Goal: Task Accomplishment & Management: Contribute content

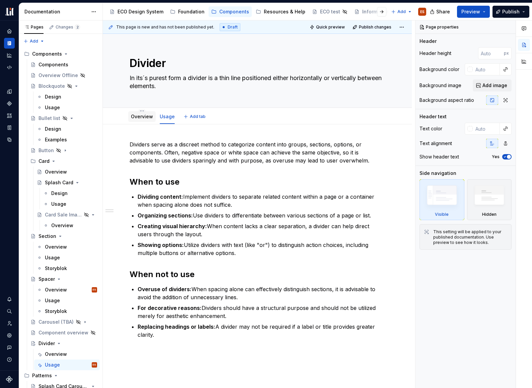
click at [150, 118] on link "Overview" at bounding box center [142, 117] width 22 height 6
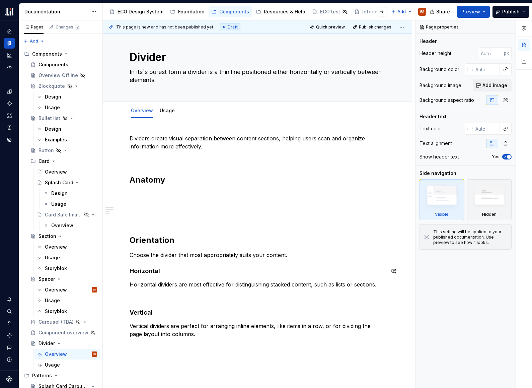
scroll to position [9, 0]
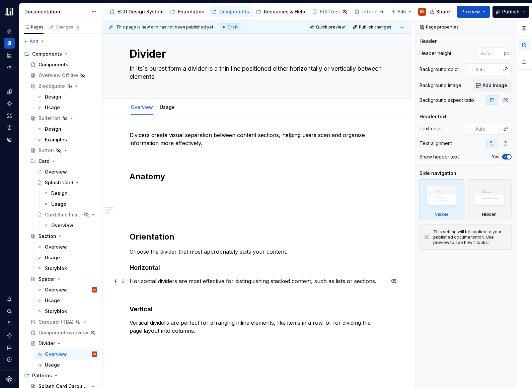
click at [144, 281] on p "Horizontal dividers are most effective for distinguishing stacked content, such…" at bounding box center [258, 281] width 256 height 8
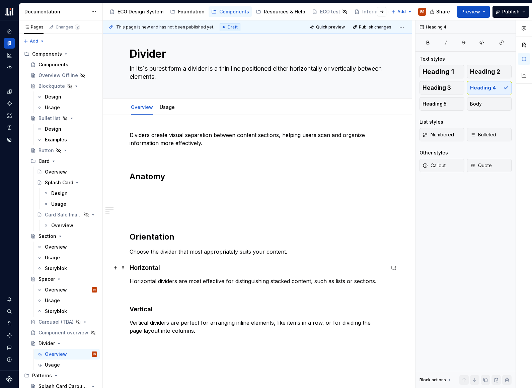
click at [146, 267] on h4 "Horizontal" at bounding box center [258, 268] width 256 height 8
click at [143, 191] on p at bounding box center [258, 191] width 256 height 8
click at [123, 175] on span at bounding box center [122, 176] width 5 height 9
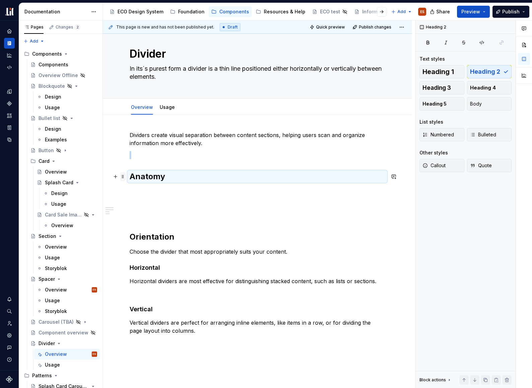
click at [123, 177] on span at bounding box center [122, 176] width 5 height 9
click at [129, 192] on div "Dividers create visual separation between content sections, helping users scan …" at bounding box center [257, 293] width 309 height 356
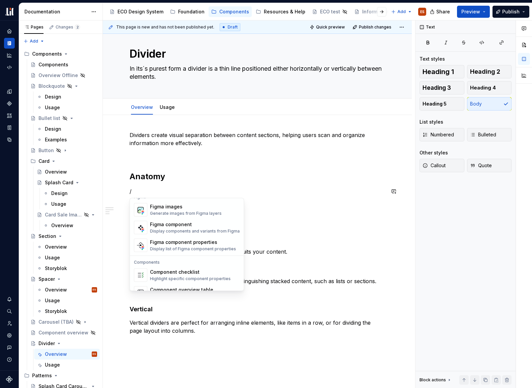
scroll to position [624, 0]
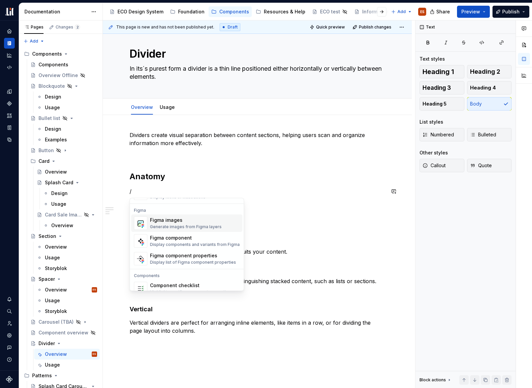
click at [213, 228] on div "Generate images from Figma layers" at bounding box center [186, 227] width 72 height 5
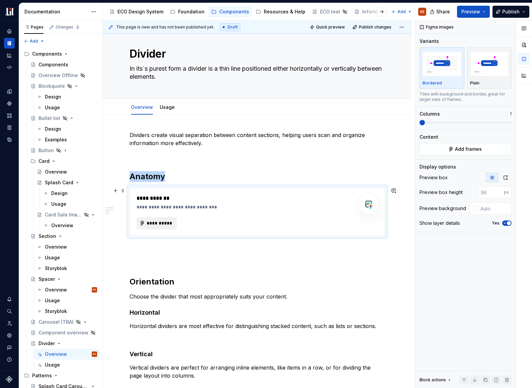
click at [171, 220] on span "**********" at bounding box center [159, 223] width 26 height 7
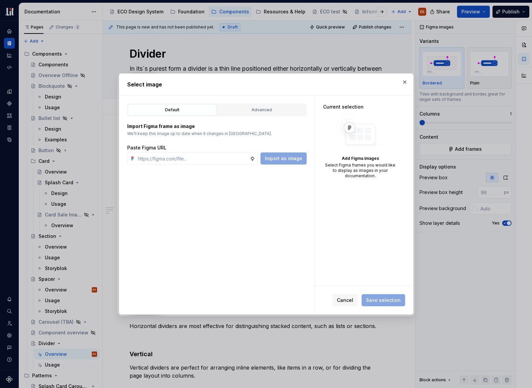
click at [194, 110] on div "Default" at bounding box center [172, 110] width 84 height 7
click at [271, 160] on div "Import as image" at bounding box center [284, 158] width 46 height 12
click at [213, 158] on input "text" at bounding box center [192, 158] width 115 height 12
click at [218, 148] on div "Paste Figma URL" at bounding box center [217, 147] width 180 height 7
click at [255, 112] on div "Advanced" at bounding box center [262, 110] width 84 height 7
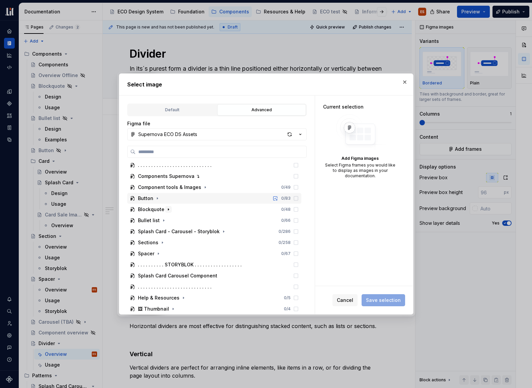
scroll to position [148, 0]
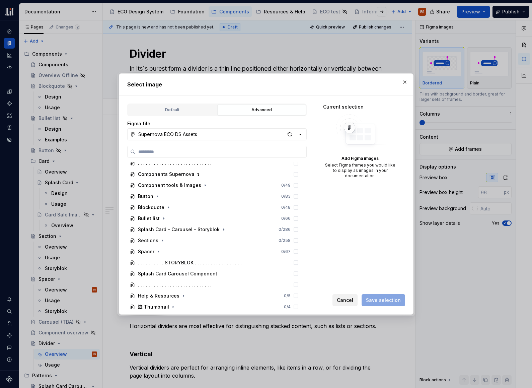
click at [346, 301] on span "Cancel" at bounding box center [345, 300] width 16 height 7
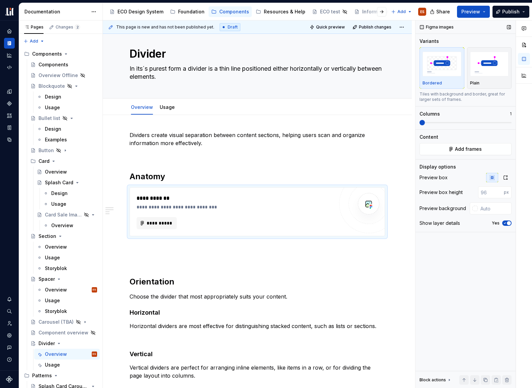
click at [458, 290] on div "Figma images Variants Bordered Plain Tiles with background and border, great fo…" at bounding box center [466, 204] width 100 height 368
click at [166, 225] on span "**********" at bounding box center [159, 223] width 26 height 7
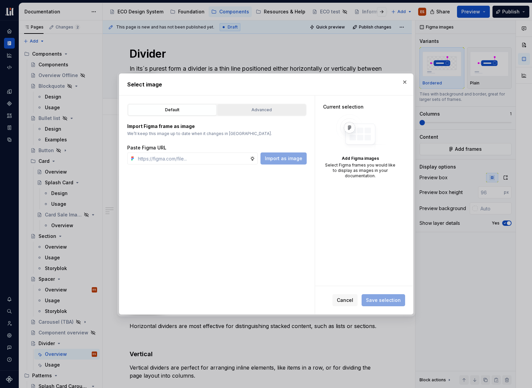
click at [242, 112] on div "Advanced" at bounding box center [262, 110] width 84 height 7
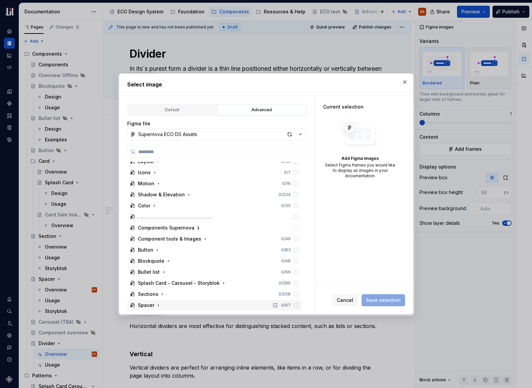
scroll to position [76, 0]
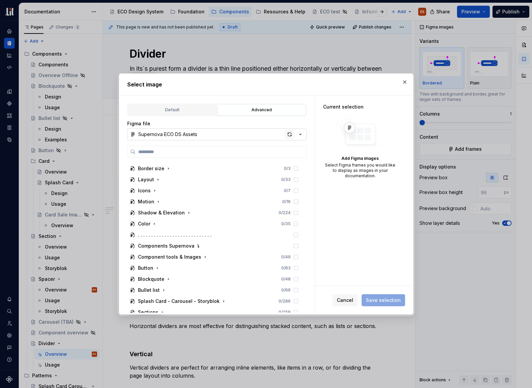
click at [287, 134] on div "button" at bounding box center [289, 134] width 9 height 9
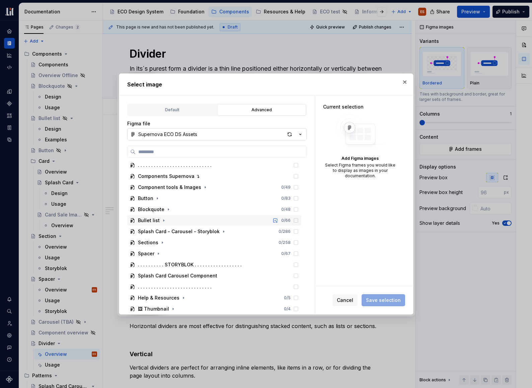
scroll to position [148, 0]
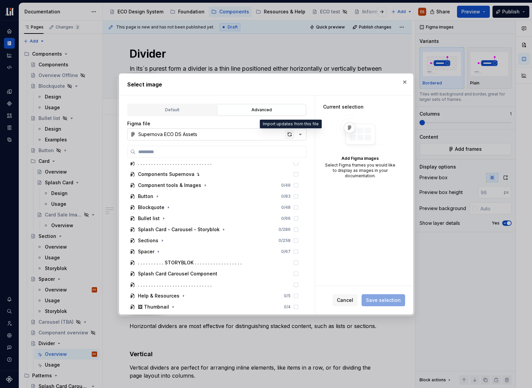
click at [290, 136] on div "button" at bounding box center [289, 134] width 9 height 9
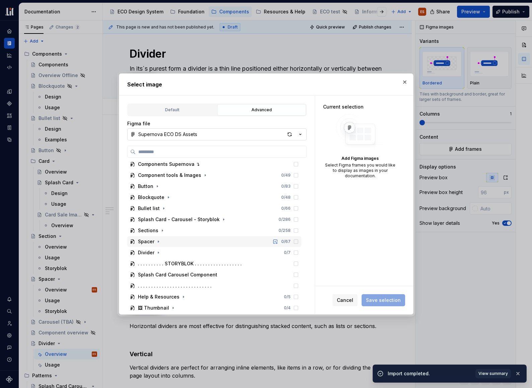
scroll to position [158, 0]
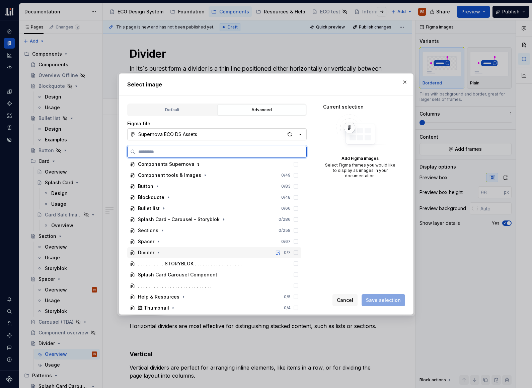
click at [206, 251] on div "Divider 0 / 7" at bounding box center [214, 252] width 174 height 11
click at [199, 267] on div "Anatomy 0 / 4" at bounding box center [218, 263] width 168 height 11
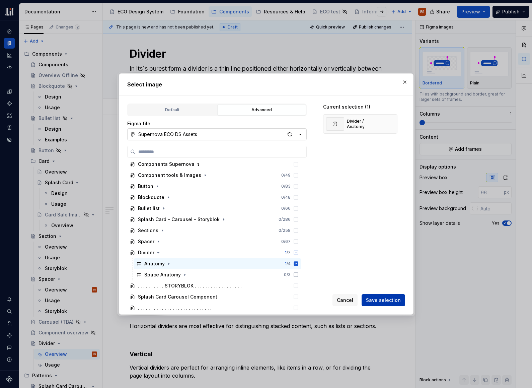
click at [371, 302] on span "Save selection" at bounding box center [383, 300] width 35 height 7
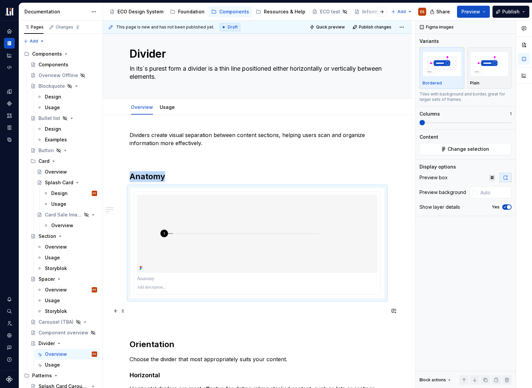
click at [141, 310] on p at bounding box center [258, 311] width 256 height 8
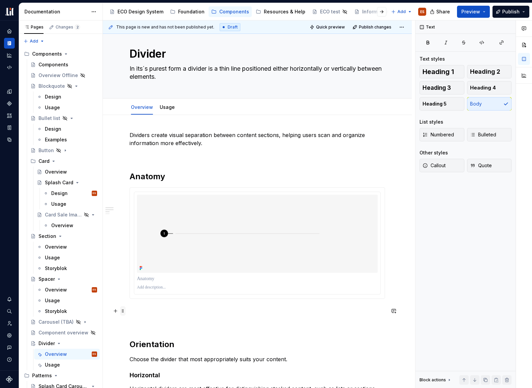
click at [124, 311] on span at bounding box center [122, 310] width 5 height 9
click at [150, 310] on p at bounding box center [258, 311] width 256 height 8
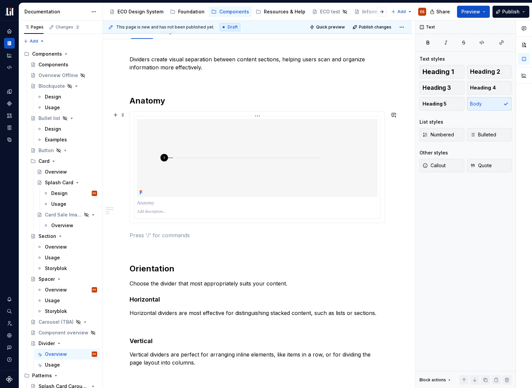
scroll to position [85, 0]
type textarea "*"
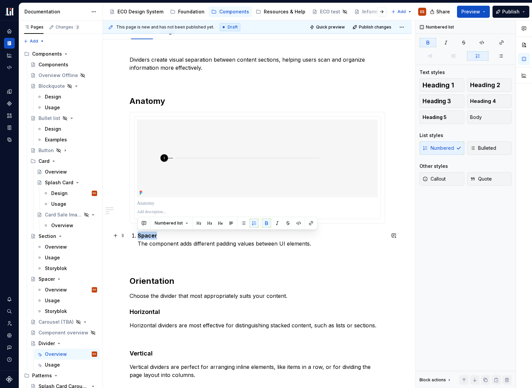
drag, startPoint x: 156, startPoint y: 236, endPoint x: 138, endPoint y: 237, distance: 18.8
click at [138, 237] on p "Spacer The component adds different padding values between UI elements." at bounding box center [262, 240] width 248 height 16
click at [150, 245] on p "divider The component adds different padding values between UI elements." at bounding box center [262, 240] width 248 height 16
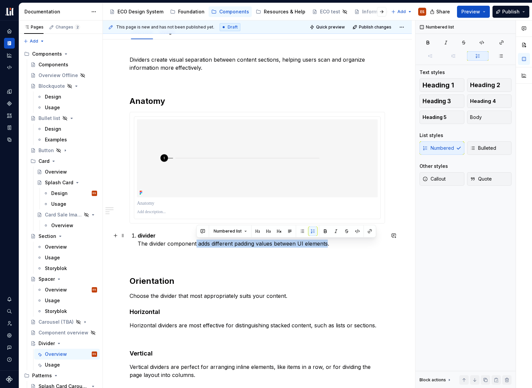
drag, startPoint x: 196, startPoint y: 244, endPoint x: 327, endPoint y: 246, distance: 131.0
click at [327, 246] on p "divider The divider component adds different padding values between UI elements." at bounding box center [262, 240] width 248 height 16
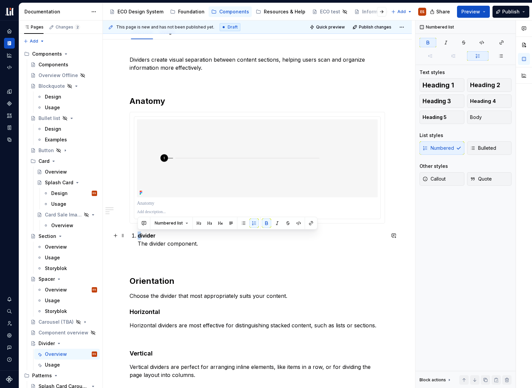
click at [140, 237] on li "divider The divider component." at bounding box center [262, 240] width 248 height 16
click at [122, 235] on span at bounding box center [122, 235] width 5 height 9
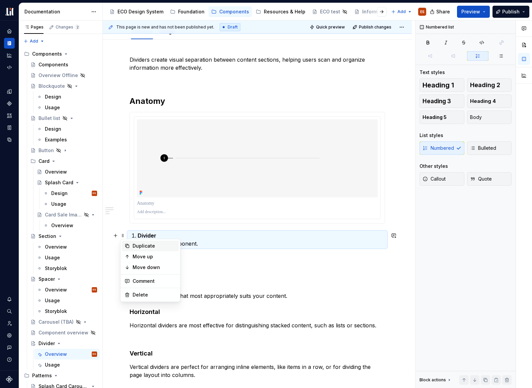
click at [135, 245] on div "Duplicate" at bounding box center [155, 246] width 44 height 7
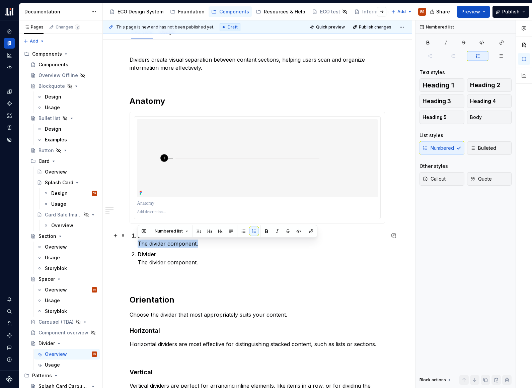
drag, startPoint x: 208, startPoint y: 245, endPoint x: 138, endPoint y: 244, distance: 70.4
click at [138, 244] on p "Divider The divider component." at bounding box center [262, 240] width 248 height 16
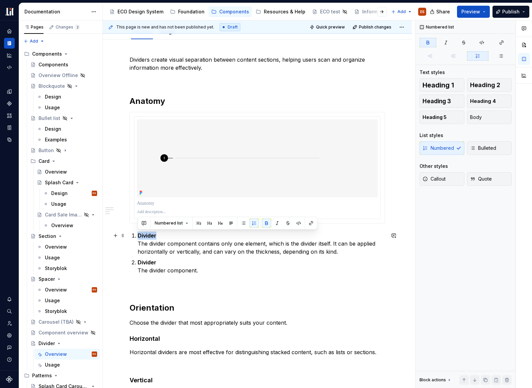
drag, startPoint x: 161, startPoint y: 235, endPoint x: 126, endPoint y: 235, distance: 34.8
click at [126, 235] on div "Dividers create visual separation between content sections, helping users scan …" at bounding box center [257, 291] width 309 height 503
drag, startPoint x: 138, startPoint y: 244, endPoint x: 129, endPoint y: 238, distance: 10.2
click at [129, 238] on div "Dividers create visual separation between content sections, helping users scan …" at bounding box center [257, 291] width 309 height 503
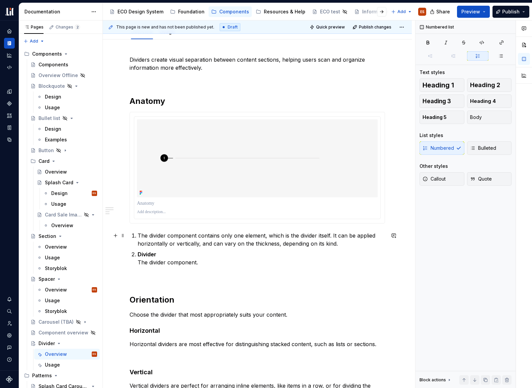
click at [158, 236] on p "The divider component contains only one element, which is the divider itself. I…" at bounding box center [262, 240] width 248 height 16
click at [456, 144] on div "Numbered Bulleted" at bounding box center [466, 147] width 92 height 13
click at [479, 119] on span "Body" at bounding box center [476, 117] width 12 height 7
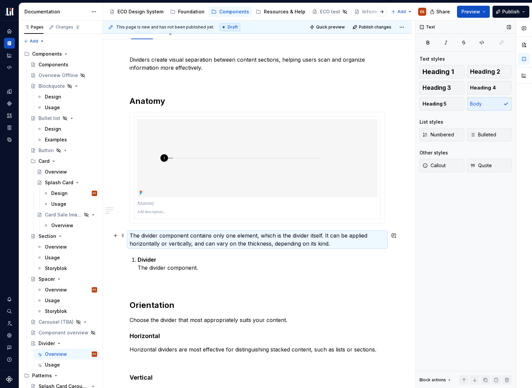
click at [198, 233] on p "The divider component contains only one element, which is the divider itself. I…" at bounding box center [258, 240] width 256 height 16
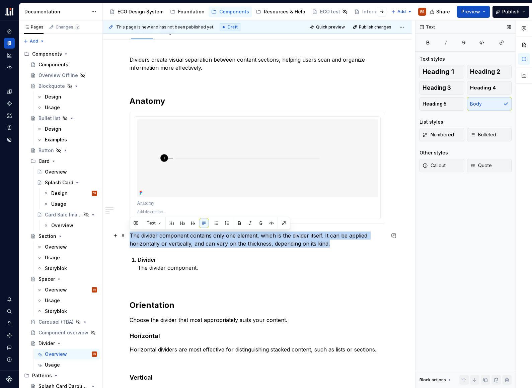
drag, startPoint x: 329, startPoint y: 244, endPoint x: 126, endPoint y: 234, distance: 202.6
click at [126, 234] on div "Dividers create visual separation between content sections, helping users scan …" at bounding box center [257, 290] width 309 height 500
copy p "The divider component contains only one element, which is the divider itself. I…"
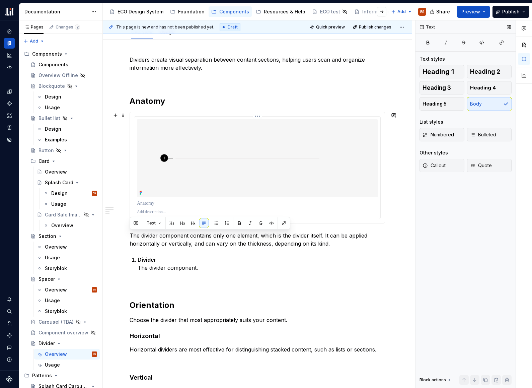
click at [144, 213] on p at bounding box center [257, 211] width 241 height 5
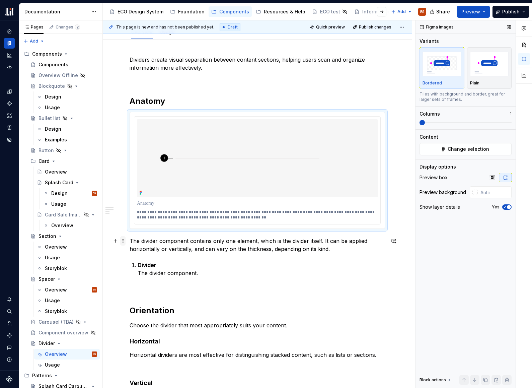
click at [120, 241] on span at bounding box center [122, 240] width 5 height 9
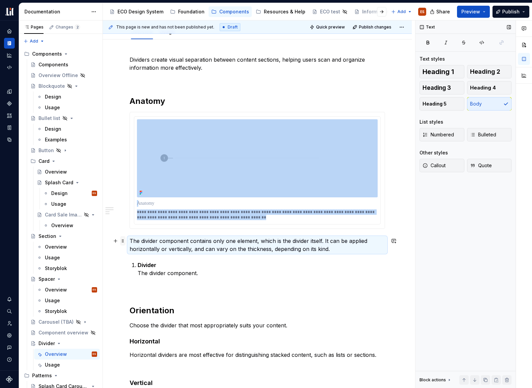
click at [124, 241] on span at bounding box center [122, 240] width 5 height 9
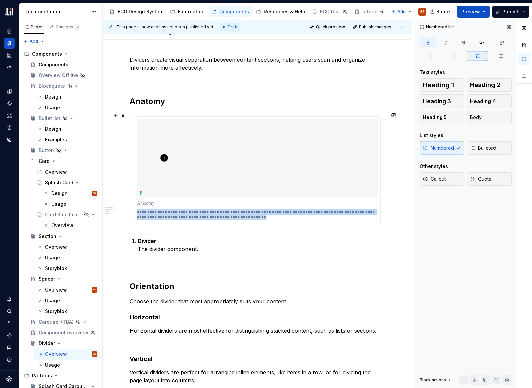
drag, startPoint x: 231, startPoint y: 218, endPoint x: 133, endPoint y: 214, distance: 97.6
click at [133, 214] on div "**********" at bounding box center [257, 170] width 255 height 116
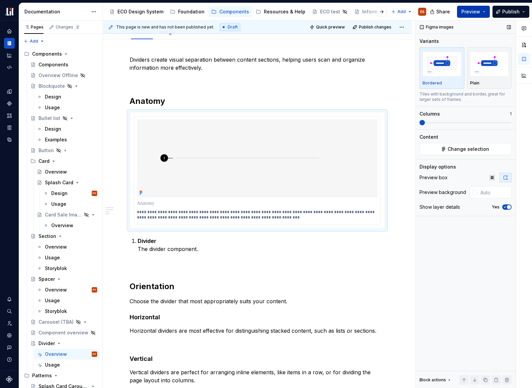
click at [476, 12] on span "Preview" at bounding box center [471, 11] width 19 height 7
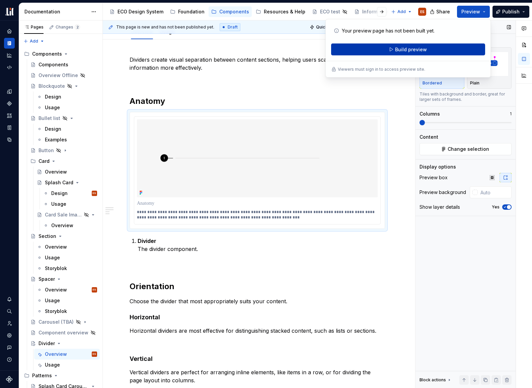
click at [436, 49] on button "Build preview" at bounding box center [408, 50] width 154 height 12
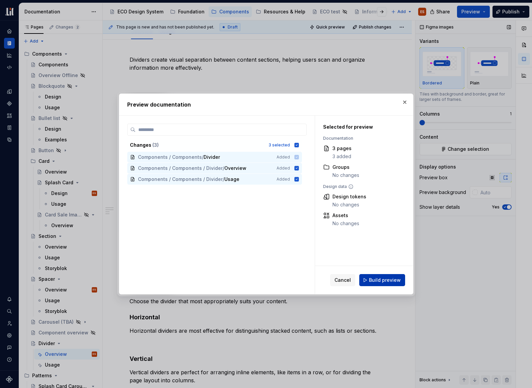
click at [380, 277] on span "Build preview" at bounding box center [385, 280] width 32 height 7
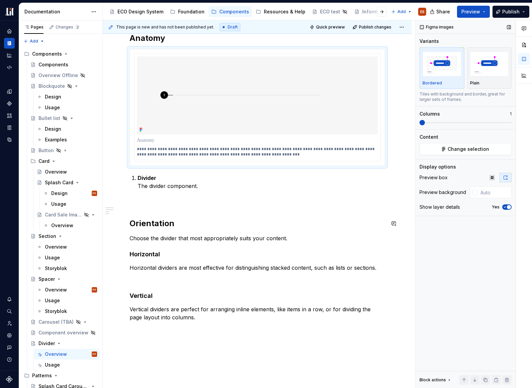
scroll to position [0, 0]
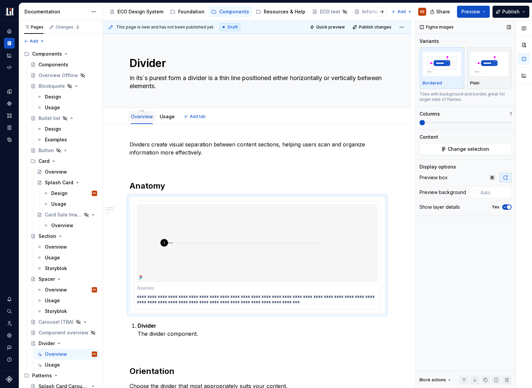
click at [145, 117] on link "Overview" at bounding box center [142, 117] width 22 height 6
click at [142, 111] on html "ECO Design System ES Design system data Documentation Accessibility guide for t…" at bounding box center [266, 194] width 532 height 388
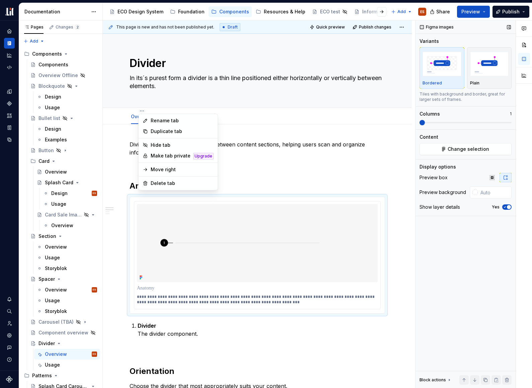
type textarea "*"
click at [165, 121] on div "Rename tab" at bounding box center [182, 120] width 63 height 7
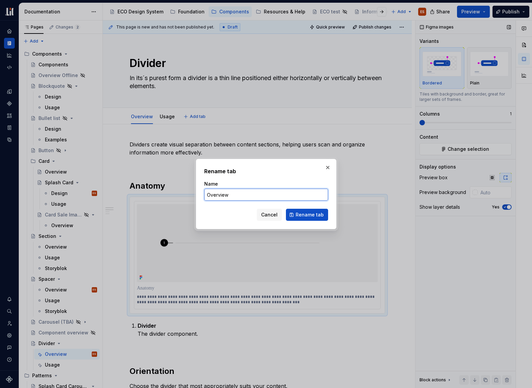
drag, startPoint x: 235, startPoint y: 198, endPoint x: 207, endPoint y: 195, distance: 27.7
click at [207, 195] on input "Overview" at bounding box center [266, 195] width 124 height 12
type input "Design"
click at [299, 217] on span "Rename tab" at bounding box center [310, 214] width 28 height 7
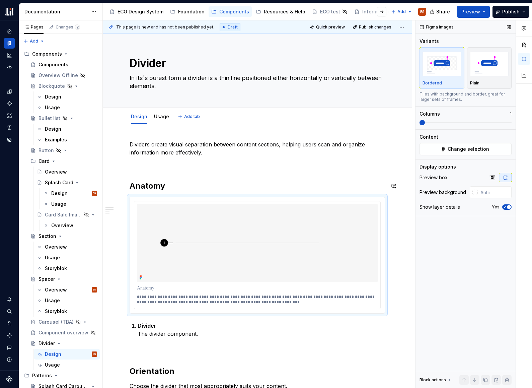
click at [174, 172] on div "**********" at bounding box center [258, 310] width 256 height 341
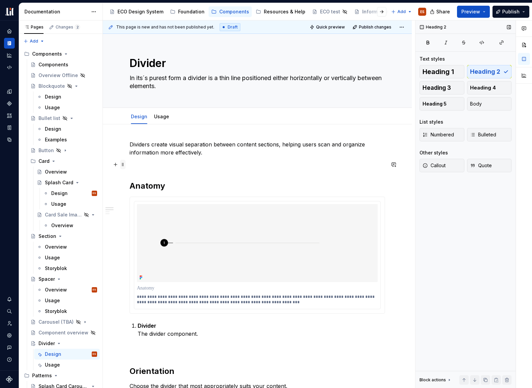
click at [122, 164] on span at bounding box center [122, 164] width 5 height 9
click at [218, 167] on p at bounding box center [258, 165] width 256 height 8
click at [122, 166] on span at bounding box center [122, 164] width 5 height 9
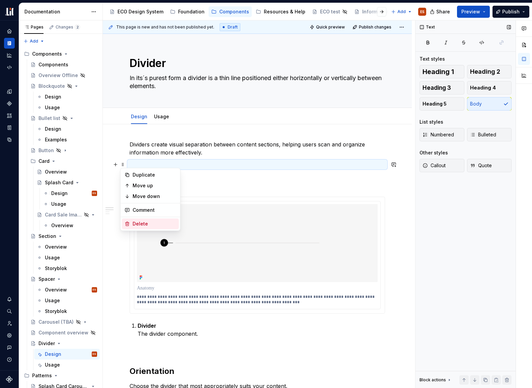
click at [143, 222] on div "Delete" at bounding box center [155, 223] width 44 height 7
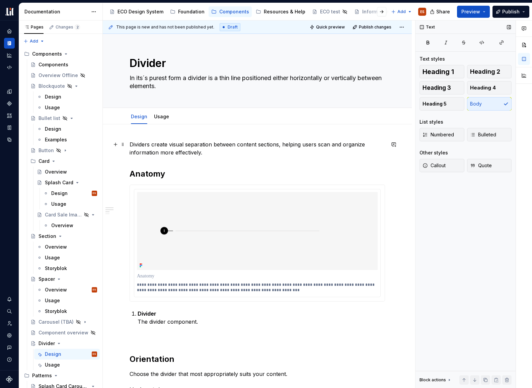
click at [168, 148] on p "Dividers create visual separation between content sections, helping users scan …" at bounding box center [258, 148] width 256 height 16
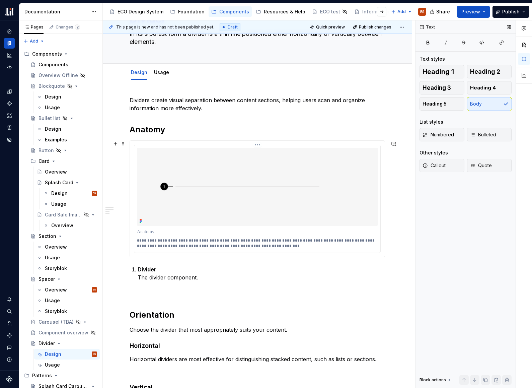
scroll to position [46, 0]
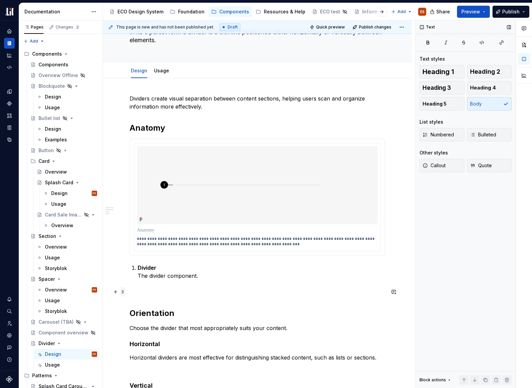
click at [122, 293] on span at bounding box center [122, 291] width 5 height 9
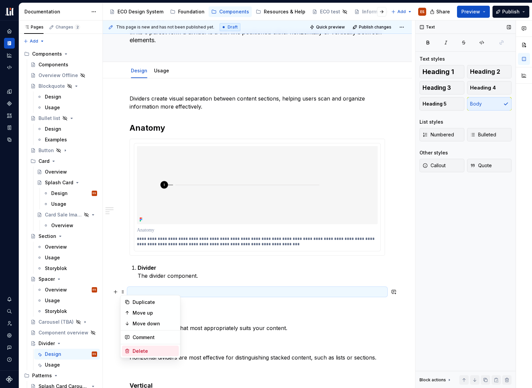
click at [148, 349] on div "Delete" at bounding box center [155, 351] width 44 height 7
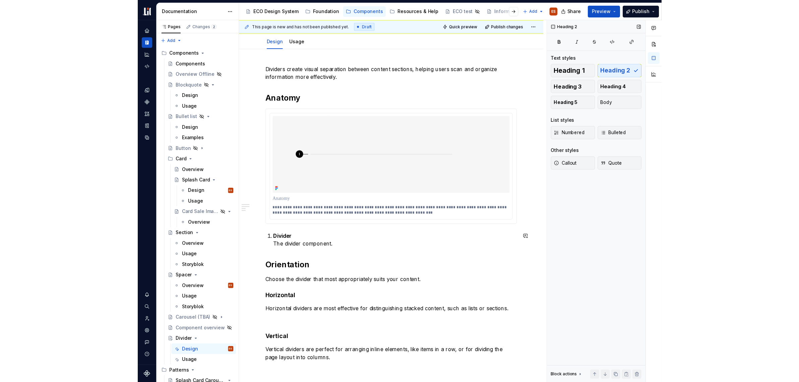
scroll to position [81, 0]
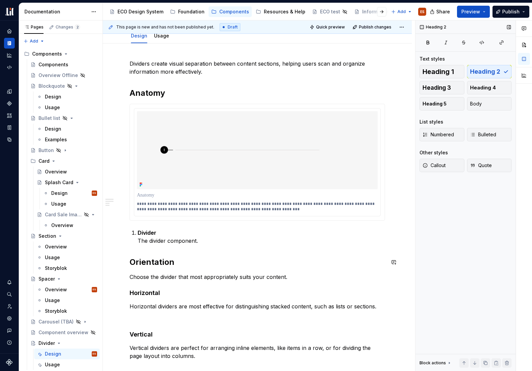
click at [205, 246] on div "**********" at bounding box center [258, 216] width 256 height 313
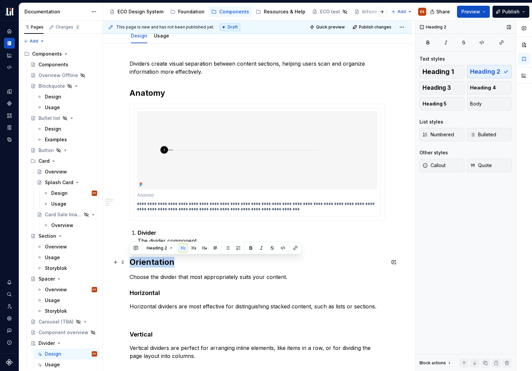
drag, startPoint x: 173, startPoint y: 262, endPoint x: 131, endPoint y: 261, distance: 42.6
click at [131, 261] on h2 "Orientation" at bounding box center [258, 262] width 256 height 11
click at [122, 262] on span at bounding box center [122, 262] width 5 height 9
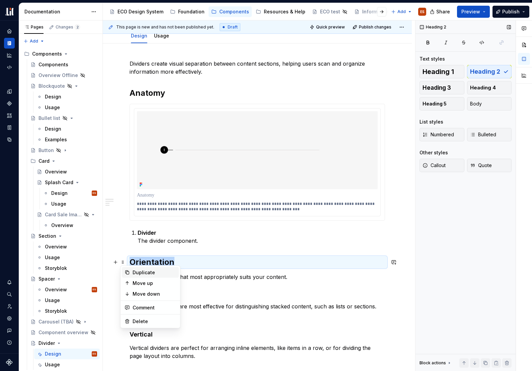
click at [134, 271] on div "Duplicate" at bounding box center [155, 272] width 44 height 7
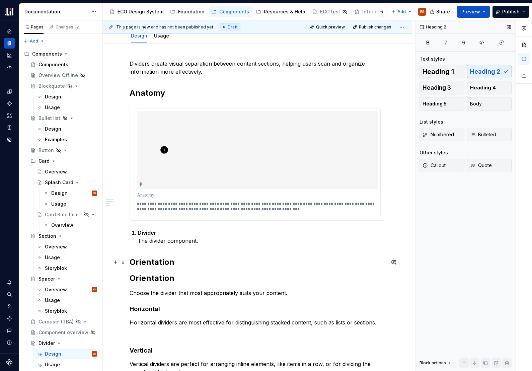
click at [142, 263] on h2 "Orientation" at bounding box center [258, 262] width 256 height 11
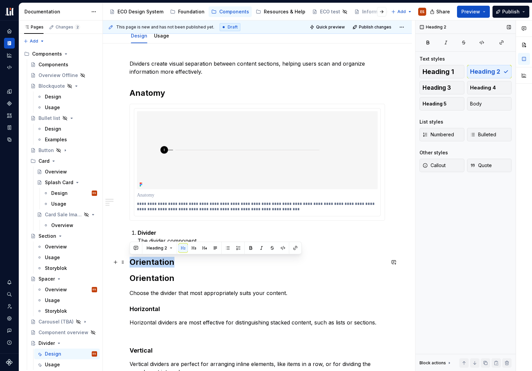
drag, startPoint x: 173, startPoint y: 264, endPoint x: 130, endPoint y: 262, distance: 43.6
click at [130, 262] on h2 "Orientation" at bounding box center [258, 262] width 256 height 11
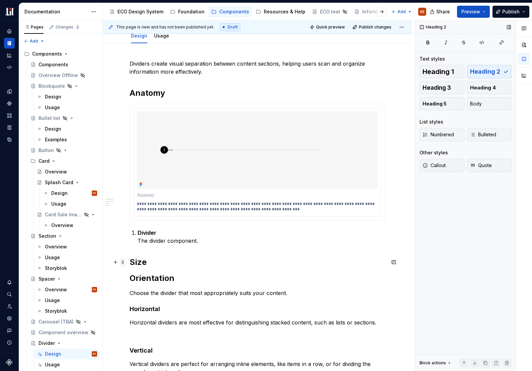
click at [122, 262] on span at bounding box center [122, 262] width 5 height 9
click at [179, 262] on h2 "Size" at bounding box center [258, 262] width 256 height 11
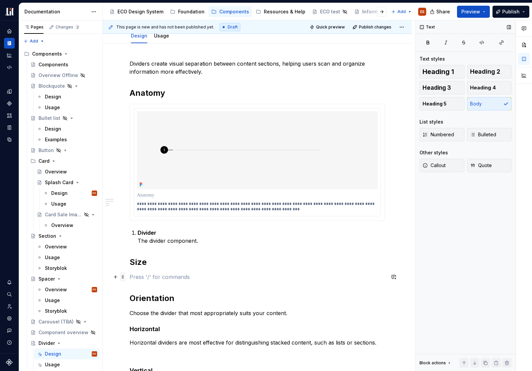
click at [122, 277] on span at bounding box center [122, 276] width 5 height 9
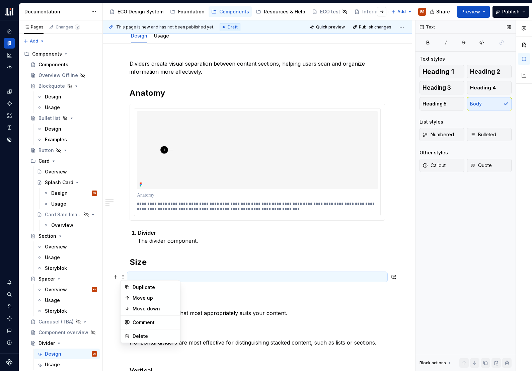
click at [154, 277] on p at bounding box center [258, 277] width 256 height 8
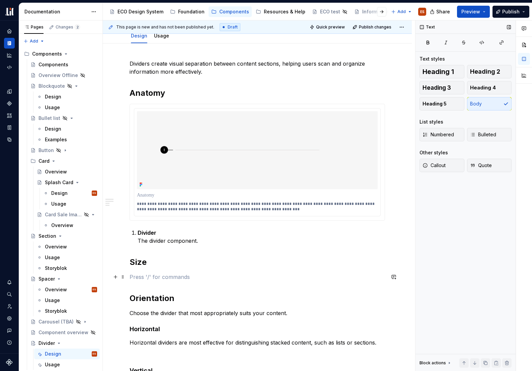
click at [151, 277] on p at bounding box center [258, 277] width 256 height 8
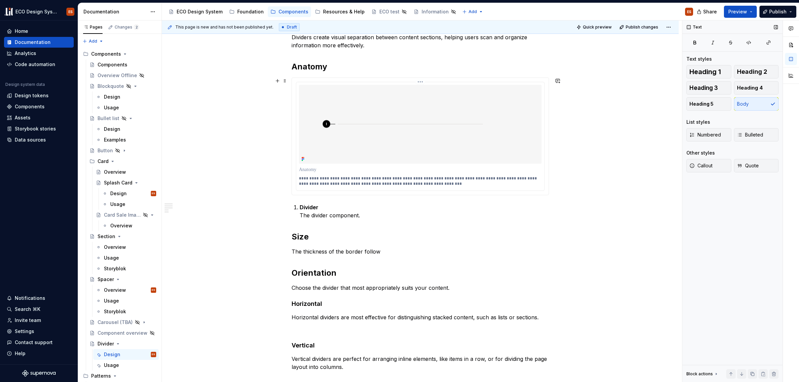
scroll to position [138, 0]
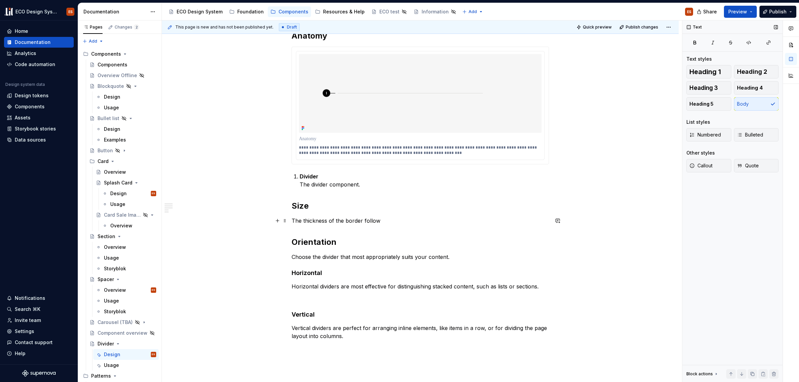
click at [380, 220] on p "The thickness of the border follow" at bounding box center [420, 220] width 257 height 8
drag, startPoint x: 427, startPoint y: 220, endPoint x: 472, endPoint y: 221, distance: 44.9
click at [472, 221] on p "The thickness of the border follow rules stated in the foundation border size" at bounding box center [420, 220] width 257 height 8
click at [539, 207] on button "button" at bounding box center [580, 207] width 9 height 9
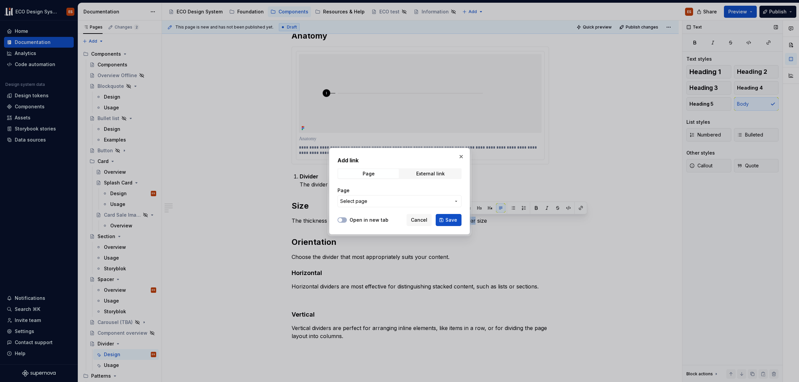
click at [455, 201] on icon "button" at bounding box center [455, 200] width 5 height 5
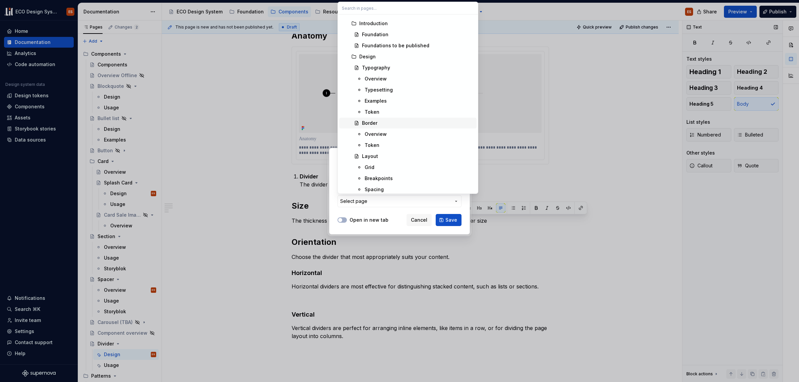
scroll to position [32, 0]
click at [387, 122] on div "Border" at bounding box center [418, 122] width 112 height 7
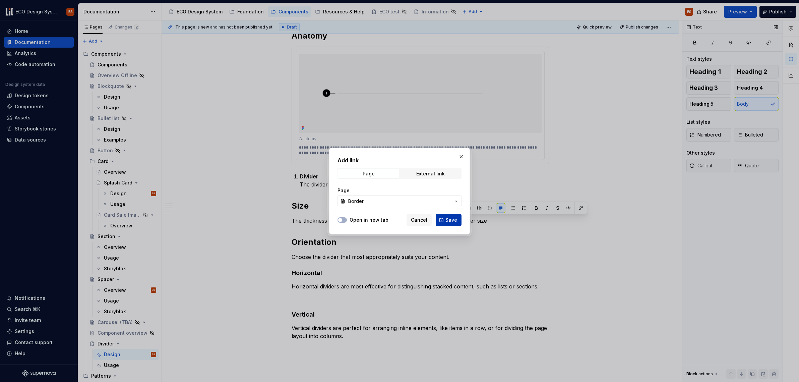
click at [455, 218] on span "Save" at bounding box center [451, 219] width 12 height 7
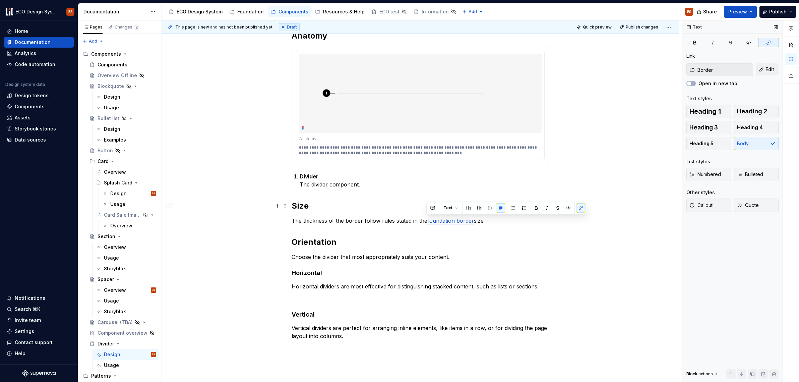
click at [299, 207] on h2 "Size" at bounding box center [420, 205] width 257 height 11
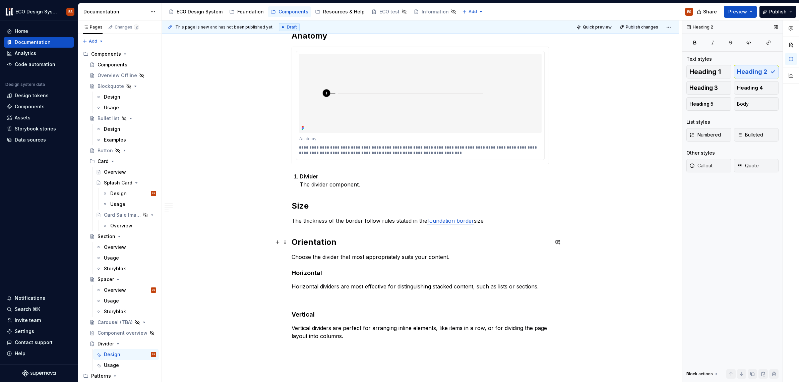
click at [304, 243] on h2 "Orientation" at bounding box center [420, 242] width 257 height 11
click at [277, 222] on button "button" at bounding box center [277, 221] width 9 height 9
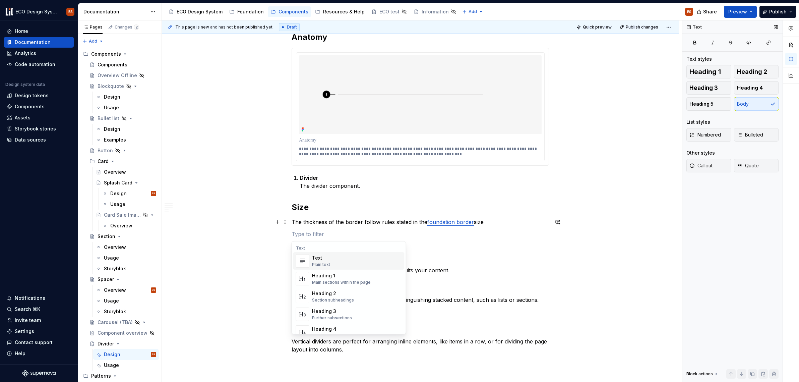
click at [539, 253] on div "**********" at bounding box center [420, 238] width 517 height 500
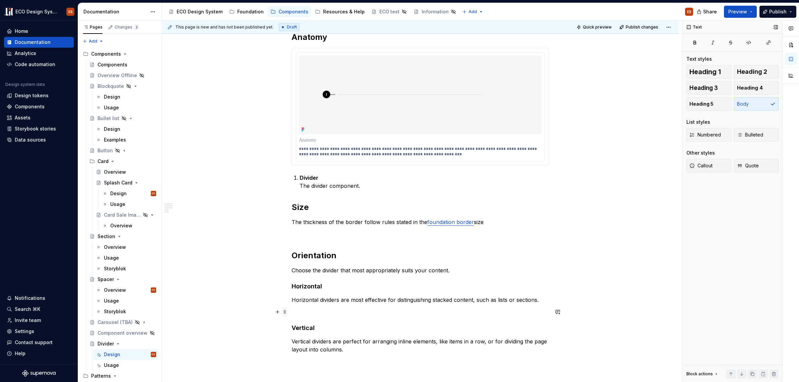
click at [284, 311] on span at bounding box center [284, 311] width 5 height 9
click at [303, 367] on div "Delete" at bounding box center [317, 370] width 44 height 7
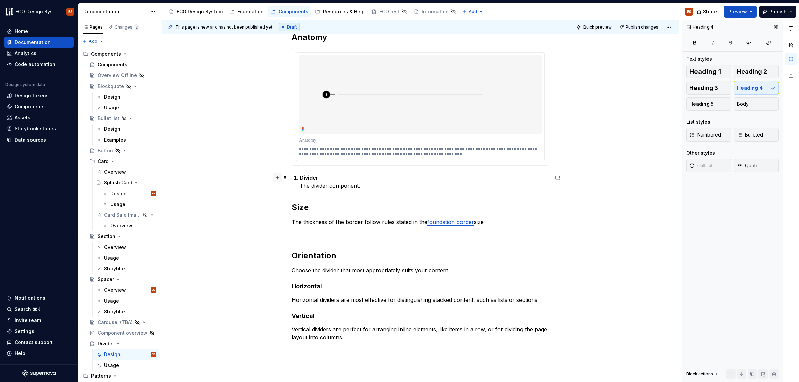
click at [279, 177] on button "button" at bounding box center [277, 177] width 9 height 9
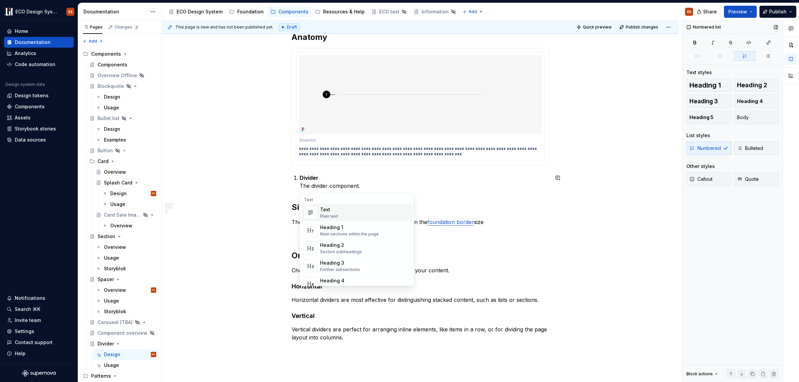
click at [290, 206] on div "**********" at bounding box center [420, 232] width 517 height 488
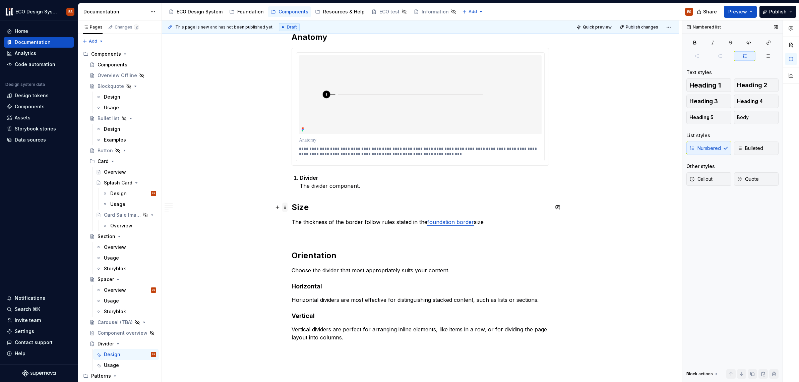
click at [284, 206] on span at bounding box center [284, 206] width 5 height 9
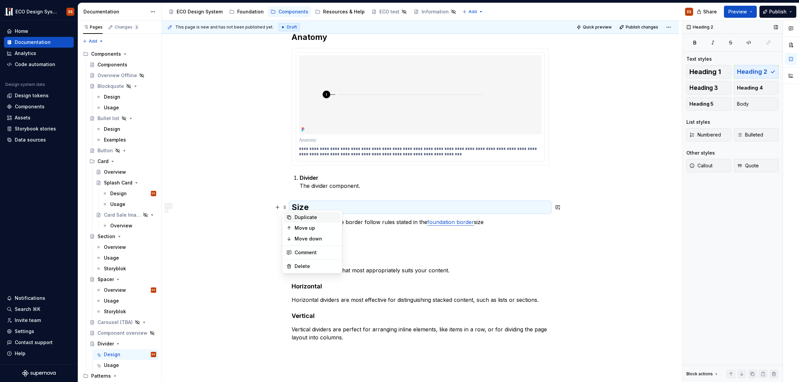
click at [297, 216] on div "Duplicate" at bounding box center [317, 217] width 44 height 7
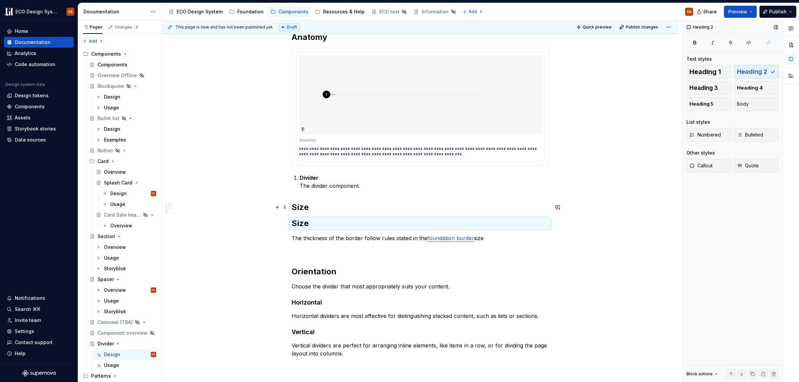
click at [300, 206] on h2 "Size" at bounding box center [420, 207] width 257 height 11
click at [278, 208] on button "button" at bounding box center [277, 206] width 9 height 9
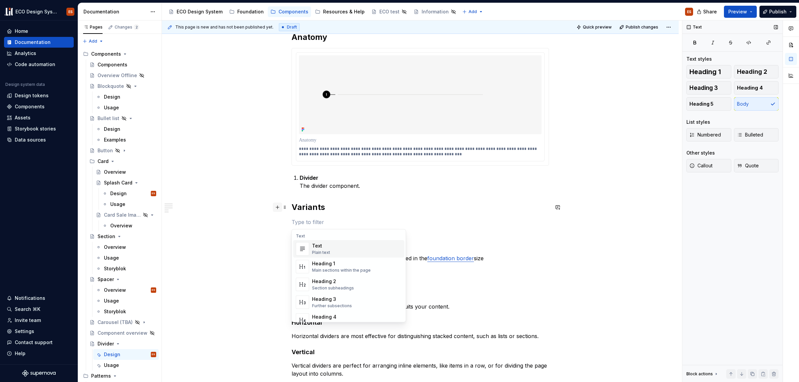
click at [278, 208] on button "button" at bounding box center [277, 206] width 9 height 9
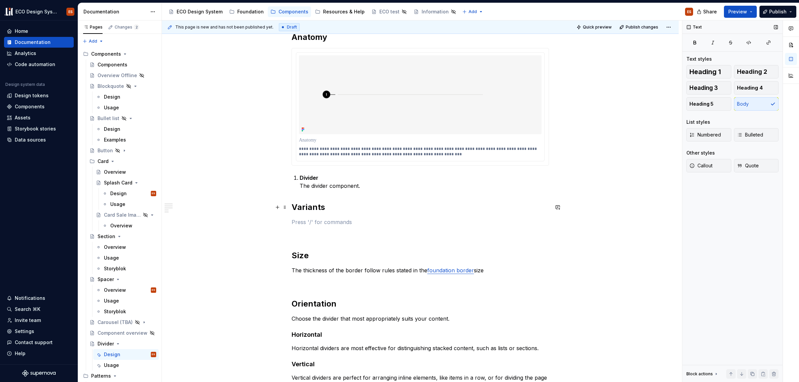
click at [303, 222] on p at bounding box center [420, 222] width 257 height 8
click at [299, 221] on p at bounding box center [420, 222] width 257 height 8
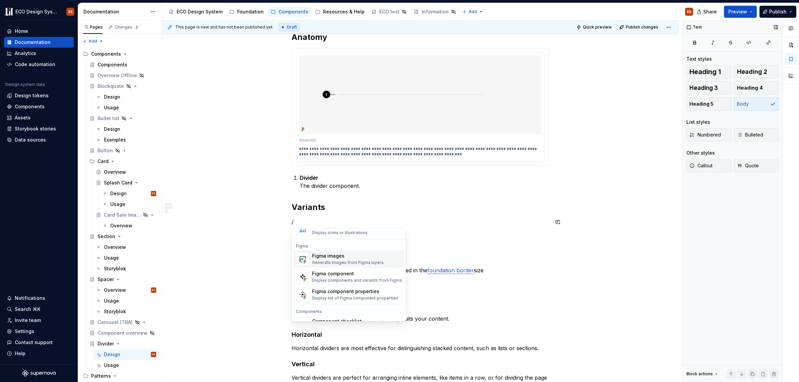
scroll to position [619, 0]
click at [379, 274] on div "Figma component" at bounding box center [357, 273] width 90 height 7
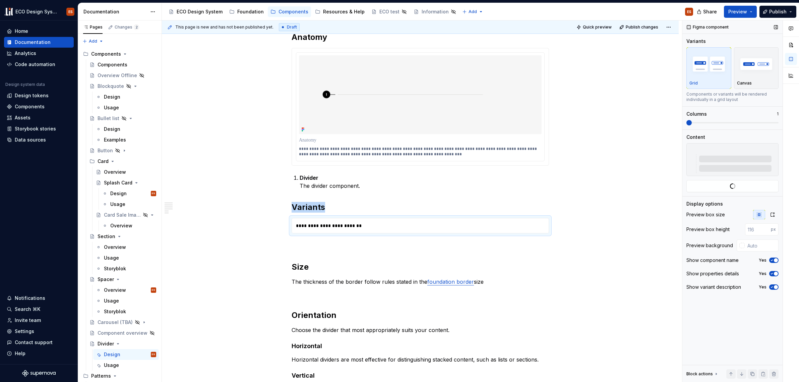
type textarea "*"
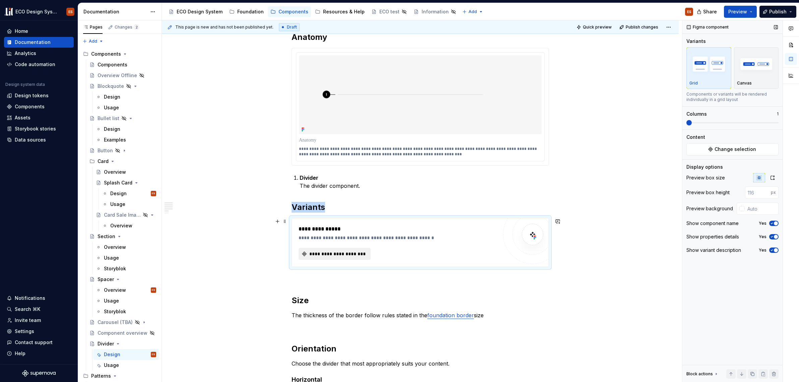
click at [356, 253] on span "**********" at bounding box center [337, 253] width 58 height 7
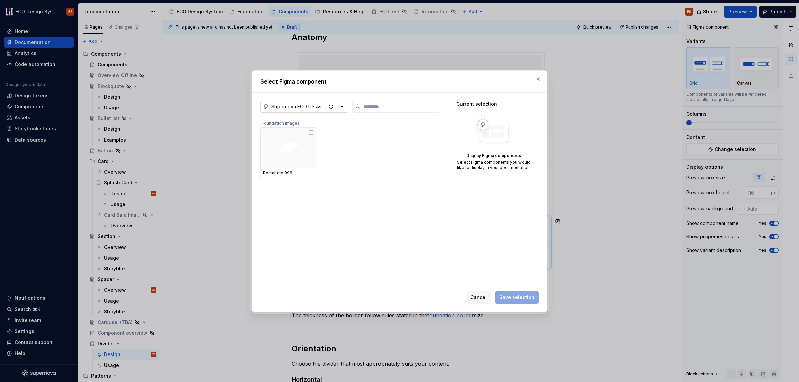
click at [341, 105] on icon "button" at bounding box center [341, 106] width 7 height 7
click at [307, 129] on div "ECO Design System" at bounding box center [302, 132] width 46 height 7
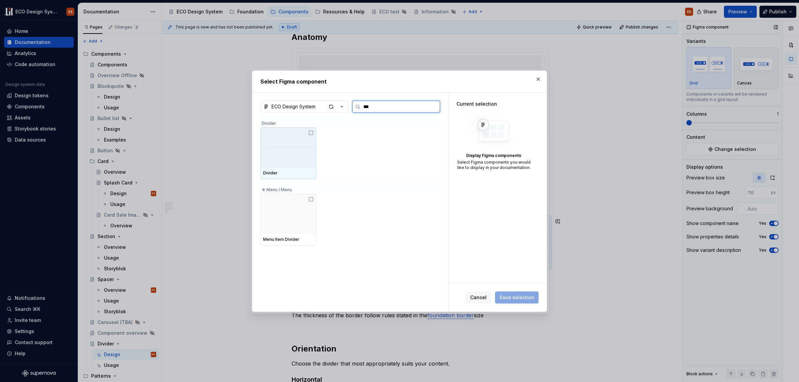
scroll to position [0, 0]
type input "*******"
click at [294, 153] on div at bounding box center [288, 147] width 56 height 40
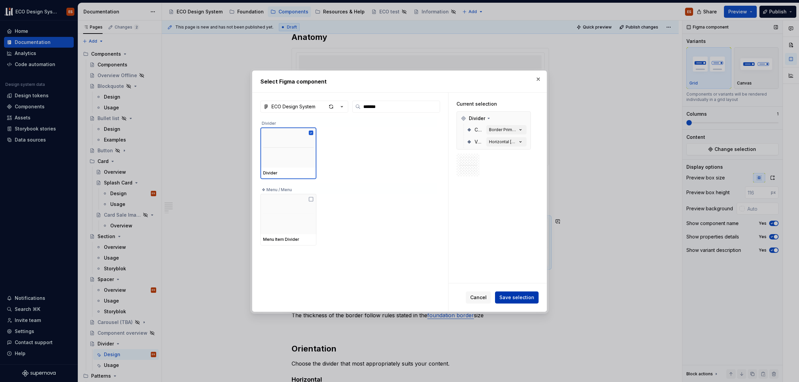
click at [515, 294] on span "Save selection" at bounding box center [516, 297] width 35 height 7
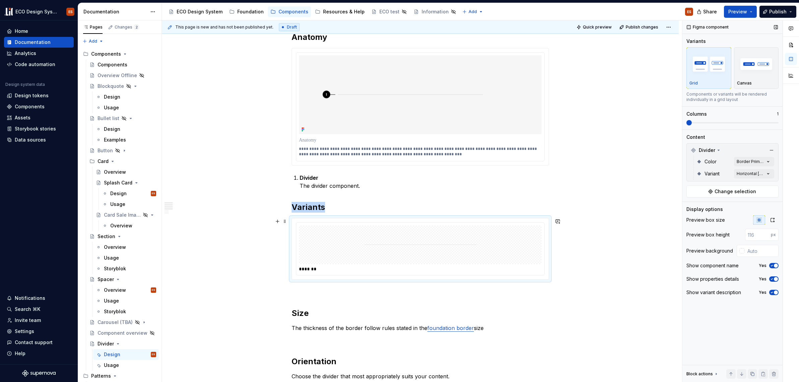
click at [444, 237] on img at bounding box center [420, 245] width 112 height 34
click at [539, 73] on img "button" at bounding box center [708, 64] width 39 height 24
click at [539, 125] on span at bounding box center [746, 122] width 5 height 5
click at [539, 163] on div "Comments Open comments No comments yet Select ‘Comment’ from the block context …" at bounding box center [740, 201] width 117 height 362
click at [539, 193] on div at bounding box center [690, 193] width 5 height 5
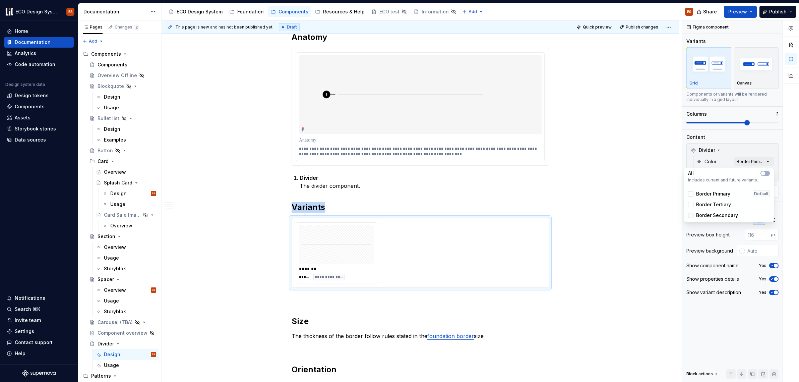
click at [539, 215] on div at bounding box center [690, 214] width 5 height 5
click at [539, 203] on div at bounding box center [690, 204] width 5 height 5
click at [539, 237] on html "ECO Design System ES Home Documentation Analytics Code automation Design system…" at bounding box center [399, 191] width 799 height 382
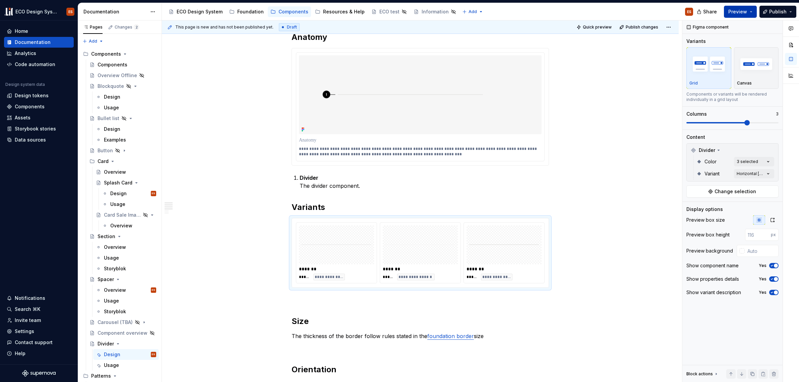
click at [539, 11] on button "Preview" at bounding box center [740, 12] width 33 height 12
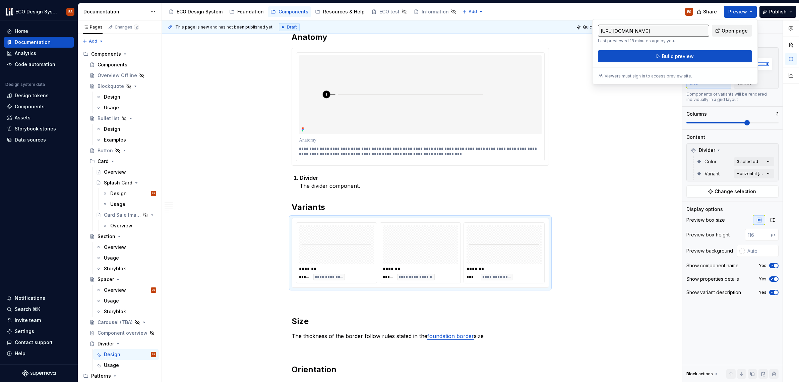
click at [539, 31] on span "Open page" at bounding box center [734, 30] width 26 height 7
click at [180, 132] on div "**********" at bounding box center [420, 289] width 517 height 602
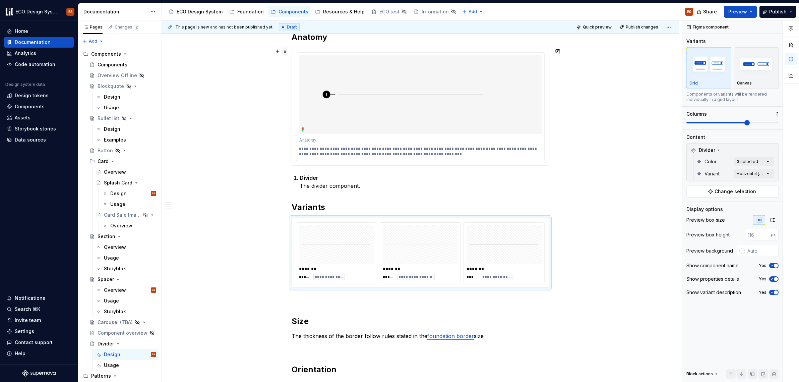
click at [285, 49] on span at bounding box center [284, 51] width 5 height 9
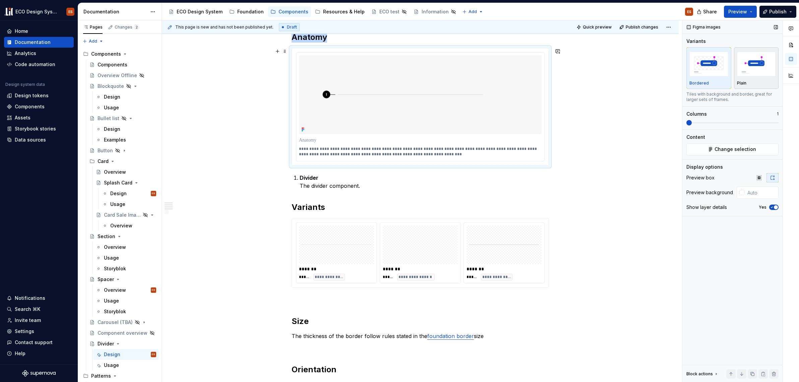
click at [539, 70] on img "button" at bounding box center [756, 64] width 39 height 24
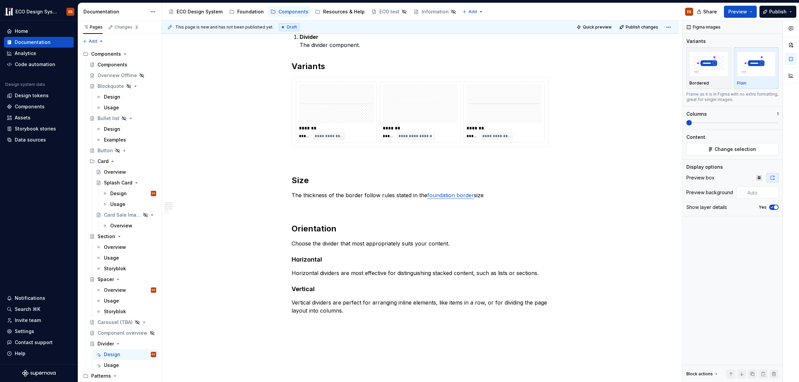
scroll to position [279, 0]
click at [285, 78] on span at bounding box center [284, 78] width 5 height 9
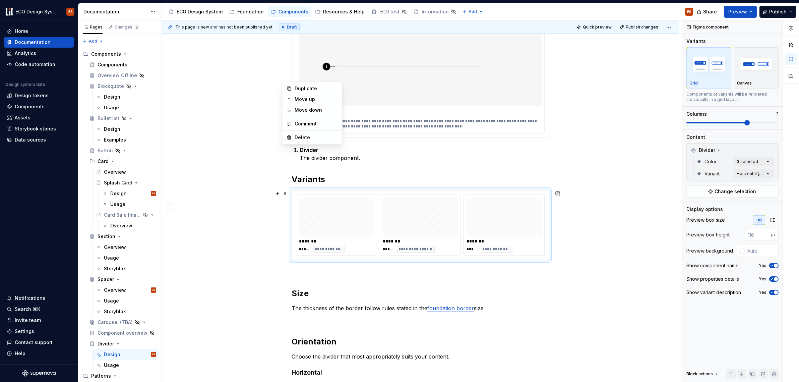
scroll to position [86, 0]
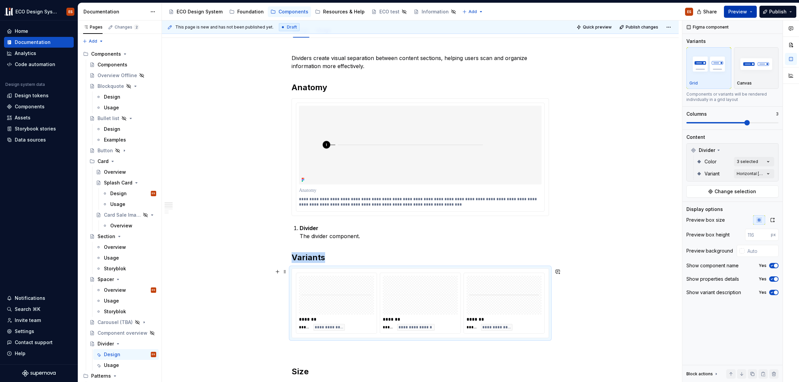
click at [539, 11] on button "Preview" at bounding box center [740, 12] width 33 height 12
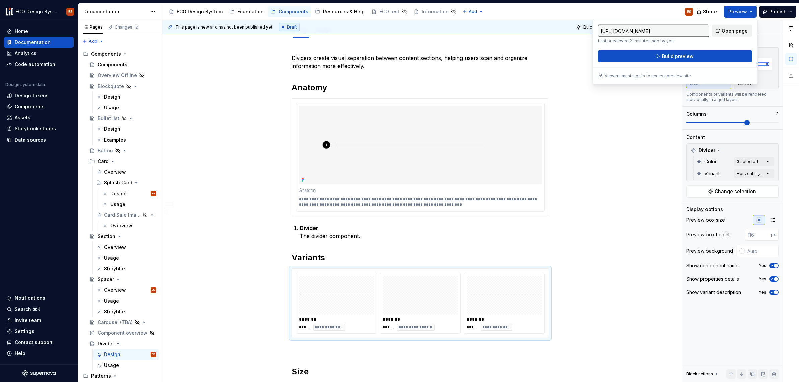
click at [539, 29] on span "Open page" at bounding box center [734, 30] width 26 height 7
click at [539, 56] on button "Build preview" at bounding box center [675, 56] width 154 height 12
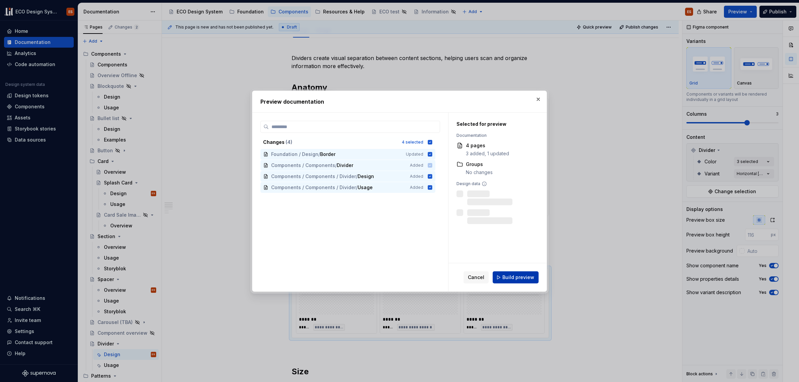
click at [525, 282] on button "Build preview" at bounding box center [516, 277] width 46 height 12
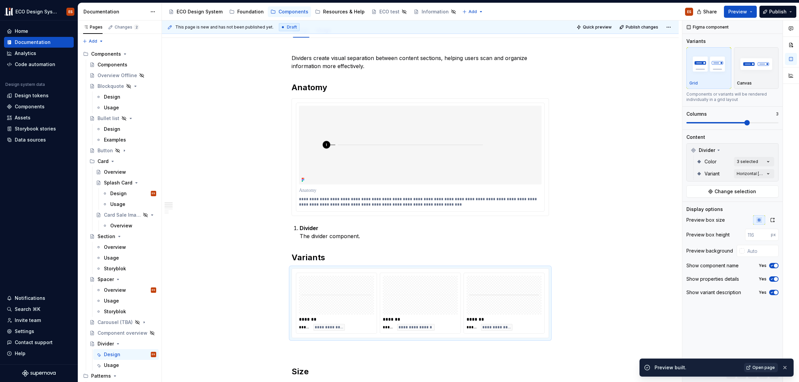
click at [539, 370] on link "Open page" at bounding box center [761, 367] width 34 height 9
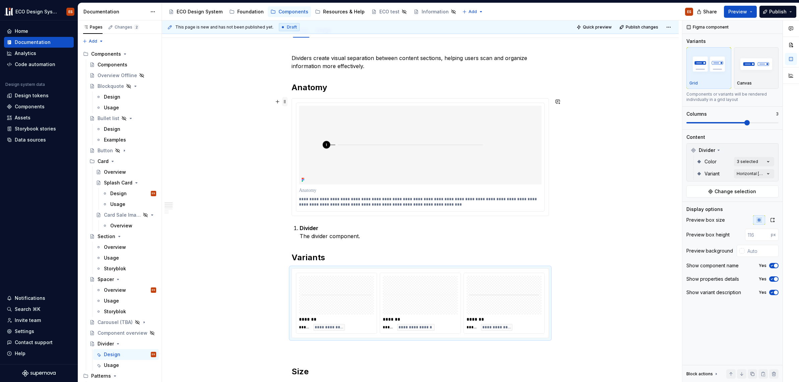
click at [285, 101] on span at bounding box center [284, 101] width 5 height 9
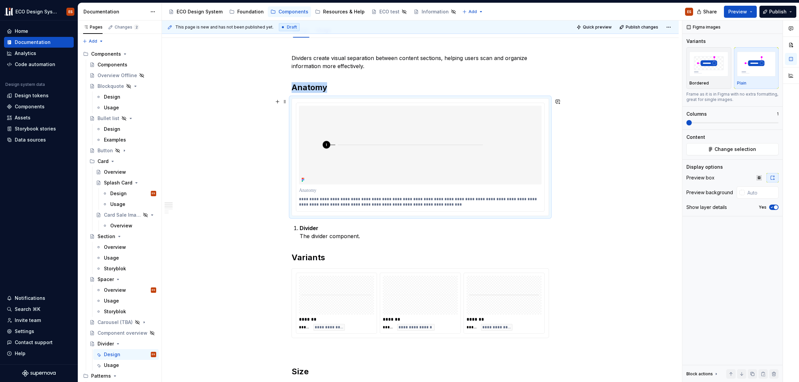
click at [230, 128] on div "**********" at bounding box center [420, 339] width 517 height 602
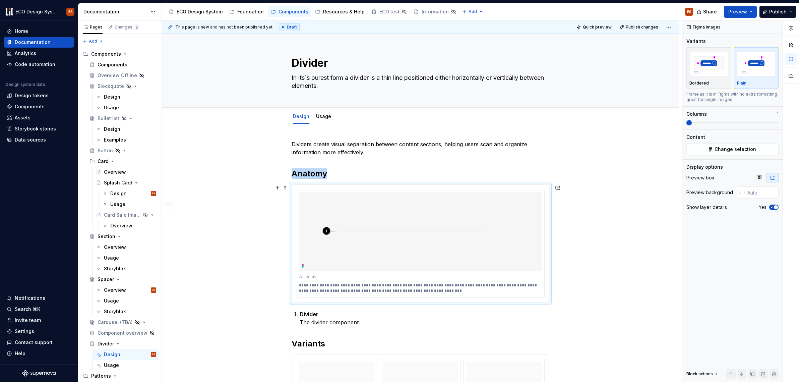
scroll to position [0, 0]
click at [285, 145] on span at bounding box center [284, 144] width 5 height 9
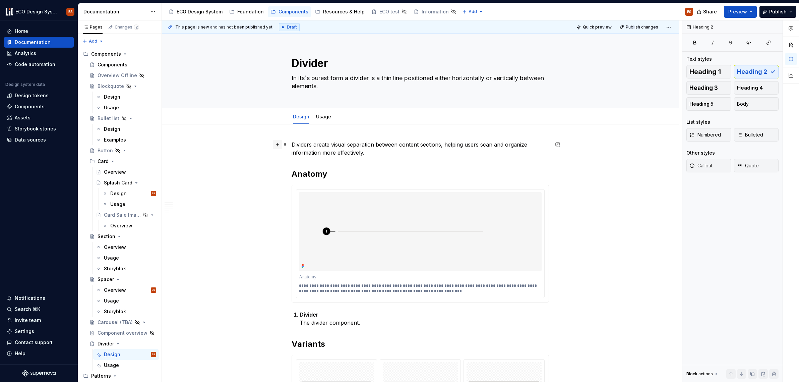
click at [276, 145] on button "button" at bounding box center [277, 144] width 9 height 9
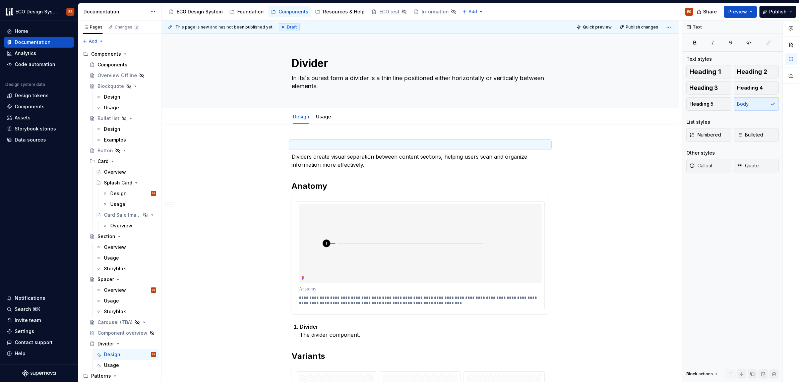
drag, startPoint x: 284, startPoint y: 164, endPoint x: 250, endPoint y: 0, distance: 167.6
click at [285, 143] on span at bounding box center [284, 144] width 5 height 9
click at [292, 145] on p at bounding box center [420, 144] width 257 height 8
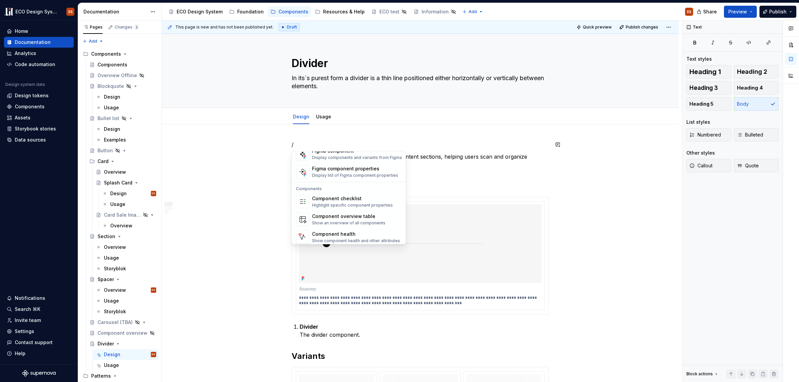
scroll to position [667, 0]
click at [385, 203] on div "Highlight specific component properties" at bounding box center [352, 201] width 81 height 5
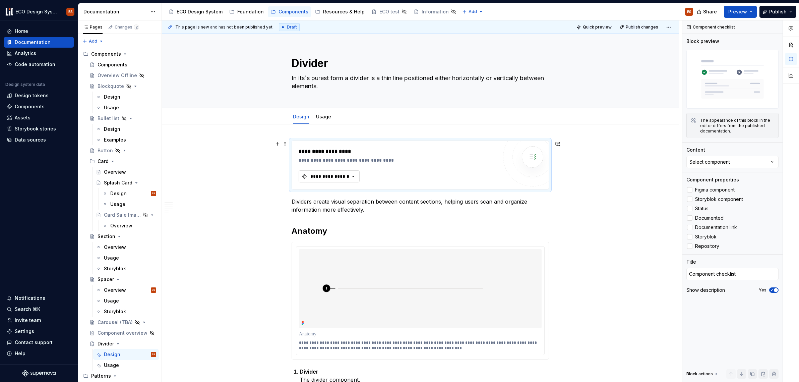
click at [353, 176] on icon "button" at bounding box center [353, 176] width 2 height 1
click at [539, 161] on div "Select component" at bounding box center [709, 161] width 41 height 7
click at [539, 160] on icon "button" at bounding box center [772, 161] width 7 height 7
click at [539, 264] on div "Divider" at bounding box center [732, 266] width 84 height 7
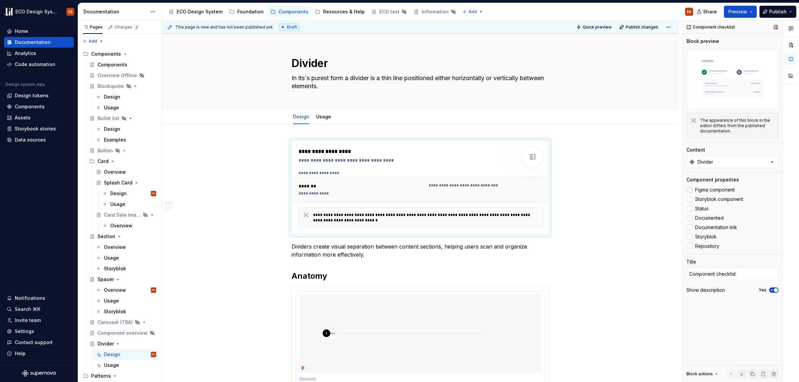
click at [539, 190] on div at bounding box center [689, 189] width 5 height 5
click at [539, 197] on div at bounding box center [689, 198] width 5 height 5
click at [539, 208] on label "Status" at bounding box center [732, 208] width 92 height 8
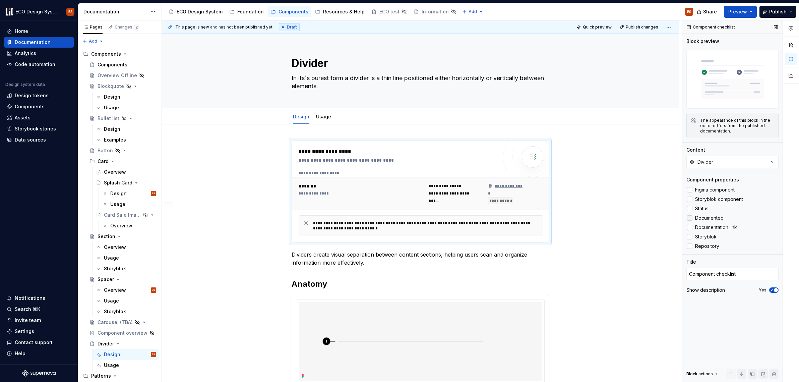
click at [539, 216] on div at bounding box center [689, 217] width 5 height 5
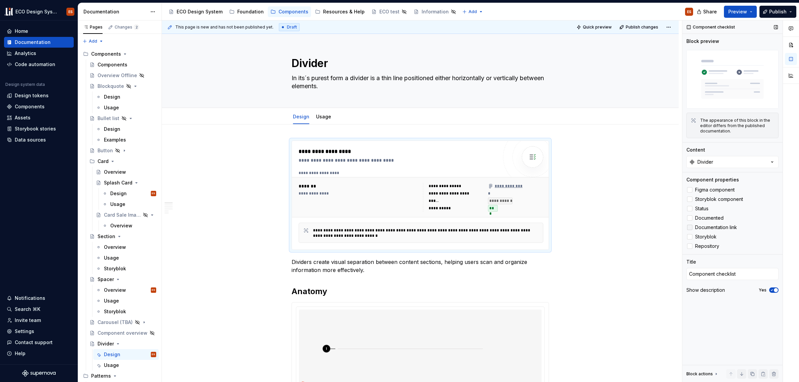
click at [539, 225] on div at bounding box center [689, 227] width 5 height 5
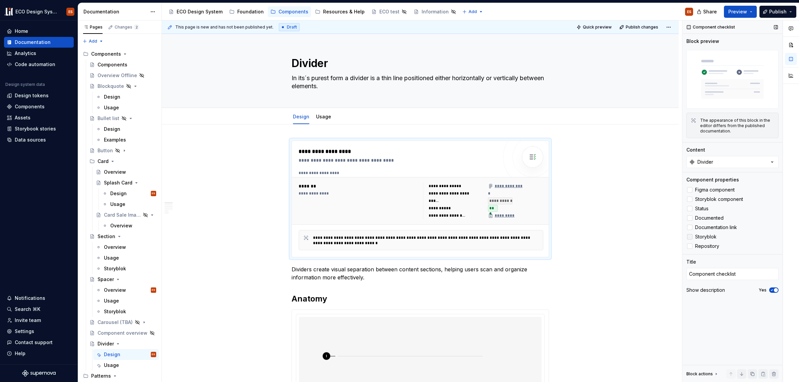
click at [539, 237] on div at bounding box center [689, 236] width 5 height 5
type textarea "*"
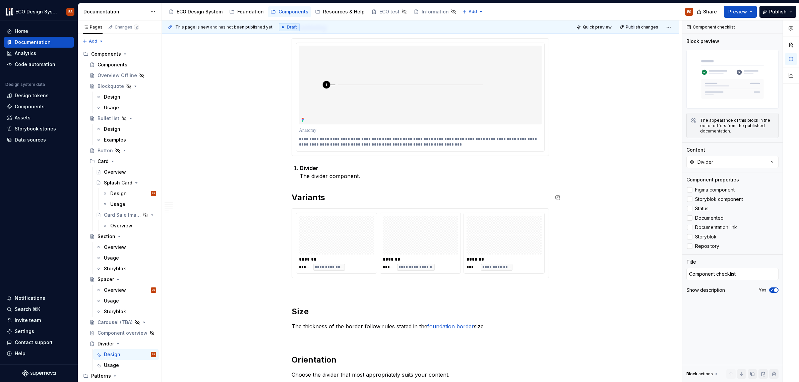
scroll to position [285, 0]
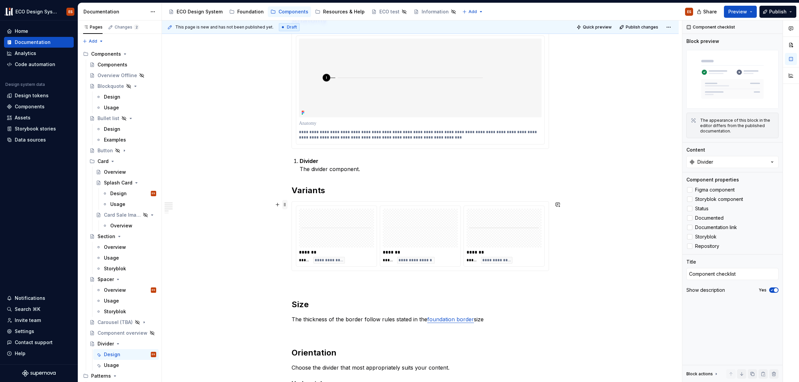
click at [283, 204] on span at bounding box center [284, 204] width 5 height 9
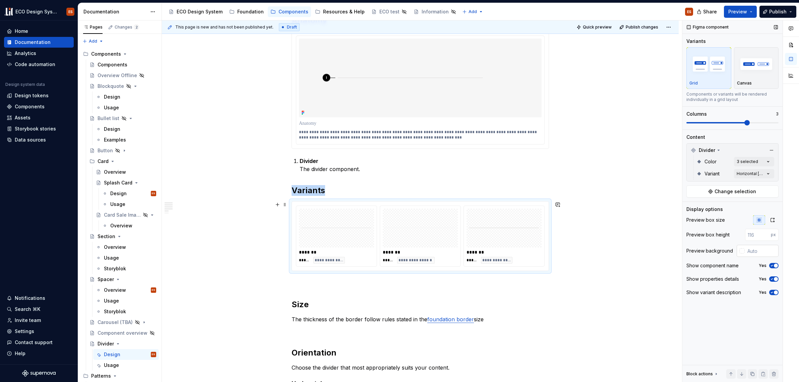
click at [539, 251] on input "text" at bounding box center [762, 251] width 34 height 12
type input "#FFFFFF"
click at [539, 11] on span "Publish" at bounding box center [777, 11] width 17 height 7
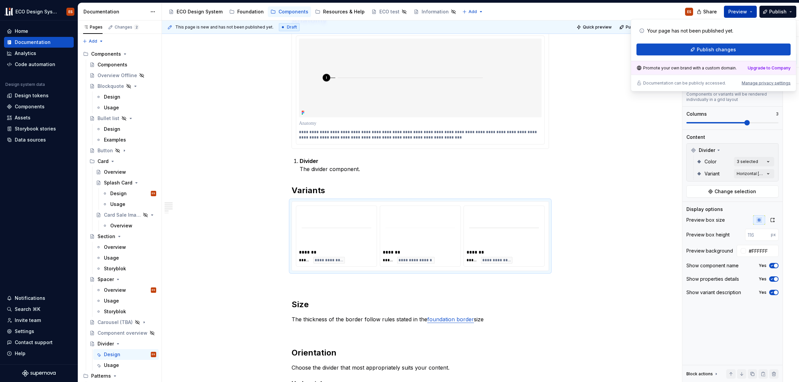
click at [539, 11] on span "Preview" at bounding box center [737, 11] width 19 height 7
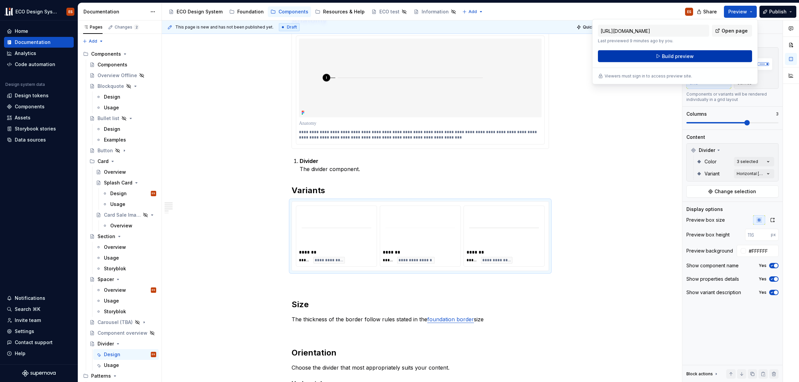
click at [539, 53] on button "Build preview" at bounding box center [675, 56] width 154 height 12
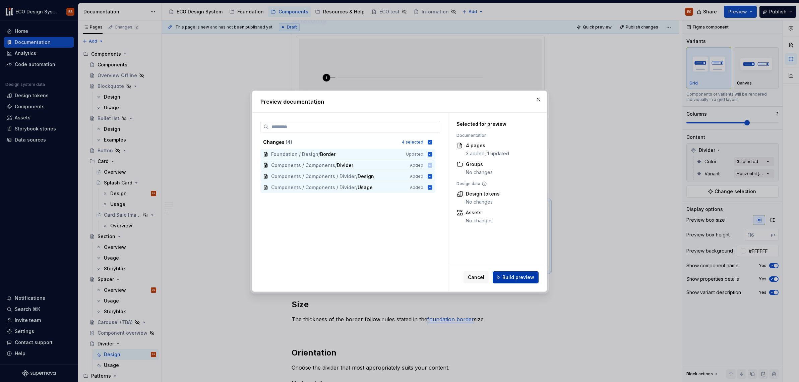
click at [503, 274] on button "Build preview" at bounding box center [516, 277] width 46 height 12
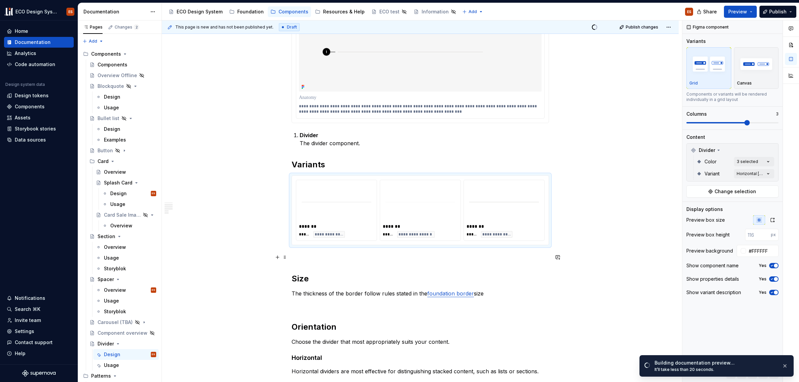
scroll to position [318, 0]
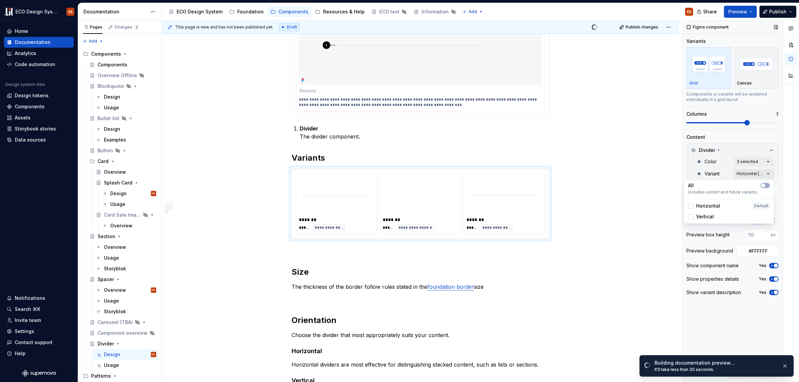
click at [539, 172] on div "Comments Open comments No comments yet Select ‘Comment’ from the block context …" at bounding box center [740, 201] width 117 height 362
click at [539, 184] on icon "button" at bounding box center [762, 185] width 5 height 4
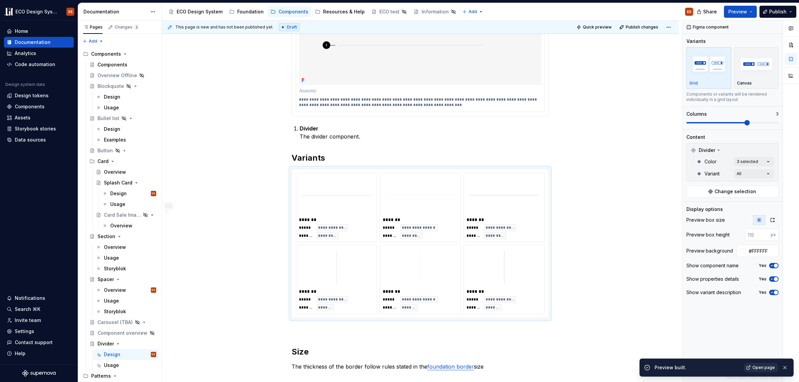
click at [539, 367] on span "Open page" at bounding box center [763, 367] width 22 height 5
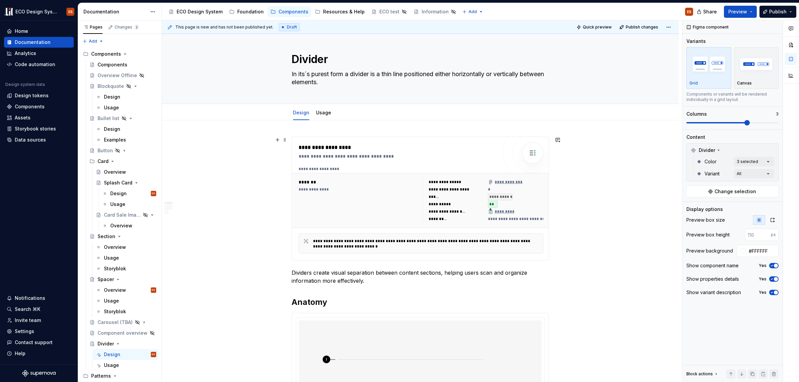
scroll to position [0, 0]
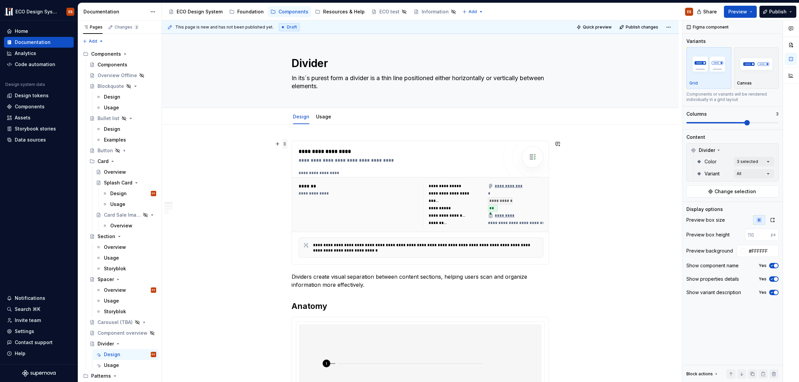
click at [284, 143] on span at bounding box center [284, 143] width 5 height 9
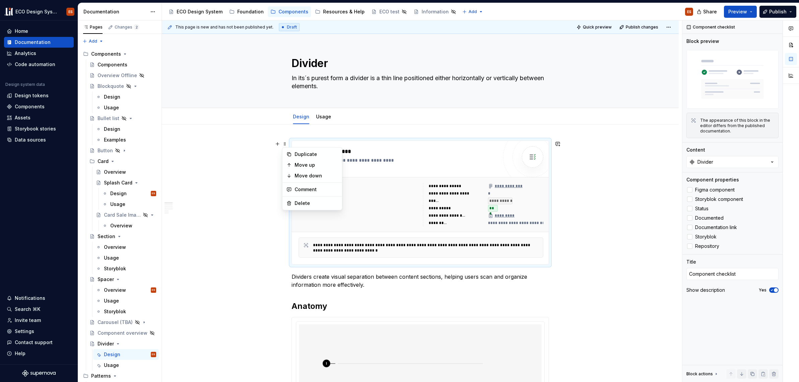
click at [539, 227] on icon at bounding box center [690, 227] width 0 height 0
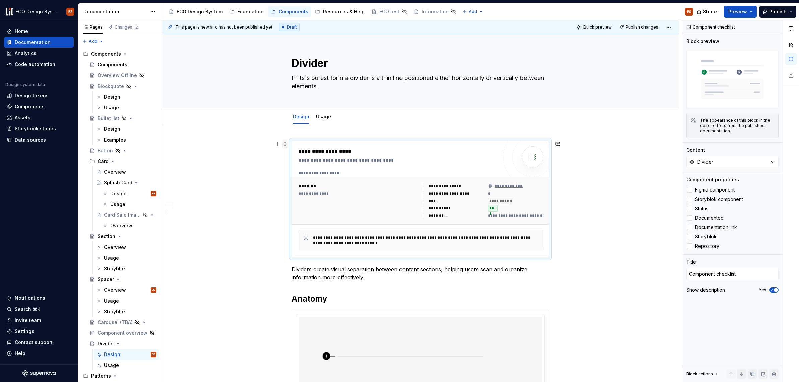
click at [287, 144] on span at bounding box center [284, 143] width 5 height 9
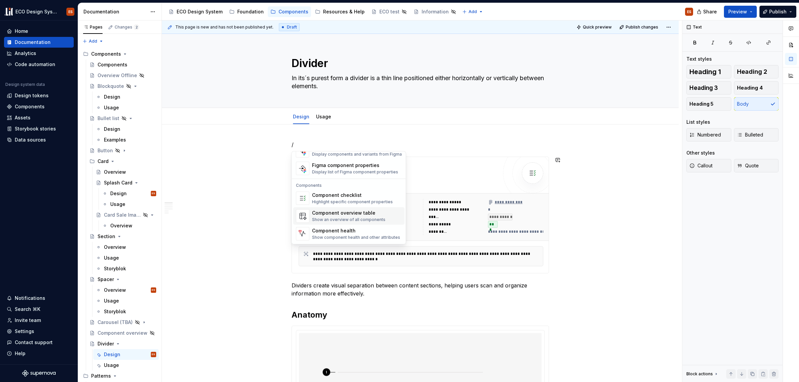
click at [364, 218] on div "Show an overview of all components" at bounding box center [348, 219] width 73 height 5
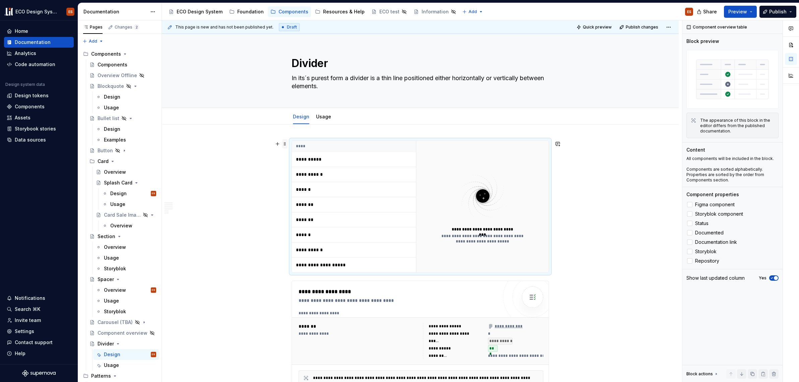
click at [284, 143] on span at bounding box center [284, 143] width 5 height 9
click at [286, 143] on span at bounding box center [284, 143] width 5 height 9
click at [282, 143] on span at bounding box center [284, 143] width 5 height 9
click at [309, 201] on div "Delete" at bounding box center [317, 203] width 44 height 7
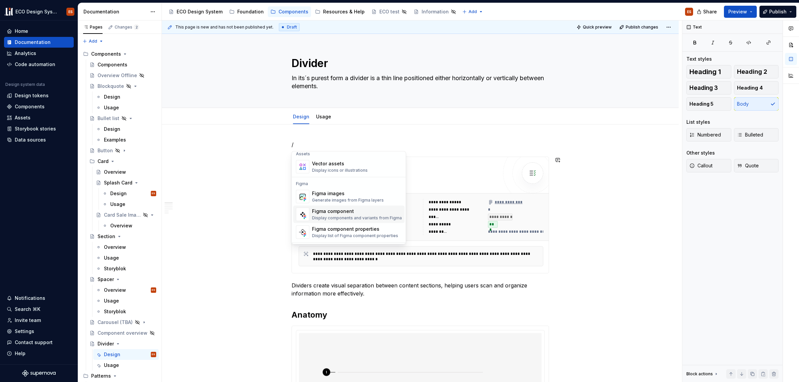
scroll to position [667, 0]
click at [366, 200] on div "Highlight specific component properties" at bounding box center [352, 201] width 81 height 5
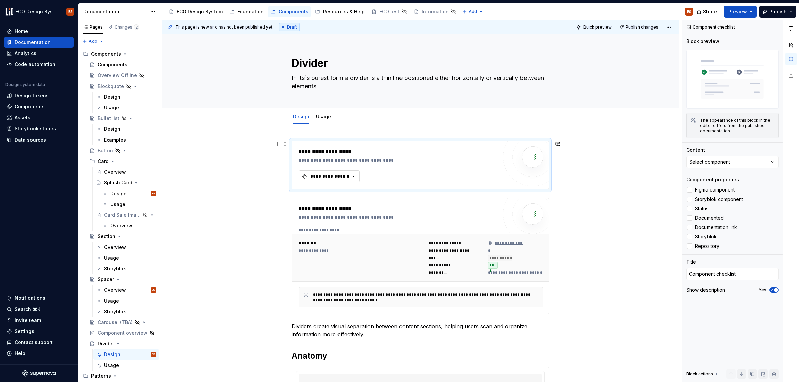
click at [354, 176] on icon "button" at bounding box center [353, 176] width 7 height 7
click at [284, 145] on span at bounding box center [284, 143] width 5 height 9
click at [302, 200] on div "Delete" at bounding box center [317, 203] width 44 height 7
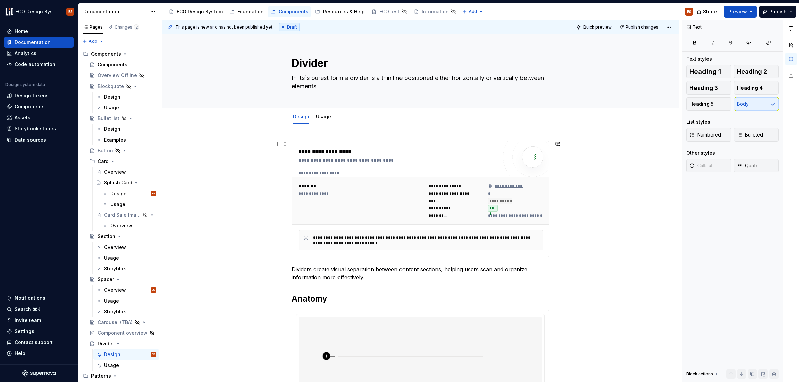
click at [359, 194] on div "**********" at bounding box center [359, 193] width 120 height 5
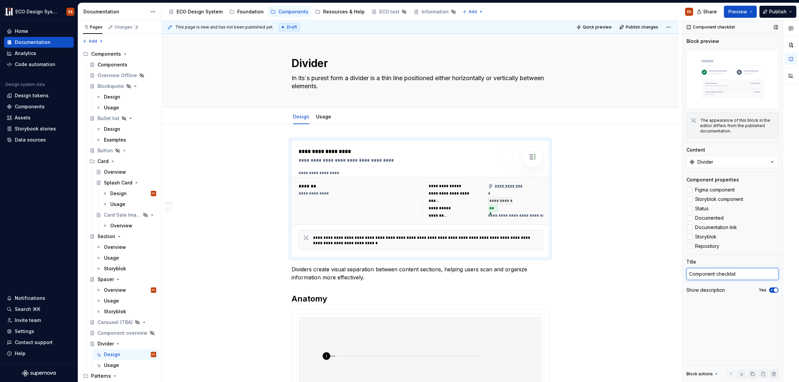
click at [539, 274] on textarea "Component checklist" at bounding box center [732, 274] width 92 height 12
drag, startPoint x: 717, startPoint y: 273, endPoint x: 747, endPoint y: 273, distance: 30.2
click at [539, 273] on textarea "Component checklist" at bounding box center [732, 274] width 92 height 12
type textarea "*"
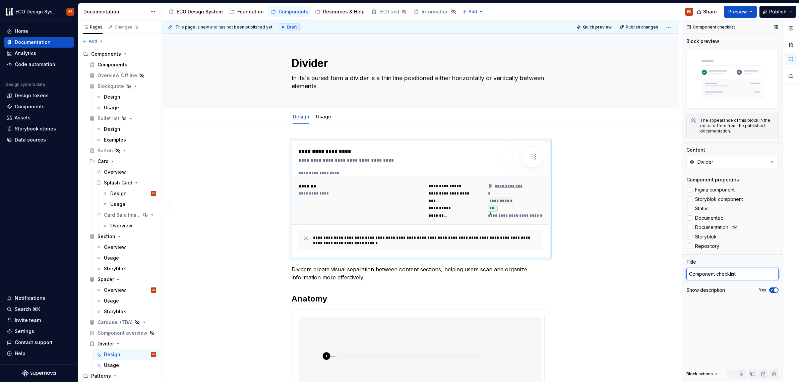
type textarea "Component S"
type textarea "*"
type textarea "Component Sta"
type textarea "*"
type textarea "Component Stat"
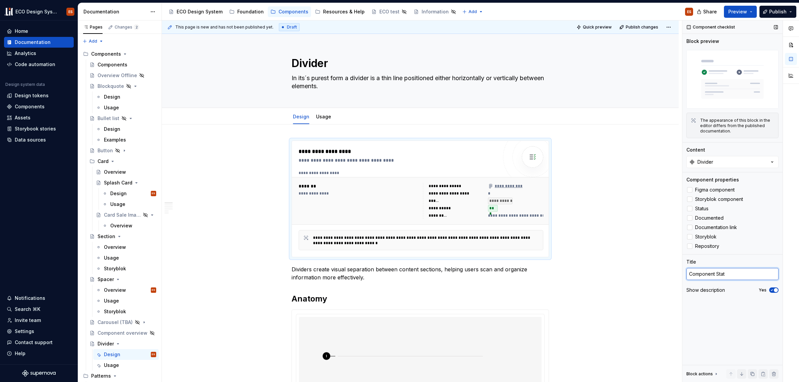
type textarea "*"
type textarea "Component Statu"
type textarea "*"
type textarea "Component Status"
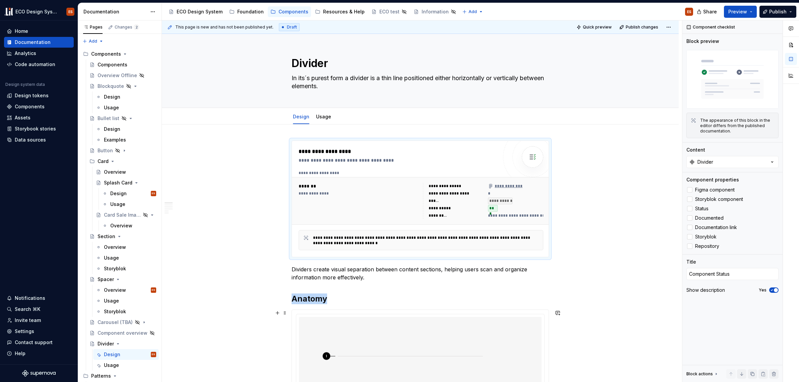
scroll to position [45, 0]
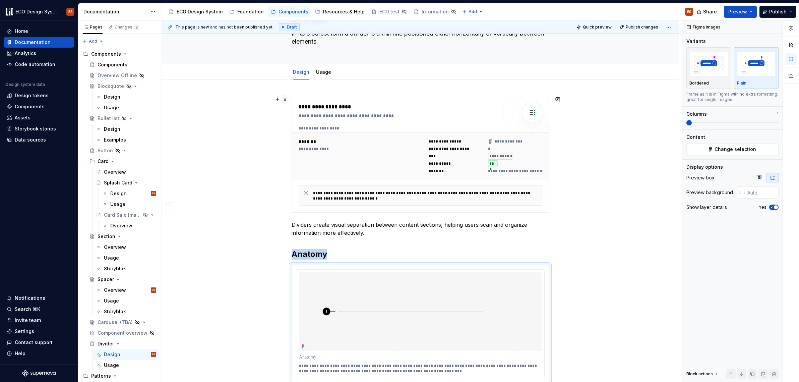
click at [283, 100] on span at bounding box center [284, 98] width 5 height 9
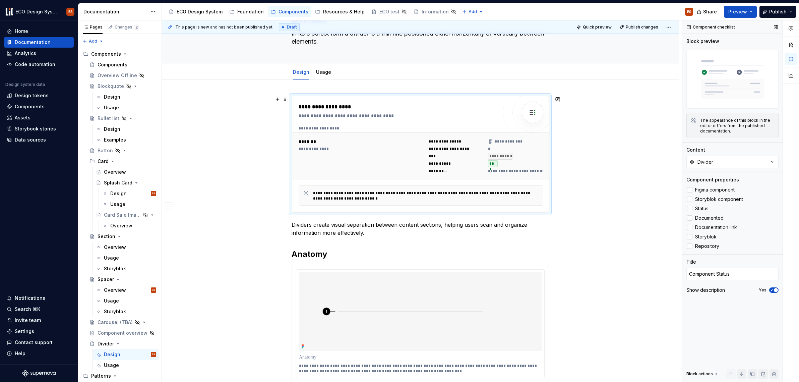
click at [539, 289] on span "button" at bounding box center [776, 290] width 4 height 4
click at [539, 10] on button "Preview" at bounding box center [740, 12] width 33 height 12
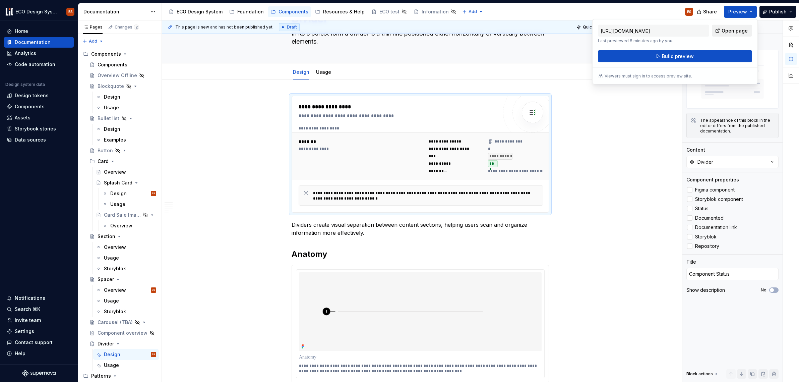
click at [539, 30] on span "Open page" at bounding box center [734, 30] width 26 height 7
click at [539, 59] on button "Build preview" at bounding box center [675, 56] width 154 height 12
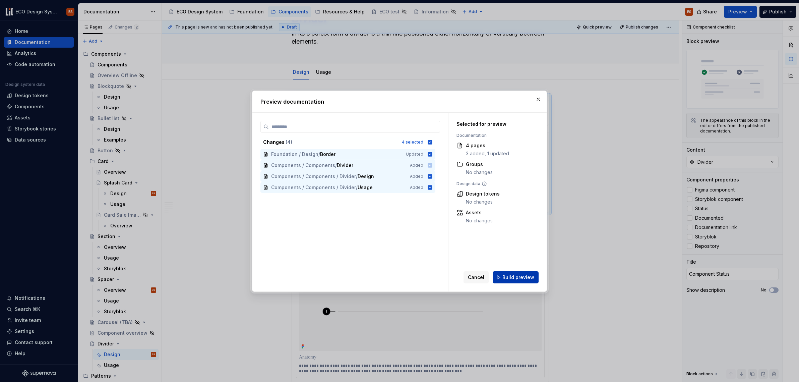
click at [520, 273] on button "Build preview" at bounding box center [516, 277] width 46 height 12
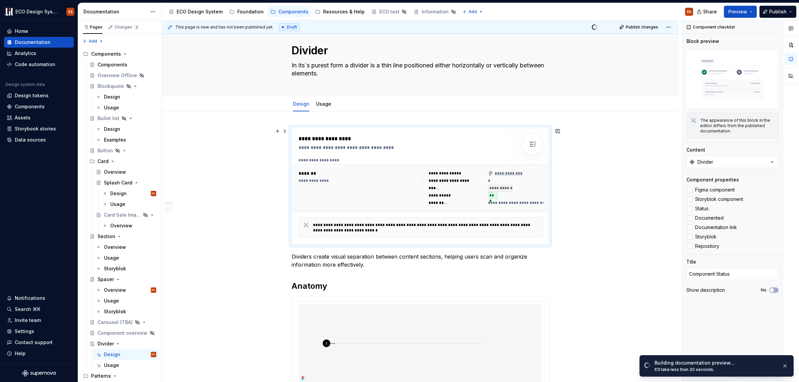
scroll to position [13, 0]
click at [539, 368] on span "Open page" at bounding box center [763, 367] width 22 height 5
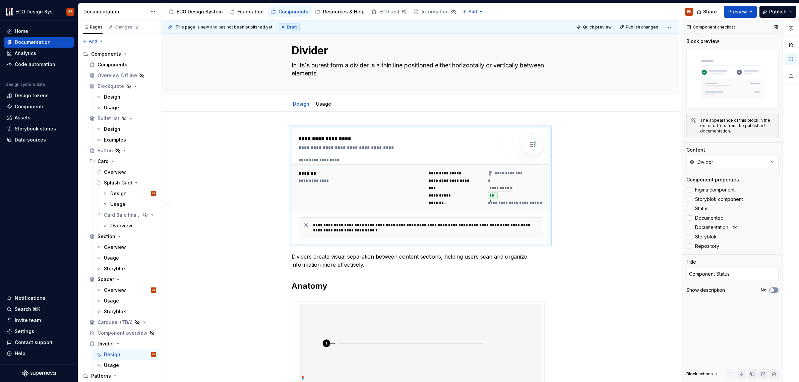
click at [539, 291] on button "No" at bounding box center [773, 289] width 9 height 5
click at [346, 73] on textarea "In its´s purest form a divider is a thin line positioned either horizontally or…" at bounding box center [418, 69] width 257 height 19
click at [539, 12] on button "Preview" at bounding box center [740, 12] width 33 height 12
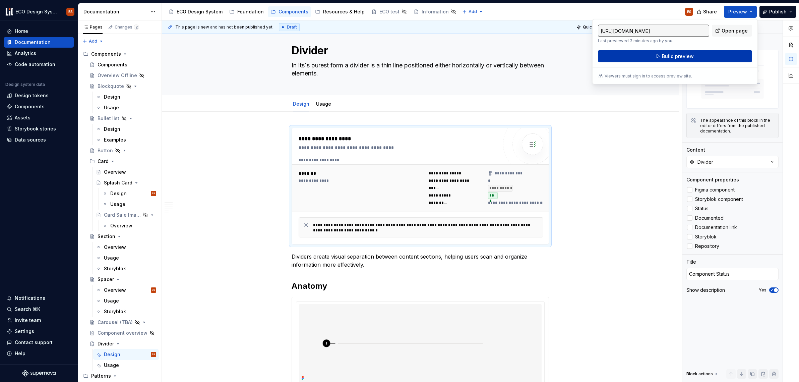
click at [539, 56] on button "Build preview" at bounding box center [675, 56] width 154 height 12
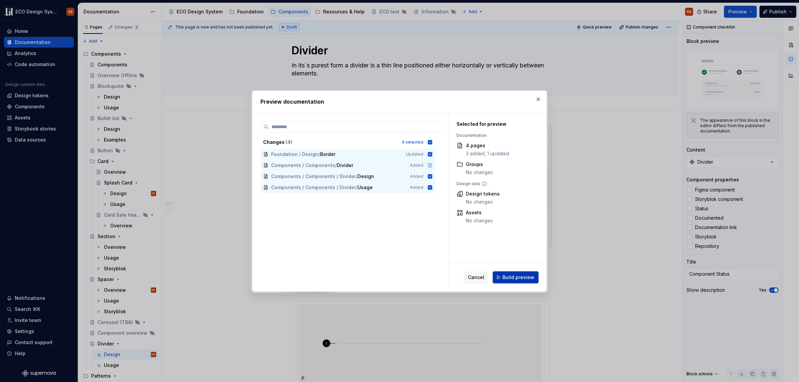
click at [518, 275] on span "Build preview" at bounding box center [518, 277] width 32 height 7
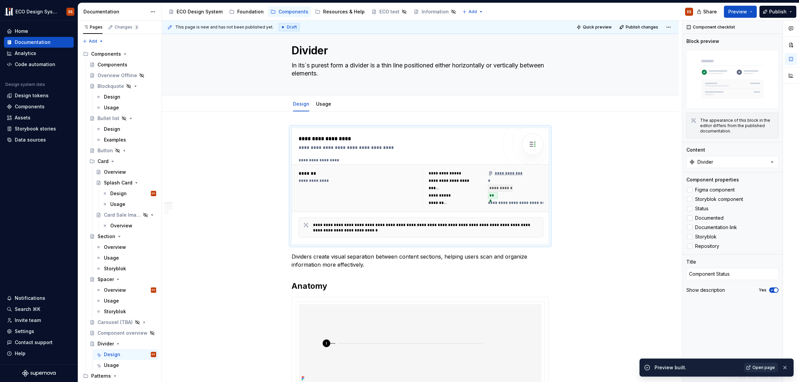
click at [539, 368] on span "Open page" at bounding box center [763, 367] width 22 height 5
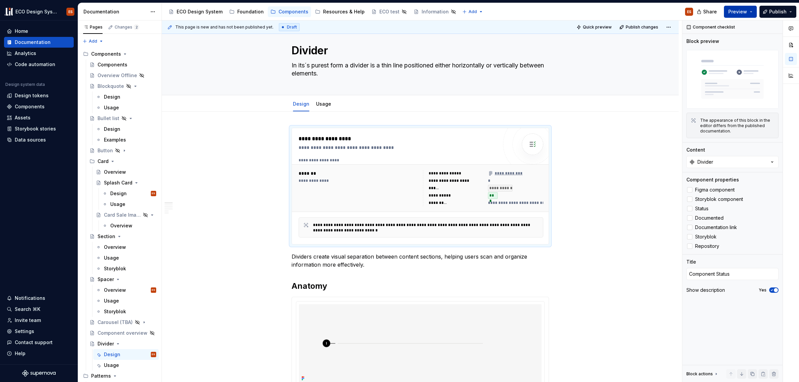
click at [539, 12] on button "Preview" at bounding box center [740, 12] width 33 height 12
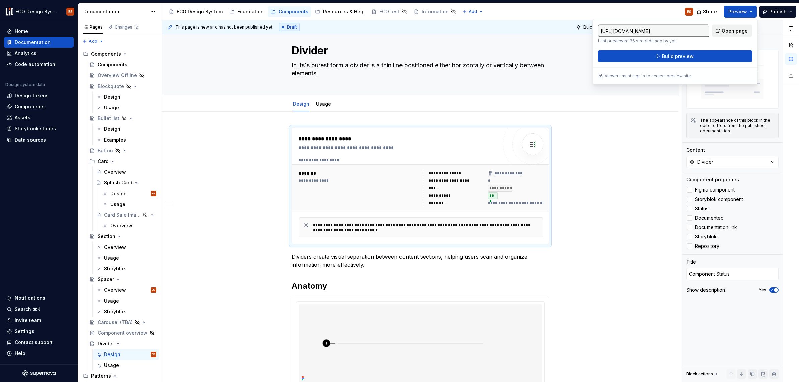
click at [539, 32] on span "Open page" at bounding box center [734, 30] width 26 height 7
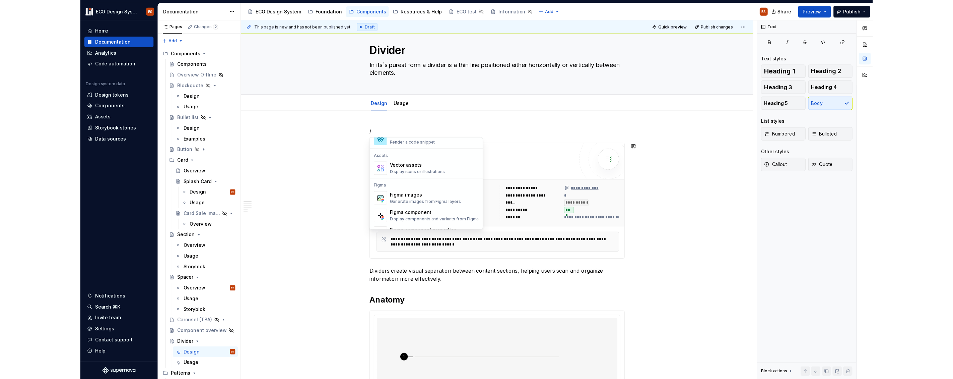
scroll to position [667, 0]
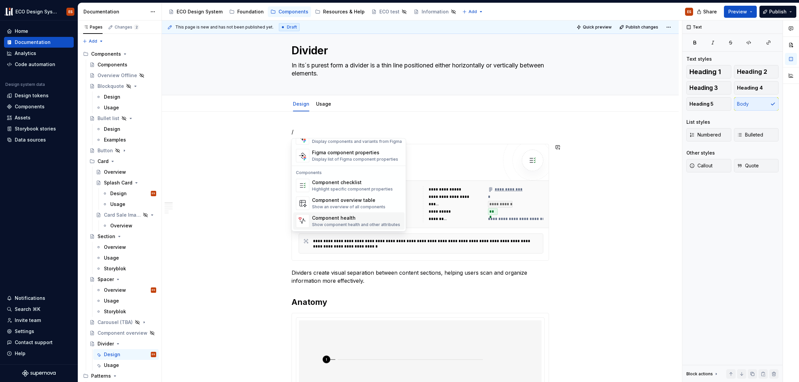
click at [356, 216] on div "Component health" at bounding box center [356, 217] width 88 height 7
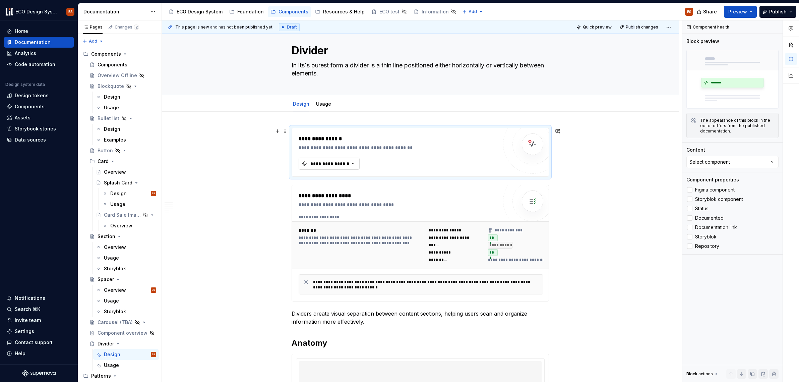
click at [352, 162] on icon "button" at bounding box center [353, 163] width 7 height 7
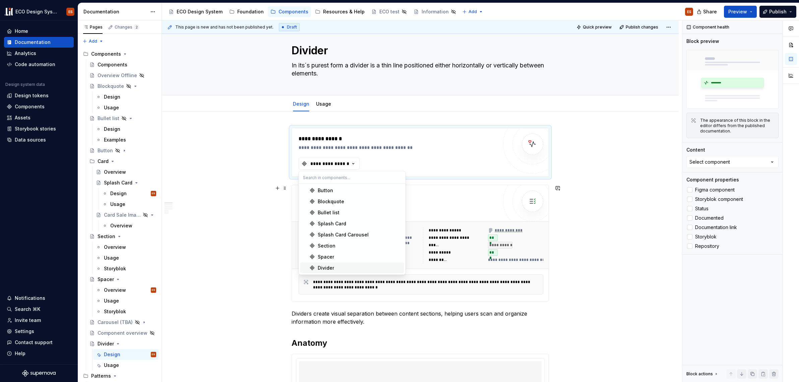
click at [341, 265] on div "Divider" at bounding box center [360, 267] width 84 height 7
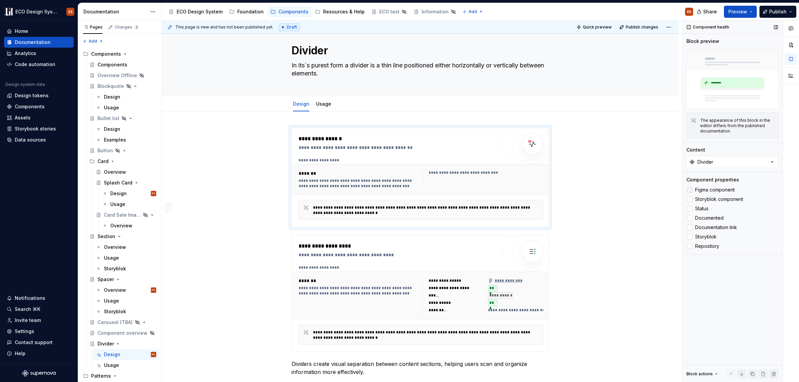
click at [539, 190] on div at bounding box center [689, 189] width 5 height 5
click at [539, 198] on div at bounding box center [689, 198] width 5 height 5
click at [539, 208] on div at bounding box center [689, 208] width 5 height 5
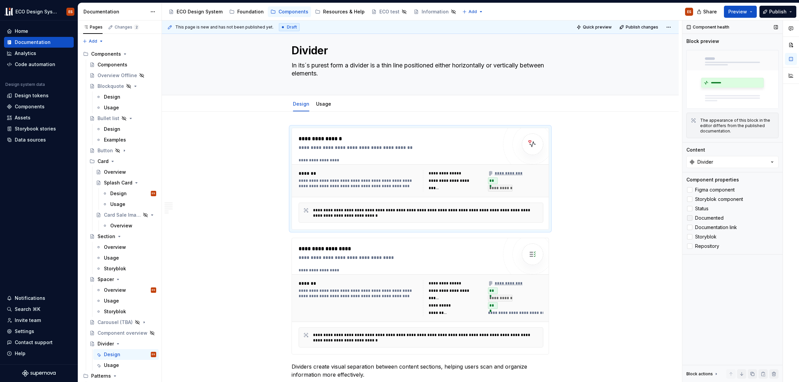
click at [539, 217] on div at bounding box center [689, 217] width 5 height 5
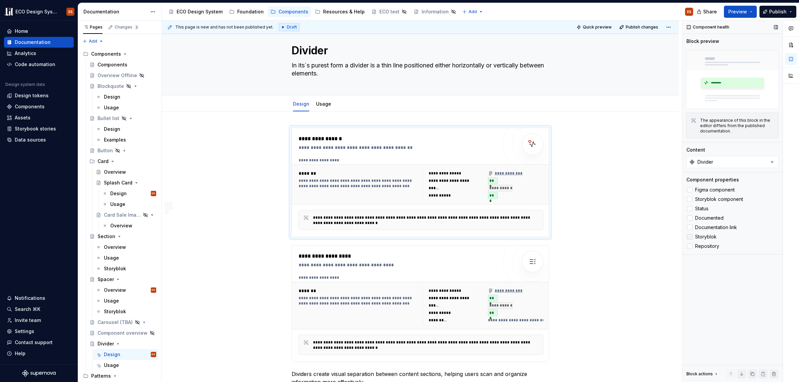
click at [539, 236] on div at bounding box center [689, 236] width 5 height 5
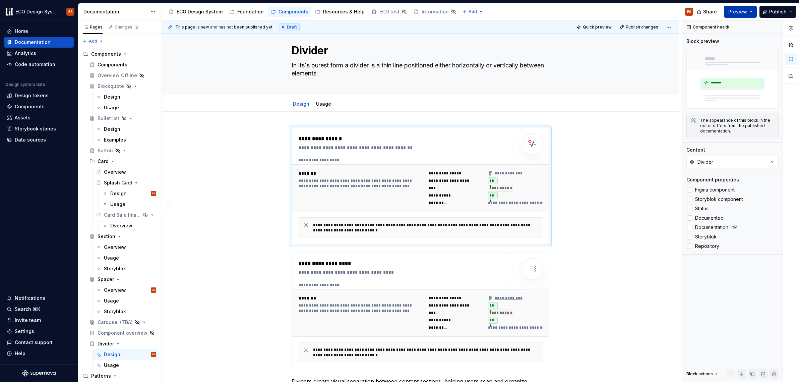
click at [539, 12] on button "Preview" at bounding box center [740, 12] width 33 height 12
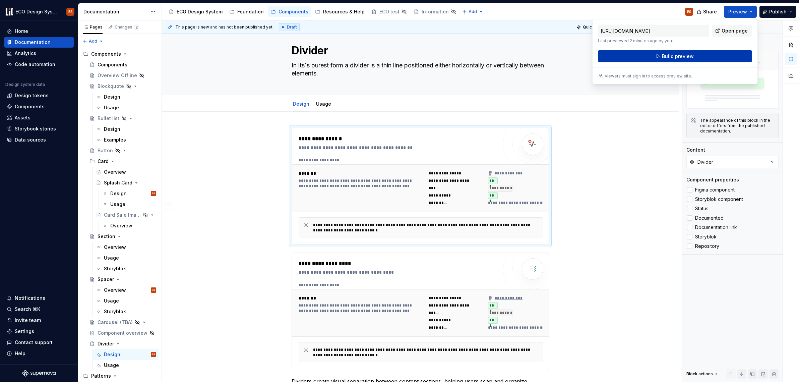
click at [539, 54] on button "Build preview" at bounding box center [675, 56] width 154 height 12
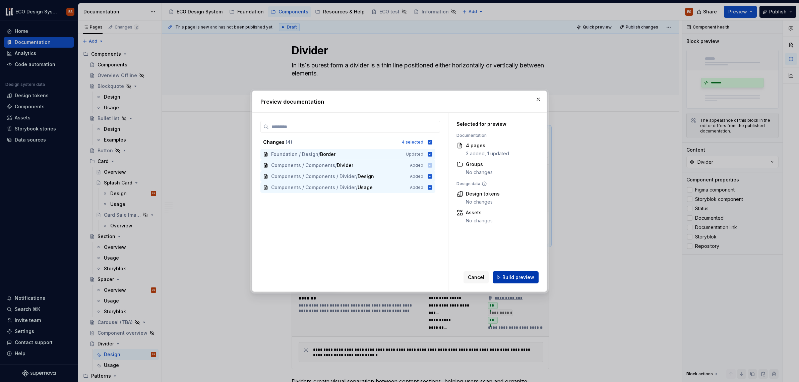
click at [526, 279] on span "Build preview" at bounding box center [518, 277] width 32 height 7
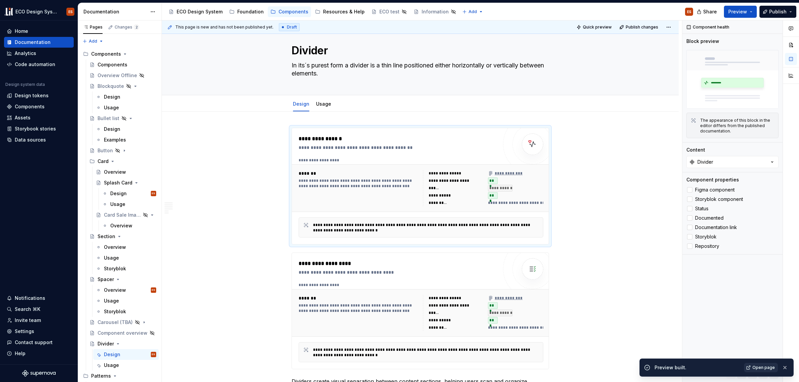
click at [539, 369] on span "Open page" at bounding box center [763, 367] width 22 height 5
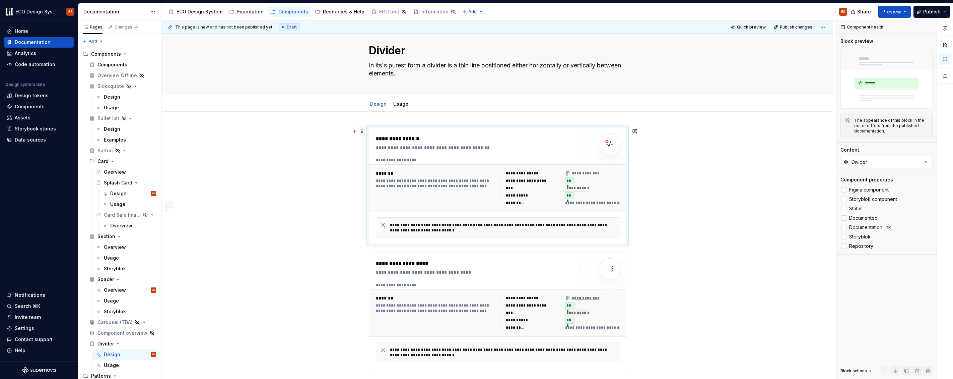
click at [362, 131] on span at bounding box center [362, 130] width 5 height 9
click at [364, 130] on span at bounding box center [362, 130] width 5 height 9
click at [539, 218] on icon at bounding box center [844, 218] width 0 height 0
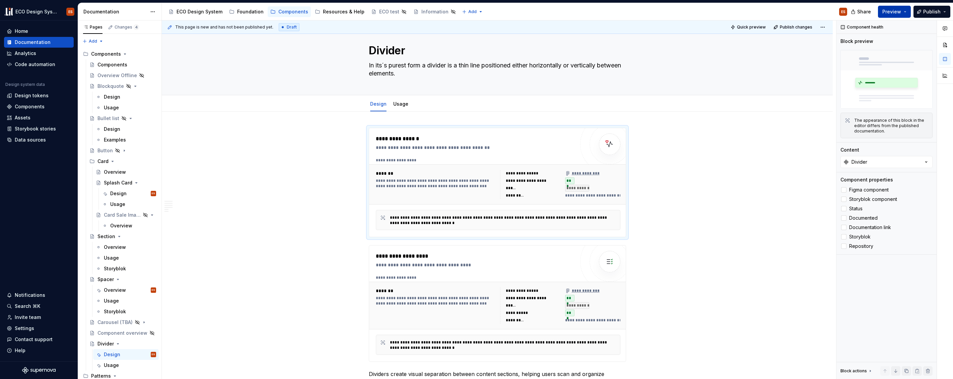
click at [539, 11] on span "Preview" at bounding box center [892, 11] width 19 height 7
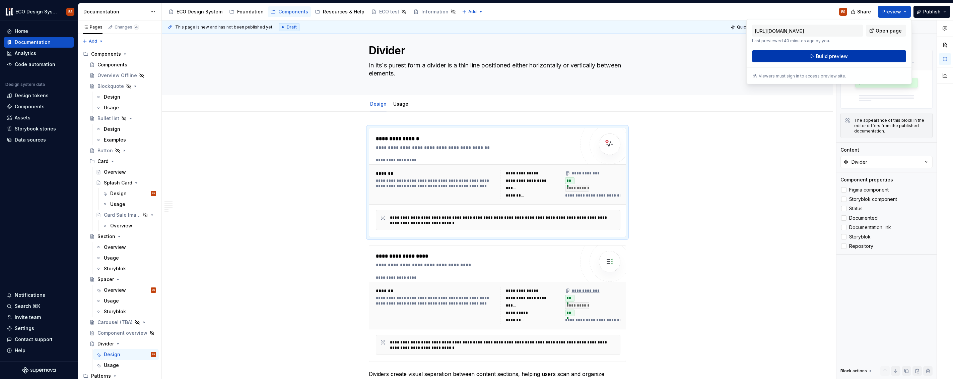
click at [539, 56] on button "Build preview" at bounding box center [829, 56] width 154 height 12
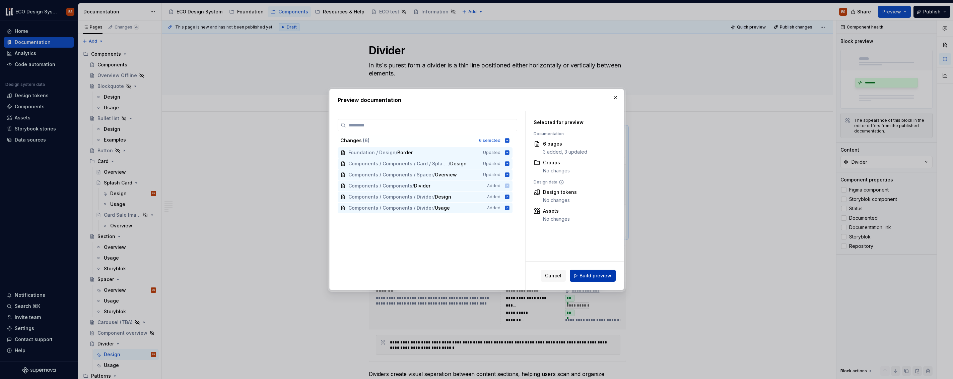
click at [539, 276] on span "Build preview" at bounding box center [596, 275] width 32 height 7
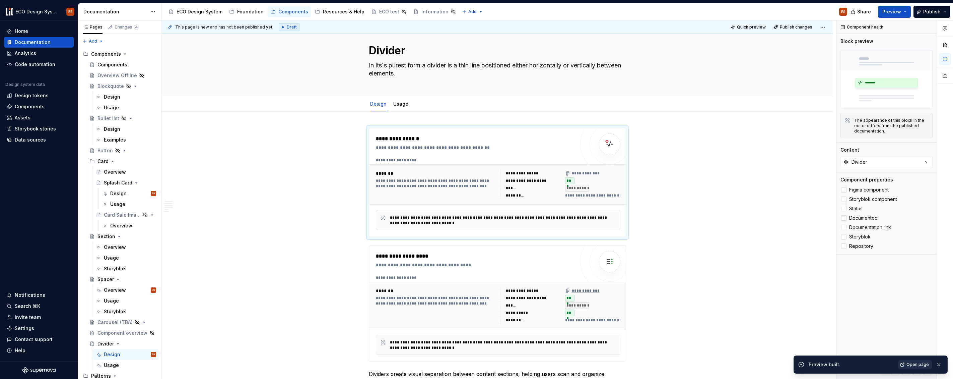
click at [539, 366] on span "Open page" at bounding box center [918, 364] width 22 height 5
click at [362, 130] on span at bounding box center [362, 130] width 5 height 9
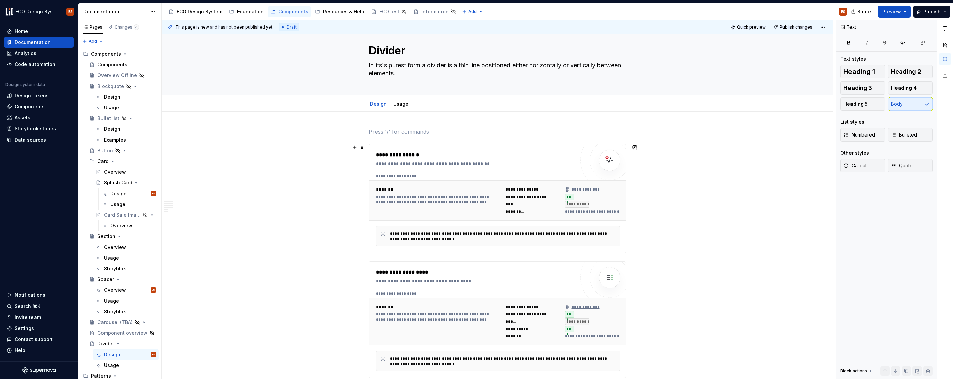
click at [369, 145] on div "**********" at bounding box center [497, 198] width 257 height 109
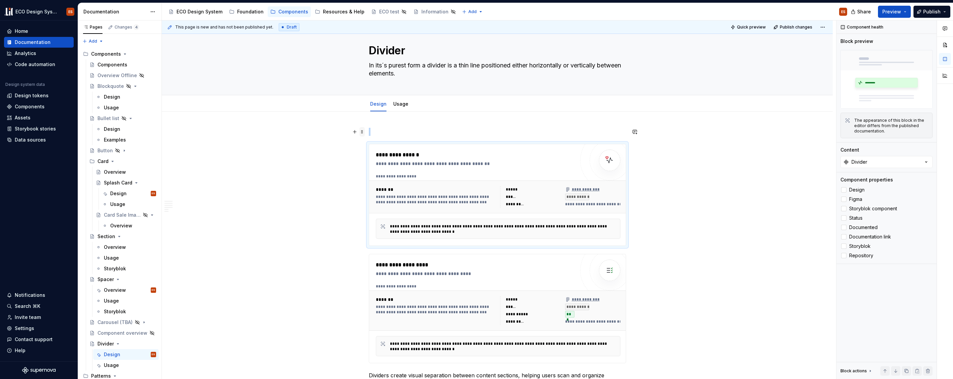
click at [361, 133] on span at bounding box center [362, 131] width 5 height 9
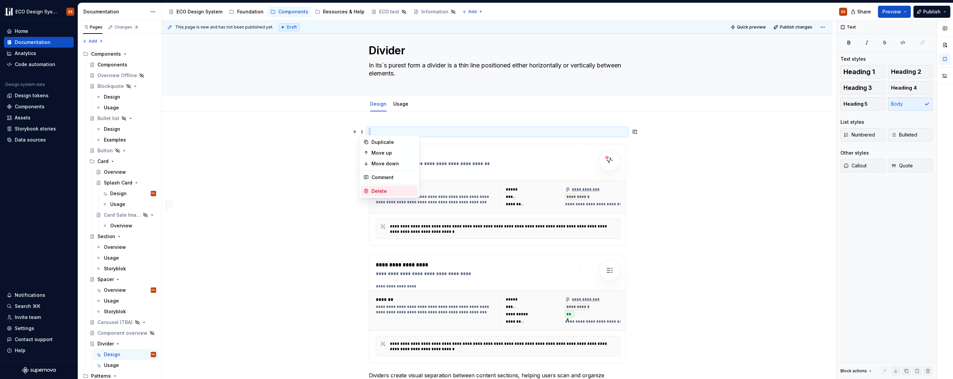
click at [378, 190] on div "Delete" at bounding box center [394, 191] width 44 height 7
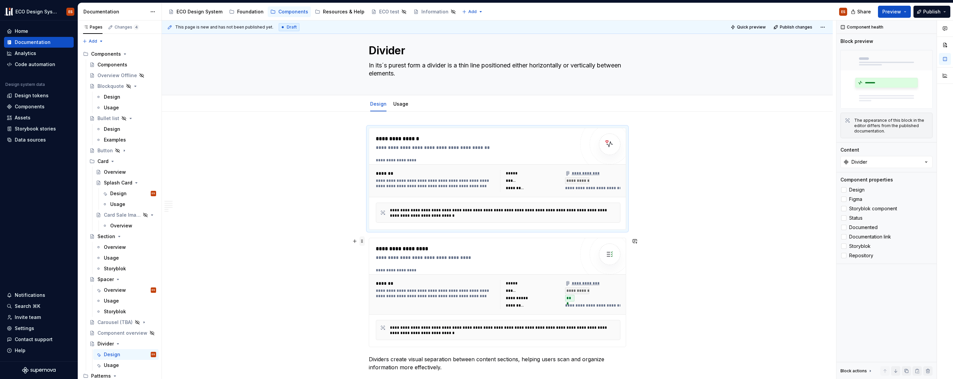
click at [362, 241] on span at bounding box center [362, 240] width 5 height 9
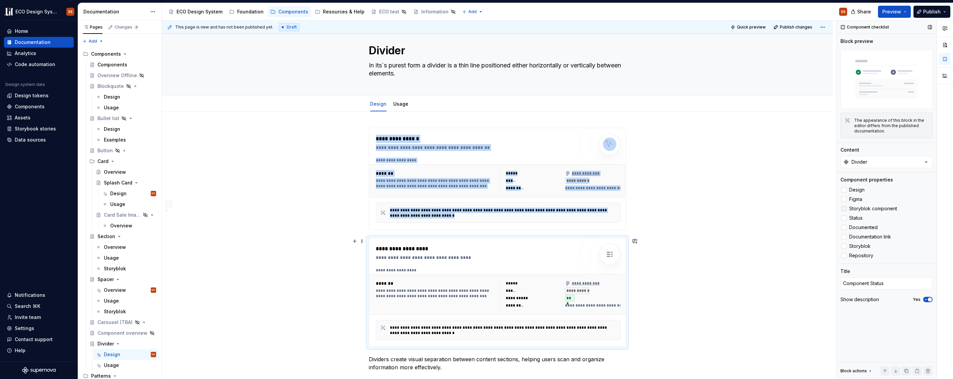
click at [539, 208] on div at bounding box center [843, 208] width 5 height 5
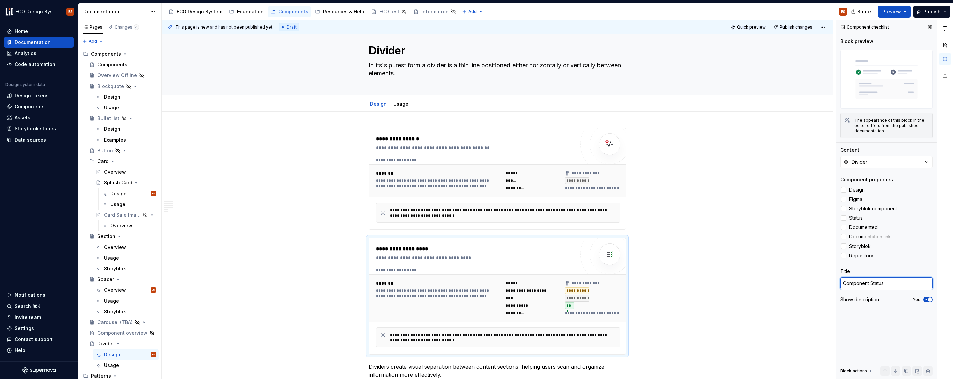
type textarea "*"
drag, startPoint x: 896, startPoint y: 287, endPoint x: 839, endPoint y: 285, distance: 57.3
click at [539, 285] on div "Component checklist Block preview The appearance of this block in the editor di…" at bounding box center [887, 199] width 100 height 359
click at [539, 297] on icon "button" at bounding box center [925, 299] width 5 height 4
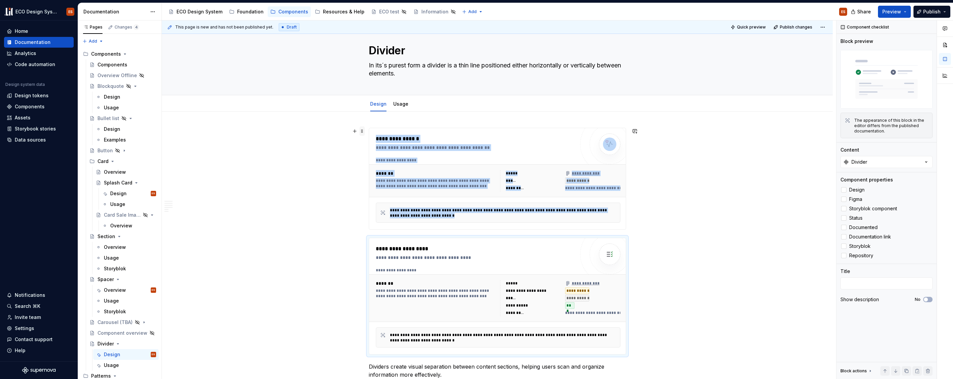
click at [361, 129] on span at bounding box center [362, 130] width 5 height 9
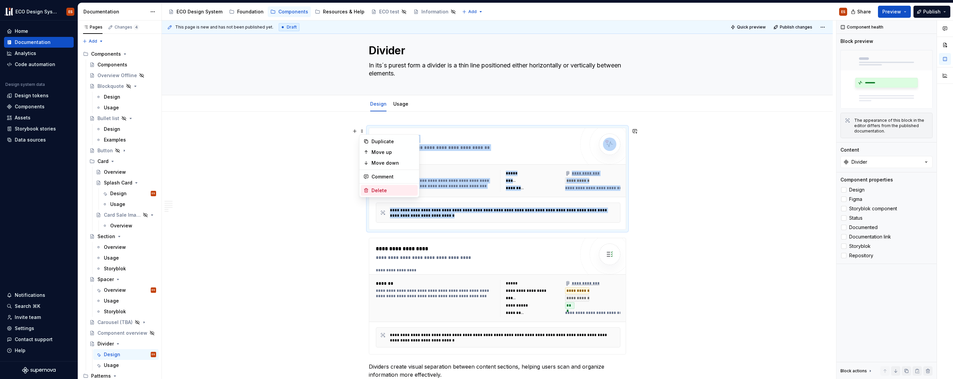
click at [377, 192] on div "Delete" at bounding box center [394, 190] width 44 height 7
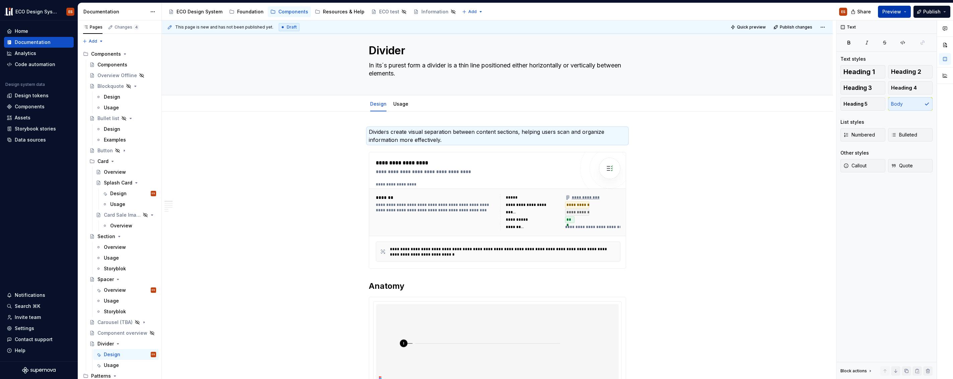
click at [539, 10] on button "Preview" at bounding box center [894, 12] width 33 height 12
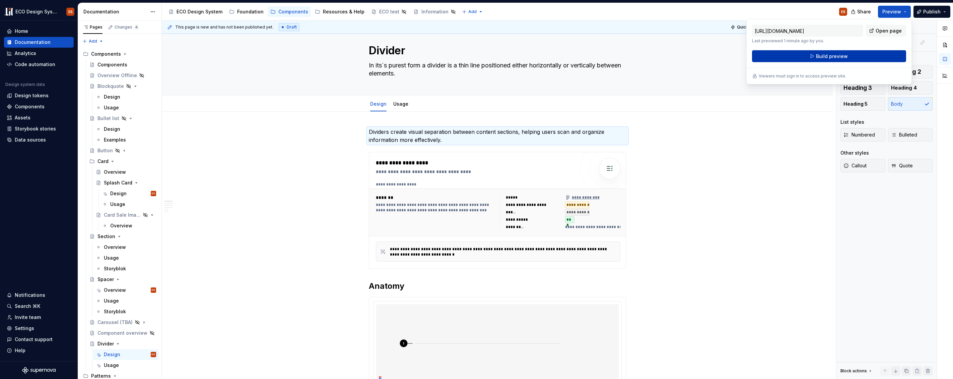
click at [539, 59] on button "Build preview" at bounding box center [829, 56] width 154 height 12
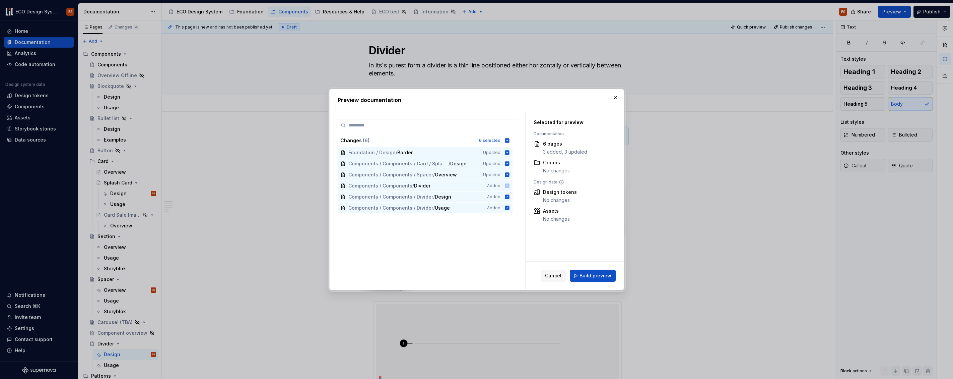
drag, startPoint x: 584, startPoint y: 275, endPoint x: 534, endPoint y: 231, distance: 66.5
click at [539, 274] on span "Build preview" at bounding box center [596, 275] width 32 height 7
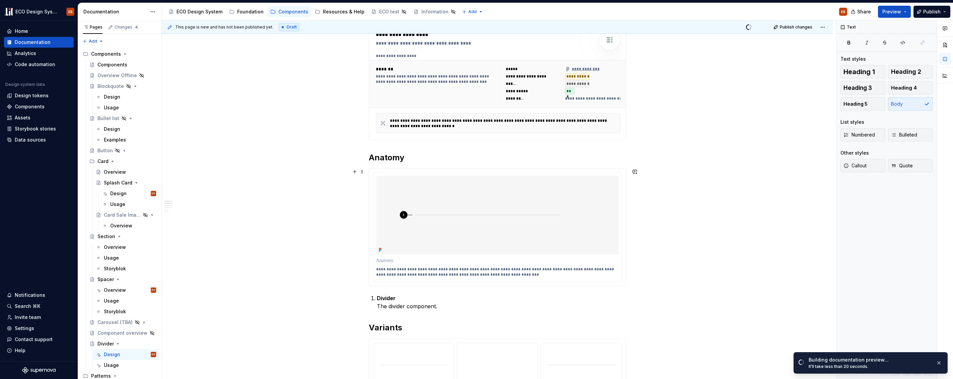
scroll to position [141, 0]
click at [539, 366] on span "Open page" at bounding box center [918, 364] width 22 height 5
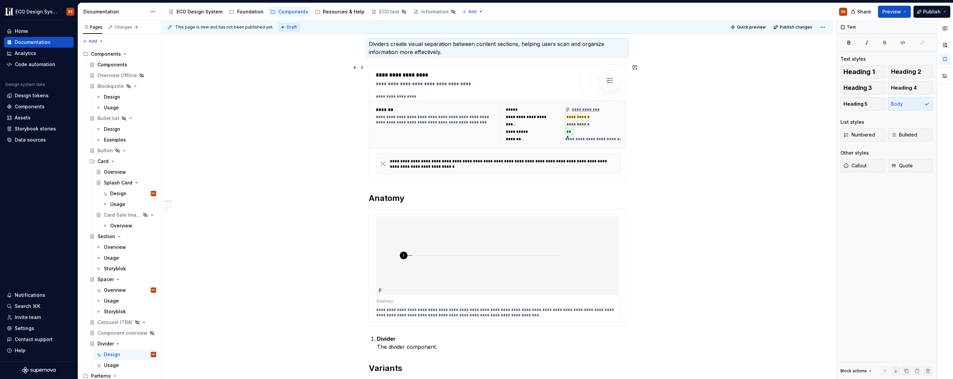
scroll to position [62, 0]
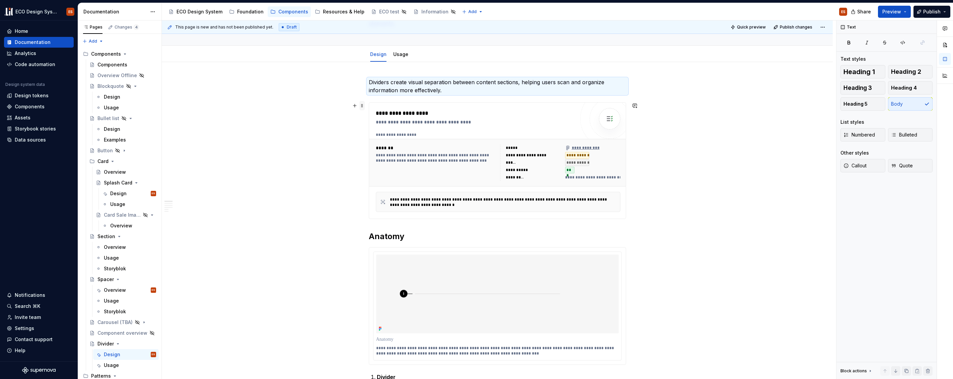
click at [363, 107] on span at bounding box center [362, 105] width 5 height 9
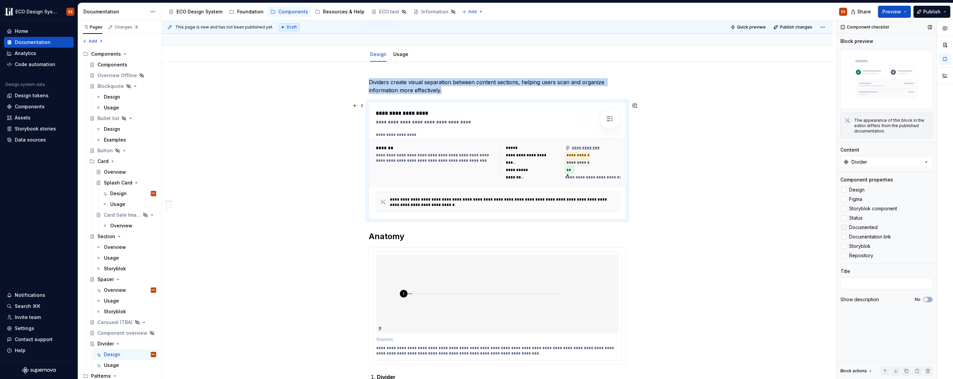
click at [539, 227] on icon at bounding box center [844, 227] width 0 height 0
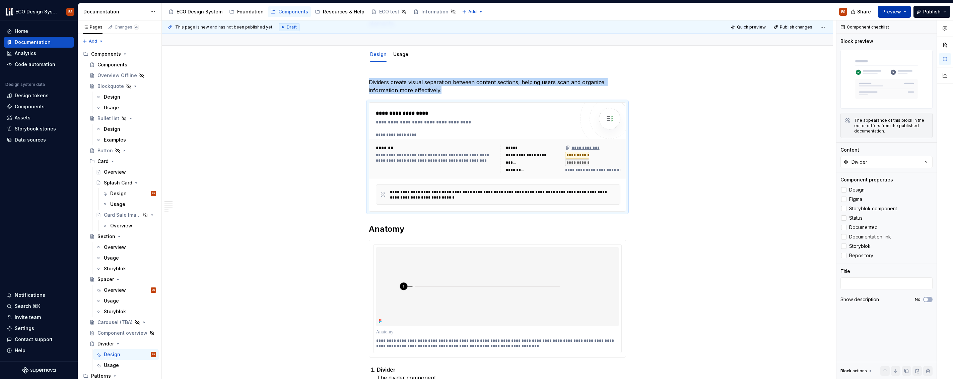
click at [539, 10] on span "Preview" at bounding box center [892, 11] width 19 height 7
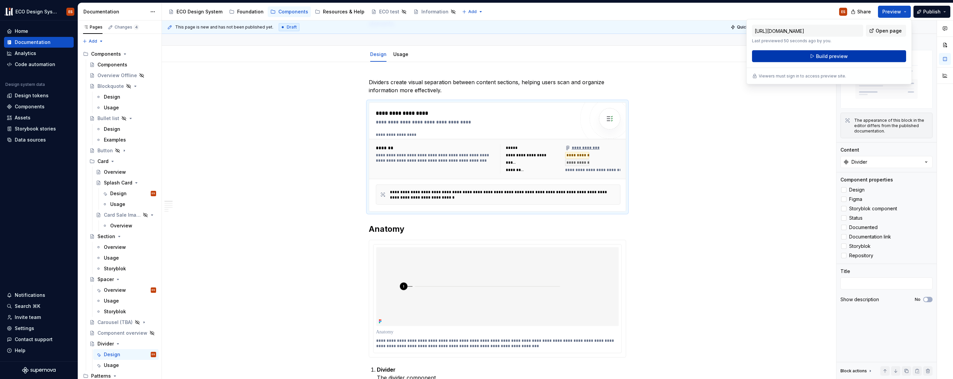
click at [539, 52] on button "Build preview" at bounding box center [829, 56] width 154 height 12
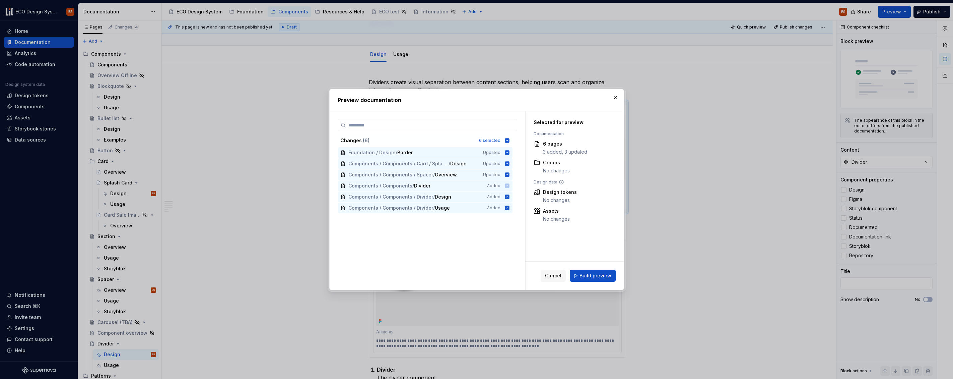
click at [539, 278] on span "Build preview" at bounding box center [596, 275] width 32 height 7
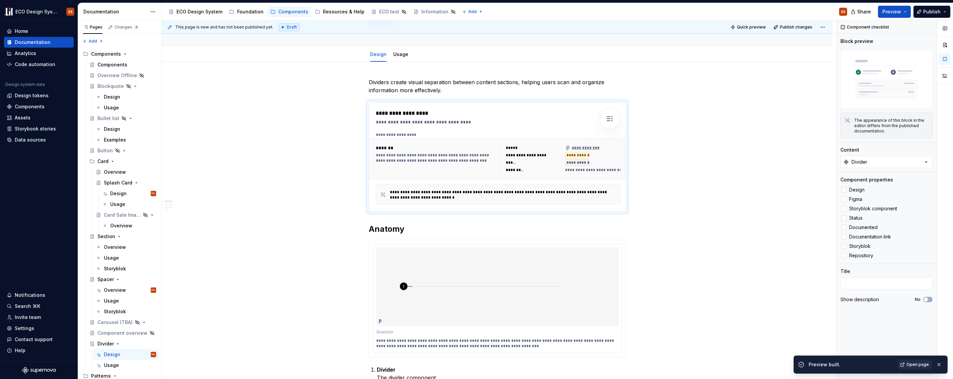
click at [539, 364] on span "Open page" at bounding box center [918, 364] width 22 height 5
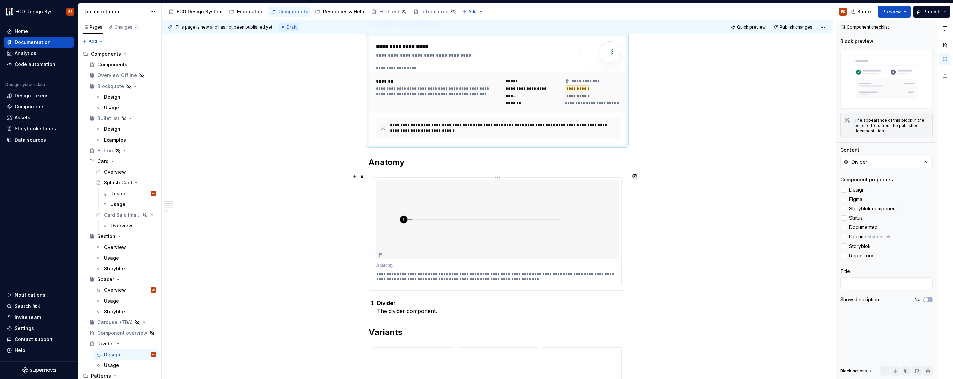
scroll to position [184, 0]
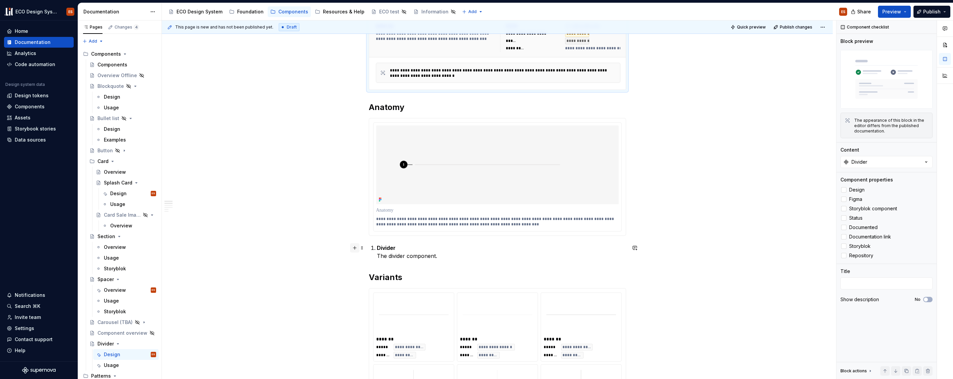
click at [356, 248] on button "button" at bounding box center [354, 247] width 9 height 9
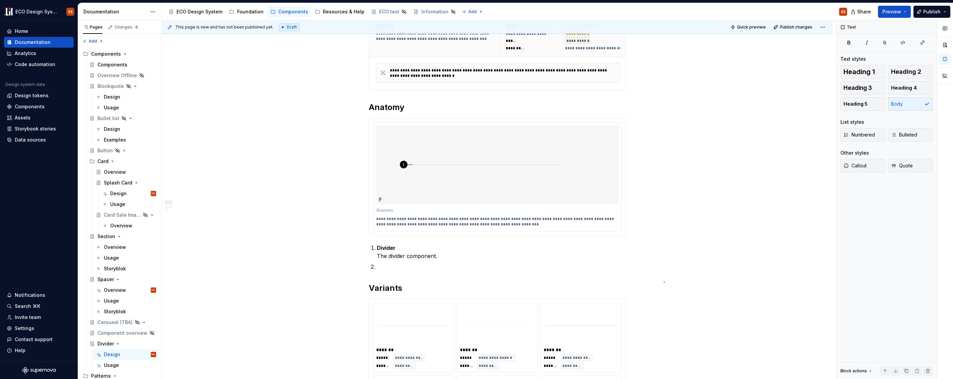
click at [539, 281] on div "**********" at bounding box center [499, 199] width 675 height 359
click at [422, 269] on p at bounding box center [501, 266] width 249 height 8
click at [377, 267] on li at bounding box center [501, 266] width 249 height 8
click at [361, 267] on span at bounding box center [362, 266] width 5 height 9
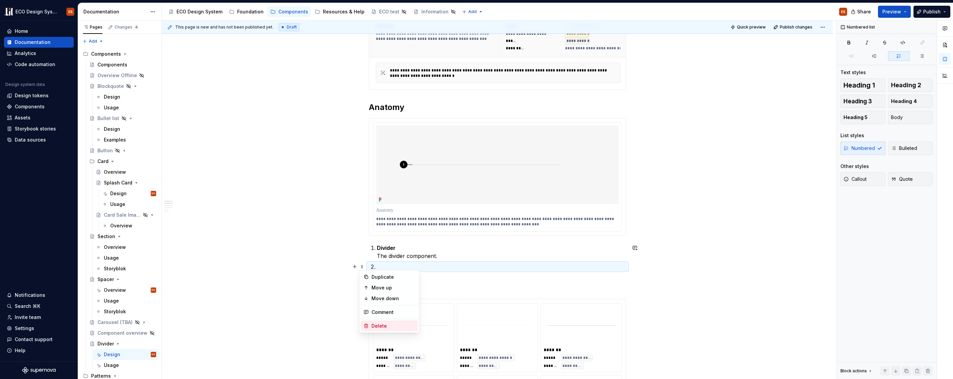
click at [379, 321] on div "Delete" at bounding box center [389, 325] width 57 height 11
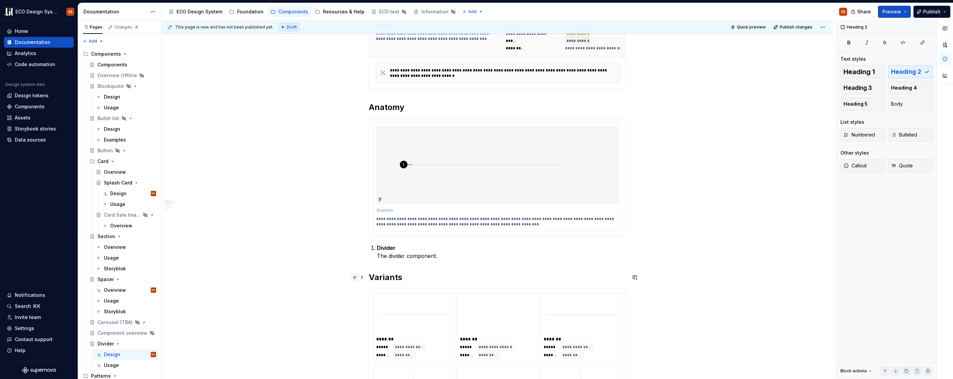
click at [355, 278] on button "button" at bounding box center [354, 276] width 9 height 9
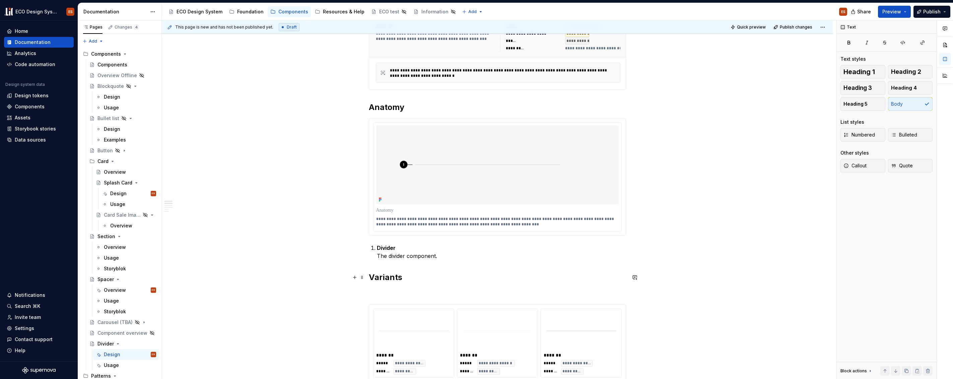
click at [314, 298] on div "**********" at bounding box center [497, 347] width 671 height 814
click at [373, 286] on div "**********" at bounding box center [497, 294] width 257 height 677
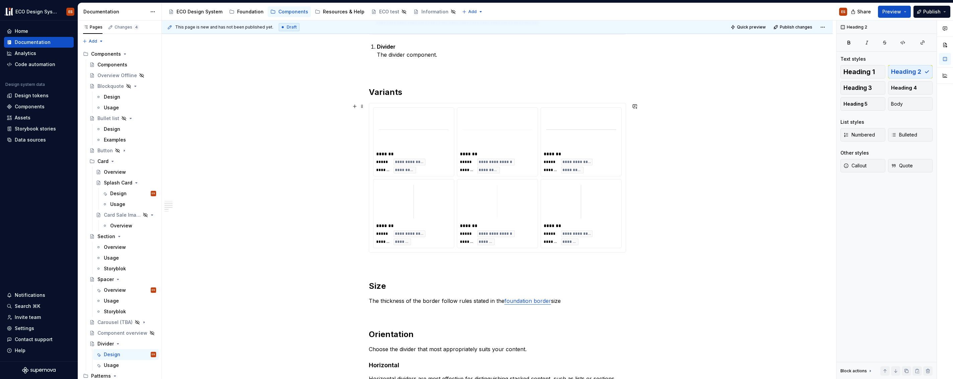
scroll to position [308, 0]
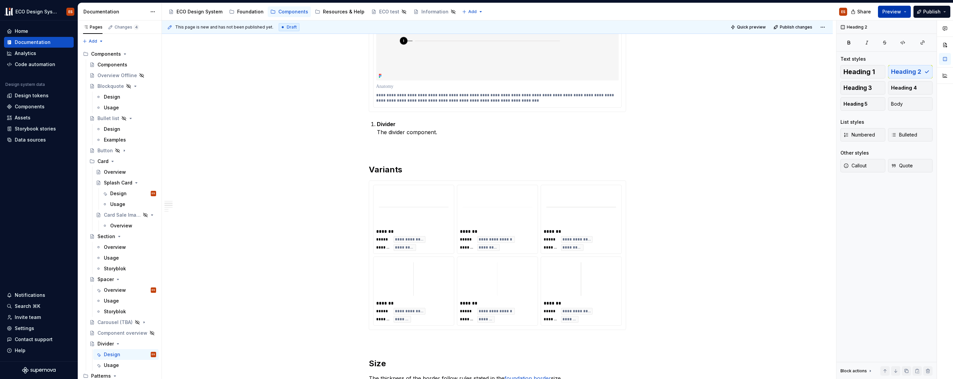
click at [539, 12] on span "Preview" at bounding box center [892, 11] width 19 height 7
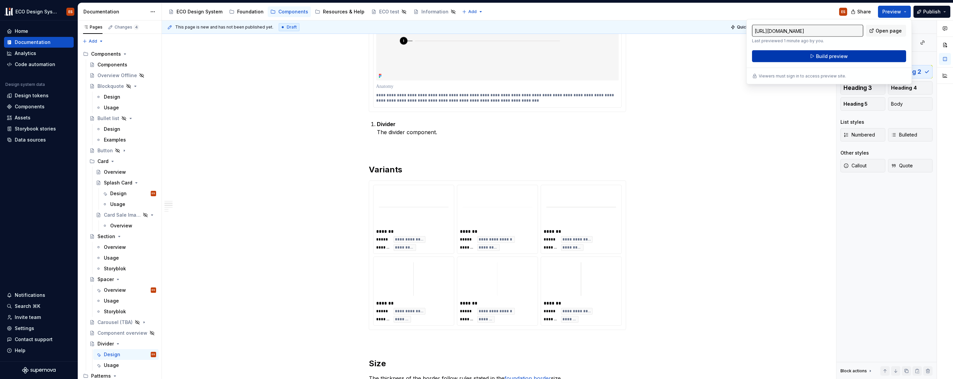
click at [539, 55] on button "Build preview" at bounding box center [829, 56] width 154 height 12
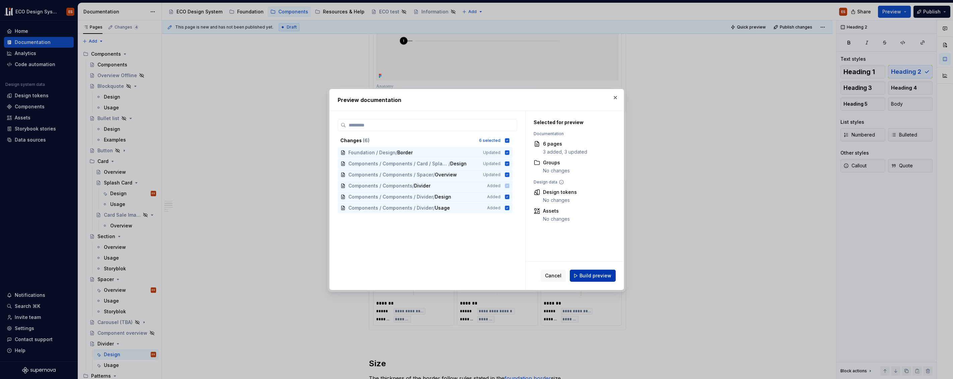
click at [539, 276] on span "Build preview" at bounding box center [596, 275] width 32 height 7
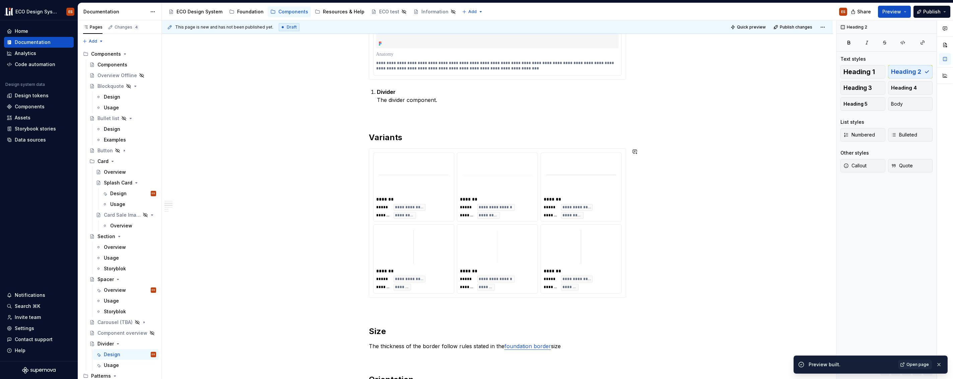
scroll to position [333, 0]
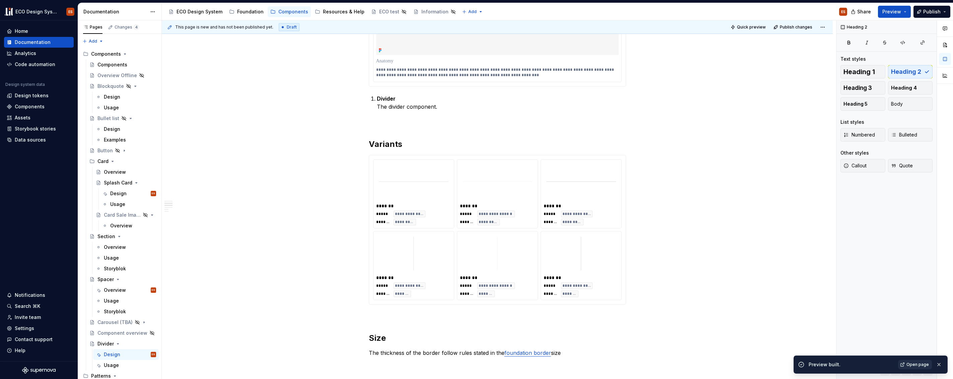
click at [539, 364] on span "Open page" at bounding box center [918, 364] width 22 height 5
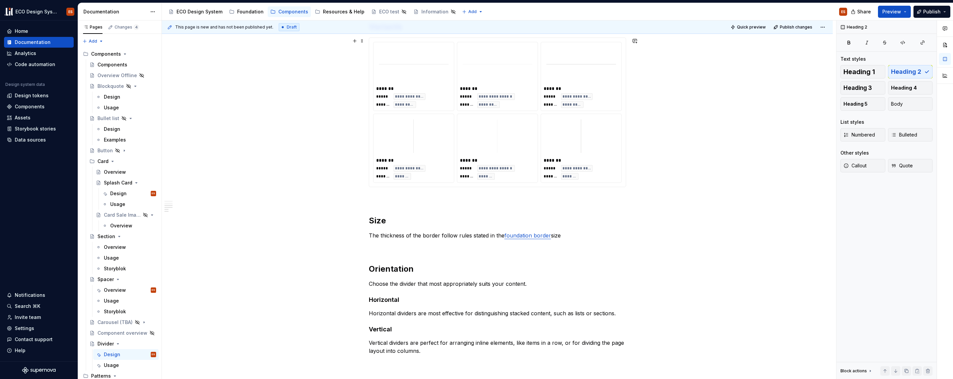
scroll to position [505, 0]
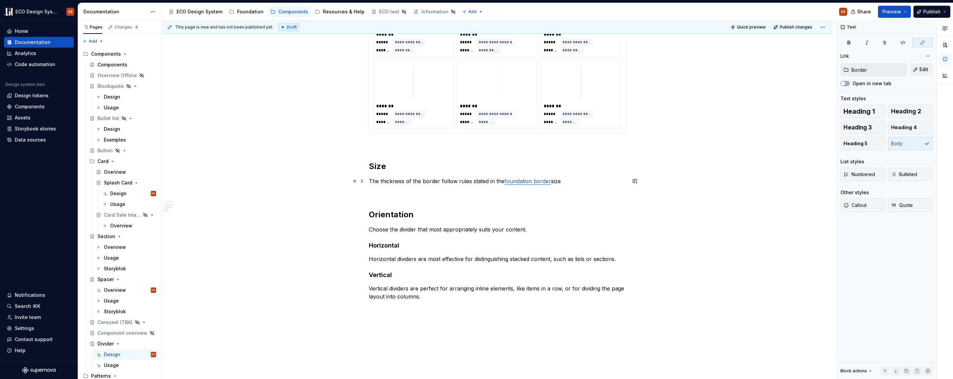
click at [532, 180] on link "foundation border" at bounding box center [528, 181] width 47 height 7
type textarea "*"
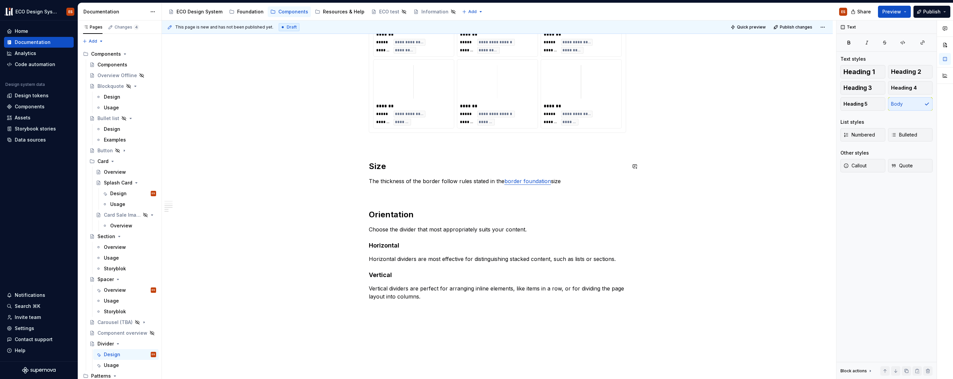
click at [539, 173] on div "**********" at bounding box center [497, 27] width 671 height 814
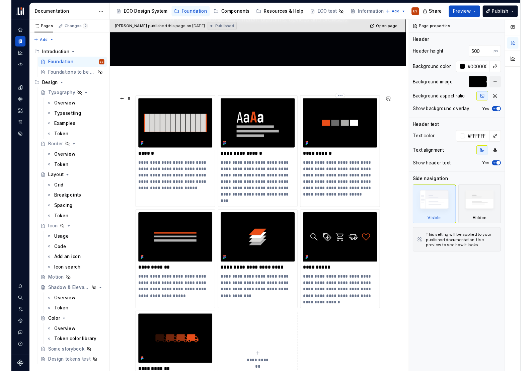
scroll to position [308, 0]
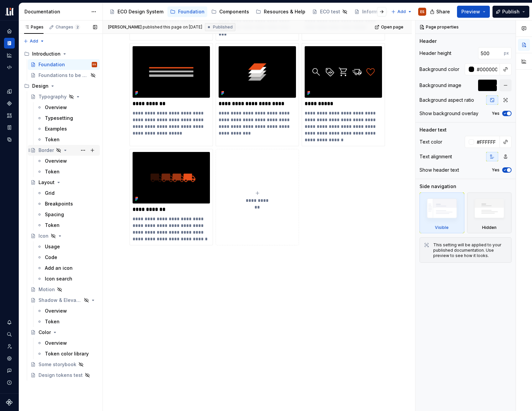
click at [47, 153] on div "Border" at bounding box center [46, 150] width 15 height 7
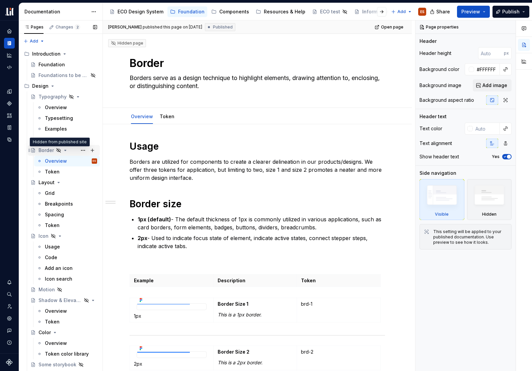
click at [58, 149] on icon "Page tree" at bounding box center [58, 150] width 5 height 5
click at [64, 150] on icon "Page tree" at bounding box center [65, 150] width 5 height 5
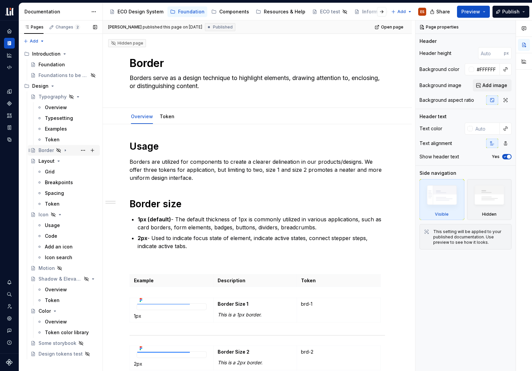
click at [64, 150] on icon "Page tree" at bounding box center [65, 150] width 5 height 5
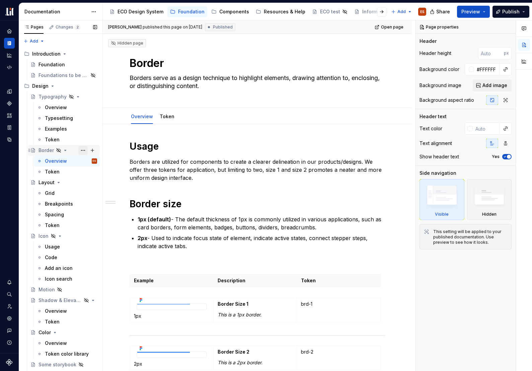
click at [80, 150] on button "Page tree" at bounding box center [82, 150] width 9 height 9
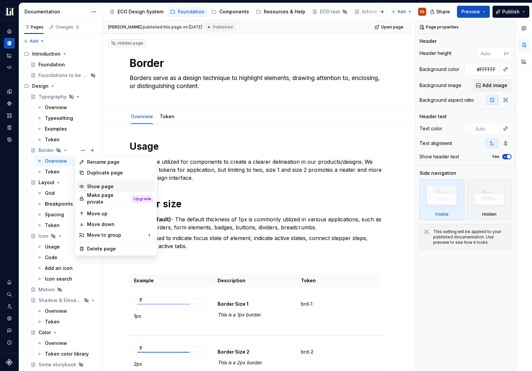
click at [104, 187] on div "Show page" at bounding box center [120, 186] width 66 height 7
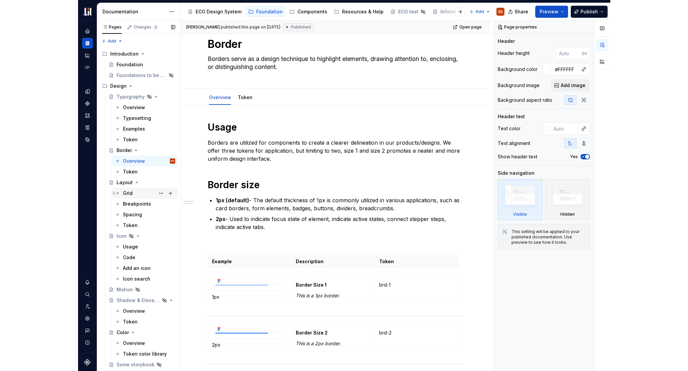
scroll to position [8, 0]
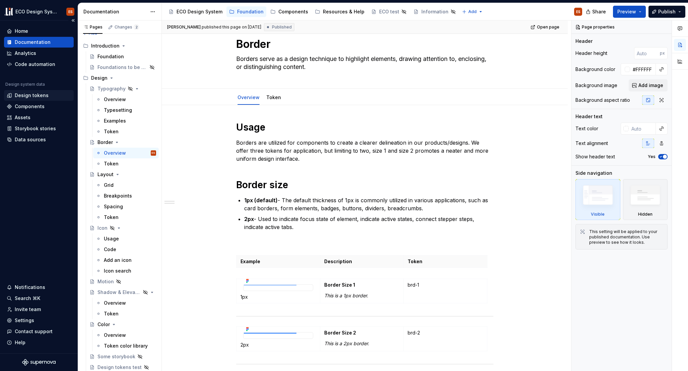
click at [35, 95] on div "Design tokens" at bounding box center [32, 95] width 34 height 7
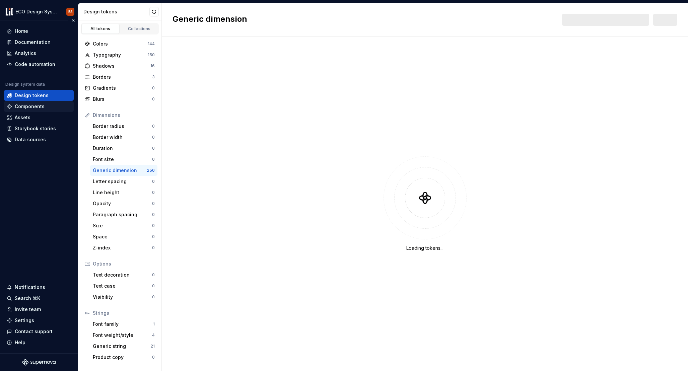
click at [34, 109] on div "Components" at bounding box center [30, 106] width 30 height 7
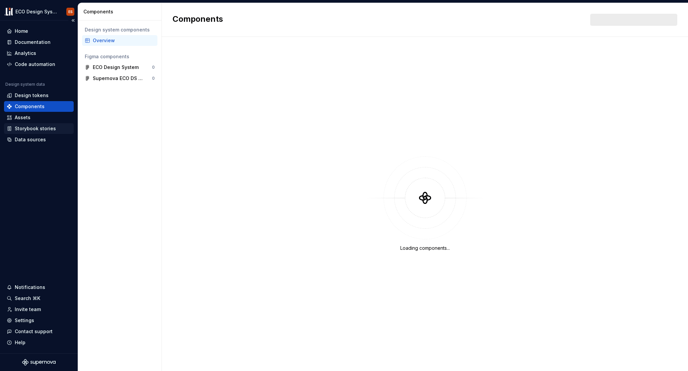
click at [33, 128] on div "Storybook stories" at bounding box center [35, 128] width 41 height 7
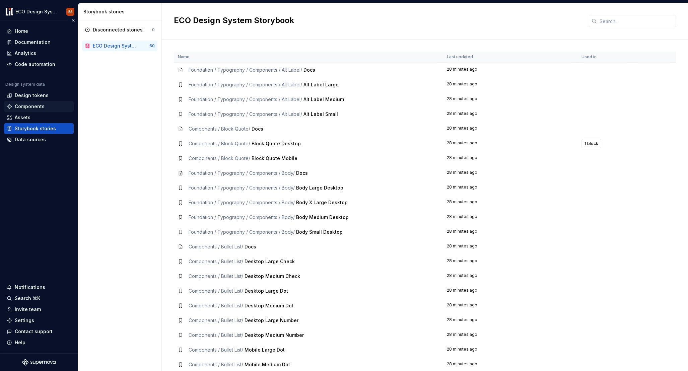
click at [31, 107] on div "Components" at bounding box center [30, 106] width 30 height 7
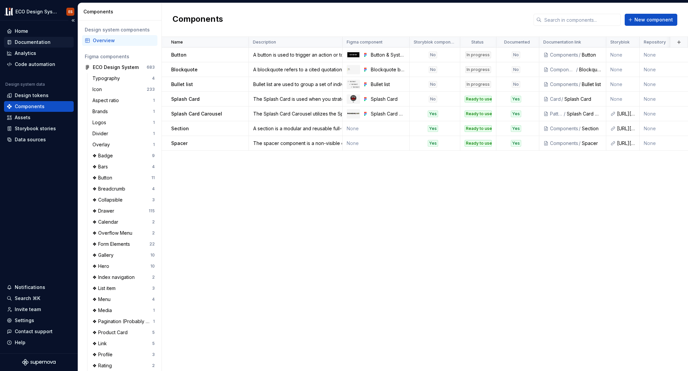
click at [44, 41] on div "Documentation" at bounding box center [33, 42] width 36 height 7
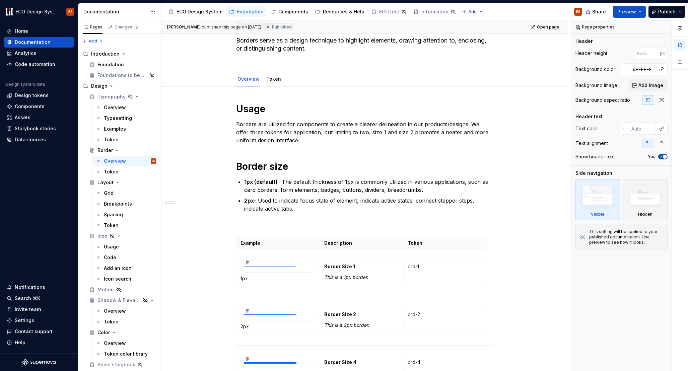
scroll to position [37, 0]
click at [28, 118] on div "Assets" at bounding box center [23, 117] width 16 height 7
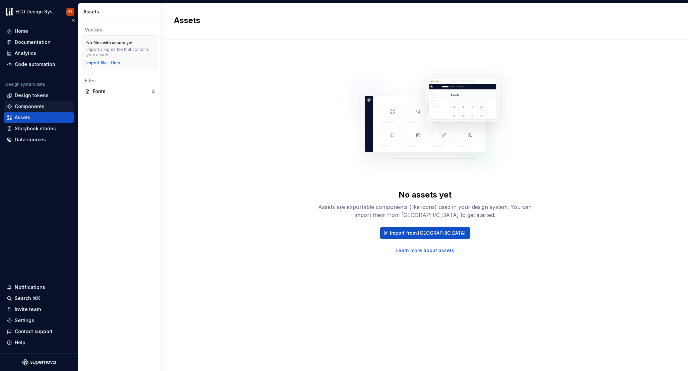
click at [26, 105] on div "Components" at bounding box center [30, 106] width 30 height 7
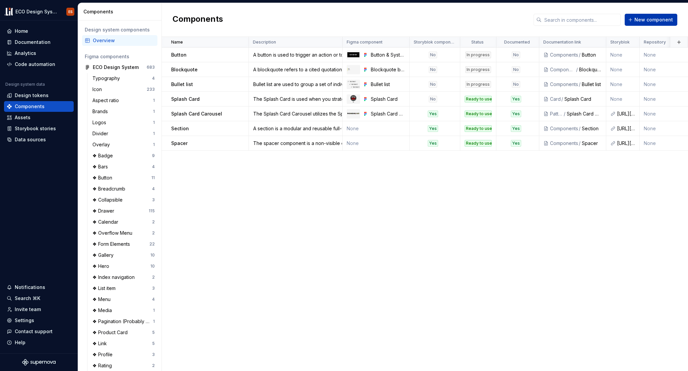
click at [532, 20] on span "New component" at bounding box center [654, 19] width 39 height 7
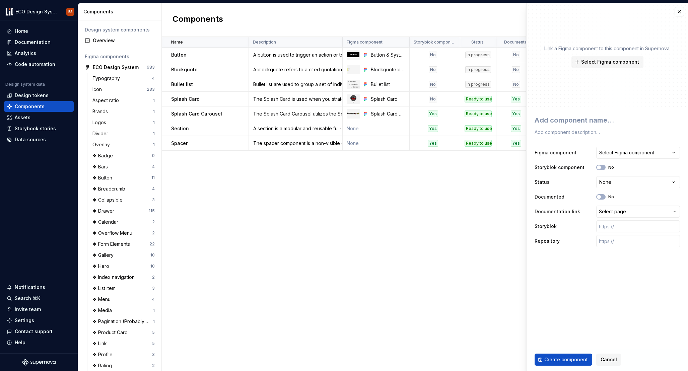
type textarea "*"
type textarea "D"
type textarea "*"
type textarea "Di"
type textarea "*"
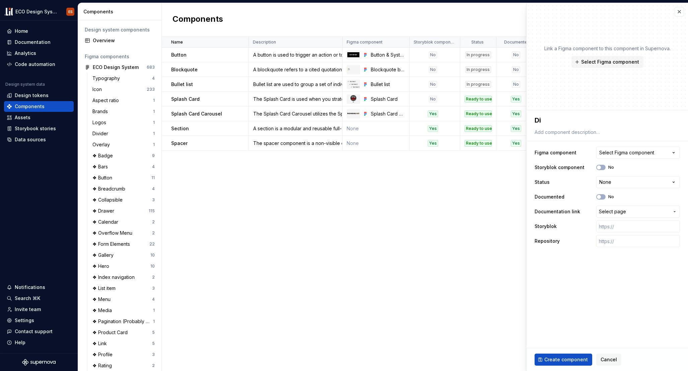
type textarea "Div"
type textarea "*"
type textarea "Divi"
type textarea "*"
type textarea "Divid"
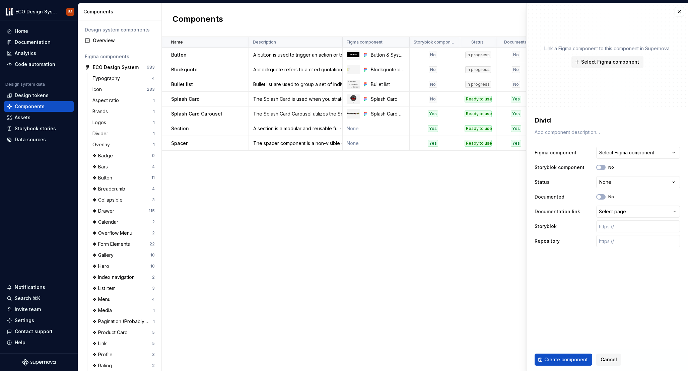
type textarea "*"
type textarea "Divide"
type textarea "*"
type textarea "Divider"
click at [532, 152] on icon "button" at bounding box center [673, 152] width 7 height 7
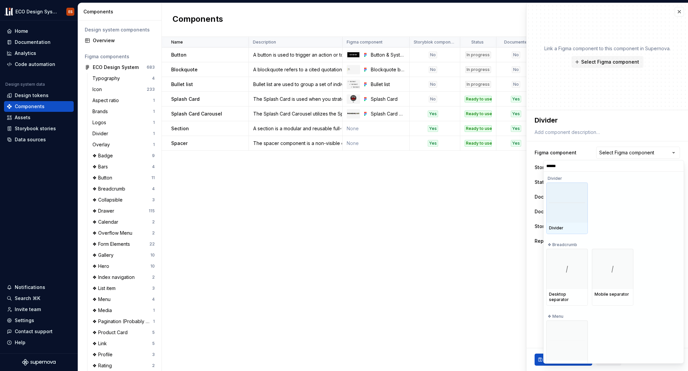
type input "*******"
click at [532, 211] on div at bounding box center [568, 203] width 42 height 40
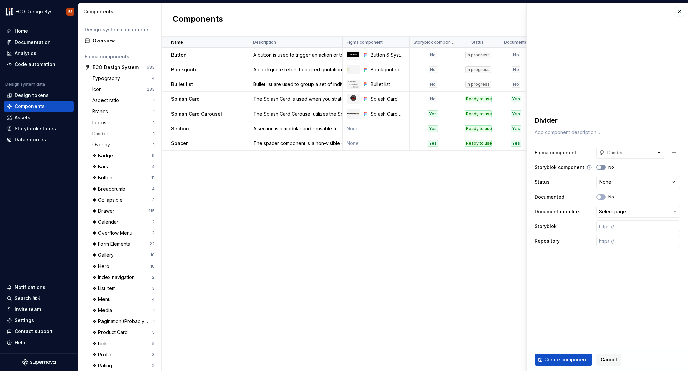
click at [532, 169] on button "No" at bounding box center [600, 167] width 9 height 5
click at [532, 169] on span "button" at bounding box center [603, 168] width 4 height 4
type textarea "*"
click at [532, 182] on html "ECO Design System ES Home Documentation Analytics Code automation Design system…" at bounding box center [344, 185] width 688 height 371
select select "**********"
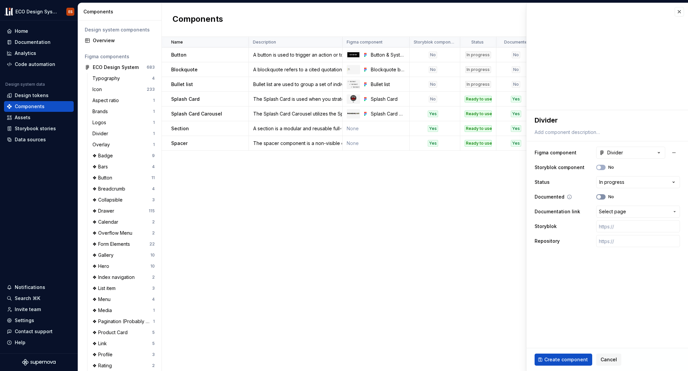
click at [532, 198] on button "No" at bounding box center [600, 196] width 9 height 5
click at [532, 211] on button "Select page" at bounding box center [638, 212] width 84 height 12
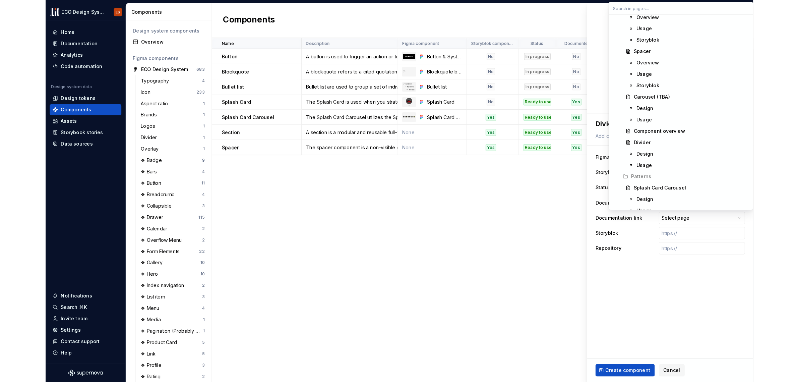
scroll to position [626, 0]
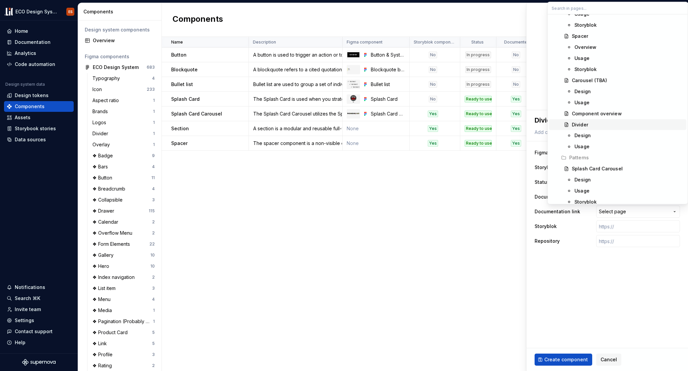
click at [532, 124] on div "Divider" at bounding box center [628, 124] width 112 height 7
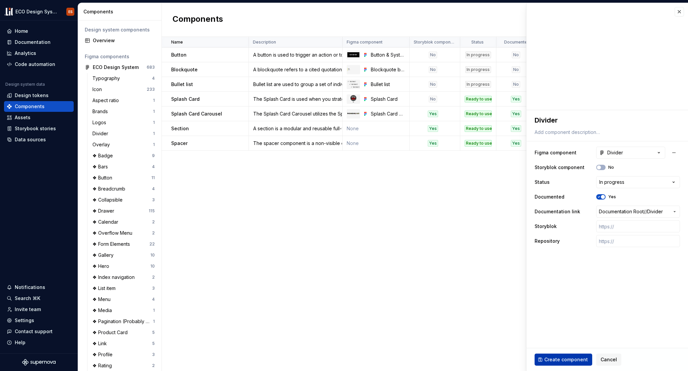
click at [532, 357] on span "Create component" at bounding box center [566, 360] width 44 height 7
type textarea "*"
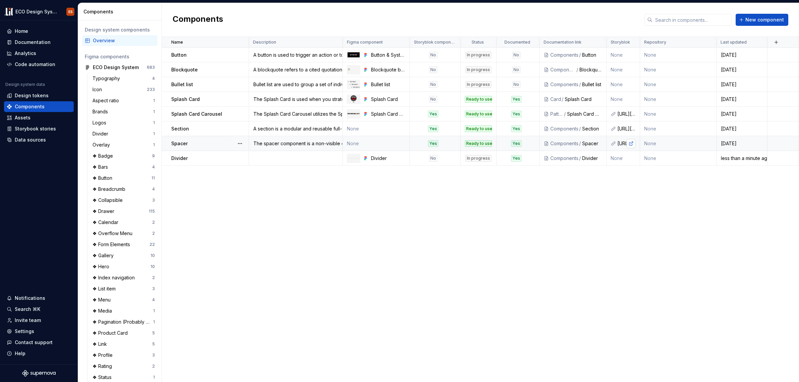
click at [532, 142] on link at bounding box center [630, 143] width 9 height 9
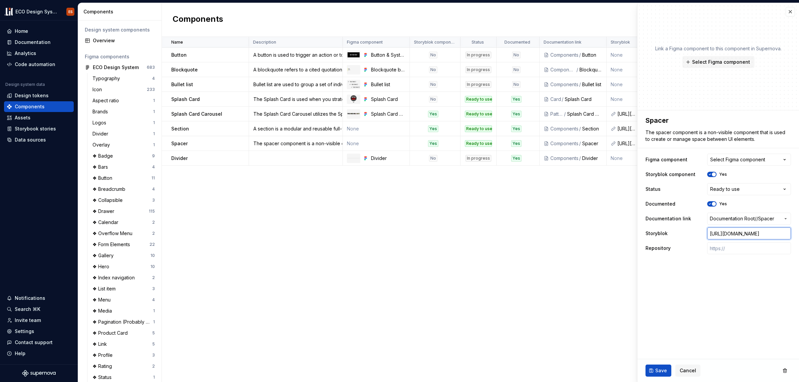
scroll to position [0, 10]
drag, startPoint x: 709, startPoint y: 234, endPoint x: 807, endPoint y: 231, distance: 98.5
click at [532, 231] on html "ECO Design System ES Home Documentation Analytics Code automation Design system…" at bounding box center [399, 191] width 799 height 382
click at [532, 258] on div "Name Description Figma component Storyblok component Status Documented Document…" at bounding box center [480, 209] width 637 height 345
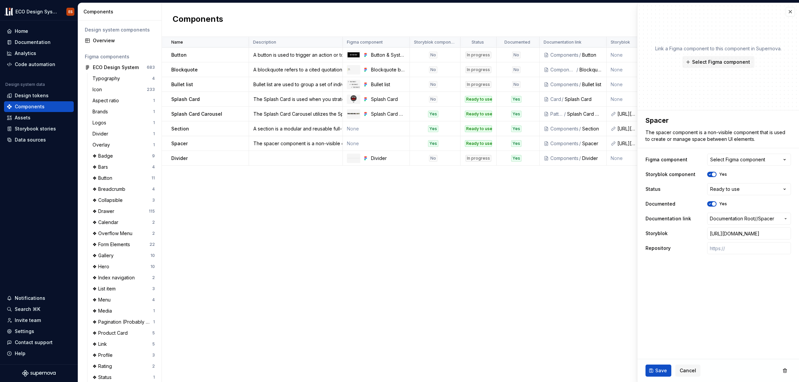
click at [532, 227] on div "Name Description Figma component Storyblok component Status Documented Document…" at bounding box center [480, 209] width 637 height 345
click at [532, 9] on button "button" at bounding box center [789, 11] width 9 height 9
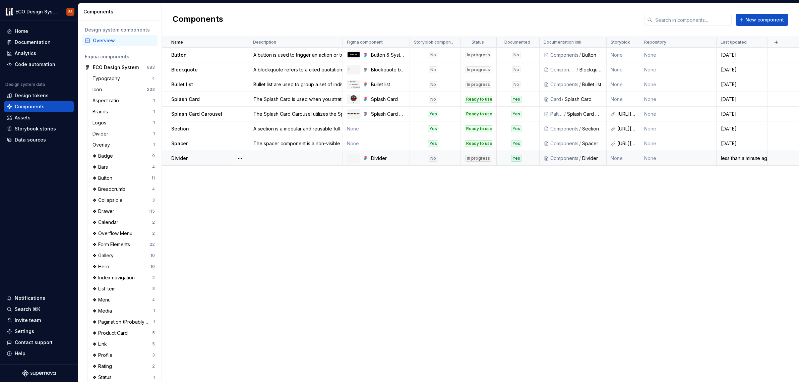
click at [532, 161] on td "None" at bounding box center [623, 158] width 34 height 15
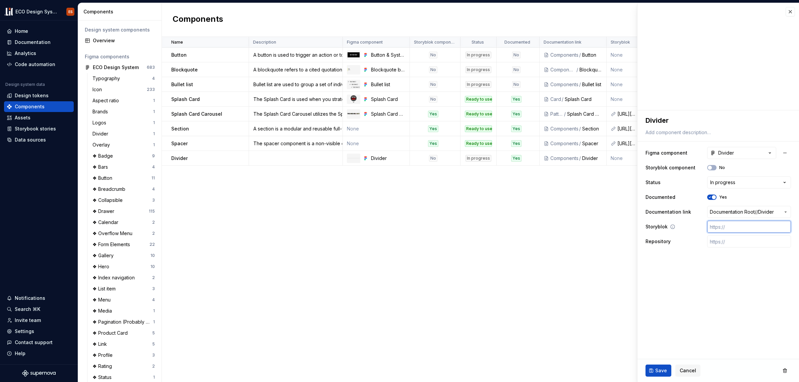
click at [532, 228] on input "text" at bounding box center [749, 226] width 84 height 12
paste input "https://app.storyblok.com/#/me/spaces"
type textarea "*"
type input "https://app.storyblok.com/#/me/spaces"
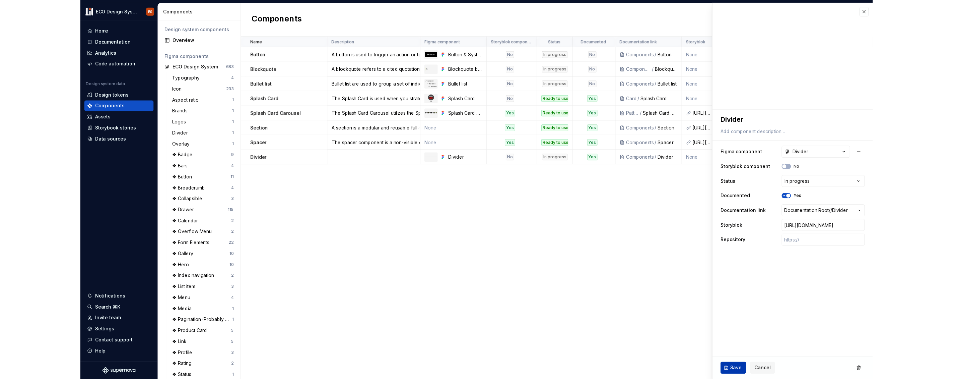
scroll to position [0, 0]
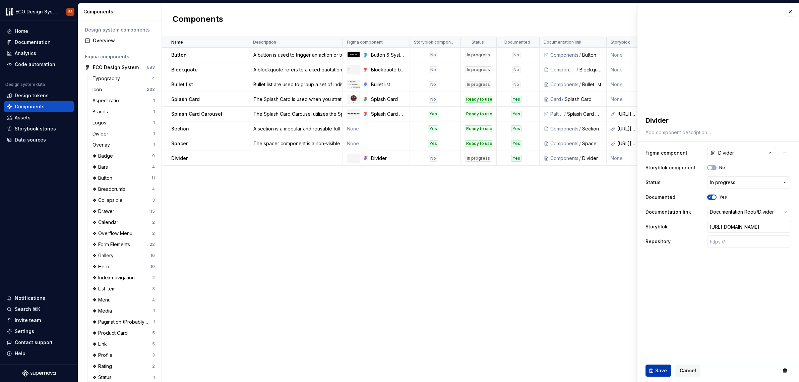
click at [532, 369] on span "Save" at bounding box center [661, 370] width 12 height 7
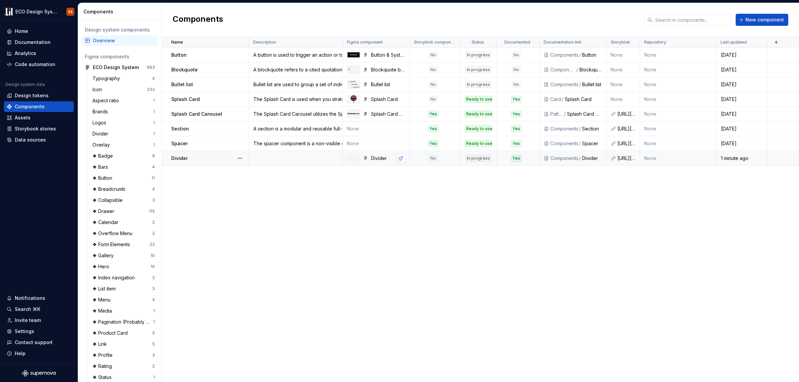
click at [399, 156] on link at bounding box center [400, 157] width 9 height 9
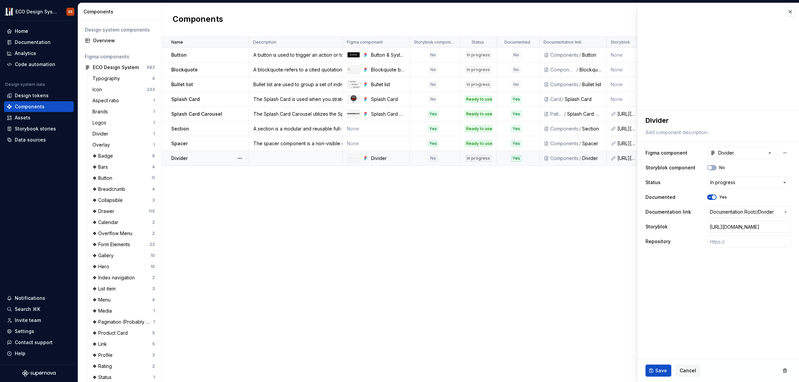
click at [411, 234] on div "Name Description Figma component Storyblok component Status Documented Document…" at bounding box center [480, 209] width 637 height 345
click at [271, 156] on td at bounding box center [296, 158] width 94 height 15
click at [261, 158] on td at bounding box center [296, 158] width 94 height 15
click at [532, 131] on textarea at bounding box center [716, 132] width 145 height 9
paste textarea "In its´s purest form a divider is a thin line positioned either horizontally or…"
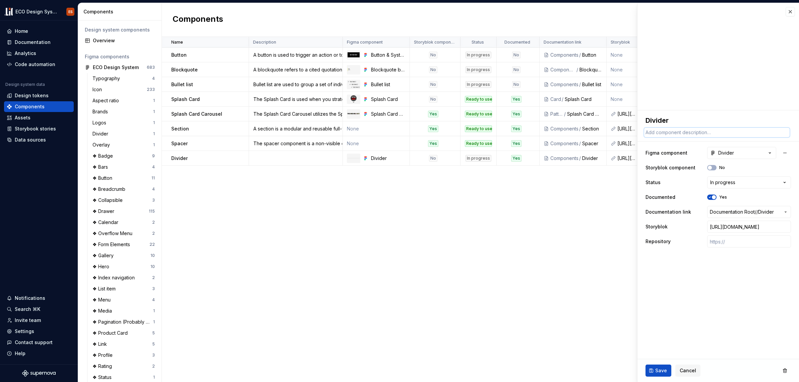
type textarea "*"
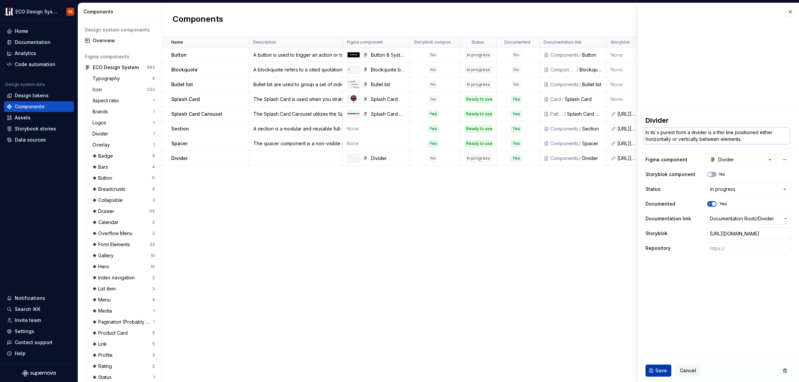
type textarea "In its´s purest form a divider is a thin line positioned either horizontally or…"
click at [532, 371] on button "Save" at bounding box center [658, 370] width 26 height 12
type textarea "*"
type textarea "In its´s purest form a divider is a thin line positioned either horizontally or…"
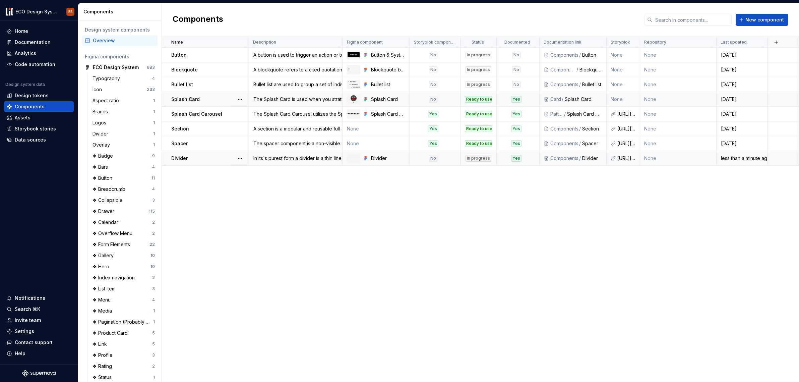
click at [435, 158] on div "No" at bounding box center [433, 158] width 8 height 7
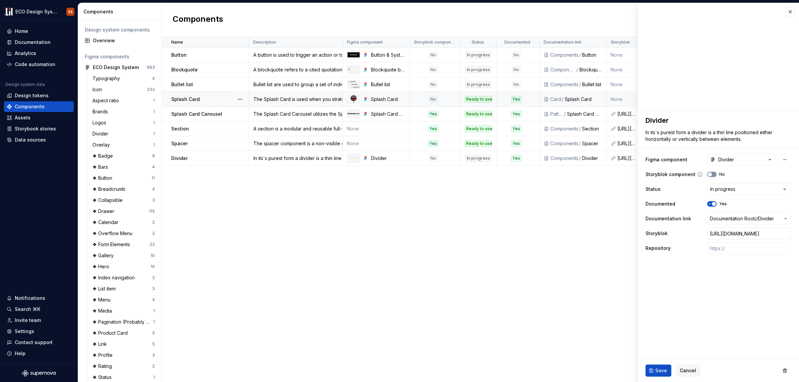
click at [532, 175] on button "No" at bounding box center [711, 174] width 9 height 5
click at [532, 369] on span "Save" at bounding box center [661, 370] width 12 height 7
type textarea "*"
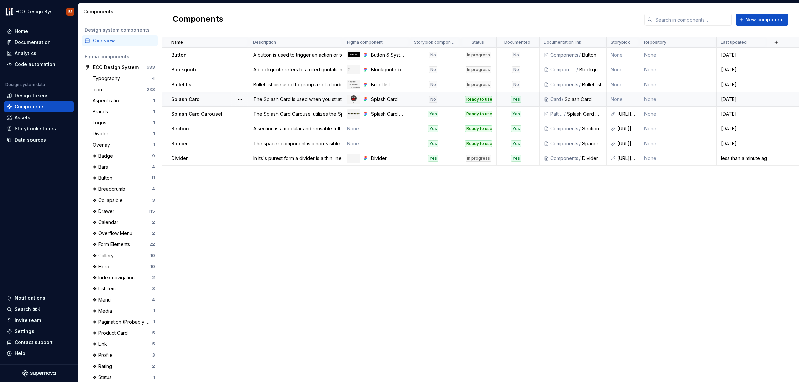
click at [478, 200] on div "Name Description Figma component Storyblok component Status Documented Document…" at bounding box center [480, 209] width 637 height 345
click at [488, 278] on div "Name Description Figma component Storyblok component Status Documented Document…" at bounding box center [480, 209] width 637 height 345
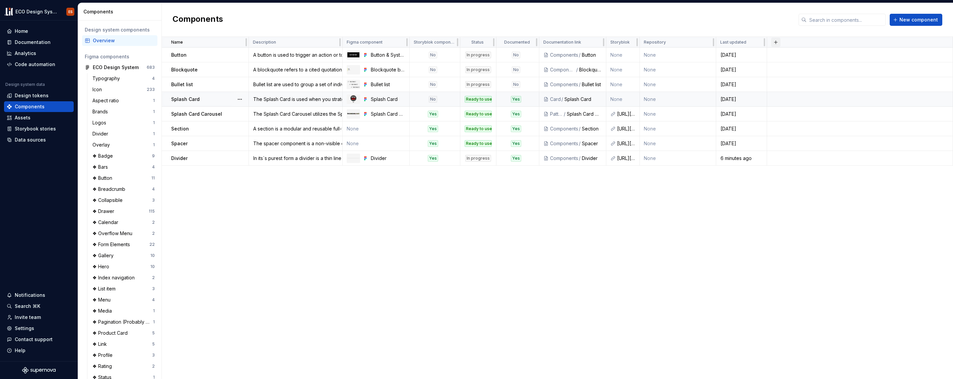
click at [532, 42] on button "button" at bounding box center [775, 42] width 9 height 9
click at [532, 55] on div "New custom property" at bounding box center [745, 55] width 64 height 7
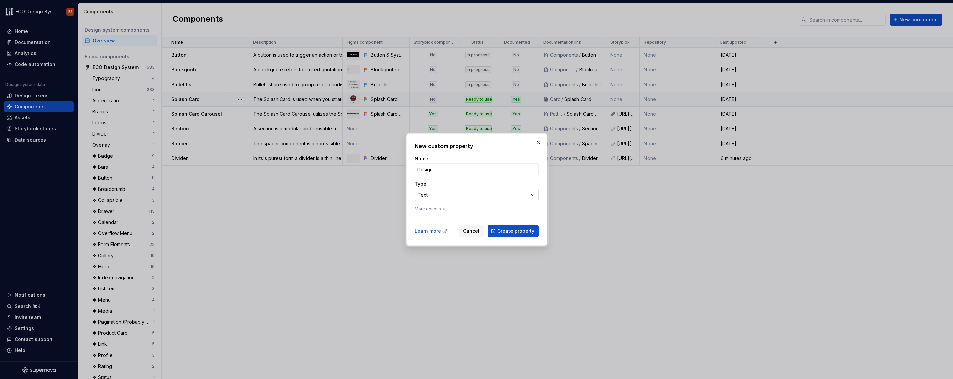
type input "Design"
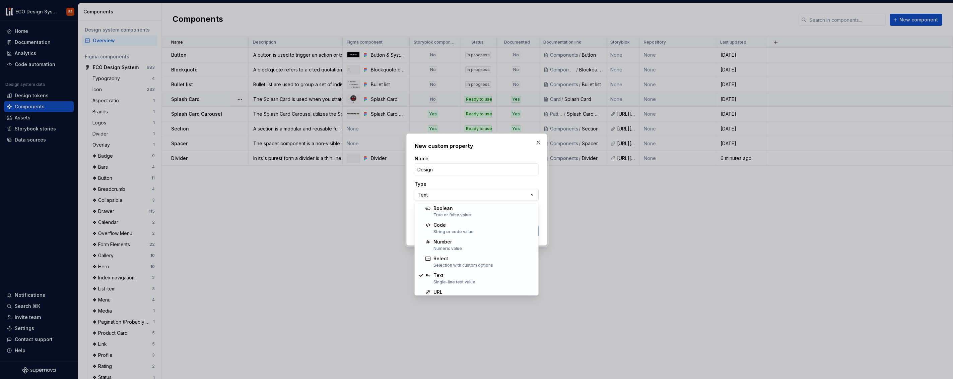
click at [532, 194] on div "**********" at bounding box center [476, 189] width 953 height 379
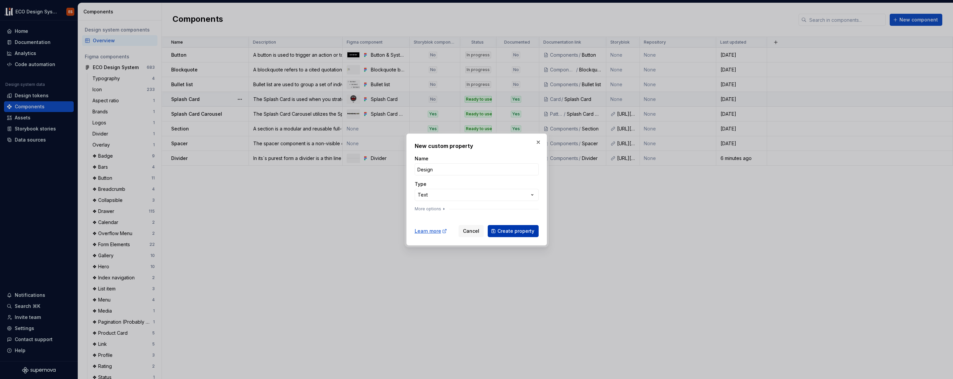
click at [498, 230] on button "Create property" at bounding box center [513, 231] width 51 height 12
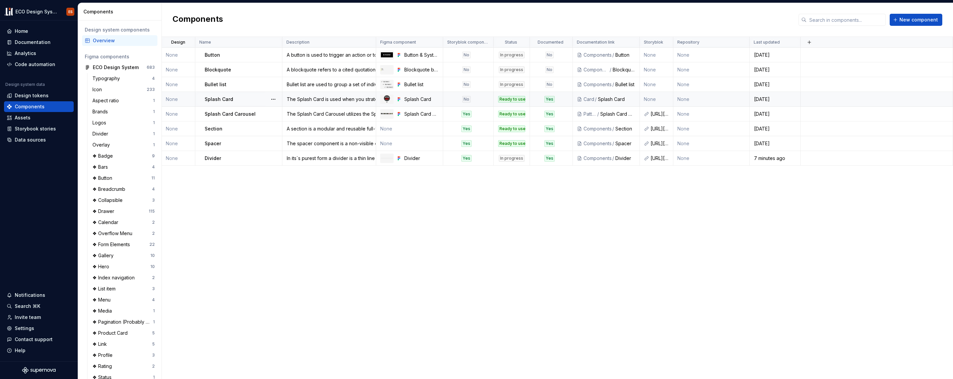
click at [184, 97] on td "None" at bounding box center [179, 99] width 34 height 15
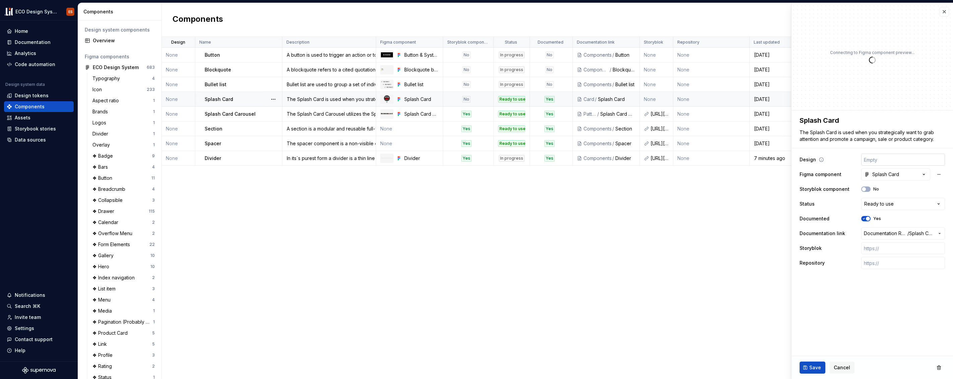
click at [532, 160] on input "text" at bounding box center [903, 159] width 84 height 12
type textarea "*"
type input "U"
type textarea "*"
type input "UP"
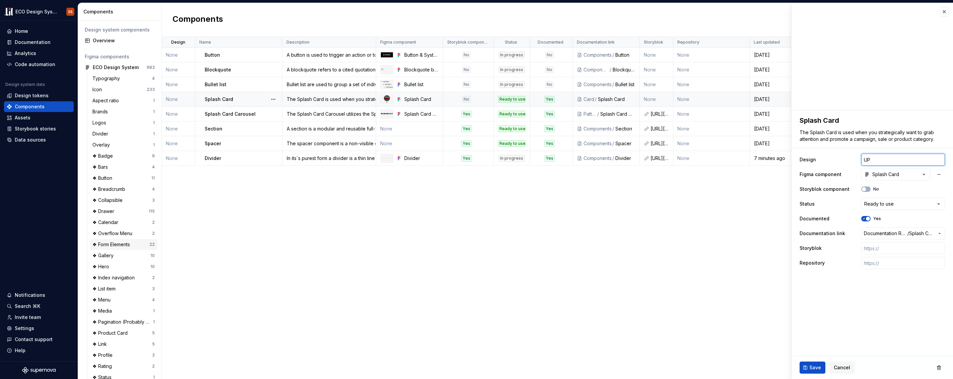
type textarea "*"
type input "UP"
type textarea "*"
type input "UP t"
type textarea "*"
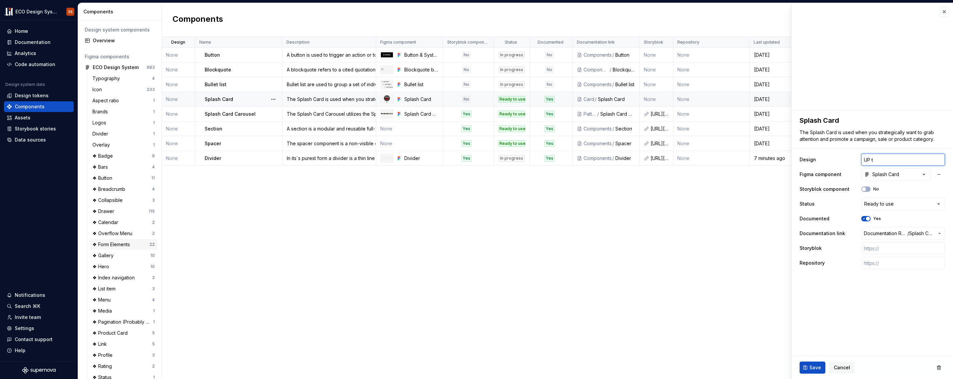
type input "UP to"
type textarea "*"
type input "UP to"
type textarea "*"
type input "UP to D"
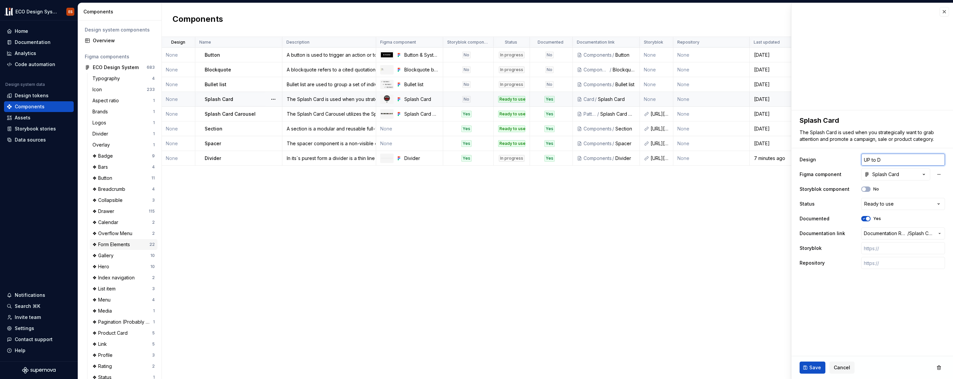
type textarea "*"
type input "UP to Da"
type textarea "*"
type input "UP to Date"
type textarea "*"
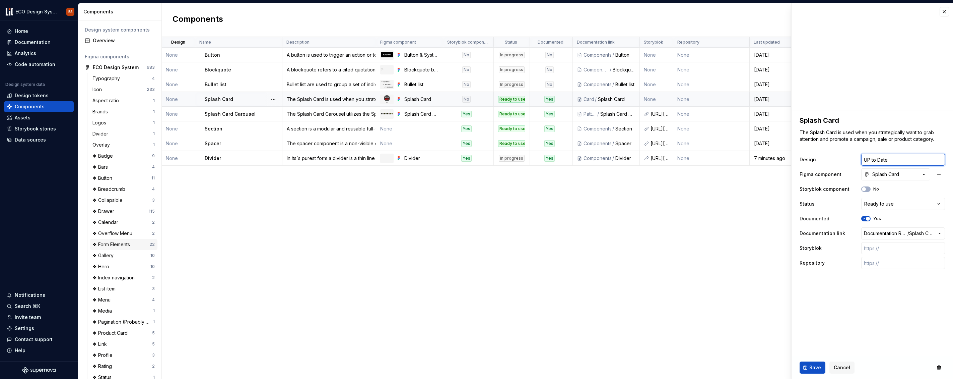
type input "Up to Date"
type textarea "*"
type input "Up to date"
click at [532, 365] on span "Save" at bounding box center [816, 367] width 12 height 7
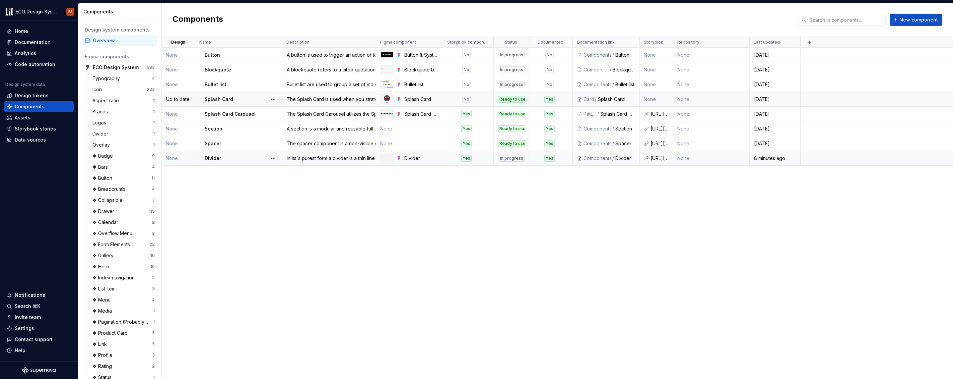
click at [288, 238] on div "Design Name Description Figma component Storyblok component Status Documented D…" at bounding box center [557, 208] width 791 height 342
click at [190, 93] on td "Up to date" at bounding box center [179, 99] width 34 height 15
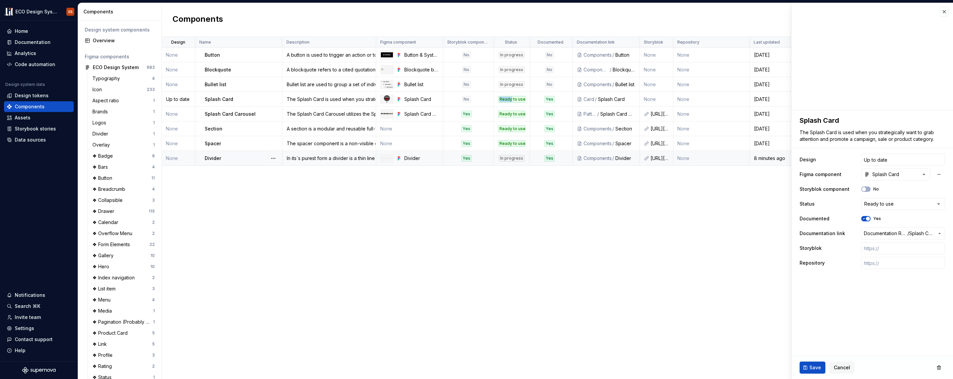
type textarea "*"
click at [264, 257] on div "Design Name Description Figma component Storyblok component Status Documented D…" at bounding box center [557, 208] width 791 height 342
click at [532, 213] on div "Design Name Description Figma component Storyblok component Status Documented D…" at bounding box center [557, 208] width 791 height 342
click at [433, 43] on html "ECO Design System ES Home Documentation Analytics Code automation Design system…" at bounding box center [476, 189] width 953 height 379
click at [450, 54] on span "Edit property" at bounding box center [464, 55] width 44 height 7
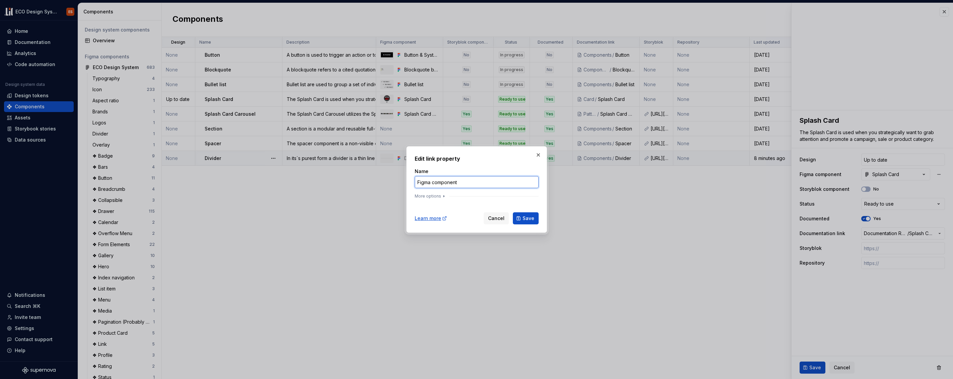
drag, startPoint x: 431, startPoint y: 183, endPoint x: 465, endPoint y: 182, distance: 34.2
click at [465, 182] on input "Figma component" at bounding box center [477, 182] width 124 height 12
type input "Figma"
click at [527, 220] on span "Save" at bounding box center [529, 218] width 12 height 7
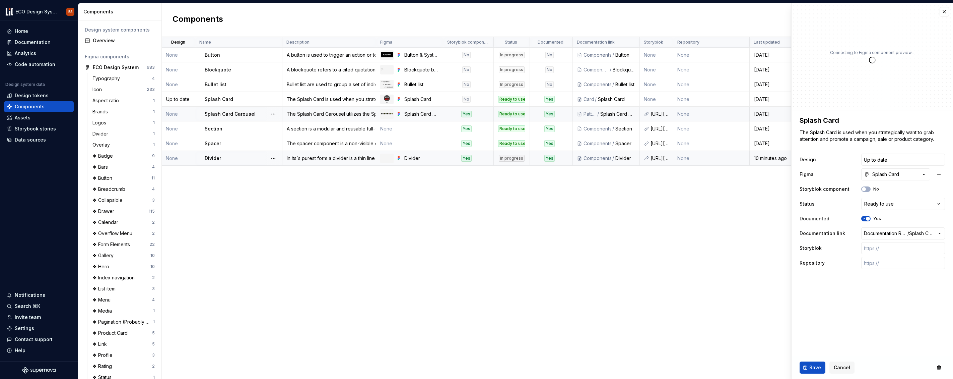
click at [466, 113] on div "Yes" at bounding box center [466, 114] width 10 height 7
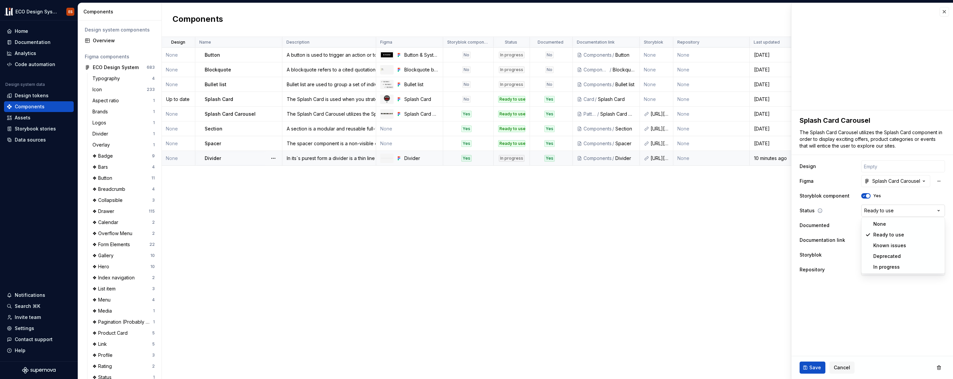
click at [532, 209] on html "ECO Design System ES Home Documentation Analytics Code automation Design system…" at bounding box center [476, 189] width 953 height 379
click at [532, 206] on html "ECO Design System ES Home Documentation Analytics Code automation Design system…" at bounding box center [476, 189] width 953 height 379
click at [532, 208] on html "ECO Design System ES Home Documentation Analytics Code automation Design system…" at bounding box center [476, 189] width 953 height 379
click at [532, 207] on html "ECO Design System ES Home Documentation Analytics Code automation Design system…" at bounding box center [476, 189] width 953 height 379
click at [186, 43] on html "ECO Design System ES Home Documentation Analytics Code automation Design system…" at bounding box center [476, 189] width 953 height 379
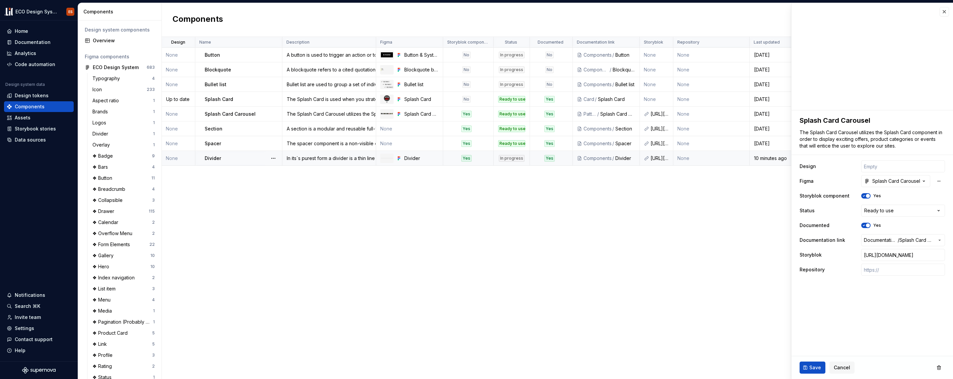
click at [233, 219] on html "ECO Design System ES Home Documentation Analytics Code automation Design system…" at bounding box center [476, 189] width 953 height 379
click at [246, 100] on div "Splash Card" at bounding box center [243, 99] width 77 height 7
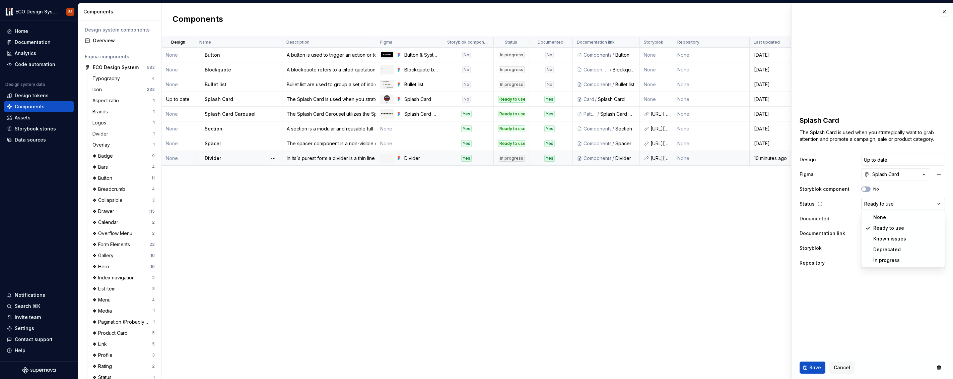
click at [532, 201] on html "ECO Design System ES Home Documentation Analytics Code automation Design system…" at bounding box center [476, 189] width 953 height 379
click at [532, 157] on div "**********" at bounding box center [873, 192] width 162 height 164
click at [532, 159] on icon at bounding box center [822, 159] width 4 height 4
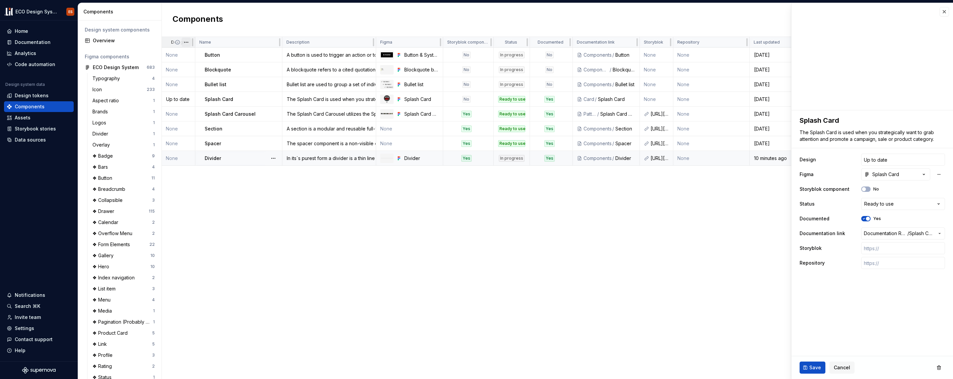
click at [186, 43] on html "ECO Design System ES Home Documentation Analytics Code automation Design system…" at bounding box center [476, 189] width 953 height 379
click at [196, 54] on span "Edit property" at bounding box center [216, 55] width 44 height 7
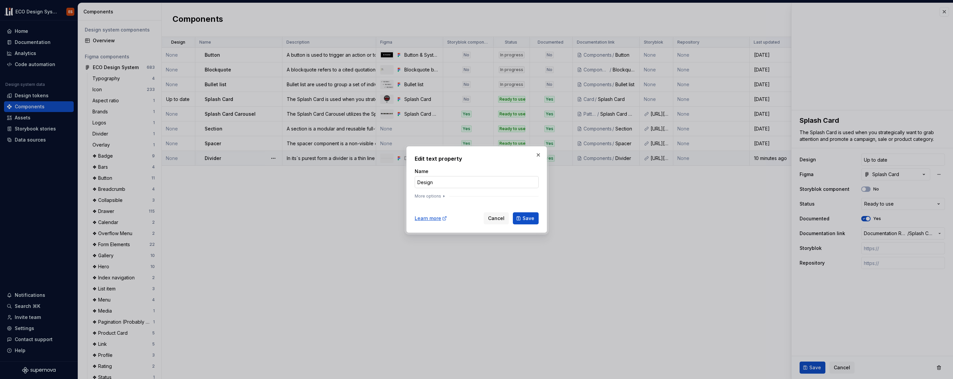
click at [444, 180] on input "Design" at bounding box center [477, 182] width 124 height 12
click at [443, 197] on icon "button" at bounding box center [443, 195] width 5 height 5
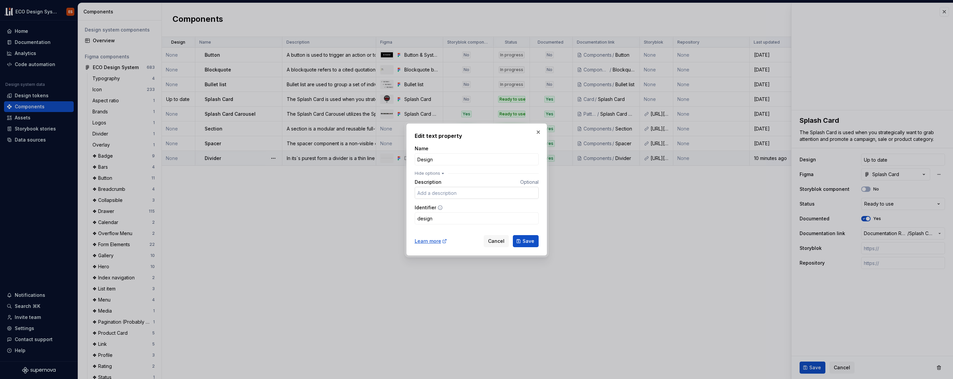
type textarea "*"
click at [439, 218] on input "design" at bounding box center [477, 218] width 124 height 12
click at [438, 207] on icon at bounding box center [440, 207] width 5 height 5
click at [439, 207] on icon at bounding box center [440, 207] width 5 height 5
click at [522, 180] on span "Optional" at bounding box center [529, 182] width 18 height 6
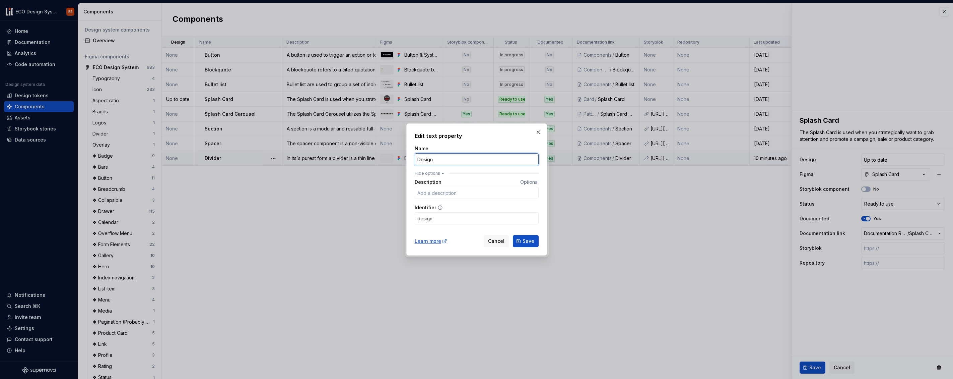
click at [461, 163] on input "Design" at bounding box center [477, 159] width 124 height 12
click at [532, 131] on button "button" at bounding box center [538, 131] width 9 height 9
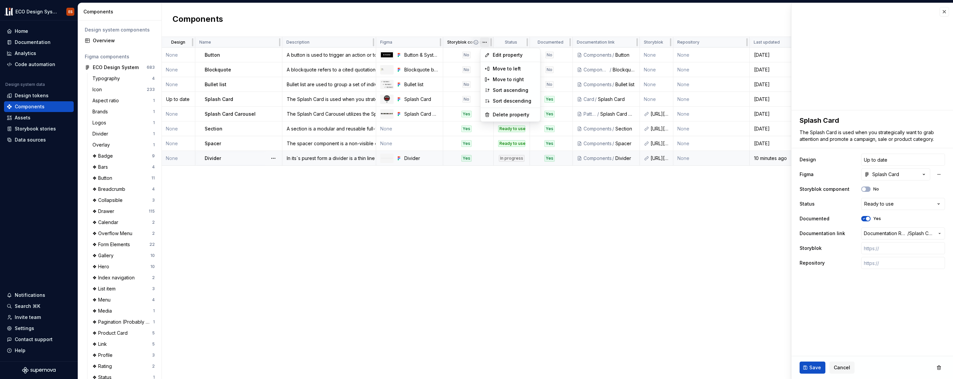
click at [484, 43] on html "ECO Design System ES Home Documentation Analytics Code automation Design system…" at bounding box center [476, 189] width 953 height 379
click at [494, 55] on span "Edit property" at bounding box center [515, 55] width 44 height 7
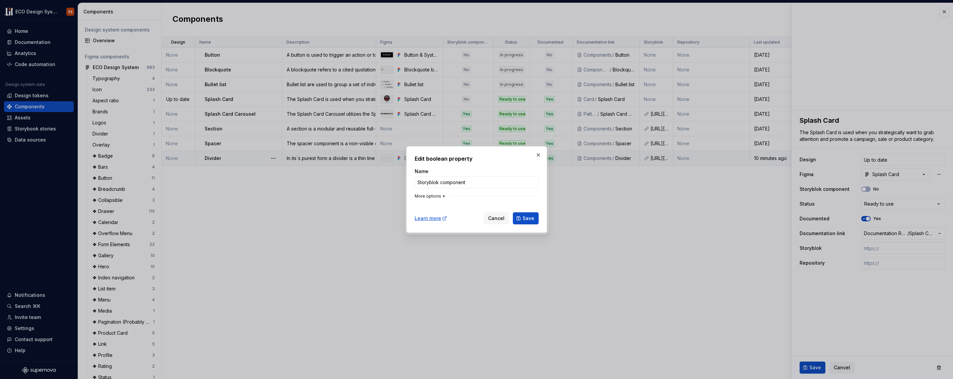
click at [443, 197] on icon "button" at bounding box center [443, 195] width 5 height 5
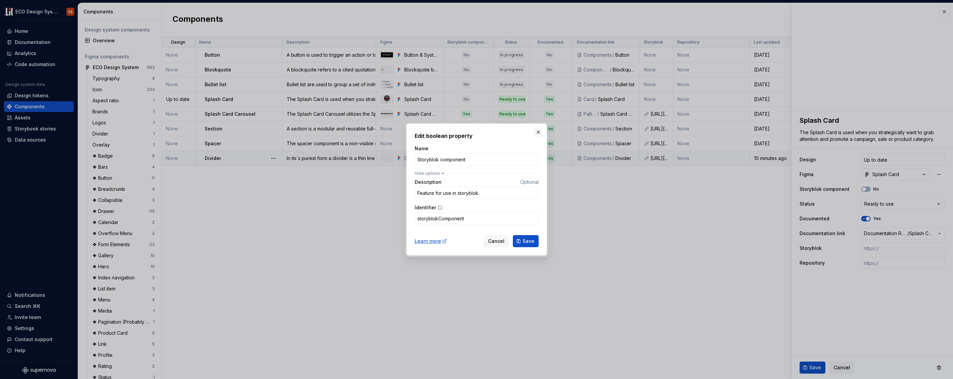
click at [532, 130] on button "button" at bounding box center [538, 131] width 9 height 9
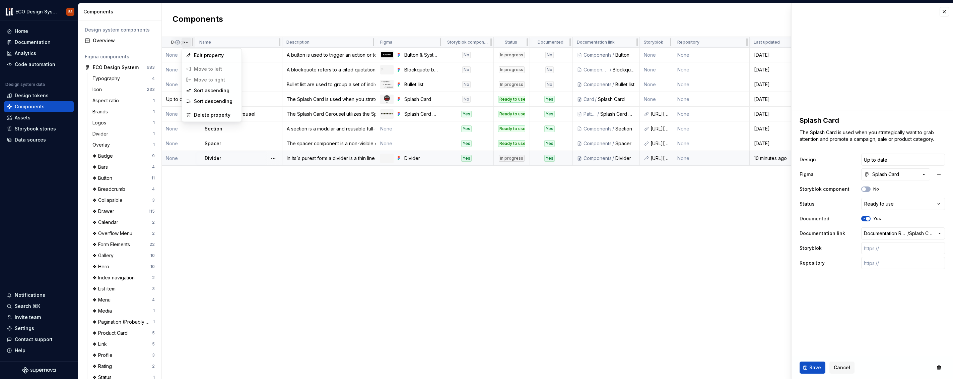
click at [186, 41] on html "ECO Design System ES Home Documentation Analytics Code automation Design system…" at bounding box center [476, 189] width 953 height 379
click at [217, 116] on div "Delete property" at bounding box center [216, 115] width 44 height 7
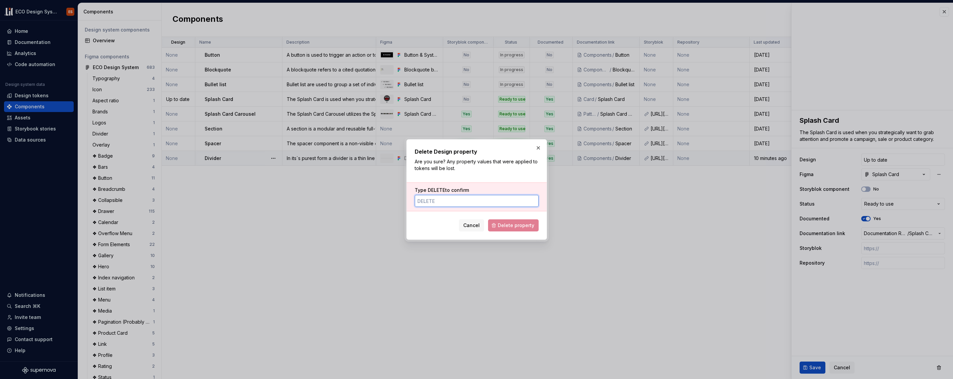
click at [449, 198] on input "Type DELETE to confirm" at bounding box center [477, 201] width 124 height 12
click at [440, 202] on input "Type DELETE to confirm" at bounding box center [477, 201] width 124 height 12
type input "DELETE"
click at [520, 238] on div "Delete Design property Are you sure? Any property values that were applied to t…" at bounding box center [476, 189] width 141 height 101
click at [518, 225] on span "Delete property" at bounding box center [516, 225] width 37 height 7
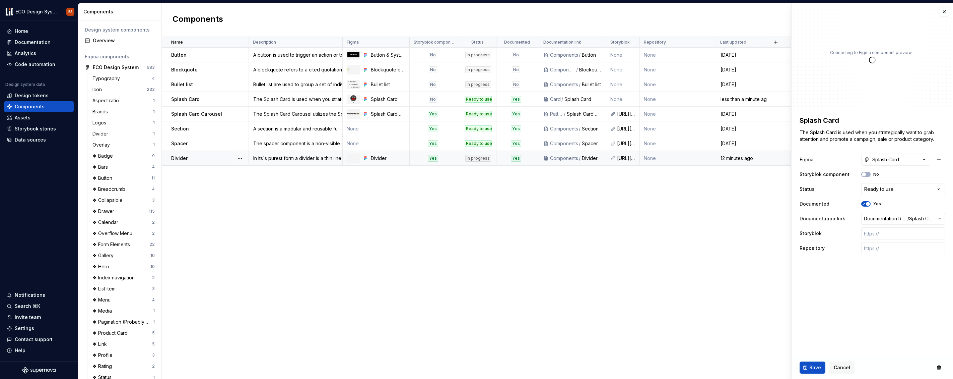
click at [313, 250] on div "Name Description Figma Storyblok component Status Documented Documentation link…" at bounding box center [557, 208] width 791 height 342
click at [532, 367] on span "Save" at bounding box center [816, 367] width 12 height 7
type textarea "*"
click at [532, 329] on div "Name Description Figma Storyblok component Status Documented Documentation link…" at bounding box center [557, 208] width 791 height 342
click at [532, 10] on button "button" at bounding box center [944, 11] width 9 height 9
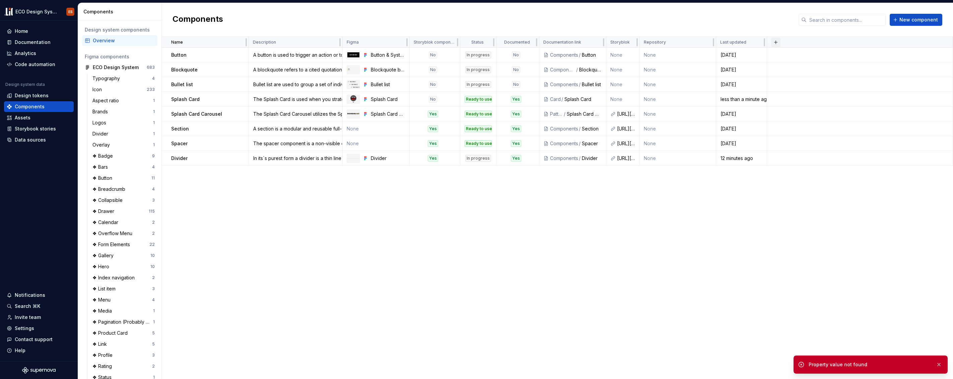
click at [532, 42] on button "button" at bounding box center [775, 42] width 9 height 9
click at [532, 57] on div "New custom property" at bounding box center [745, 55] width 64 height 7
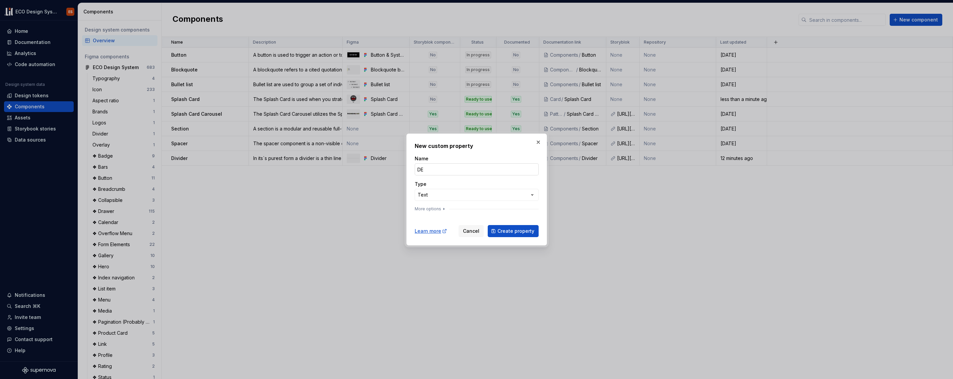
type input "Design"
click at [531, 192] on div "**********" at bounding box center [476, 189] width 953 height 379
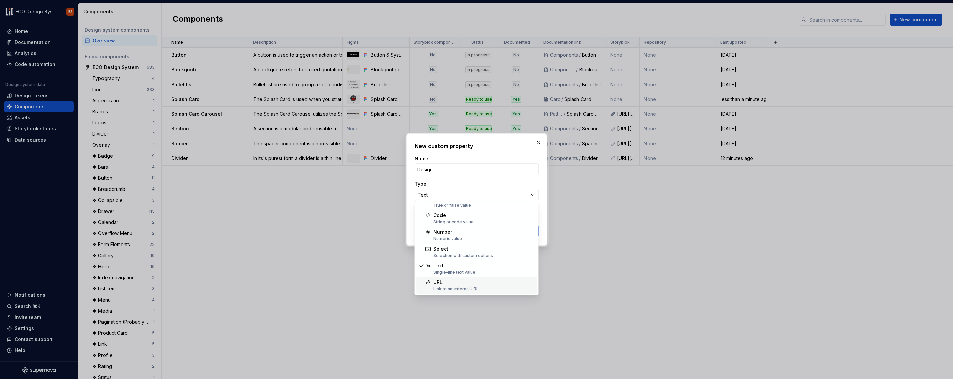
scroll to position [9, 0]
select select "******"
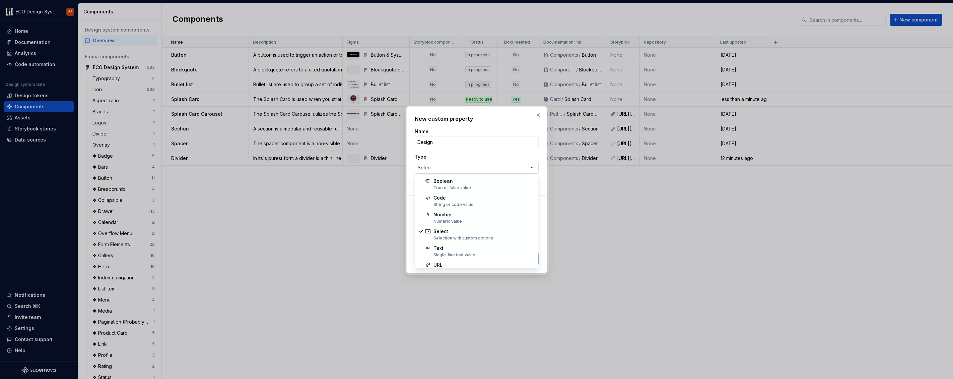
click at [532, 167] on div "**********" at bounding box center [476, 189] width 953 height 379
click at [532, 154] on div "**********" at bounding box center [476, 189] width 953 height 379
drag, startPoint x: 502, startPoint y: 222, endPoint x: 415, endPoint y: 218, distance: 87.2
click at [415, 218] on div "Aa Option #1" at bounding box center [477, 222] width 124 height 18
type input "Up to date"
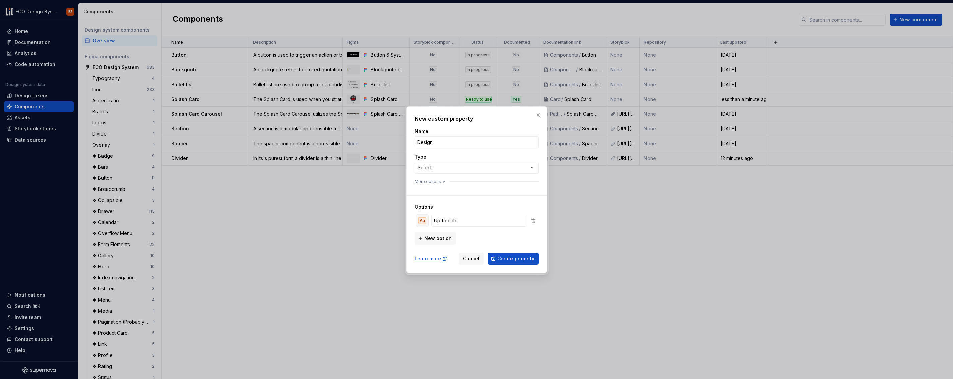
click at [425, 221] on div "Aa" at bounding box center [423, 220] width 8 height 7
click at [464, 237] on div "Aa" at bounding box center [461, 235] width 8 height 7
click at [492, 198] on div "Options Aa Up to date New option" at bounding box center [477, 219] width 124 height 49
click at [442, 239] on span "New option" at bounding box center [438, 238] width 27 height 7
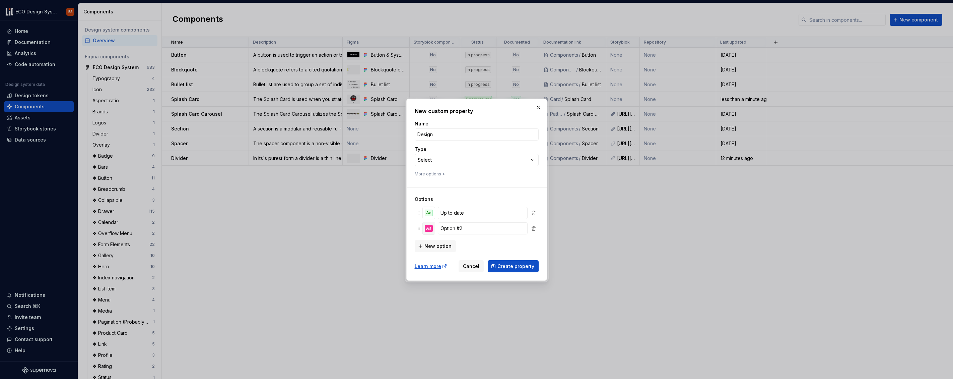
click at [428, 227] on div "Aa" at bounding box center [429, 228] width 8 height 7
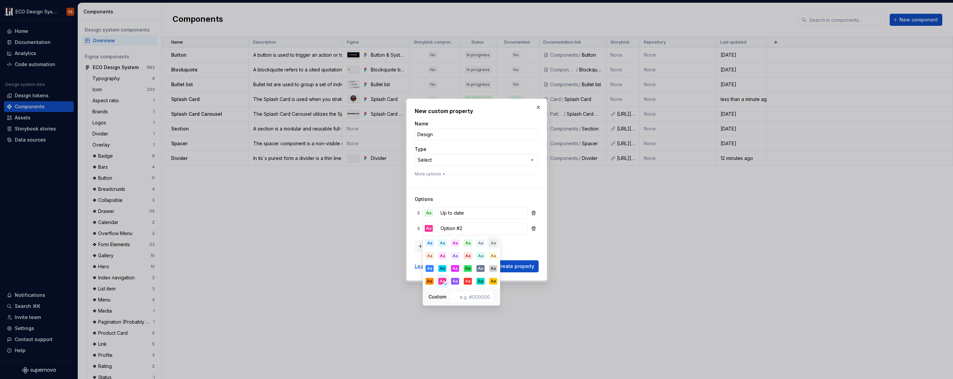
click at [495, 244] on div "Aa" at bounding box center [494, 243] width 8 height 7
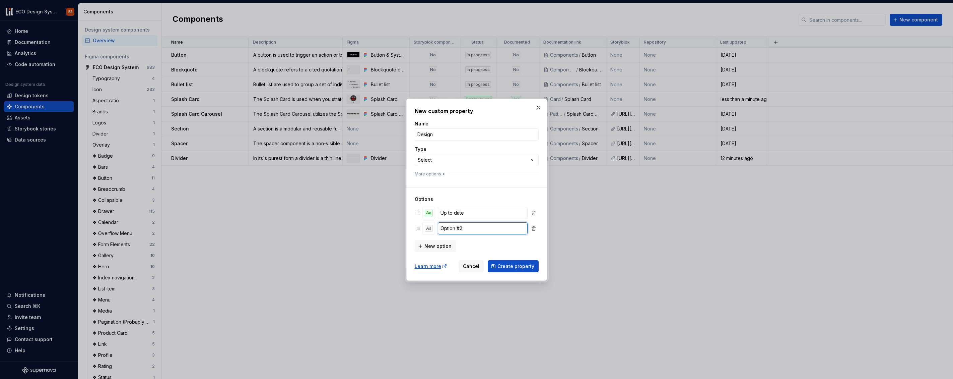
click at [471, 228] on input "Option #2" at bounding box center [482, 228] width 89 height 12
type input "Not up to date"
click at [530, 268] on span "Create property" at bounding box center [516, 266] width 37 height 7
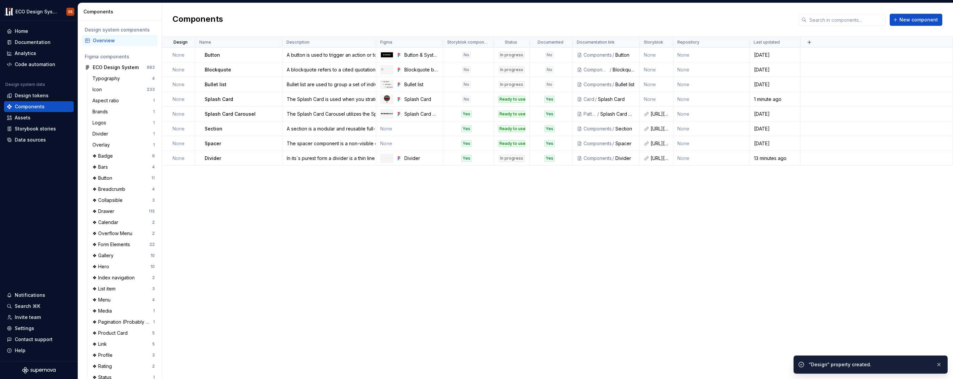
click at [532, 241] on div "Design Name Description Figma Storyblok component Status Documented Documentati…" at bounding box center [557, 208] width 791 height 342
click at [187, 98] on td "None" at bounding box center [179, 99] width 34 height 15
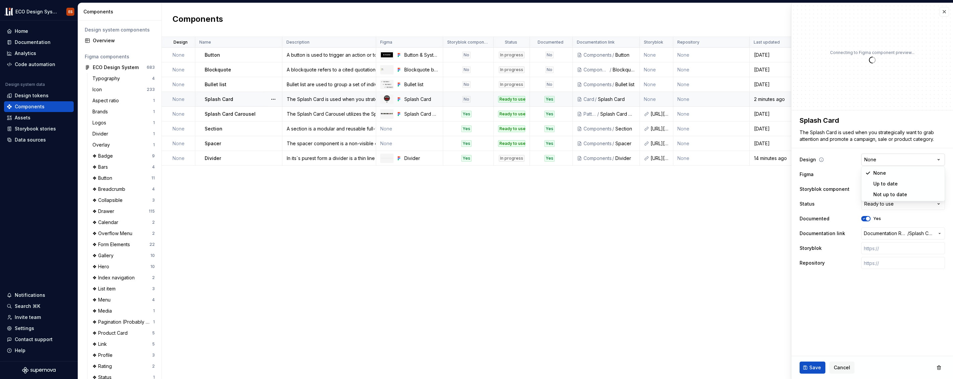
click at [532, 159] on html "ECO Design System ES Home Documentation Analytics Code automation Design system…" at bounding box center [476, 189] width 953 height 379
type textarea "*"
select select "**********"
click at [532, 202] on html "ECO Design System ES Home Documentation Analytics Code automation Design system…" at bounding box center [476, 189] width 953 height 379
click at [532, 197] on html "ECO Design System ES Home Documentation Analytics Code automation Design system…" at bounding box center [476, 189] width 953 height 379
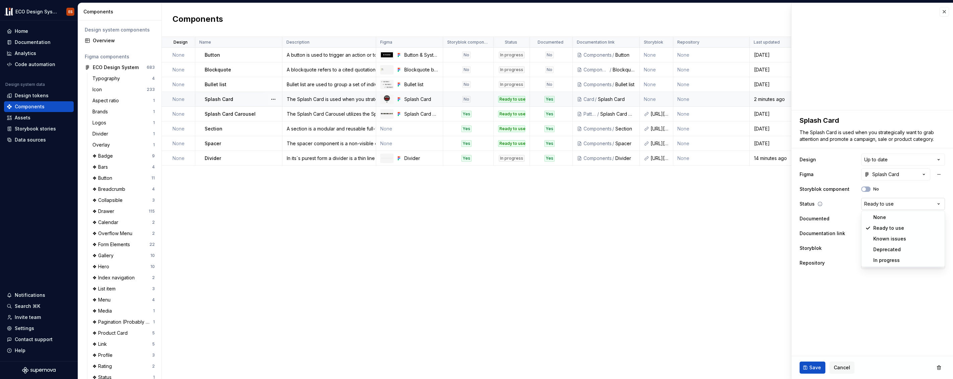
click at [532, 202] on html "ECO Design System ES Home Documentation Analytics Code automation Design system…" at bounding box center [476, 189] width 953 height 379
click at [532, 199] on html "ECO Design System ES Home Documentation Analytics Code automation Design system…" at bounding box center [476, 189] width 953 height 379
click at [532, 367] on span "Save" at bounding box center [816, 367] width 12 height 7
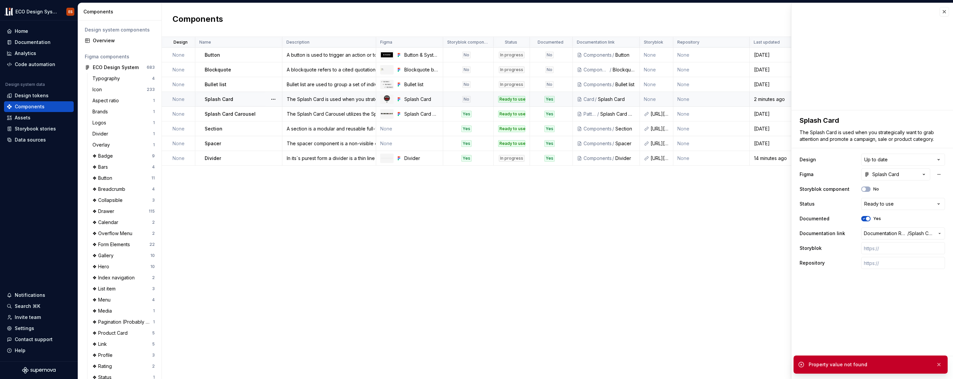
click at [532, 308] on fieldset "**********" at bounding box center [873, 244] width 162 height 268
click at [532, 248] on div "Design Name Description Figma Storyblok component Status Documented Documentati…" at bounding box center [557, 208] width 791 height 342
click at [532, 365] on icon at bounding box center [801, 364] width 7 height 7
click at [532, 309] on fieldset "**********" at bounding box center [873, 244] width 162 height 268
click at [532, 276] on div "Design Name Description Figma Storyblok component Status Documented Documentati…" at bounding box center [557, 208] width 791 height 342
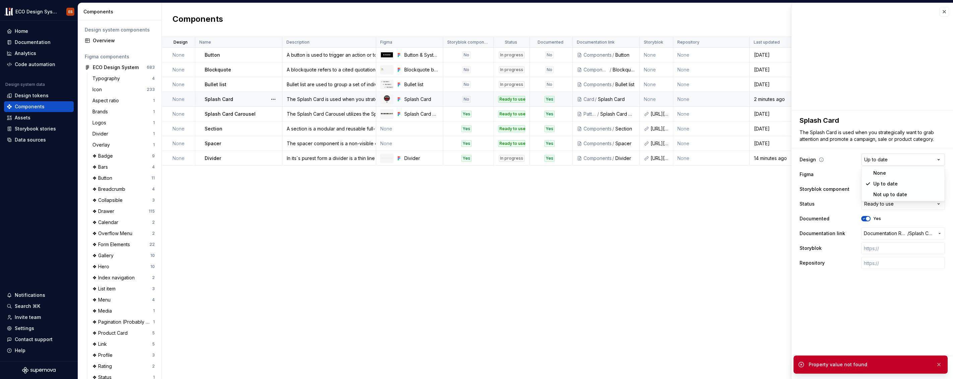
click at [532, 160] on html "ECO Design System ES Home Documentation Analytics Code automation Design system…" at bounding box center [476, 189] width 953 height 379
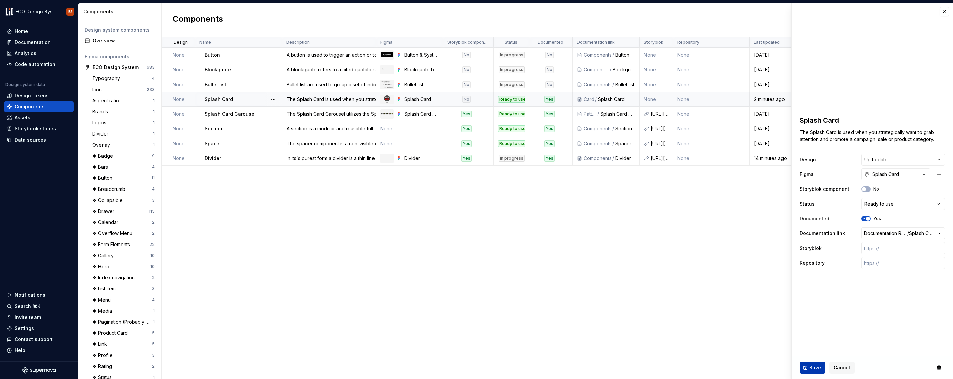
click at [532, 370] on span "Save" at bounding box center [816, 367] width 12 height 7
type textarea "*"
click at [532, 12] on button "button" at bounding box center [944, 11] width 9 height 9
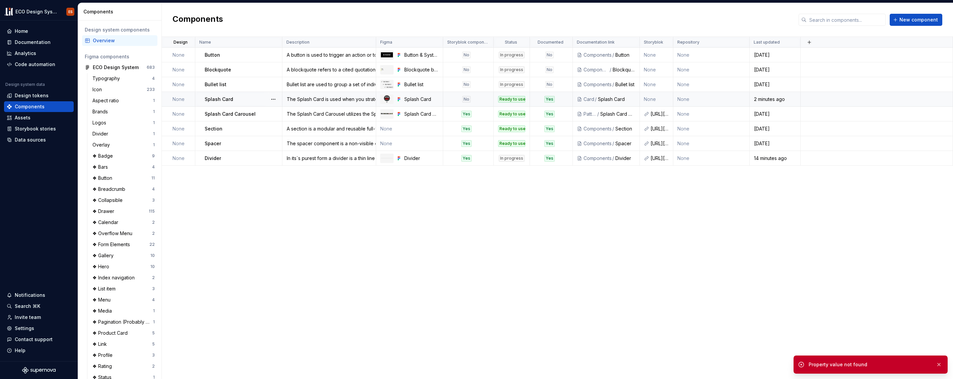
click at [532, 247] on div "Design Name Description Figma Storyblok component Status Documented Documentati…" at bounding box center [557, 208] width 791 height 342
click at [532, 365] on button "button" at bounding box center [939, 364] width 9 height 9
click at [532, 267] on div "Design Name Description Figma Storyblok component Status Documented Documentati…" at bounding box center [557, 208] width 791 height 342
click at [237, 244] on div "Design Name Description Figma Storyblok component Status Documented Documentati…" at bounding box center [557, 208] width 791 height 342
click at [224, 191] on div "Design Name Description Figma Storyblok component Status Documented Documentati…" at bounding box center [557, 208] width 791 height 342
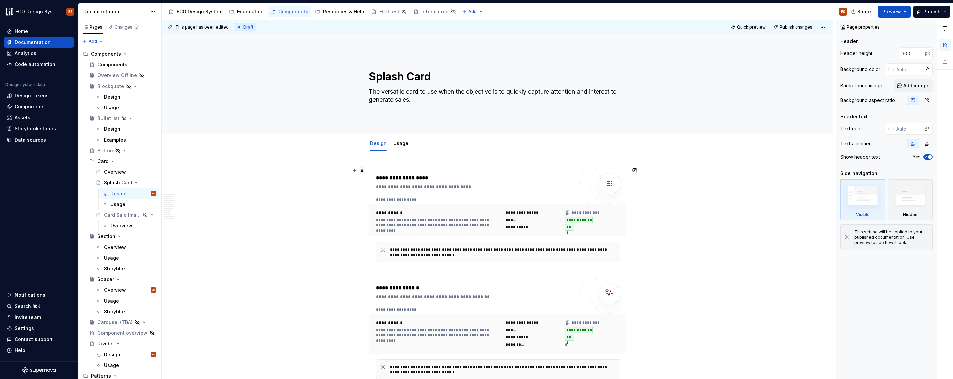
click at [363, 170] on span at bounding box center [362, 170] width 5 height 9
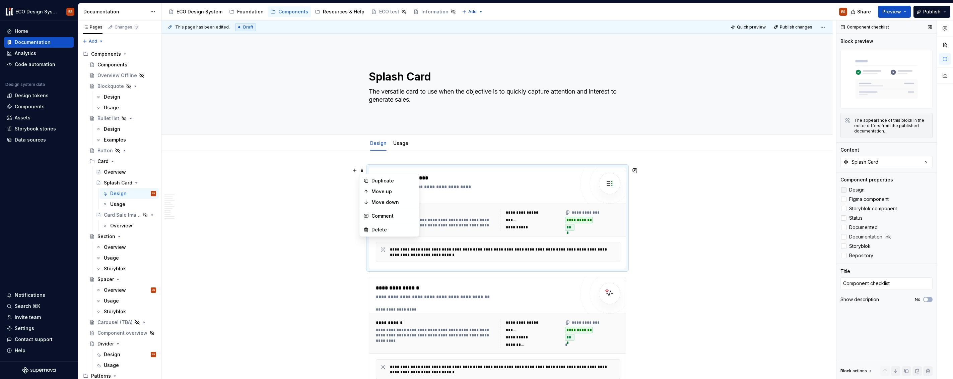
click at [845, 189] on div at bounding box center [843, 189] width 5 height 5
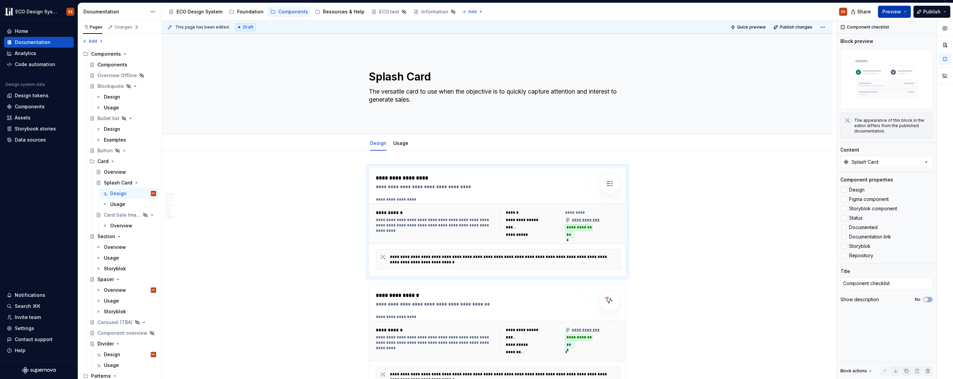
click at [908, 9] on button "Preview" at bounding box center [894, 12] width 33 height 12
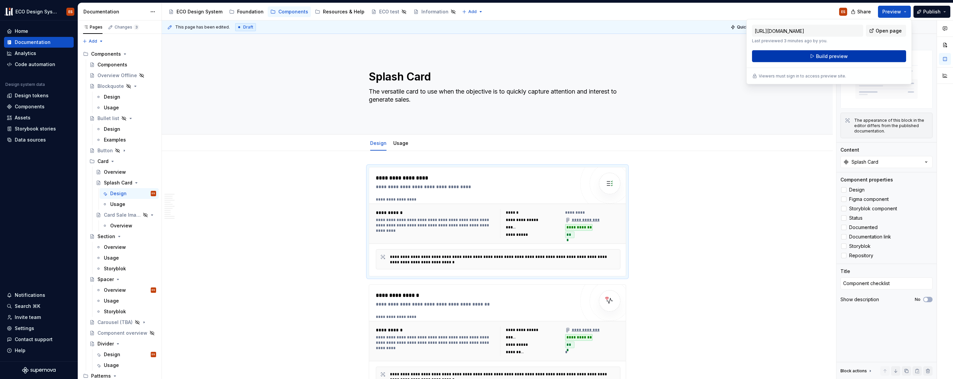
click at [867, 58] on button "Build preview" at bounding box center [829, 56] width 154 height 12
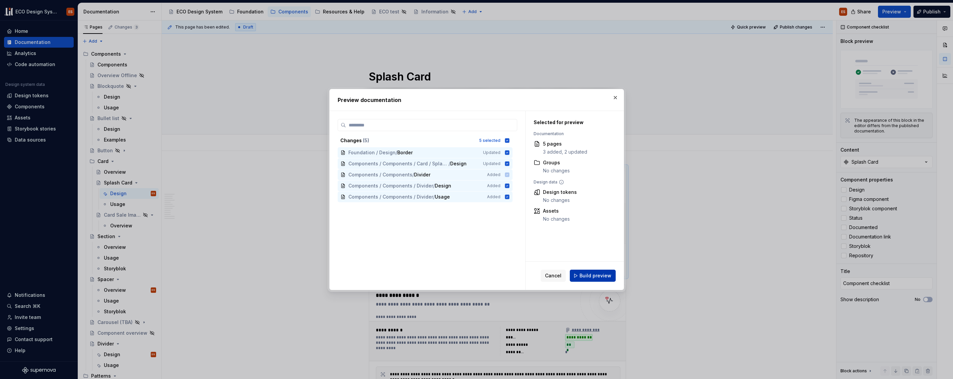
click at [601, 274] on span "Build preview" at bounding box center [596, 275] width 32 height 7
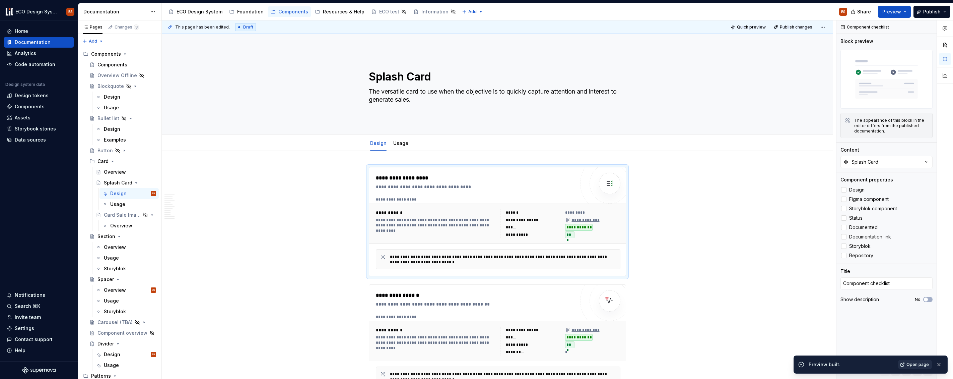
click at [910, 364] on span "Open page" at bounding box center [918, 364] width 22 height 5
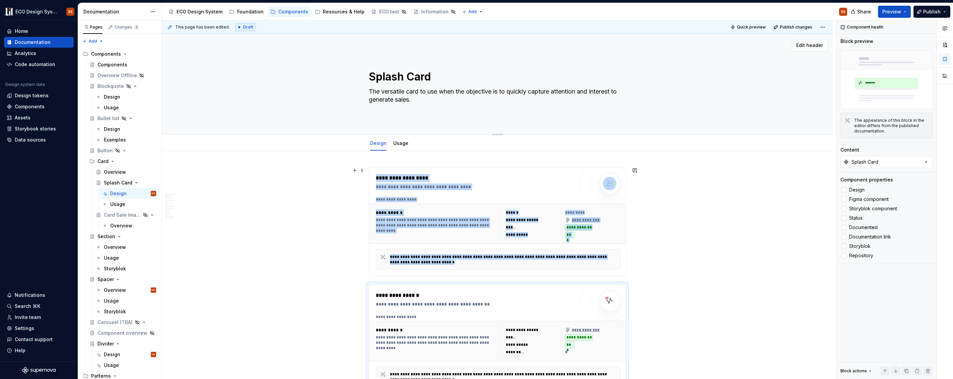
scroll to position [14, 0]
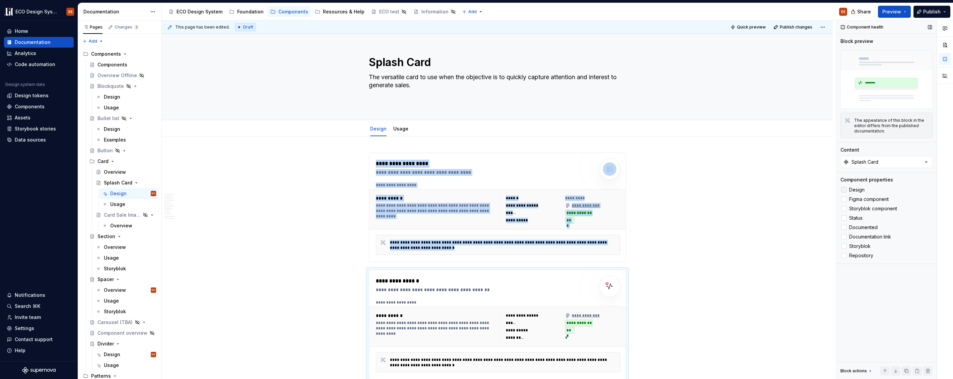
click at [844, 192] on div at bounding box center [843, 189] width 5 height 5
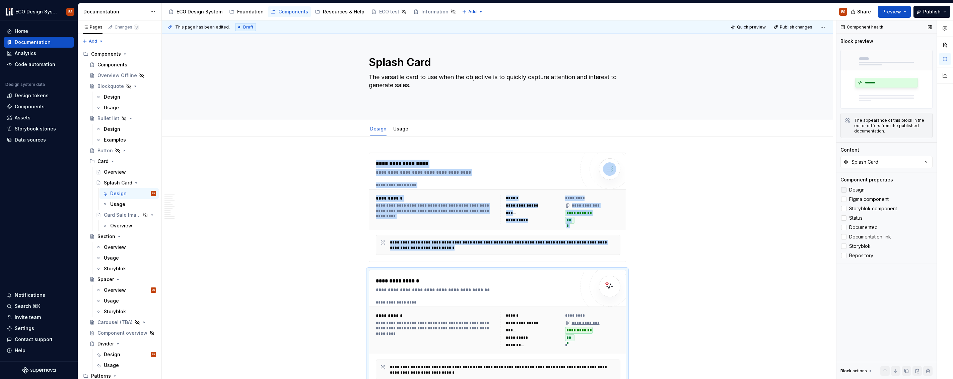
scroll to position [22, 0]
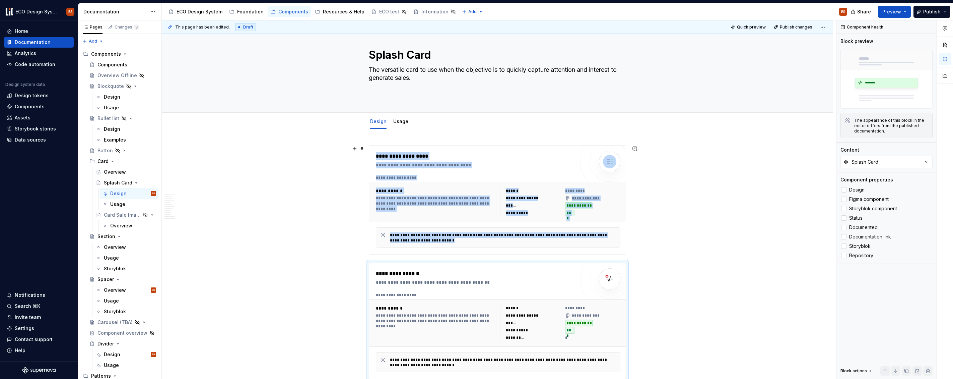
type textarea "*"
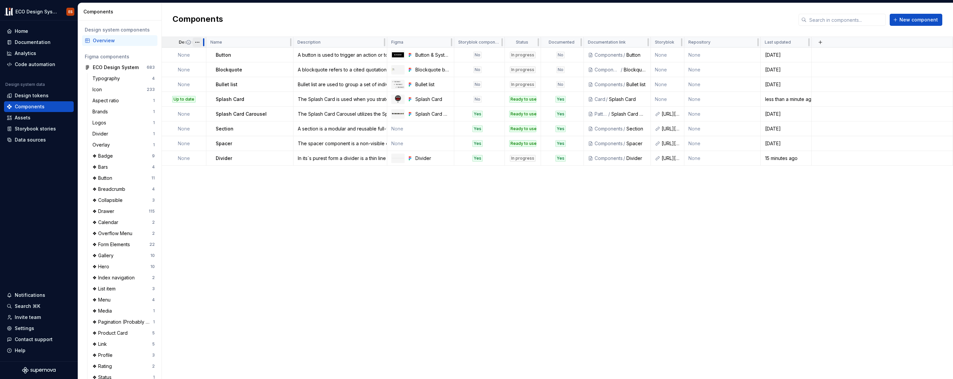
drag, startPoint x: 193, startPoint y: 42, endPoint x: 197, endPoint y: 43, distance: 4.8
click at [203, 42] on div at bounding box center [203, 42] width 1 height 8
click at [167, 44] on div "Design" at bounding box center [183, 42] width 43 height 11
drag, startPoint x: 252, startPoint y: 43, endPoint x: 212, endPoint y: 45, distance: 39.6
click at [212, 45] on div "Name" at bounding box center [250, 42] width 87 height 11
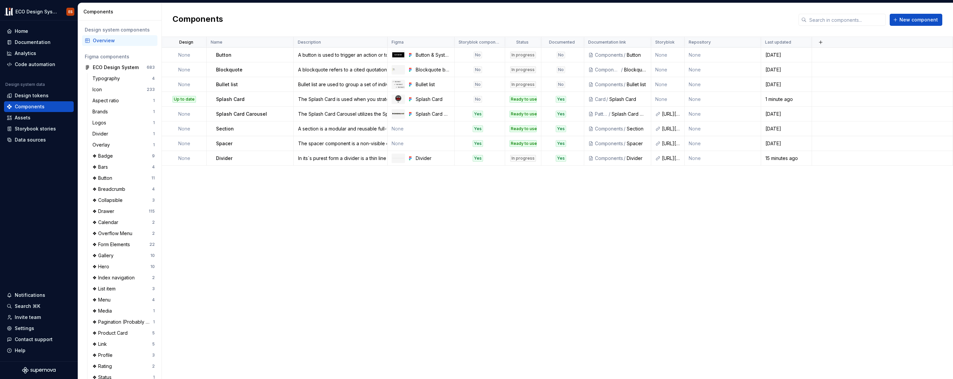
click at [222, 279] on div "Design Name Description Figma Storyblok component Status Documented Documentati…" at bounding box center [557, 208] width 791 height 342
click at [286, 43] on html "ECO Design System ES Home Documentation Analytics Code automation Design system…" at bounding box center [476, 189] width 953 height 379
click at [251, 42] on html "ECO Design System ES Home Documentation Analytics Code automation Design system…" at bounding box center [476, 189] width 953 height 379
click at [197, 43] on html "ECO Design System ES Home Documentation Analytics Code automation Design system…" at bounding box center [476, 189] width 953 height 379
click at [211, 78] on div "Edit property Move to left Move to right Sort ascending Sort descending Delete …" at bounding box center [223, 85] width 60 height 74
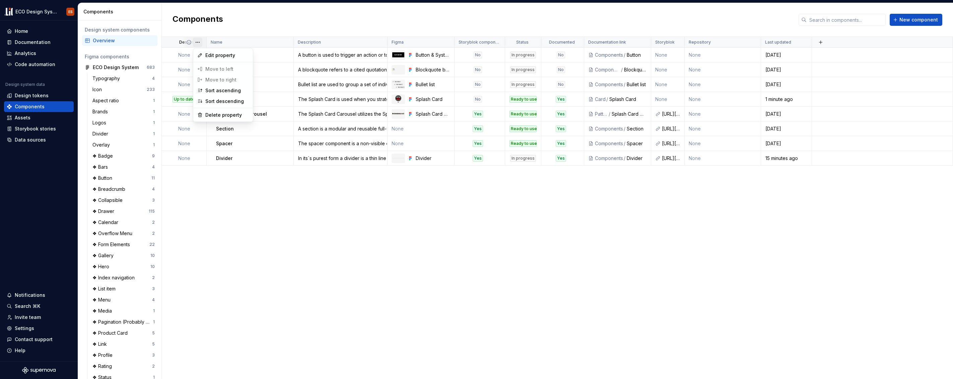
click at [207, 213] on html "ECO Design System ES Home Documentation Analytics Code automation Design system…" at bounding box center [476, 189] width 953 height 379
click at [169, 40] on div "Design" at bounding box center [184, 42] width 45 height 11
click at [284, 44] on html "ECO Design System ES Home Documentation Analytics Code automation Design system…" at bounding box center [476, 189] width 953 height 379
click at [259, 42] on html "ECO Design System ES Home Documentation Analytics Code automation Design system…" at bounding box center [476, 189] width 953 height 379
click at [291, 41] on div at bounding box center [291, 42] width 1 height 8
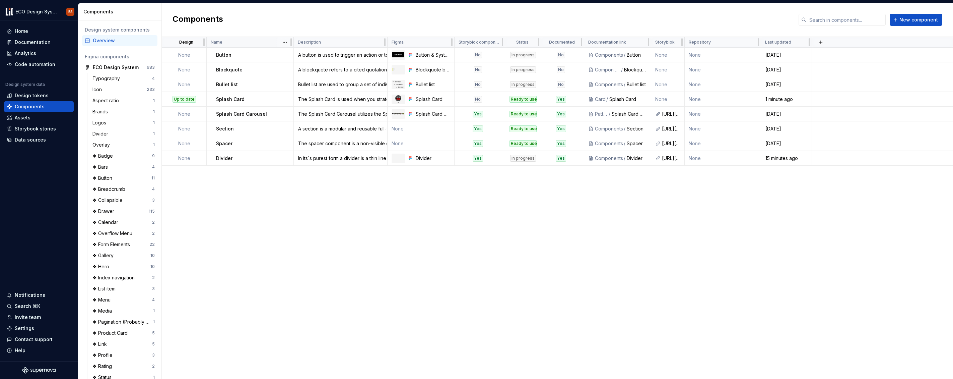
click at [241, 40] on div "Name" at bounding box center [250, 42] width 79 height 5
click at [216, 41] on p "Name" at bounding box center [217, 42] width 12 height 5
click at [329, 42] on div "Description" at bounding box center [340, 42] width 85 height 5
click at [380, 44] on html "ECO Design System ES Home Documentation Analytics Code automation Design system…" at bounding box center [476, 189] width 953 height 379
click at [343, 42] on html "ECO Design System ES Home Documentation Analytics Code automation Design system…" at bounding box center [476, 189] width 953 height 379
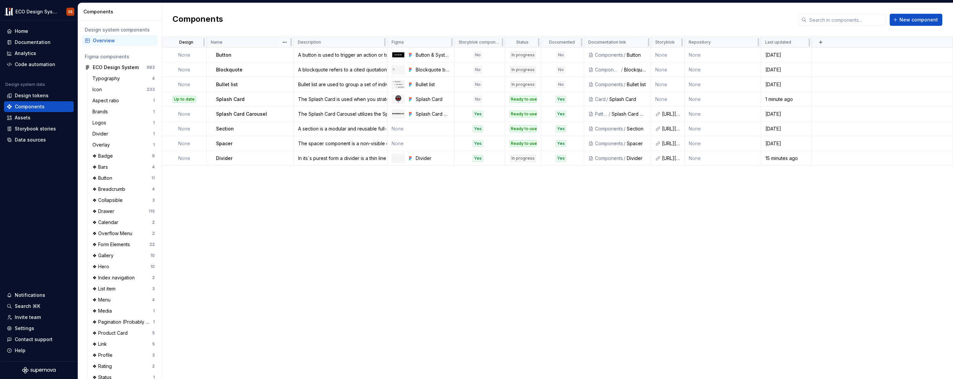
click at [240, 42] on div "Name" at bounding box center [250, 42] width 79 height 5
click at [284, 42] on html "ECO Design System ES Home Documentation Analytics Code automation Design system…" at bounding box center [476, 189] width 953 height 379
click at [257, 43] on html "ECO Design System ES Home Documentation Analytics Code automation Design system…" at bounding box center [476, 189] width 953 height 379
click at [236, 199] on div "Design Name Description Figma Storyblok component Status Documented Documentati…" at bounding box center [557, 208] width 791 height 342
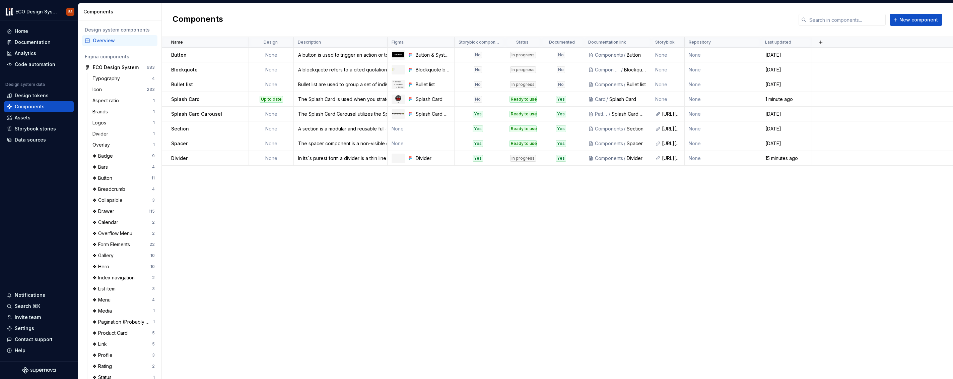
click at [272, 209] on div "Name Design Description Figma Storyblok component Status Documented Documentati…" at bounding box center [557, 208] width 791 height 342
click at [545, 283] on div "Name Design Description Figma Storyblok component Status Documented Documentati…" at bounding box center [557, 208] width 791 height 342
click at [285, 41] on html "ECO Design System ES Home Documentation Analytics Code automation Design system…" at bounding box center [476, 189] width 953 height 379
click at [294, 55] on span "Edit property" at bounding box center [315, 55] width 44 height 7
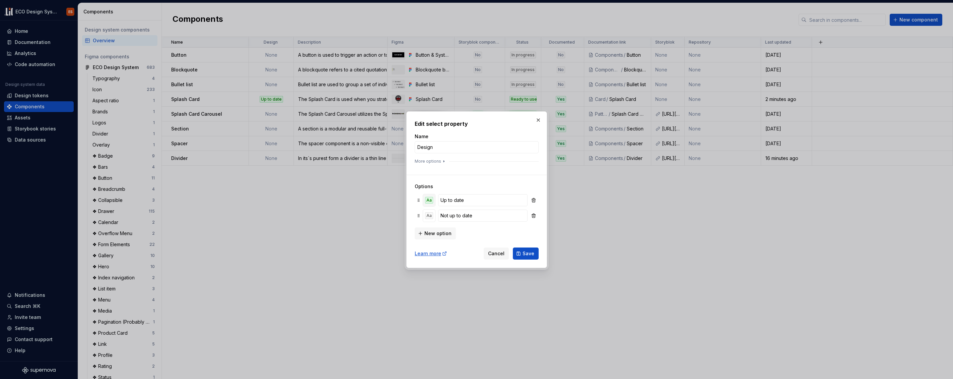
click at [431, 202] on div "Aa" at bounding box center [429, 200] width 8 height 7
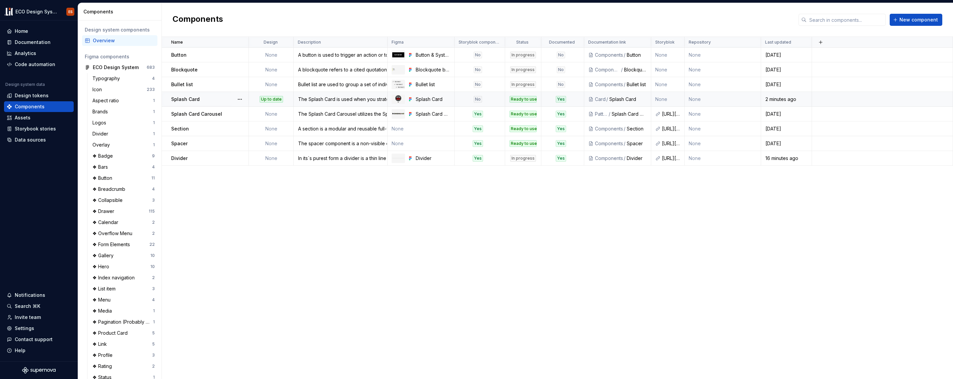
click at [517, 98] on div "Ready to use" at bounding box center [523, 99] width 27 height 7
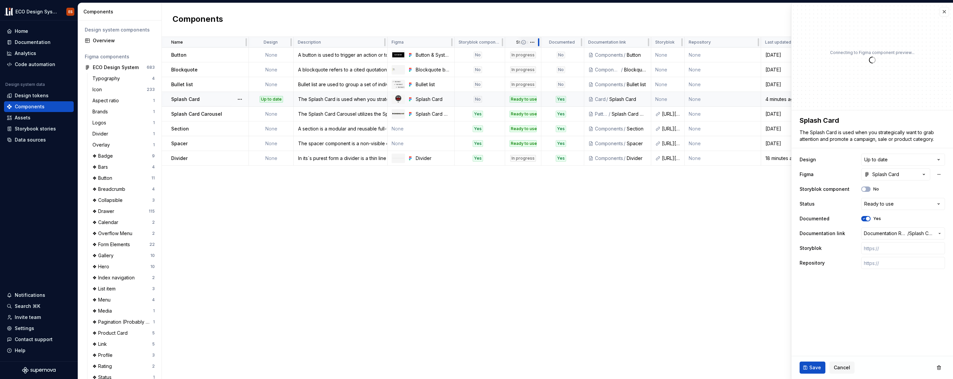
type textarea "*"
click at [533, 44] on html "ECO Design System ES Home Documentation Analytics Code automation Design system…" at bounding box center [476, 189] width 953 height 379
click at [545, 56] on span "Edit property" at bounding box center [562, 55] width 44 height 7
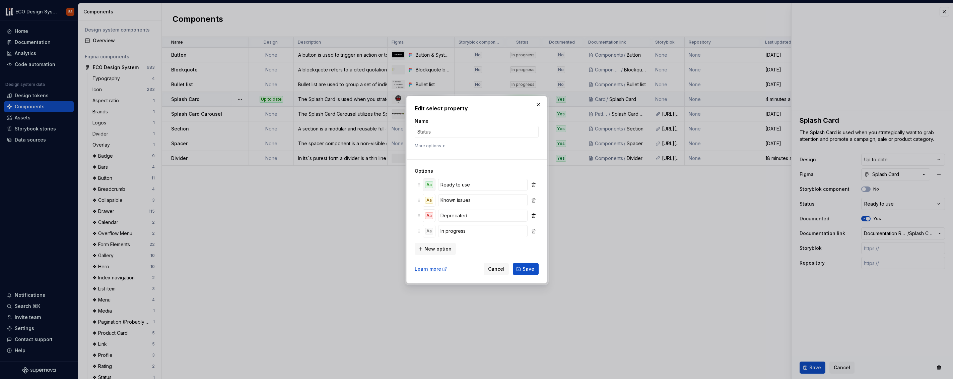
click at [429, 188] on button "Aa" at bounding box center [429, 185] width 12 height 12
click at [498, 271] on span "Cancel" at bounding box center [496, 268] width 16 height 7
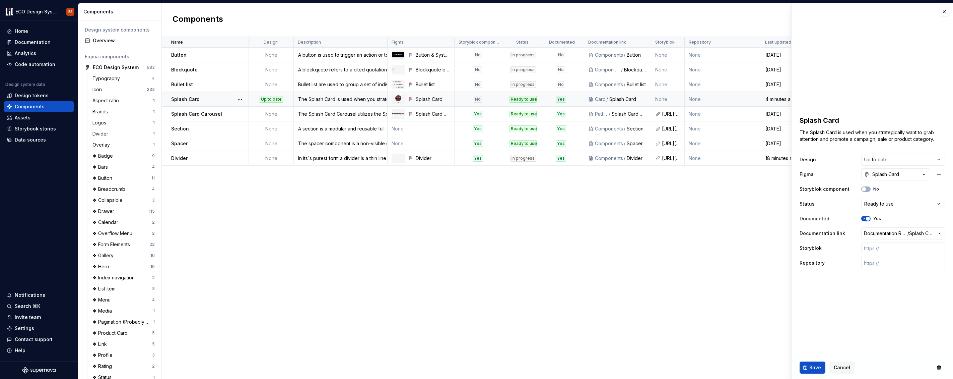
click at [344, 240] on div "Name Design Description Figma Storyblok component Status Documented Documentati…" at bounding box center [557, 208] width 791 height 342
click at [286, 41] on html "ECO Design System ES Home Documentation Analytics Code automation Design system…" at bounding box center [476, 189] width 953 height 379
click at [295, 56] on span "Edit property" at bounding box center [315, 55] width 44 height 7
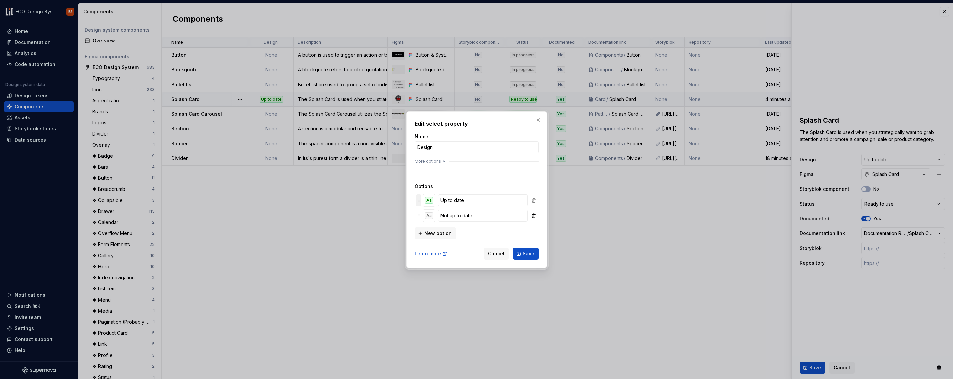
click at [418, 199] on icon at bounding box center [418, 199] width 5 height 5
click at [427, 199] on div "Aa" at bounding box center [429, 200] width 8 height 7
click at [473, 267] on input "text" at bounding box center [476, 268] width 38 height 12
paste input "#D3FEDE"
type input "#D3FEDE"
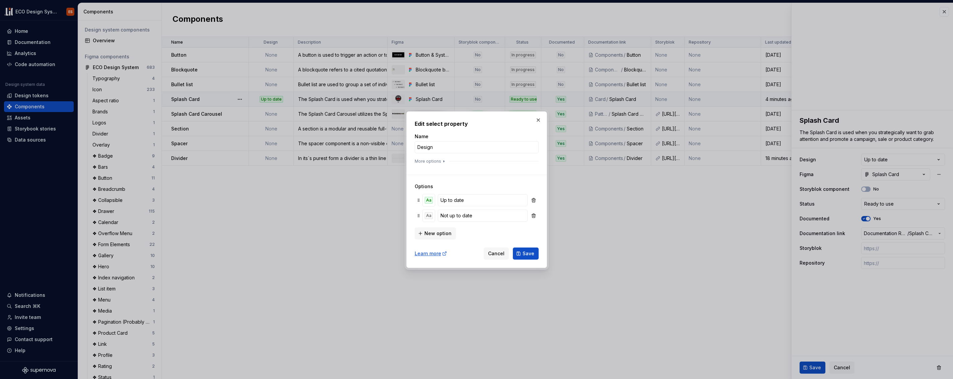
click at [512, 264] on div "Edit select property Name Design More options Options Aa Up to date Aa Not up t…" at bounding box center [476, 189] width 141 height 156
click at [429, 203] on div "Aa" at bounding box center [429, 200] width 8 height 7
click at [473, 269] on input "text" at bounding box center [476, 268] width 38 height 12
paste input "#D3FEDE"
type input "#D3FEDE"
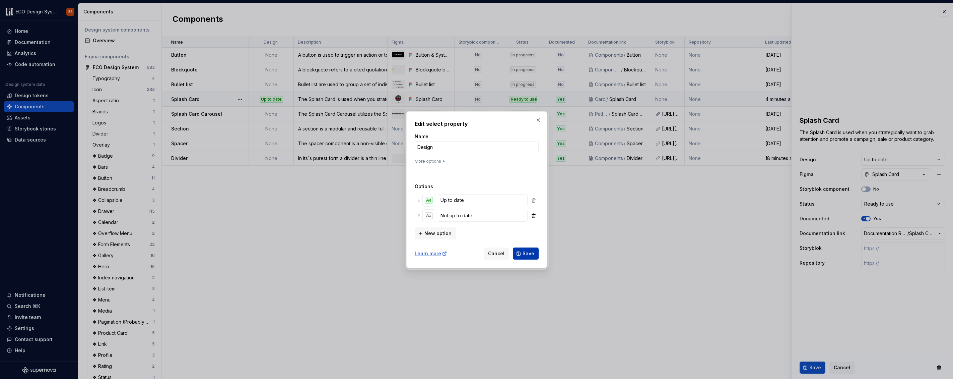
click at [530, 254] on span "Save" at bounding box center [529, 253] width 12 height 7
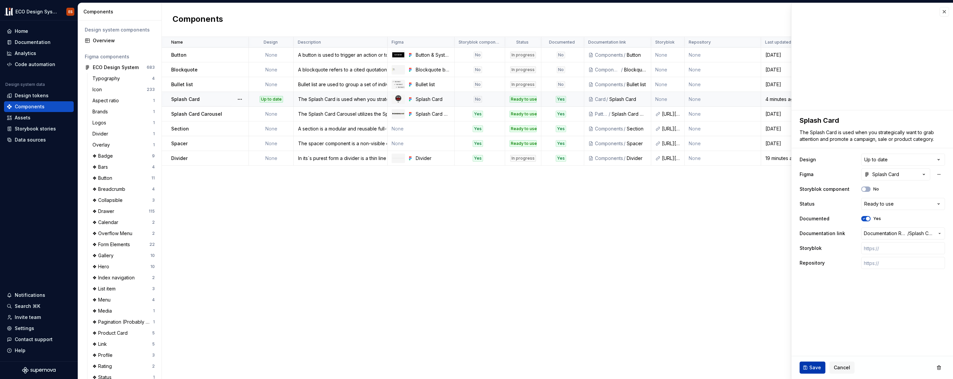
click at [816, 368] on span "Save" at bounding box center [816, 367] width 12 height 7
type textarea "*"
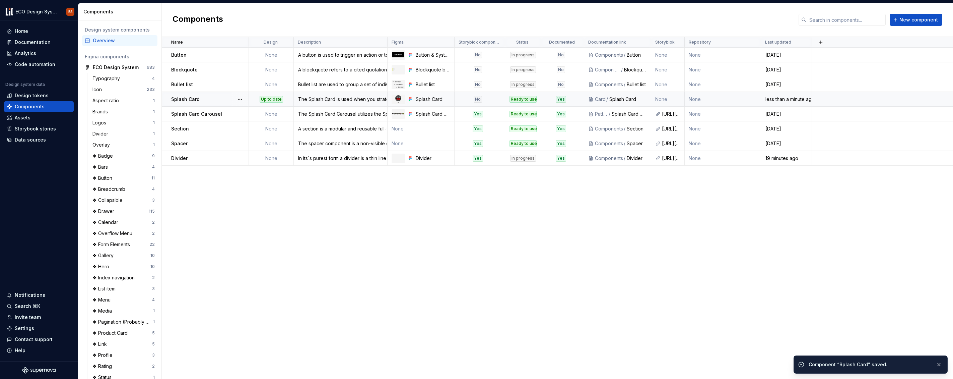
click at [477, 278] on div "Name Design Description Figma Storyblok component Status Documented Documentati…" at bounding box center [557, 208] width 791 height 342
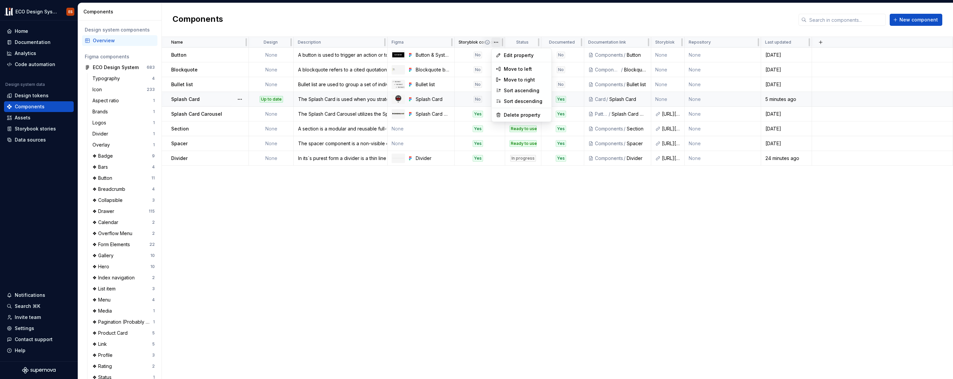
click at [498, 43] on html "ECO Design System ES Home Documentation Analytics Code automation Design system…" at bounding box center [476, 189] width 953 height 379
click at [508, 57] on span "Edit property" at bounding box center [526, 55] width 44 height 7
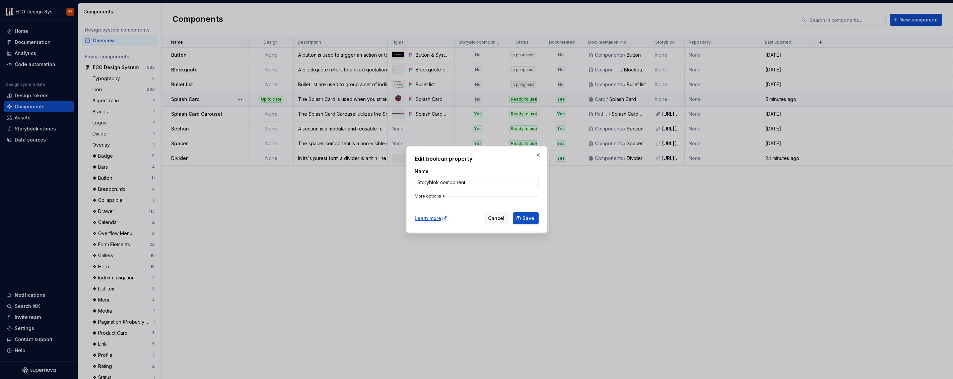
click at [442, 196] on icon "button" at bounding box center [443, 195] width 5 height 5
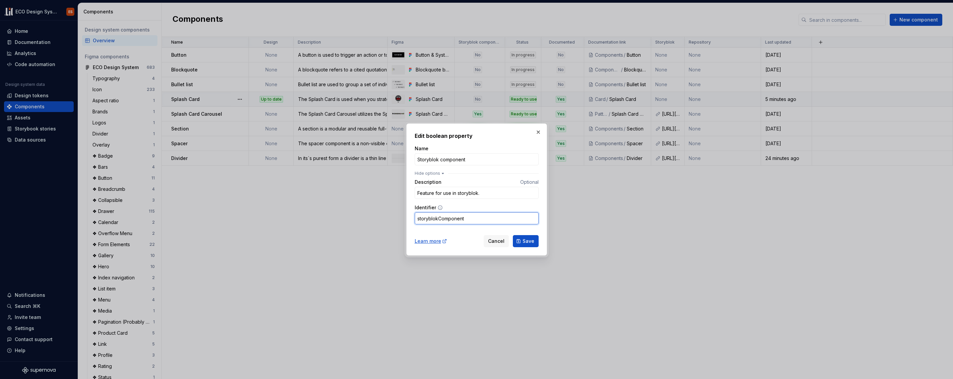
click at [510, 219] on input "storyblokComponent" at bounding box center [477, 218] width 124 height 12
drag, startPoint x: 510, startPoint y: 219, endPoint x: 383, endPoint y: 217, distance: 127.0
click at [383, 217] on div "Edit boolean property Name Storyblok component Hide options Description Optiona…" at bounding box center [476, 189] width 953 height 379
click at [540, 132] on button "button" at bounding box center [538, 131] width 9 height 9
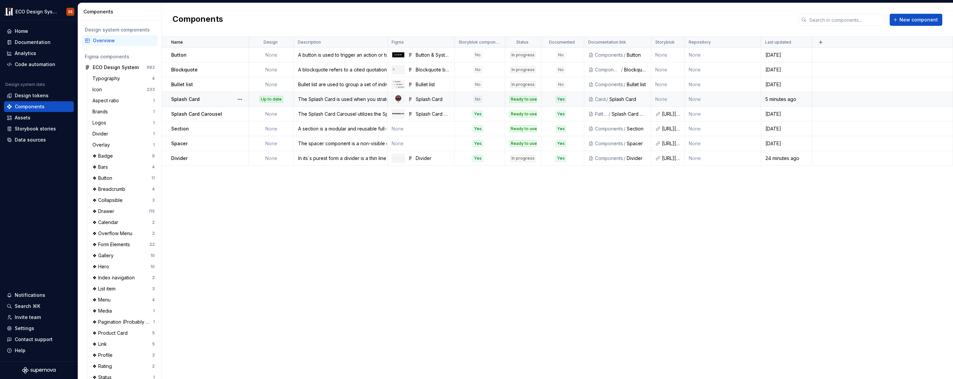
drag, startPoint x: 637, startPoint y: 232, endPoint x: 633, endPoint y: 230, distance: 4.5
click at [635, 232] on div "Name Design Description Figma Storyblok component Status Documented Documentati…" at bounding box center [557, 208] width 791 height 342
click at [820, 41] on button "button" at bounding box center [820, 42] width 9 height 9
click at [795, 55] on div "New custom property" at bounding box center [783, 55] width 50 height 7
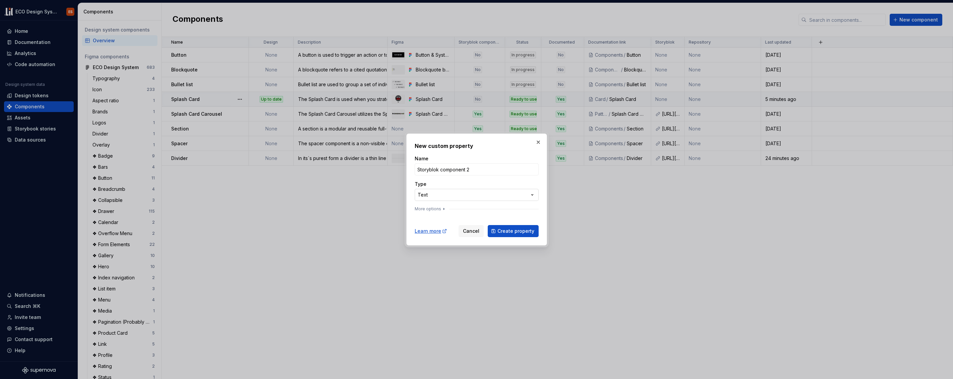
type input "Storyblok component 2"
click at [531, 191] on div "**********" at bounding box center [476, 189] width 953 height 379
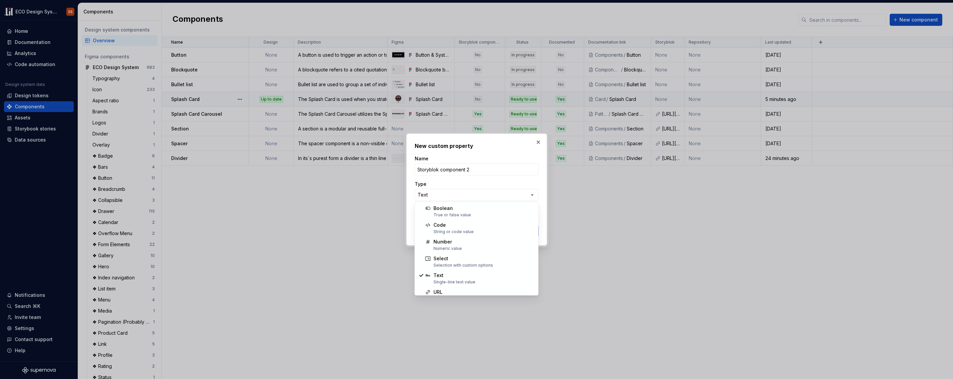
select select "******"
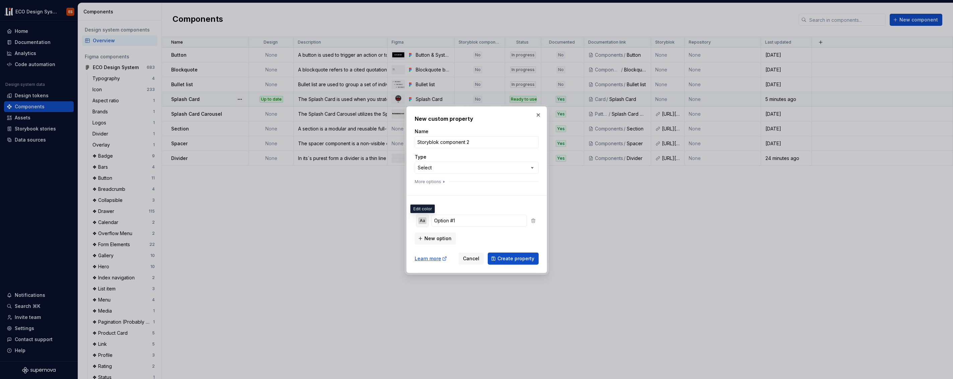
click at [420, 221] on div "Aa" at bounding box center [423, 220] width 8 height 7
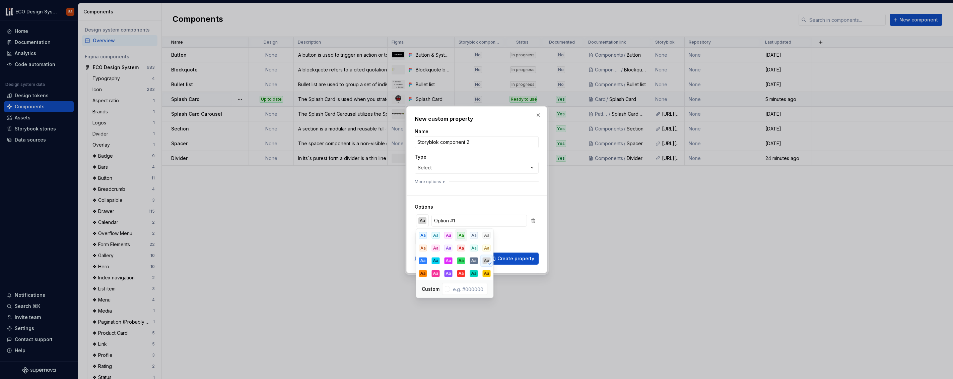
click at [462, 235] on div "Aa" at bounding box center [461, 235] width 8 height 7
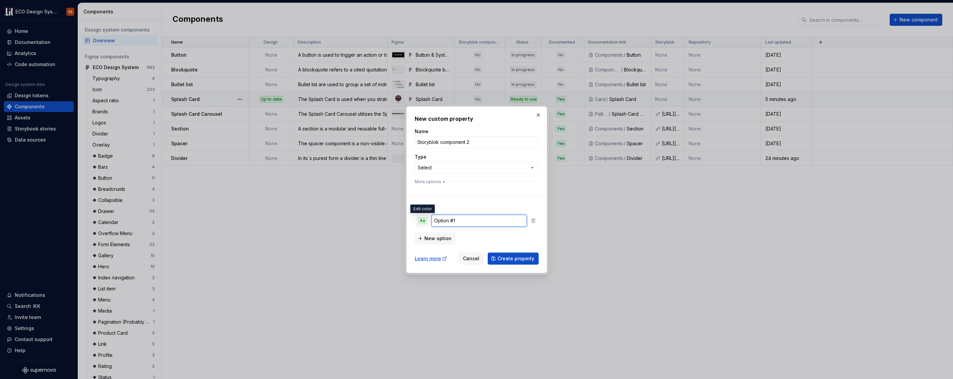
drag, startPoint x: 467, startPoint y: 219, endPoint x: 425, endPoint y: 216, distance: 42.4
click at [425, 216] on div "Aa Option #1" at bounding box center [476, 220] width 121 height 13
type input "Ready to use"
click at [435, 236] on span "New option" at bounding box center [438, 238] width 27 height 7
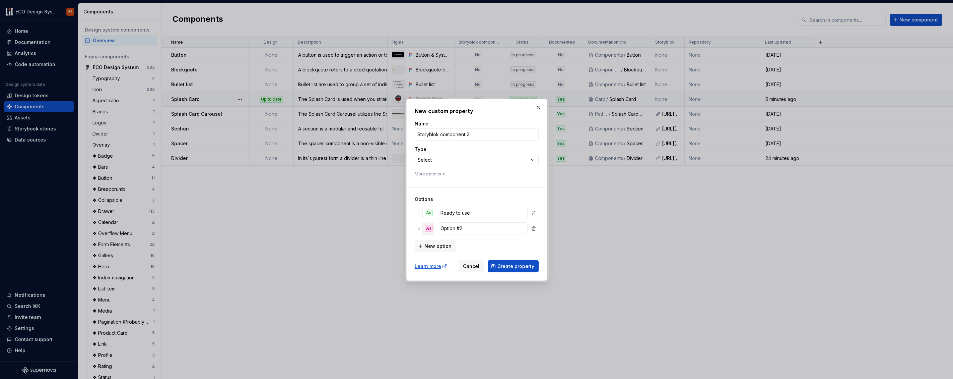
click at [431, 228] on div "Aa" at bounding box center [429, 228] width 8 height 7
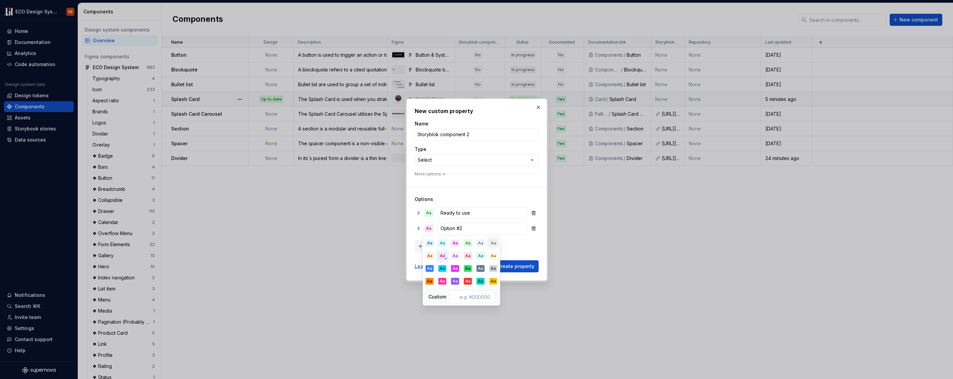
click at [493, 243] on div "Aa" at bounding box center [494, 243] width 8 height 7
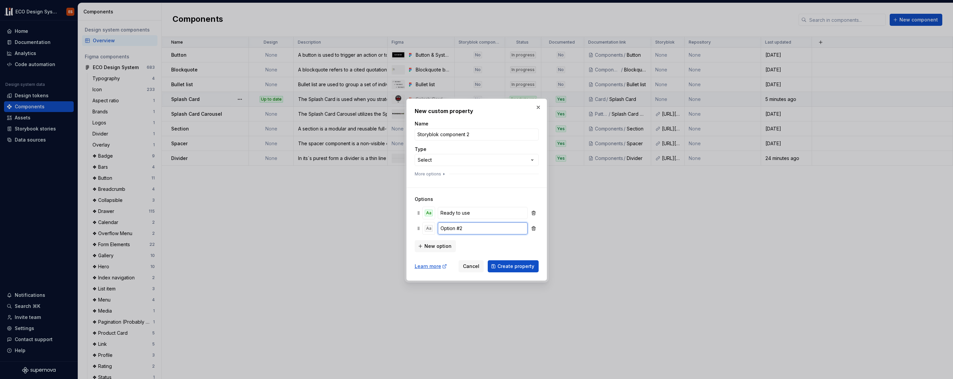
click at [458, 231] on input "Option #2" at bounding box center [482, 228] width 89 height 12
type input "Not ready to use"
click at [514, 267] on span "Create property" at bounding box center [516, 266] width 37 height 7
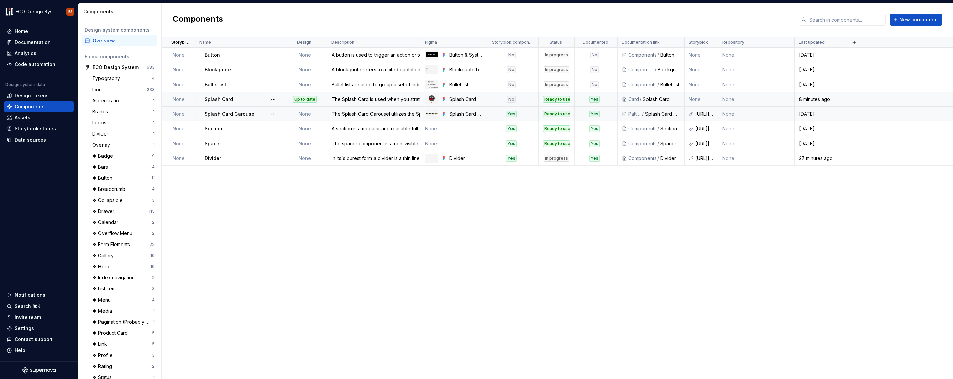
click at [173, 112] on td "None" at bounding box center [179, 114] width 34 height 15
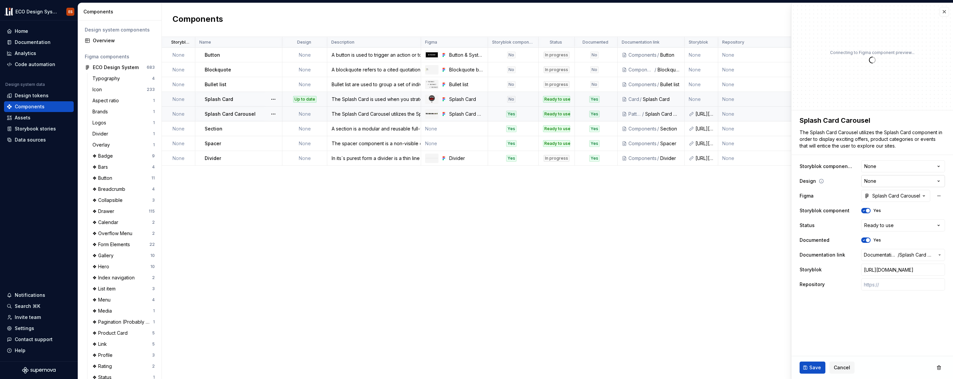
type textarea "*"
click at [941, 180] on html "ECO Design System ES Home Documentation Analytics Code automation Design system…" at bounding box center [476, 189] width 953 height 379
select select "**********"
type textarea "*"
click at [939, 221] on html "ECO Design System ES Home Documentation Analytics Code automation Design system…" at bounding box center [476, 189] width 953 height 379
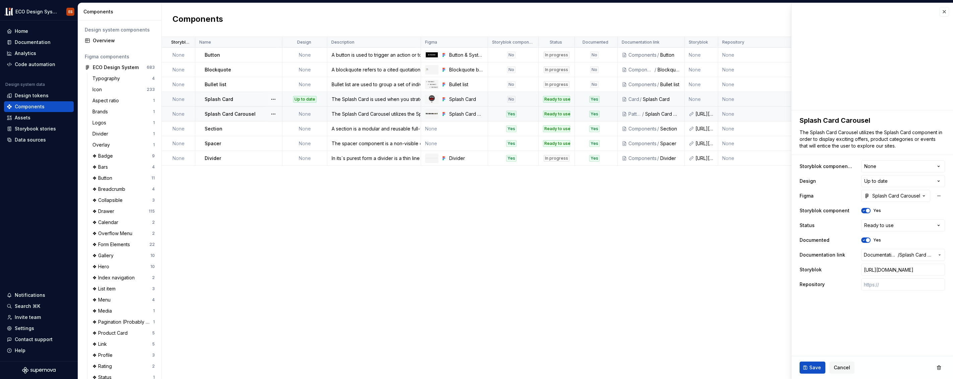
click at [948, 217] on html "ECO Design System ES Home Documentation Analytics Code automation Design system…" at bounding box center [476, 189] width 953 height 379
click at [939, 166] on html "ECO Design System ES Home Documentation Analytics Code automation Design system…" at bounding box center [476, 189] width 953 height 379
select select "**********"
click at [813, 366] on span "Save" at bounding box center [816, 367] width 12 height 7
type textarea "*"
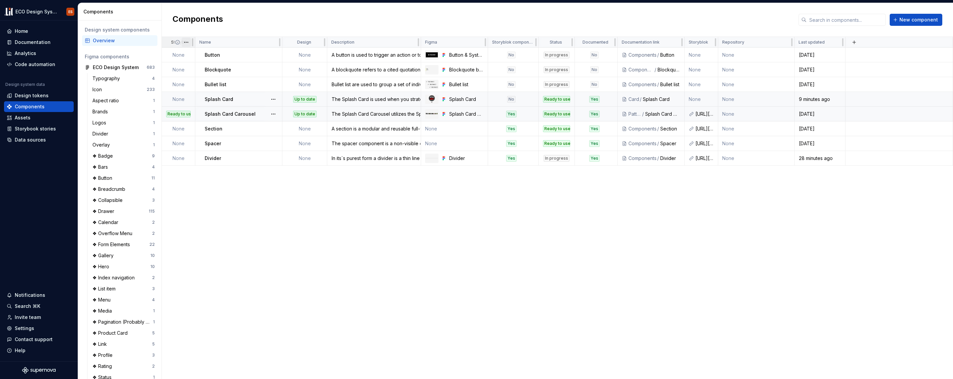
click at [185, 42] on html "ECO Design System ES Home Documentation Analytics Code automation Design system…" at bounding box center [476, 189] width 953 height 379
drag, startPoint x: 204, startPoint y: 188, endPoint x: 187, endPoint y: 95, distance: 95.1
click at [204, 188] on html "ECO Design System ES Home Documentation Analytics Code automation Design system…" at bounding box center [476, 189] width 953 height 379
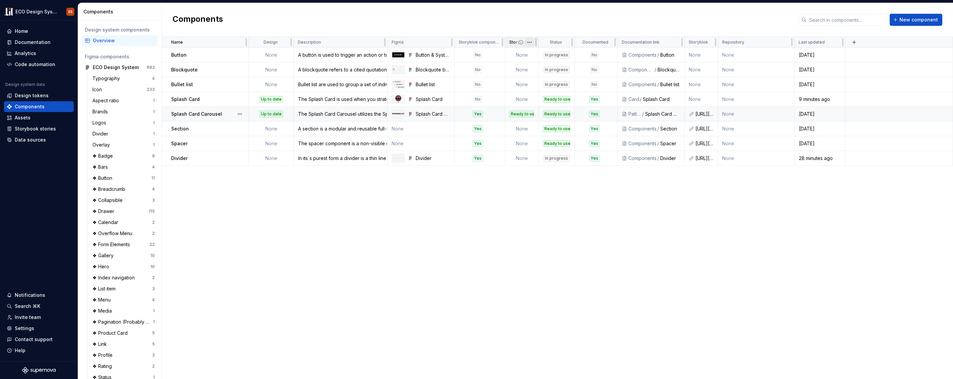
click at [530, 42] on html "ECO Design System ES Home Documentation Analytics Code automation Design system…" at bounding box center [476, 189] width 953 height 379
click at [547, 57] on span "Edit property" at bounding box center [559, 55] width 44 height 7
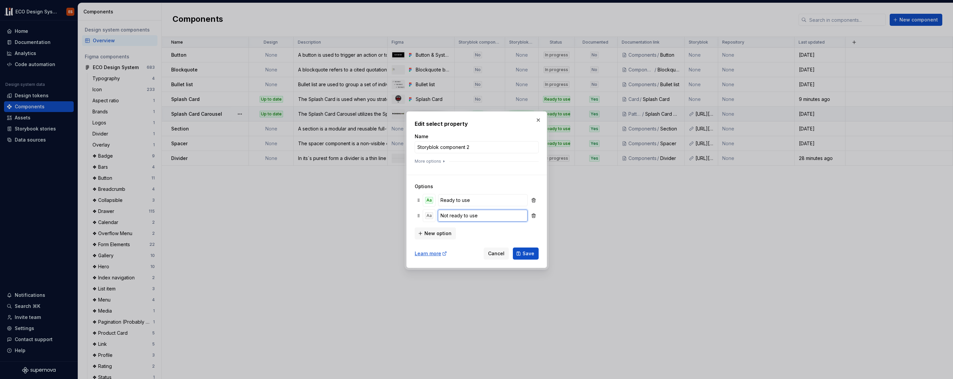
click at [460, 215] on input "Not ready to use" at bounding box center [482, 215] width 89 height 12
click at [458, 214] on input "Not ready to use" at bounding box center [482, 215] width 89 height 12
click at [481, 217] on input "Not ready to use" at bounding box center [482, 215] width 89 height 12
type input "No"
click at [488, 231] on div "New option" at bounding box center [477, 232] width 124 height 13
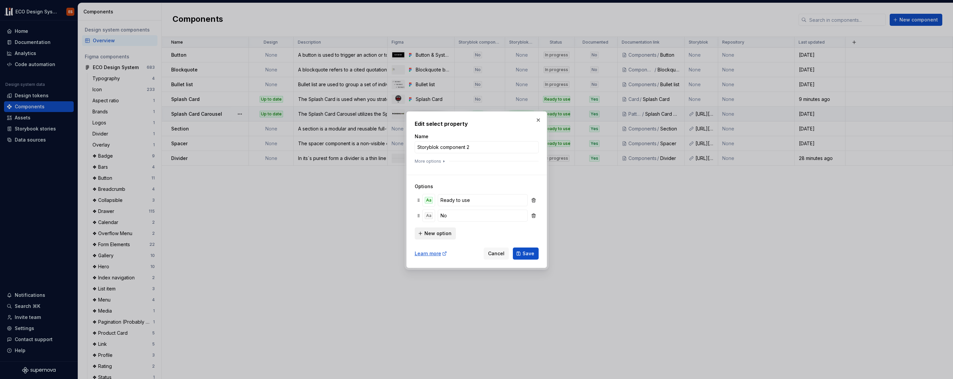
click at [425, 231] on span "New option" at bounding box center [438, 233] width 27 height 7
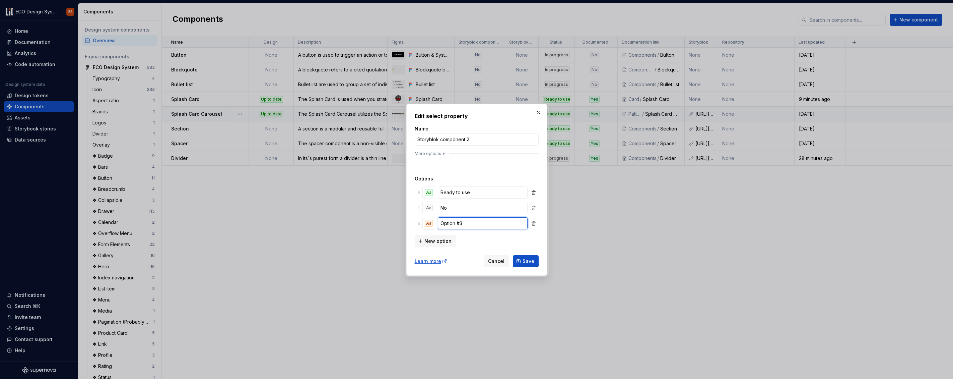
click at [465, 221] on input "Option #3" at bounding box center [482, 223] width 89 height 12
type input "In progress"
click at [523, 259] on button "Save" at bounding box center [526, 261] width 26 height 12
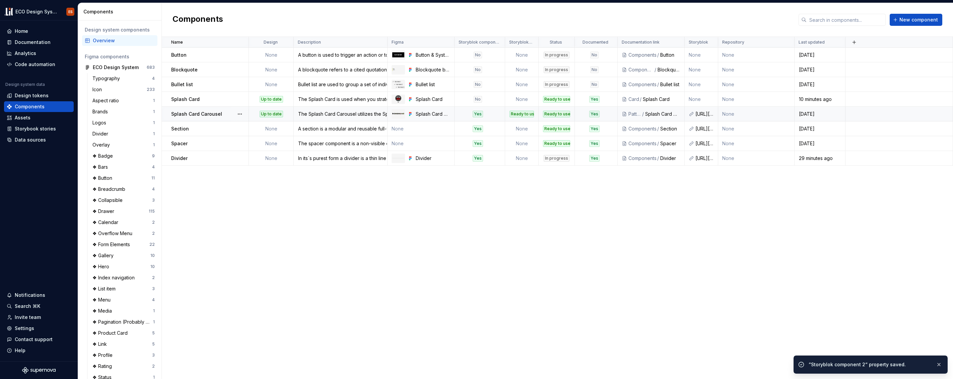
click at [559, 54] on div "In progress" at bounding box center [557, 55] width 26 height 7
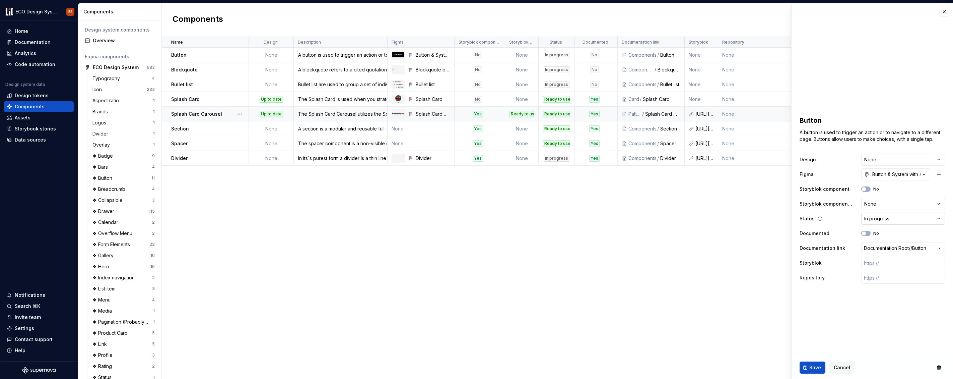
click at [941, 218] on html "ECO Design System ES Home Documentation Analytics Code automation Design system…" at bounding box center [476, 189] width 953 height 379
click at [562, 222] on div "Name Design Description Figma Storyblok component Storyblok component 2 Status …" at bounding box center [557, 208] width 791 height 342
click at [568, 43] on html "ECO Design System ES Home Documentation Analytics Code automation Design system…" at bounding box center [476, 189] width 953 height 379
click at [577, 55] on span "Edit property" at bounding box center [596, 55] width 44 height 7
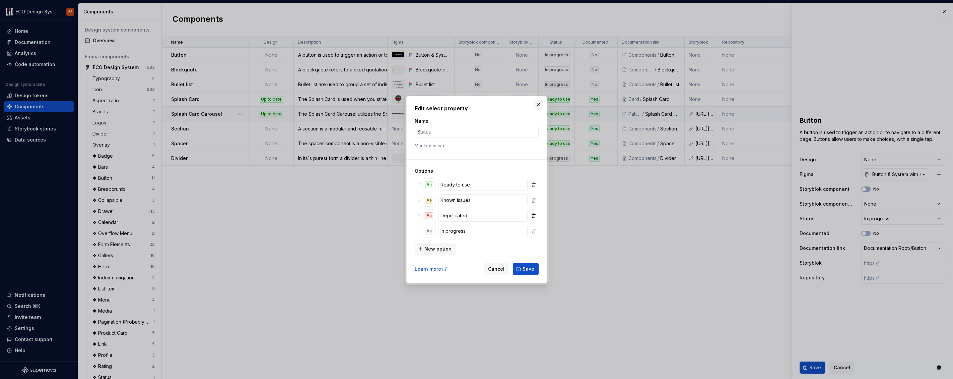
click at [539, 106] on button "button" at bounding box center [538, 104] width 9 height 9
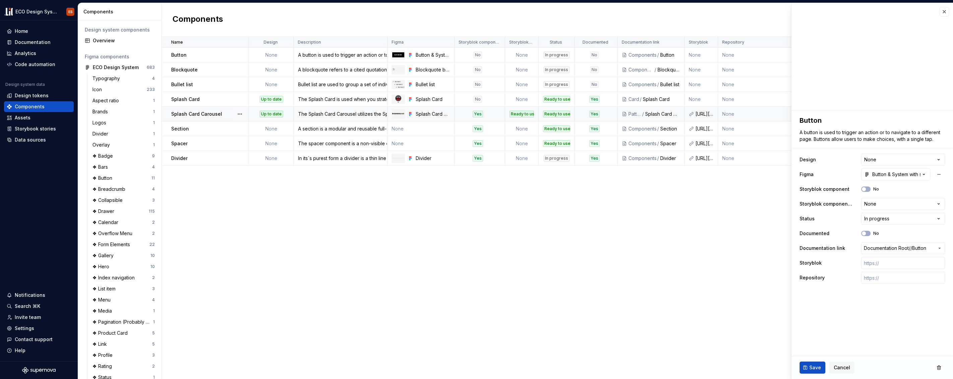
click at [565, 214] on div "Name Design Description Figma Storyblok component Storyblok component 2 Status …" at bounding box center [557, 208] width 791 height 342
click at [945, 15] on button "button" at bounding box center [944, 11] width 9 height 9
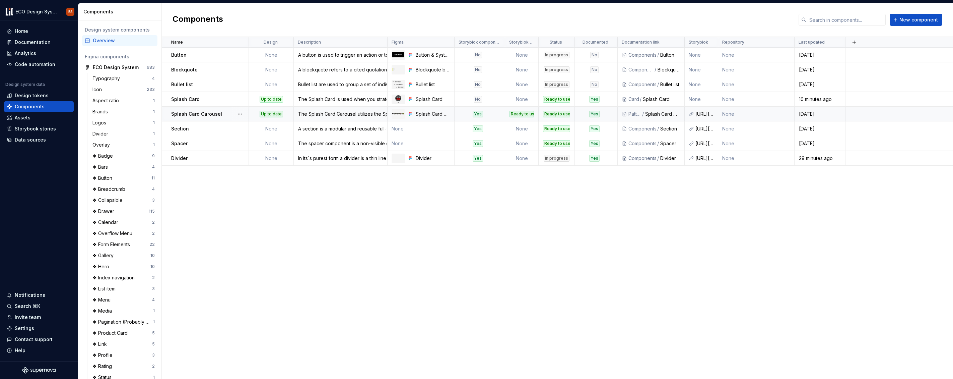
click at [536, 109] on td "Ready to use" at bounding box center [522, 114] width 34 height 15
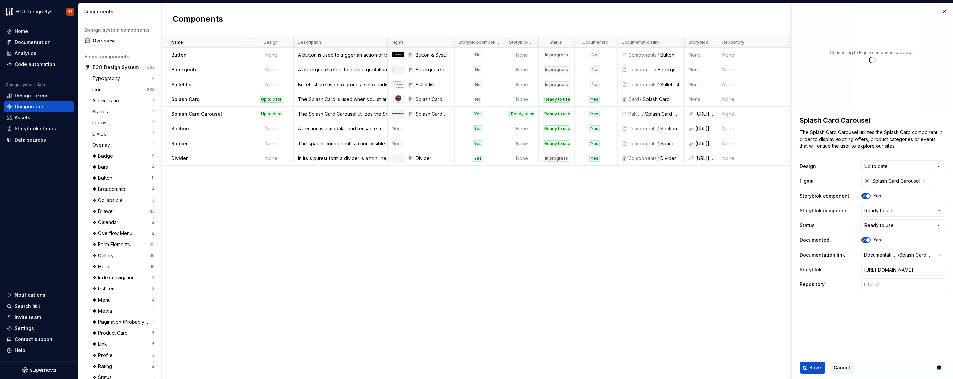
type textarea "*"
click at [756, 251] on div "Name Design Description Figma Storyblok component Storyblok component 2 Status …" at bounding box center [557, 208] width 791 height 342
click at [946, 13] on button "button" at bounding box center [944, 11] width 9 height 9
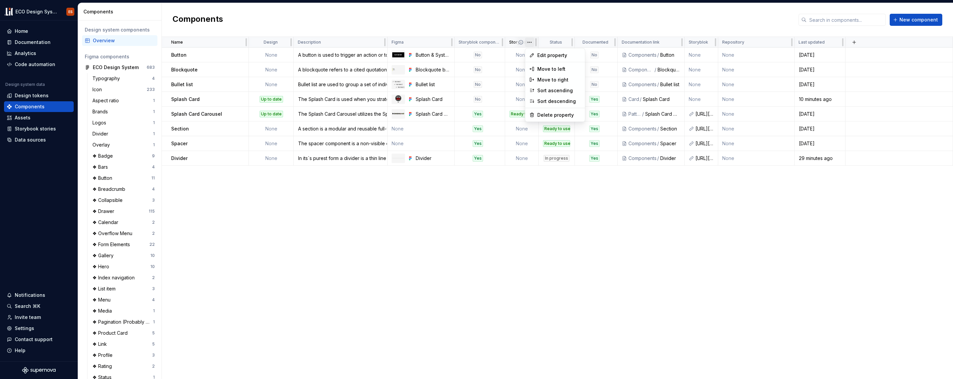
click at [531, 43] on html "ECO Design System ES Home Documentation Analytics Code automation Design system…" at bounding box center [476, 189] width 953 height 379
click at [555, 57] on span "Edit property" at bounding box center [559, 55] width 44 height 7
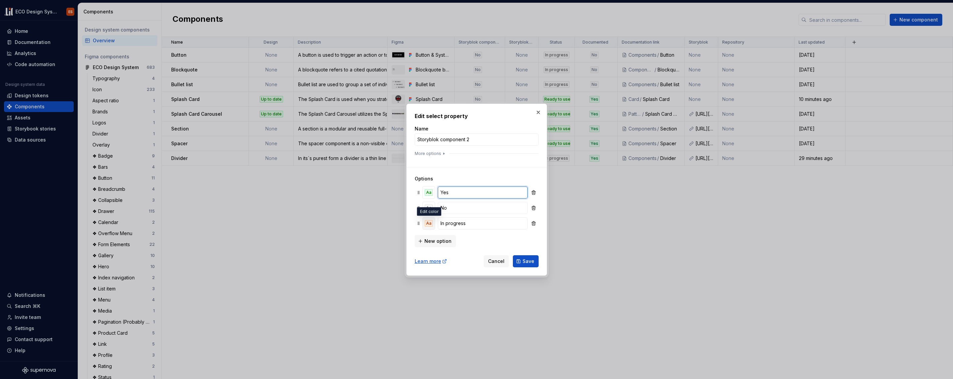
type input "Yes"
click at [430, 225] on div "Aa" at bounding box center [429, 223] width 8 height 7
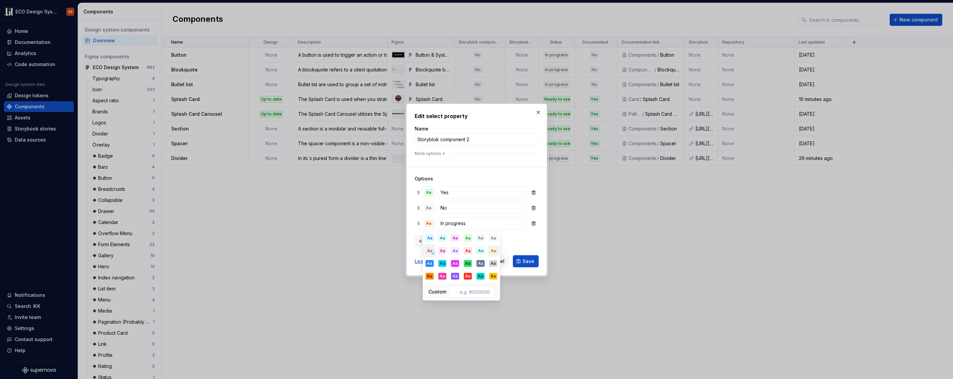
click at [494, 251] on div "Aa" at bounding box center [494, 250] width 8 height 7
click at [542, 246] on div "Edit select property Name Storyblok component 2 More options Options Aa Yes Aa …" at bounding box center [476, 190] width 141 height 172
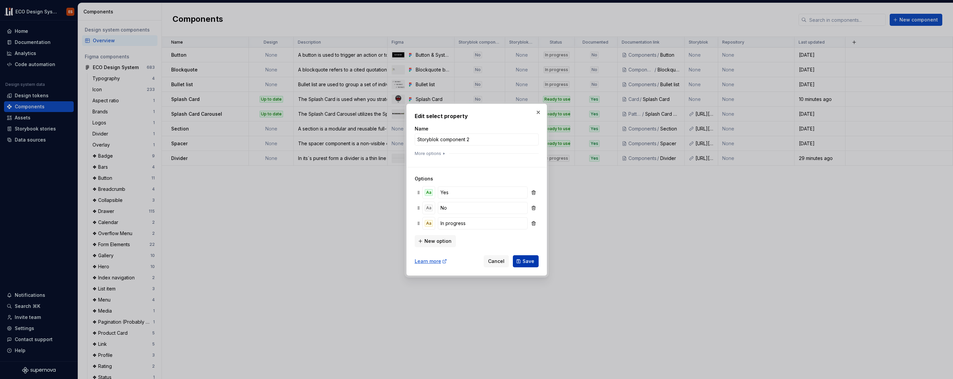
click at [527, 261] on span "Save" at bounding box center [529, 261] width 12 height 7
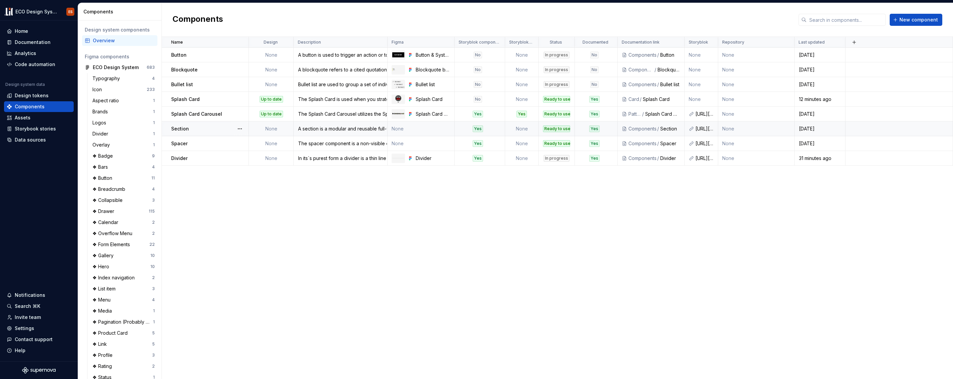
click at [531, 126] on td "None" at bounding box center [522, 128] width 34 height 15
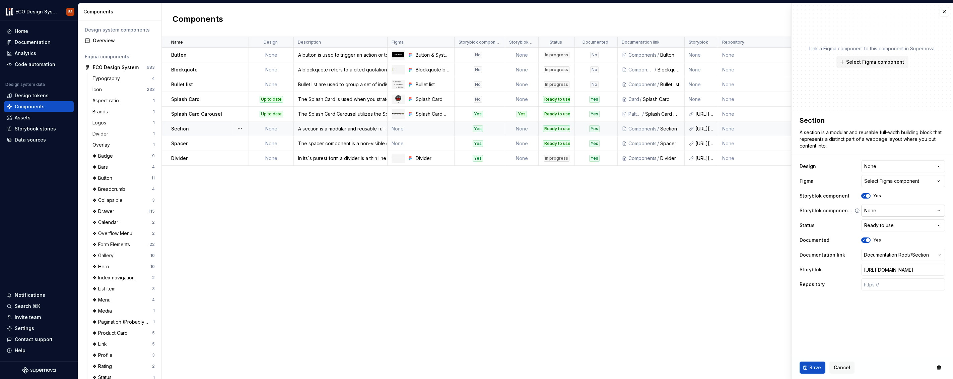
type textarea "*"
click at [940, 209] on html "ECO Design System ES Home Documentation Analytics Code automation Design system…" at bounding box center [476, 189] width 953 height 379
select select "**********"
click at [811, 369] on span "Save" at bounding box center [816, 367] width 12 height 7
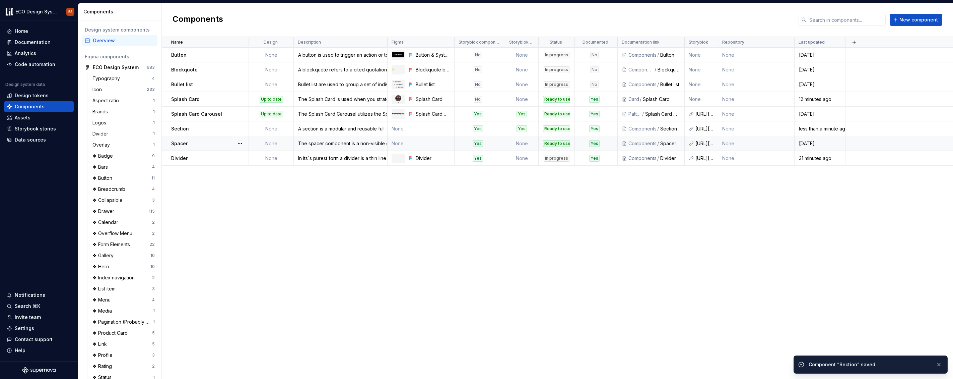
click at [532, 142] on td "None" at bounding box center [522, 143] width 34 height 15
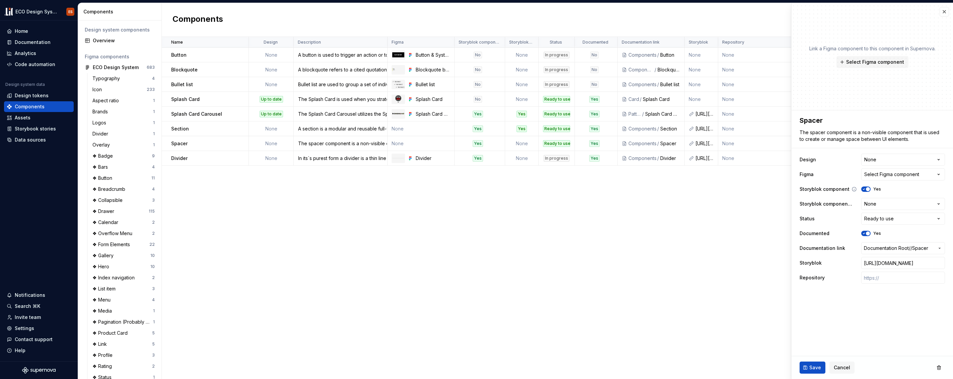
type textarea "*"
click at [938, 202] on html "ECO Design System ES Home Documentation Analytics Code automation Design system…" at bounding box center [476, 189] width 953 height 379
select select "**********"
click at [814, 368] on span "Save" at bounding box center [816, 367] width 12 height 7
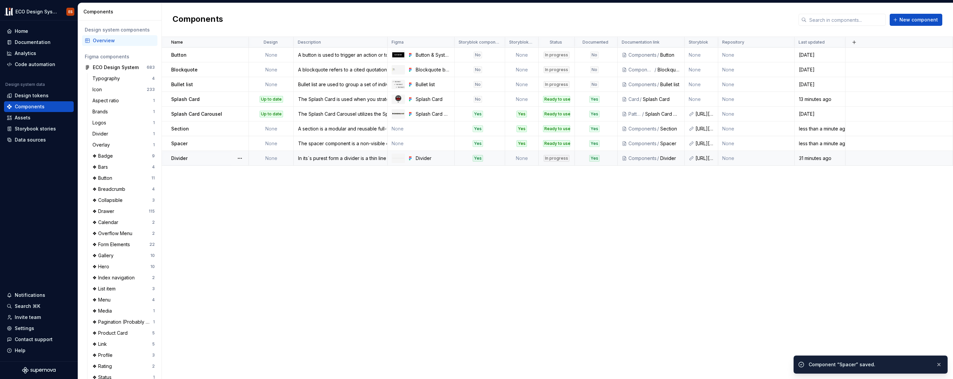
click at [531, 158] on td "None" at bounding box center [522, 158] width 34 height 15
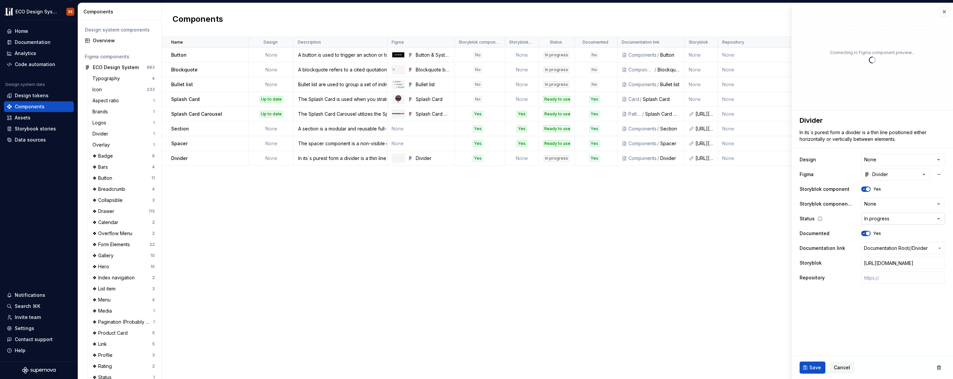
type textarea "*"
click at [937, 203] on html "ECO Design System ES Home Documentation Analytics Code automation Design system…" at bounding box center [476, 189] width 953 height 379
select select "**********"
click at [820, 367] on span "Save" at bounding box center [816, 367] width 12 height 7
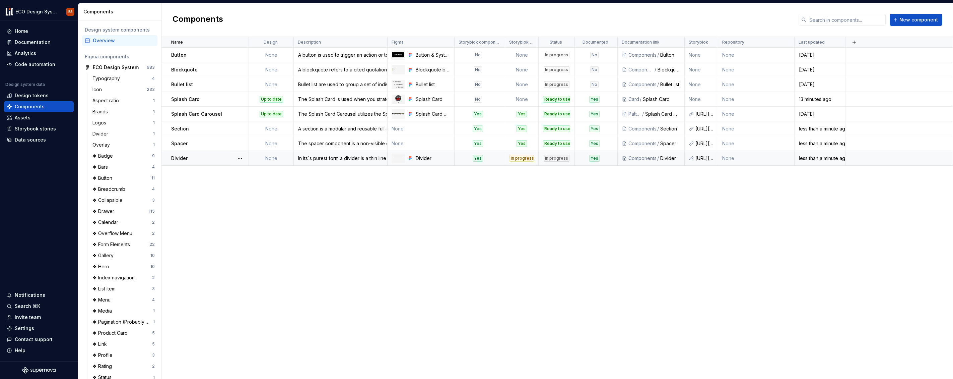
click at [570, 155] on div "In progress" at bounding box center [556, 158] width 35 height 7
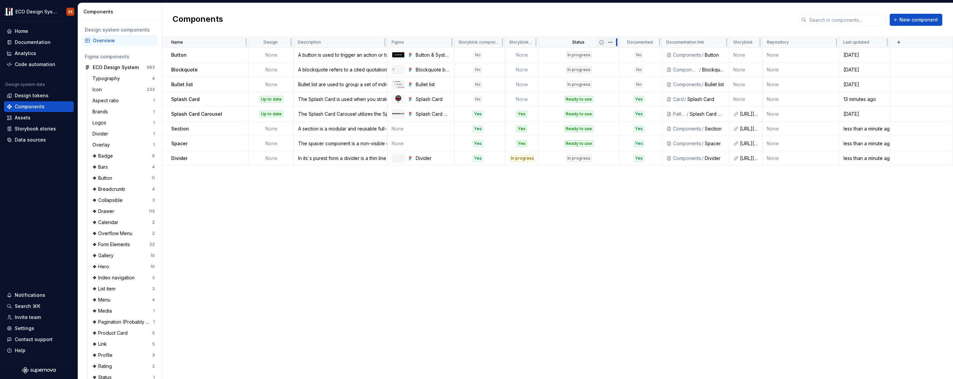
drag, startPoint x: 574, startPoint y: 43, endPoint x: 619, endPoint y: 43, distance: 44.6
click at [619, 43] on div at bounding box center [616, 42] width 5 height 11
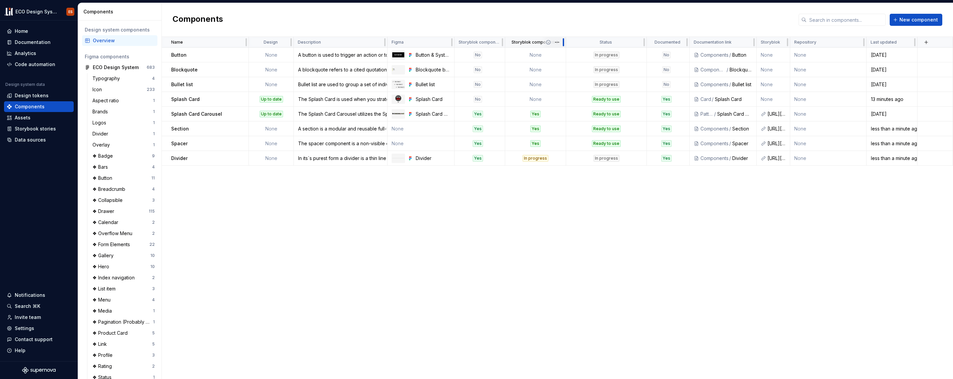
drag, startPoint x: 538, startPoint y: 44, endPoint x: 566, endPoint y: 44, distance: 27.5
click at [566, 44] on div at bounding box center [563, 42] width 5 height 11
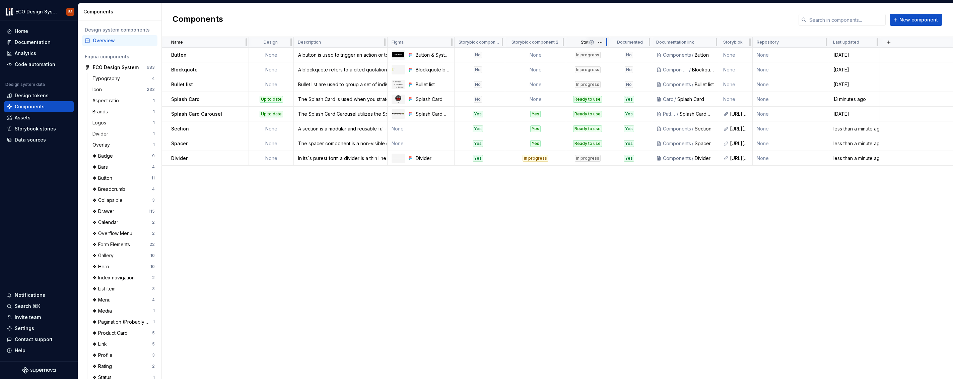
drag, startPoint x: 646, startPoint y: 43, endPoint x: 609, endPoint y: 43, distance: 37.5
click at [609, 43] on div at bounding box center [606, 42] width 5 height 11
drag, startPoint x: 504, startPoint y: 45, endPoint x: 507, endPoint y: 45, distance: 3.4
click at [507, 45] on div at bounding box center [505, 42] width 5 height 11
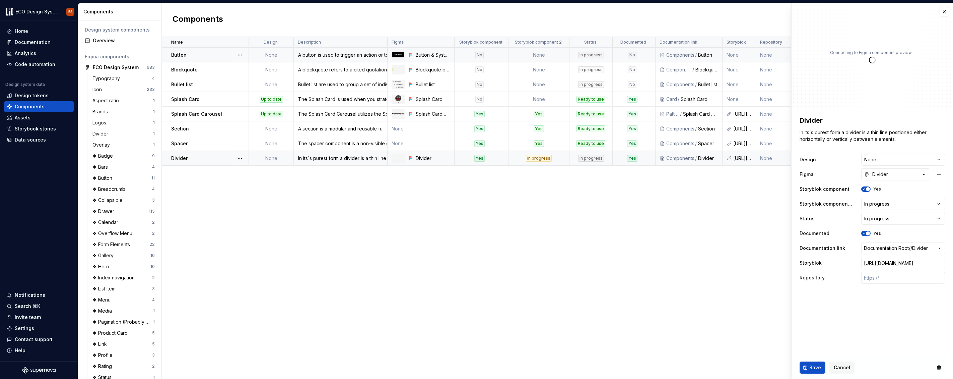
click at [556, 53] on td "None" at bounding box center [539, 55] width 61 height 15
click at [814, 366] on span "Save" at bounding box center [816, 367] width 12 height 7
click at [559, 55] on td "None" at bounding box center [539, 55] width 61 height 15
click at [558, 55] on td "None" at bounding box center [539, 55] width 61 height 15
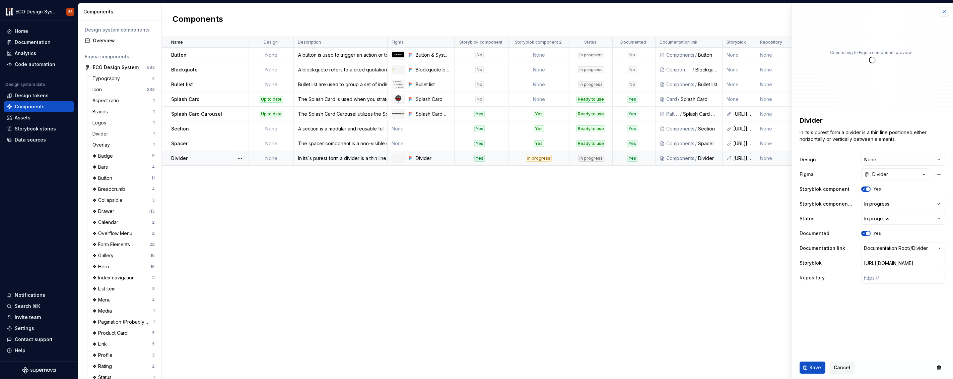
click at [946, 12] on button "button" at bounding box center [944, 11] width 9 height 9
click at [546, 224] on div "Name Design Description Figma Storyblok component Storyblok component 2 Status …" at bounding box center [557, 208] width 791 height 342
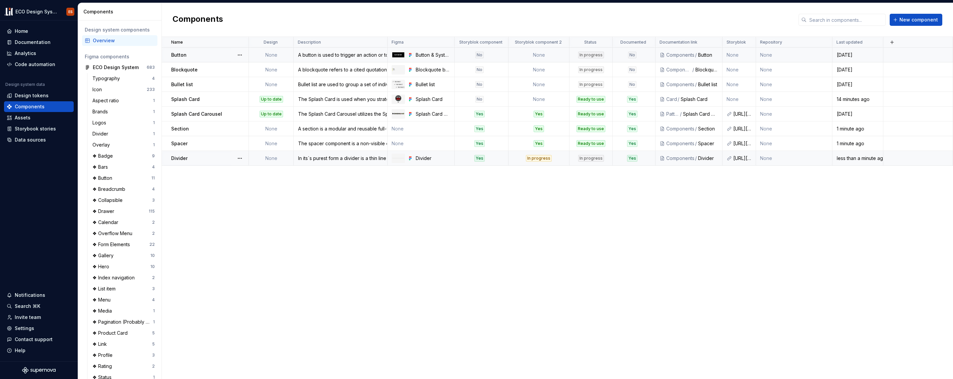
click at [553, 54] on td "None" at bounding box center [539, 55] width 61 height 15
click at [560, 54] on td "None" at bounding box center [539, 55] width 61 height 15
click at [536, 242] on div "Name Design Description Figma Storyblok component Storyblok component 2 Status …" at bounding box center [557, 208] width 791 height 342
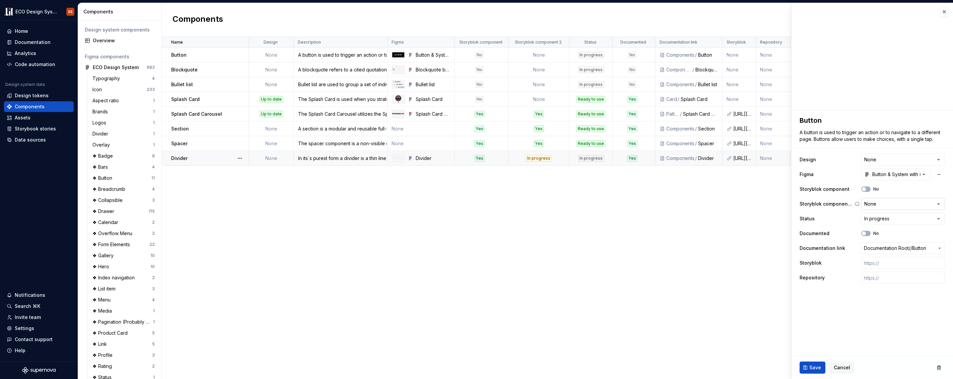
type textarea "*"
click at [939, 203] on html "ECO Design System ES Home Documentation Analytics Code automation Design system…" at bounding box center [476, 189] width 953 height 379
select select "**********"
click at [813, 367] on span "Save" at bounding box center [816, 367] width 12 height 7
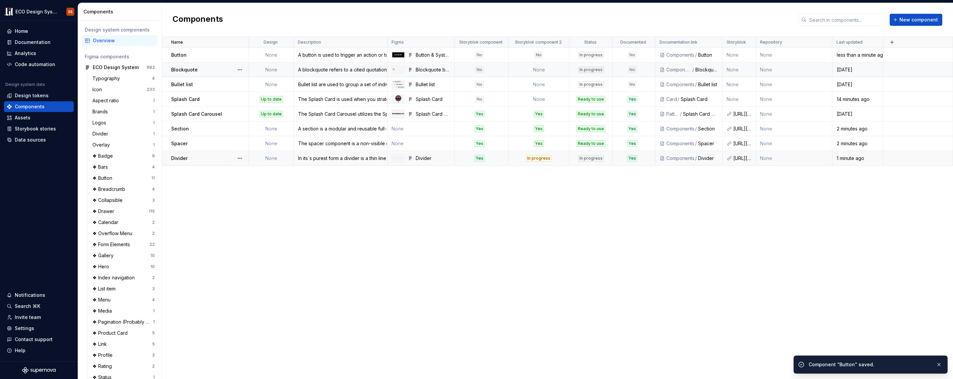
click at [560, 69] on td "None" at bounding box center [539, 69] width 61 height 15
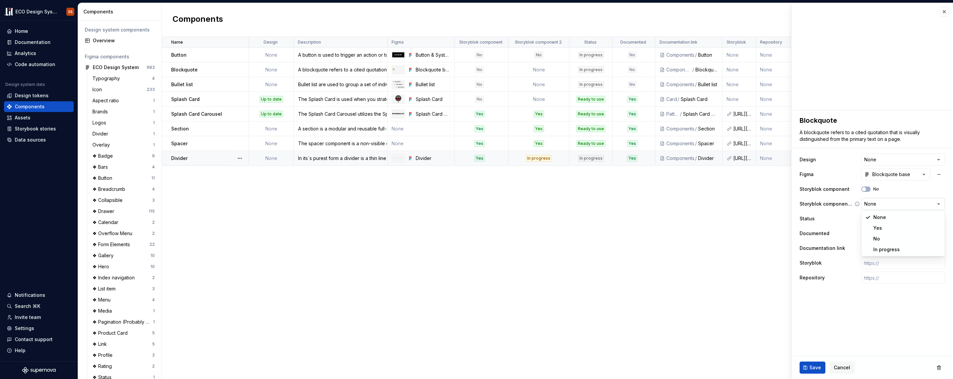
click at [939, 203] on html "ECO Design System ES Home Documentation Analytics Code automation Design system…" at bounding box center [476, 189] width 953 height 379
type textarea "*"
select select "**********"
click at [810, 370] on span "Save" at bounding box center [816, 367] width 12 height 7
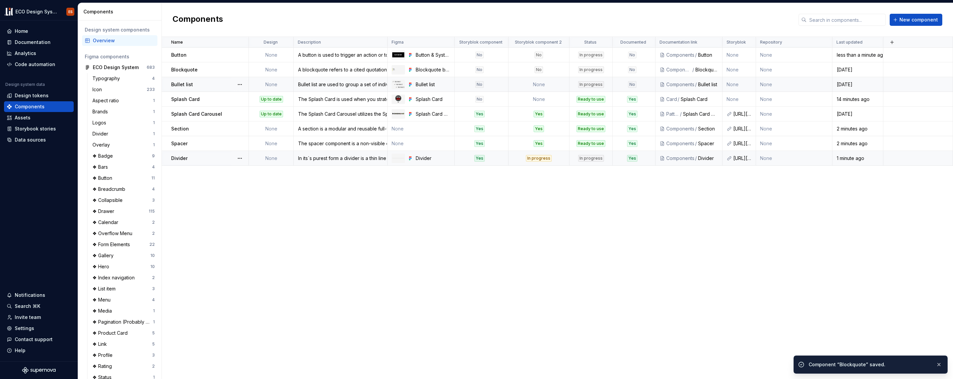
click at [562, 84] on td "None" at bounding box center [539, 84] width 61 height 15
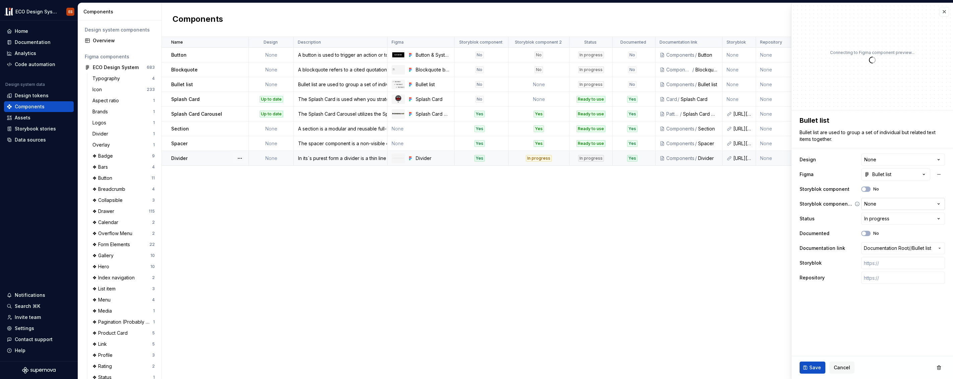
type textarea "*"
click at [939, 204] on html "ECO Design System ES Home Documentation Analytics Code automation Design system…" at bounding box center [476, 189] width 953 height 379
select select "**********"
click at [815, 367] on span "Save" at bounding box center [816, 367] width 12 height 7
click at [558, 97] on td "None" at bounding box center [539, 99] width 61 height 15
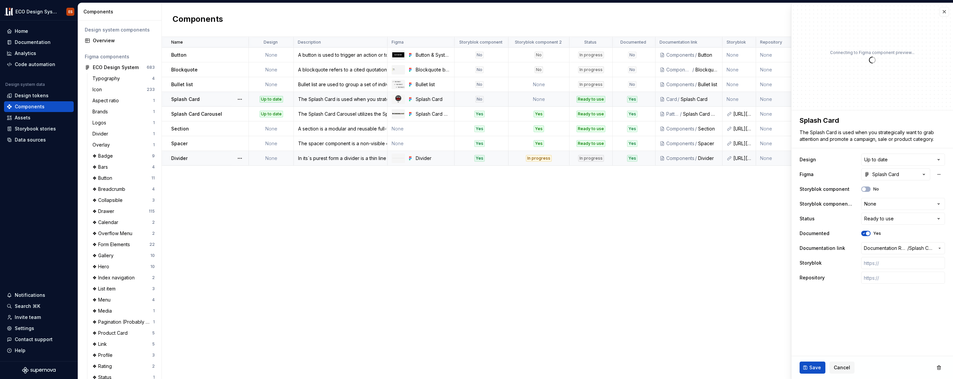
type textarea "*"
click at [937, 203] on html "ECO Design System ES Home Documentation Analytics Code automation Design system…" at bounding box center [476, 189] width 953 height 379
select select "**********"
click at [813, 368] on span "Save" at bounding box center [816, 367] width 12 height 7
type textarea "*"
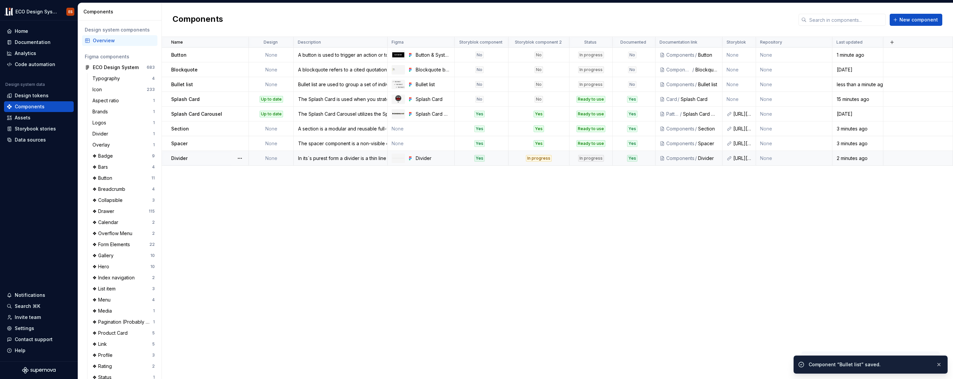
click at [625, 225] on div "Name Design Description Figma Storyblok component Storyblok component 2 Status …" at bounding box center [557, 208] width 791 height 342
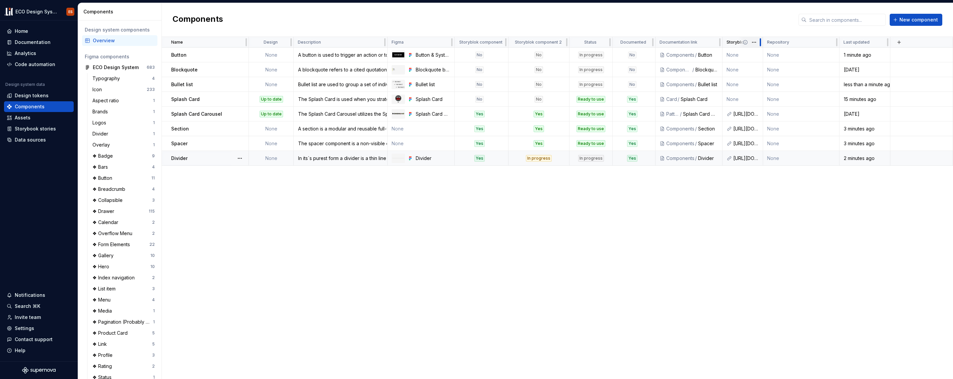
drag, startPoint x: 755, startPoint y: 40, endPoint x: 762, endPoint y: 44, distance: 8.3
click at [762, 44] on div at bounding box center [760, 42] width 5 height 11
click at [500, 40] on html "ECO Design System ES Home Documentation Analytics Code automation Design system…" at bounding box center [476, 189] width 953 height 379
click at [532, 112] on div "Delete property" at bounding box center [529, 115] width 44 height 7
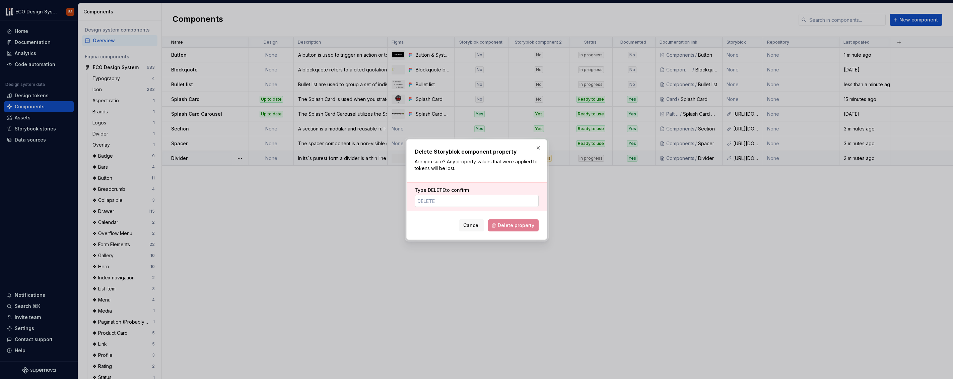
click at [482, 199] on input "Type DELETE to confirm" at bounding box center [477, 201] width 124 height 12
click at [478, 203] on input "DELETE" at bounding box center [477, 201] width 124 height 12
type input "DELETE"
click at [531, 237] on div "Delete Storyblok component property Are you sure? Any property values that were…" at bounding box center [476, 189] width 141 height 101
click at [525, 226] on span "Delete property" at bounding box center [516, 225] width 37 height 7
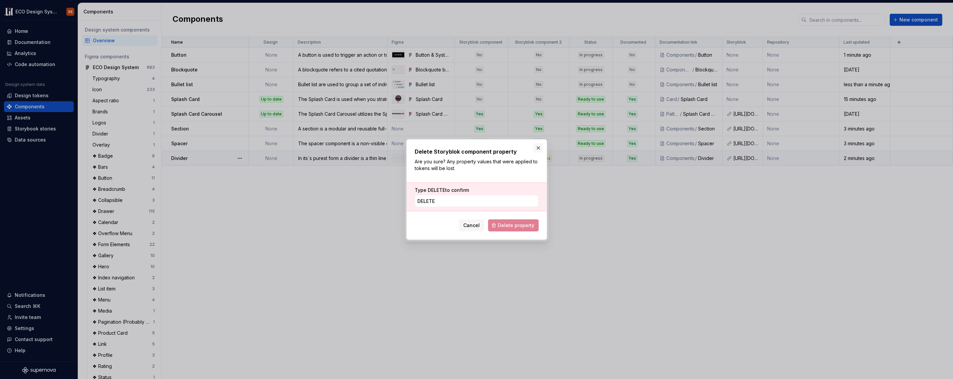
click at [540, 147] on button "button" at bounding box center [538, 147] width 9 height 9
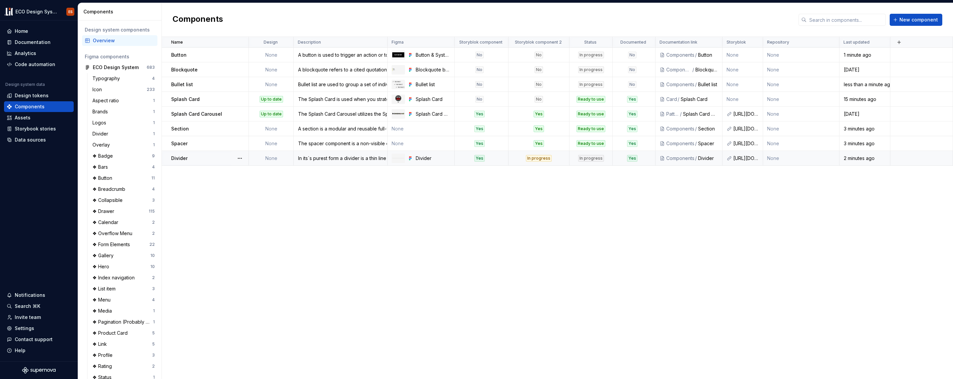
click at [533, 208] on div "Name Design Description Figma Storyblok component Storyblok component 2 Status …" at bounding box center [557, 208] width 791 height 342
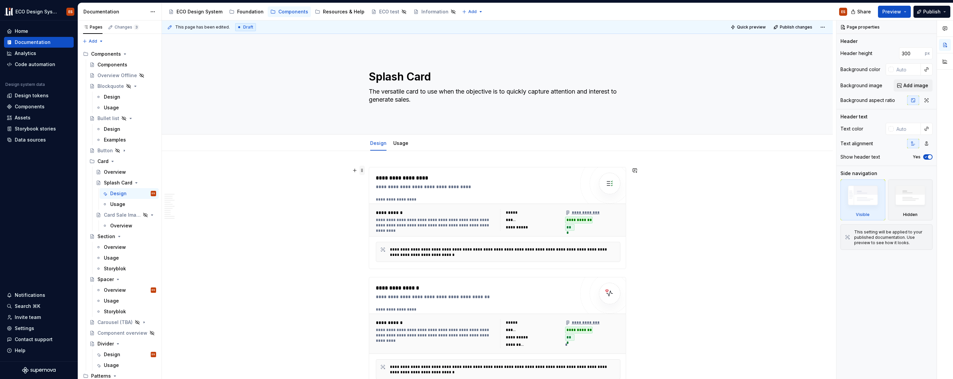
click at [360, 169] on span at bounding box center [362, 170] width 5 height 9
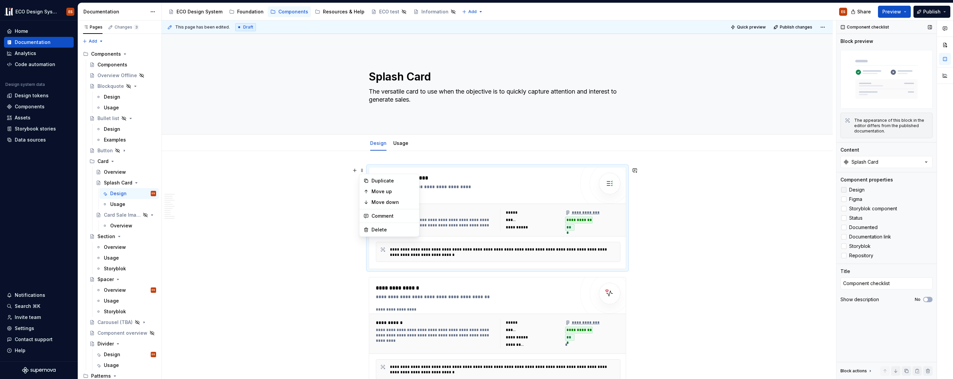
click at [843, 191] on div at bounding box center [843, 189] width 5 height 5
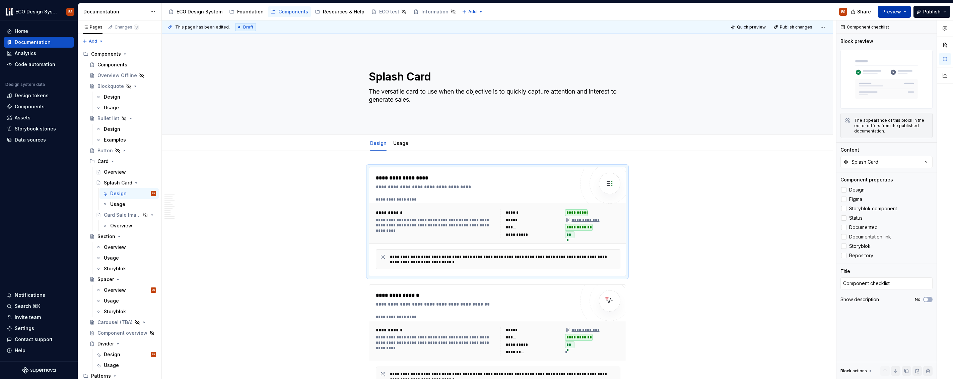
click at [904, 12] on button "Preview" at bounding box center [894, 12] width 33 height 12
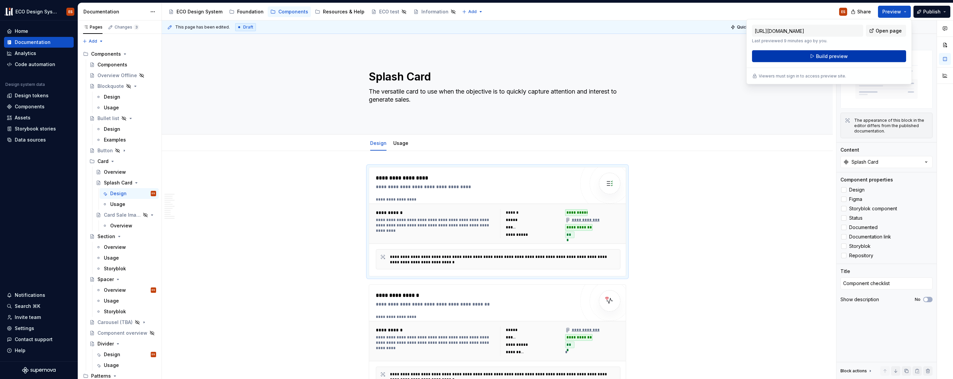
click at [858, 57] on button "Build preview" at bounding box center [829, 56] width 154 height 12
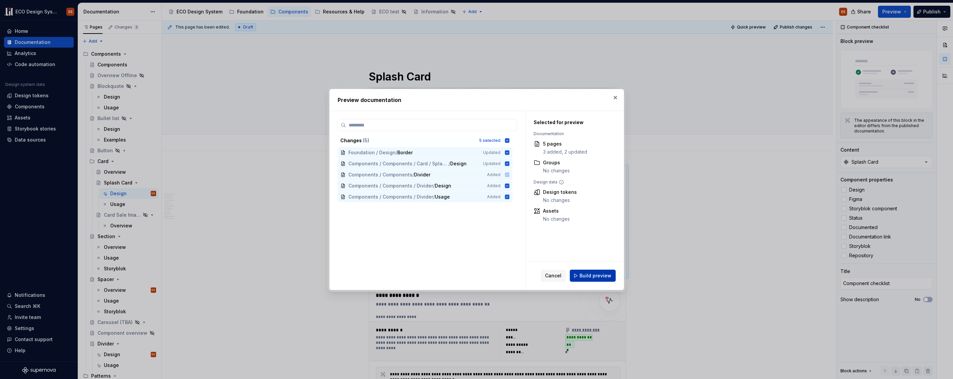
click at [612, 269] on div "Cancel Build preview" at bounding box center [578, 275] width 75 height 12
click at [604, 274] on span "Build preview" at bounding box center [596, 275] width 32 height 7
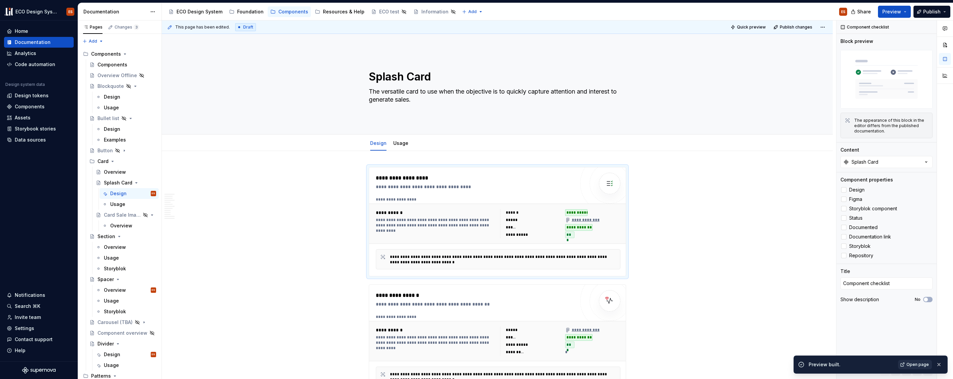
click at [923, 367] on span "Open page" at bounding box center [918, 364] width 22 height 5
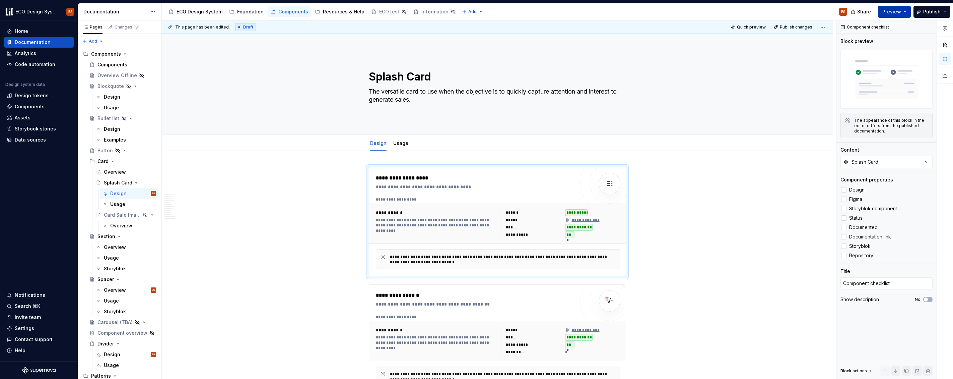
click at [906, 12] on button "Preview" at bounding box center [894, 12] width 33 height 12
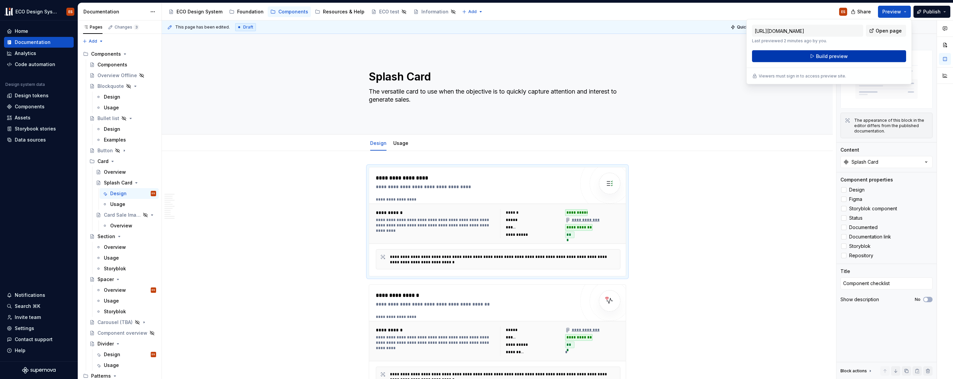
click at [885, 56] on button "Build preview" at bounding box center [829, 56] width 154 height 12
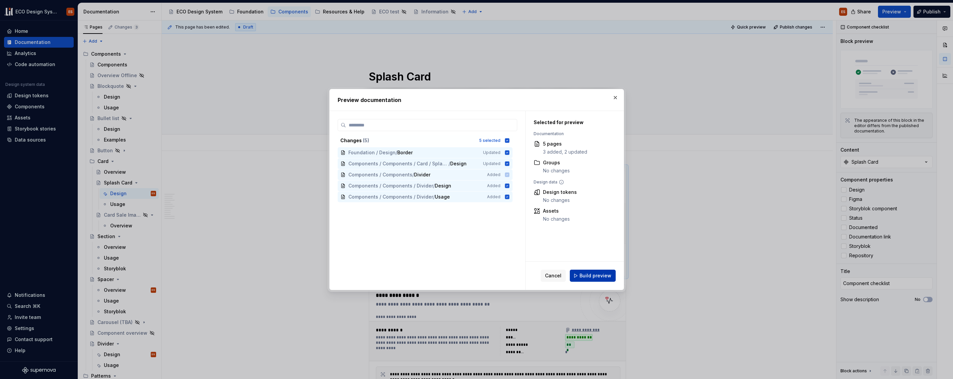
click at [594, 275] on span "Build preview" at bounding box center [596, 275] width 32 height 7
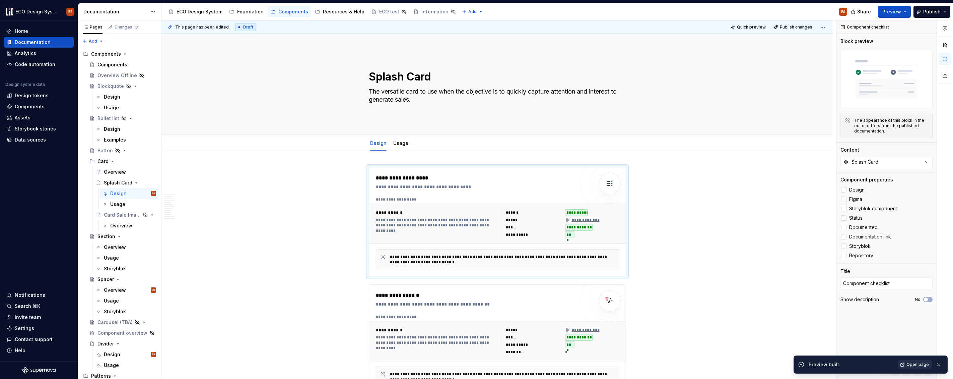
click at [913, 365] on span "Open page" at bounding box center [918, 364] width 22 height 5
click at [364, 171] on span at bounding box center [362, 170] width 5 height 9
click at [844, 227] on polyline at bounding box center [844, 227] width 0 height 0
type textarea "*"
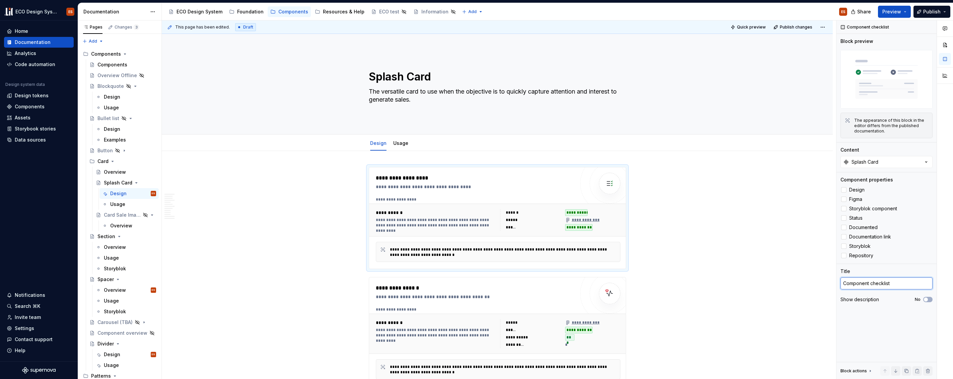
drag, startPoint x: 895, startPoint y: 284, endPoint x: 940, endPoint y: 286, distance: 44.9
click at [940, 286] on div "Comments Open comments No comments yet Select ‘Comment’ from the block context …" at bounding box center [895, 199] width 117 height 359
drag, startPoint x: 903, startPoint y: 283, endPoint x: 833, endPoint y: 286, distance: 69.4
click at [833, 286] on div "**********" at bounding box center [557, 199] width 791 height 359
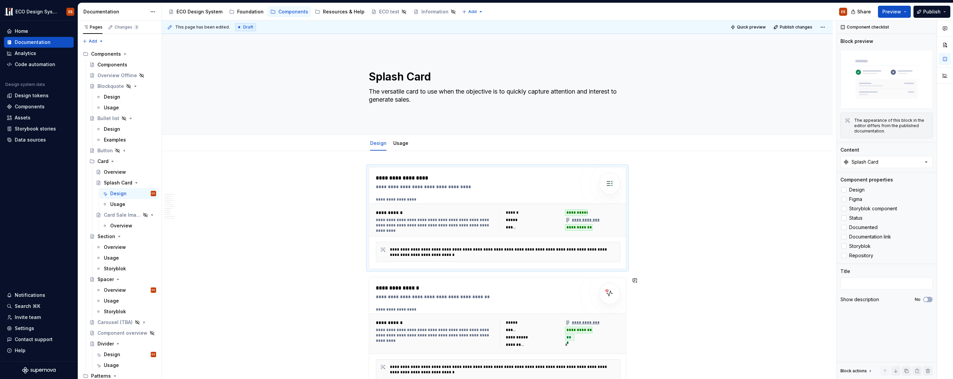
scroll to position [7, 0]
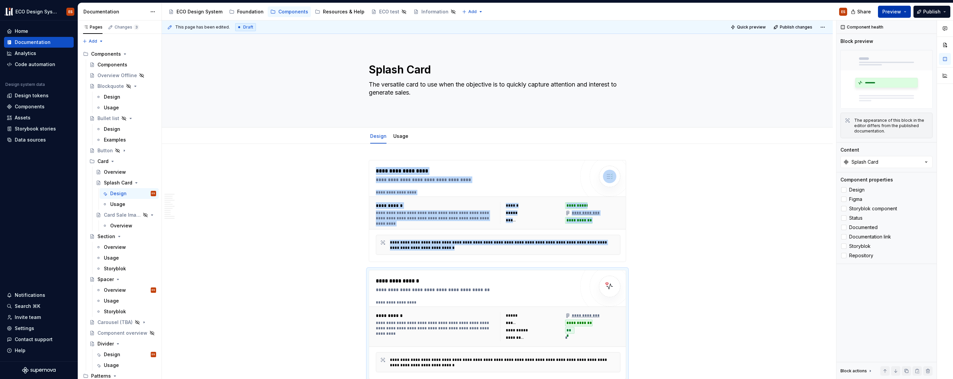
click at [903, 10] on button "Preview" at bounding box center [894, 12] width 33 height 12
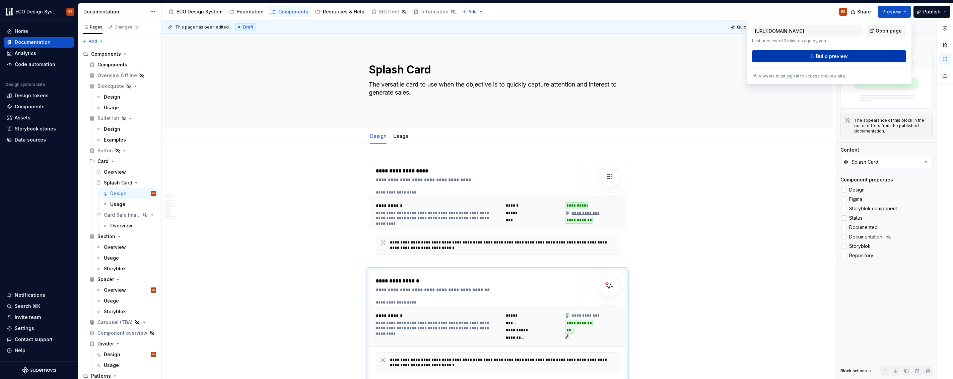
click at [874, 55] on button "Build preview" at bounding box center [829, 56] width 154 height 12
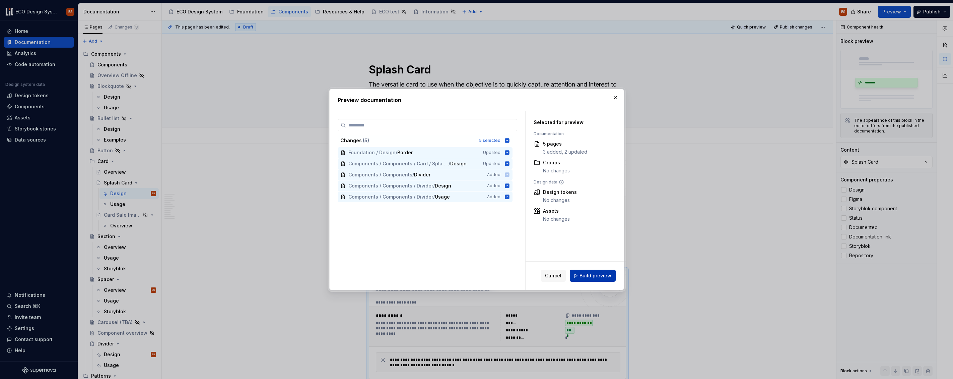
click at [609, 274] on span "Build preview" at bounding box center [596, 275] width 32 height 7
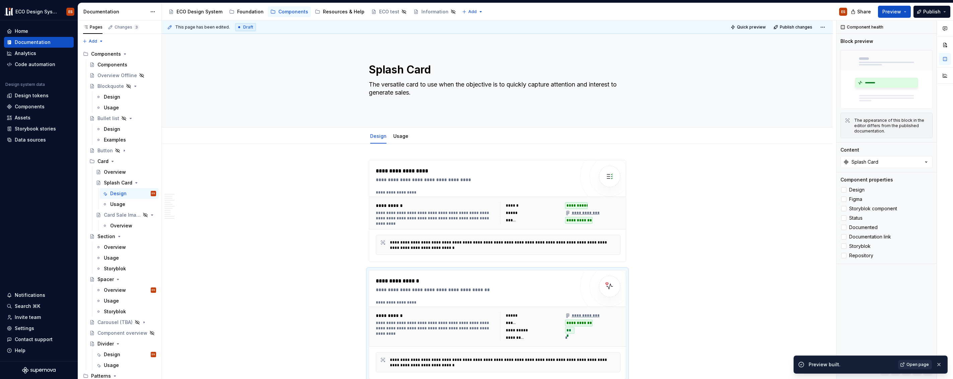
click at [921, 366] on span "Open page" at bounding box center [918, 364] width 22 height 5
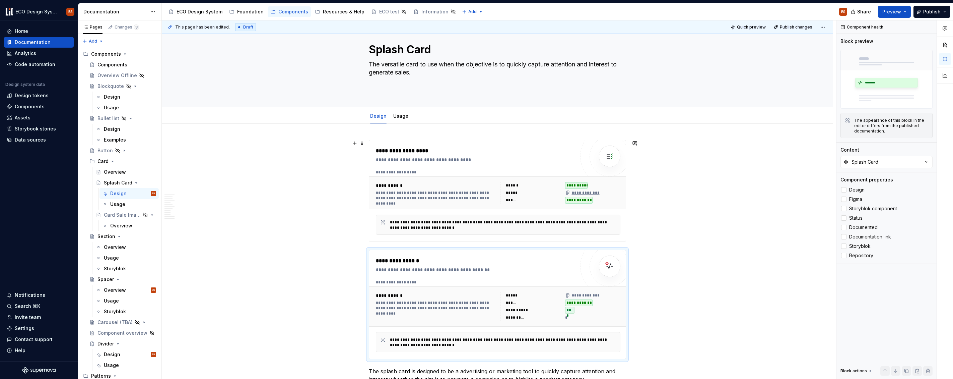
scroll to position [63, 0]
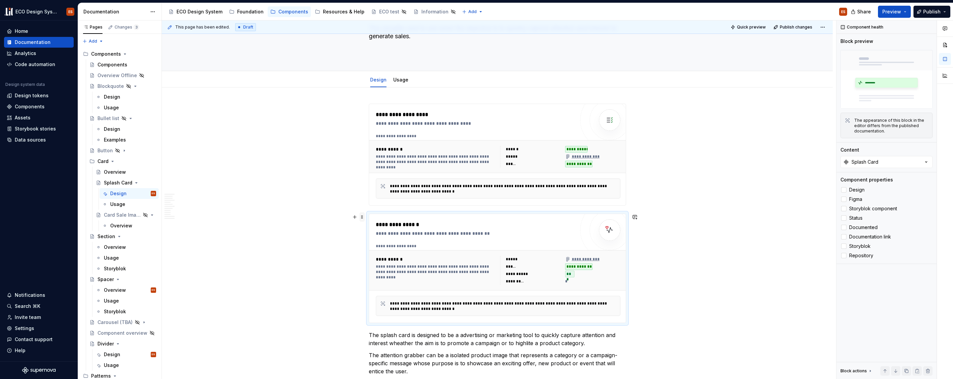
click at [360, 215] on span at bounding box center [362, 216] width 5 height 9
click at [380, 275] on div "Delete" at bounding box center [394, 276] width 44 height 7
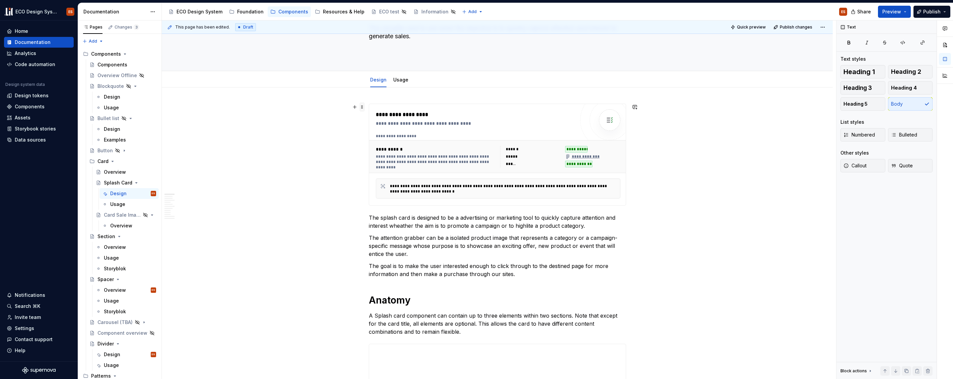
click at [364, 108] on span at bounding box center [362, 106] width 5 height 9
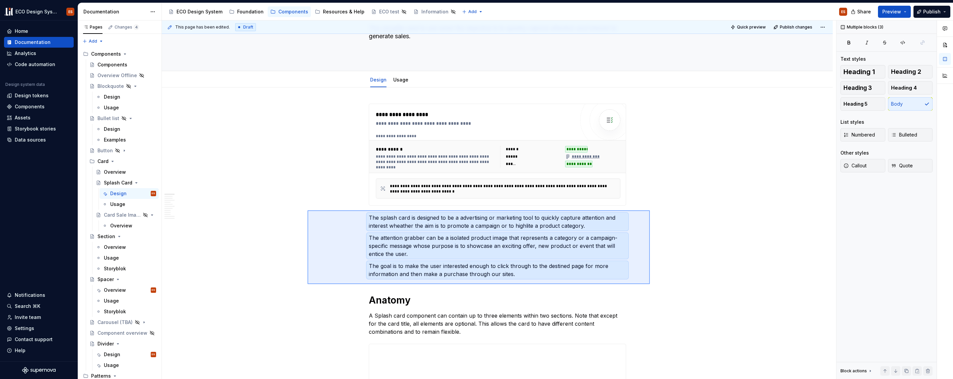
drag, startPoint x: 308, startPoint y: 210, endPoint x: 650, endPoint y: 284, distance: 350.7
click at [650, 284] on div "**********" at bounding box center [499, 199] width 675 height 359
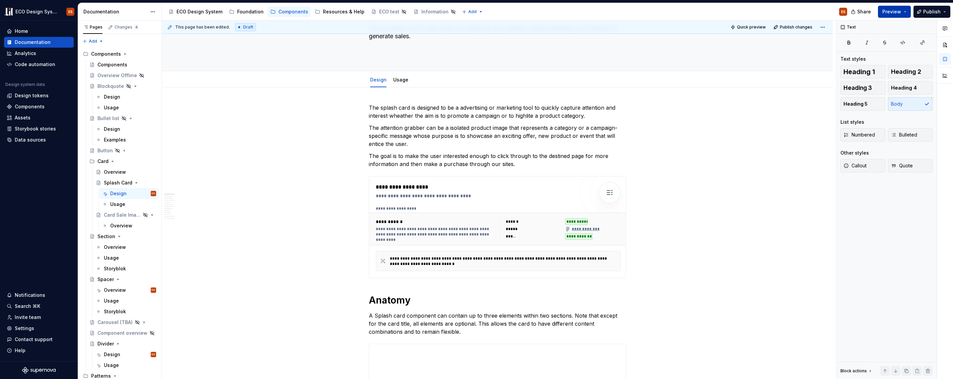
click at [906, 11] on button "Preview" at bounding box center [894, 12] width 33 height 12
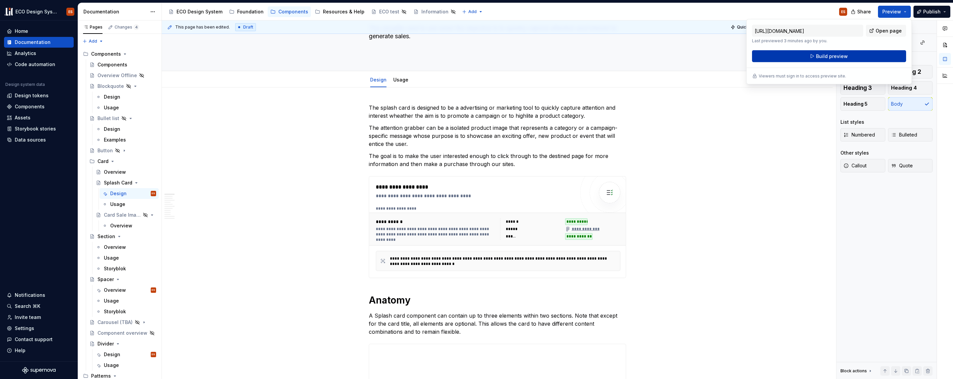
click at [881, 55] on button "Build preview" at bounding box center [829, 56] width 154 height 12
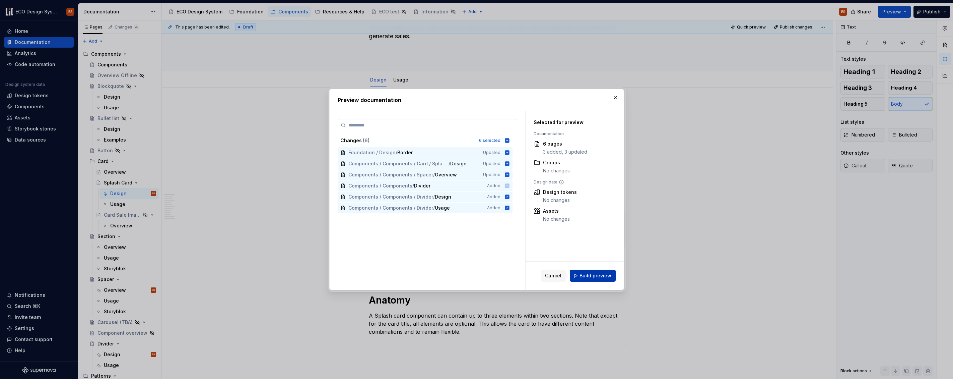
click at [582, 278] on span "Build preview" at bounding box center [596, 275] width 32 height 7
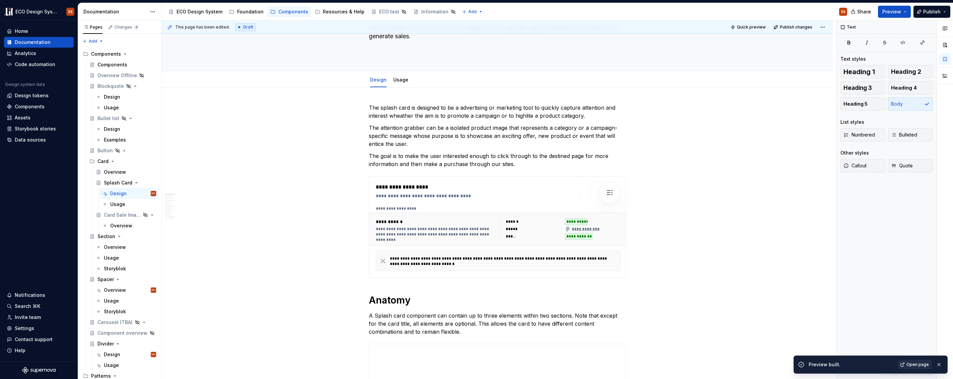
click at [919, 365] on span "Open page" at bounding box center [918, 364] width 22 height 5
click at [364, 179] on span at bounding box center [362, 179] width 5 height 9
click at [709, 179] on div "**********" at bounding box center [499, 199] width 675 height 359
type textarea "*"
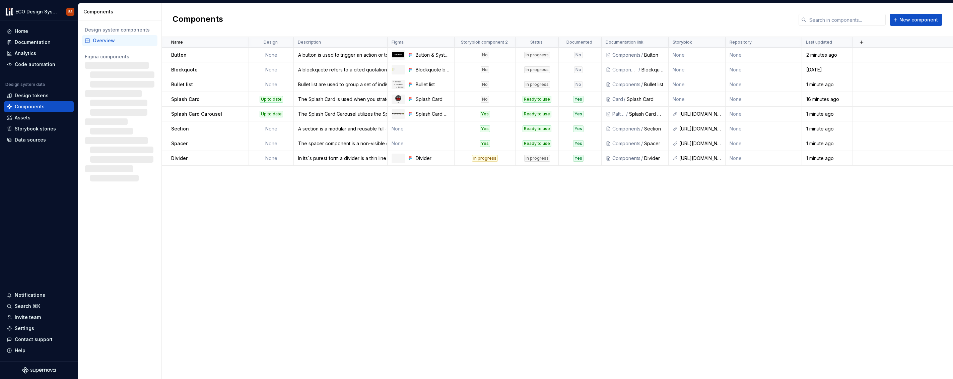
click at [513, 227] on div "Name Design Description Figma Storyblok component 2 Status Documented Documenta…" at bounding box center [557, 208] width 791 height 342
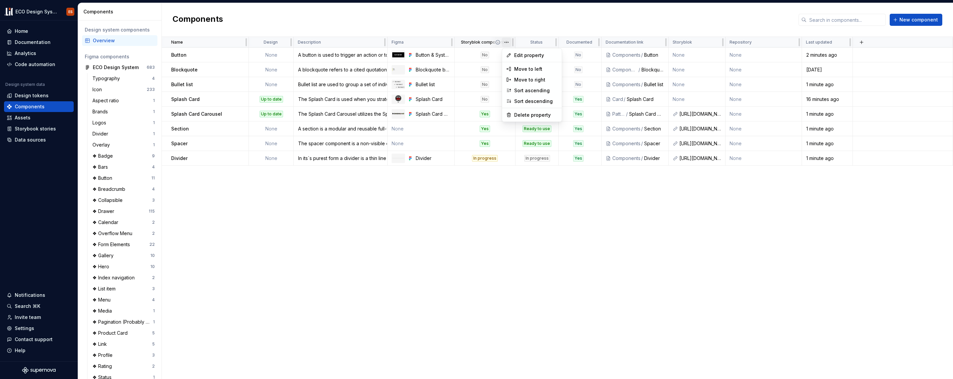
click at [506, 43] on html "ECO Design System ES Home Documentation Analytics Code automation Design system…" at bounding box center [476, 189] width 953 height 379
click at [525, 53] on span "Edit property" at bounding box center [536, 55] width 44 height 7
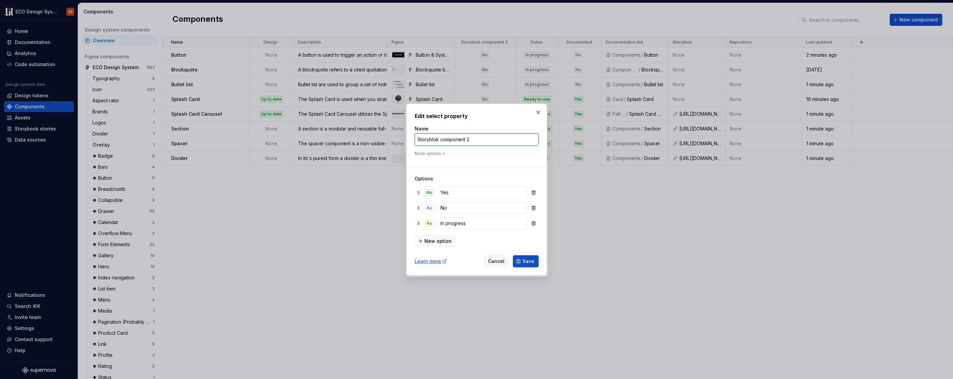
drag, startPoint x: 465, startPoint y: 140, endPoint x: 486, endPoint y: 140, distance: 20.8
click at [486, 140] on input "Storyblok component 2" at bounding box center [477, 139] width 124 height 12
type input "Storyblok component"
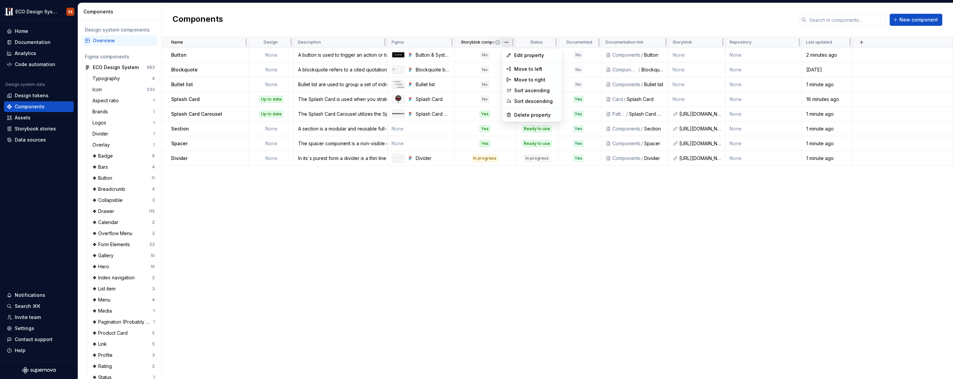
click at [506, 41] on html "ECO Design System ES Home Documentation Analytics Code automation Design system…" at bounding box center [476, 189] width 953 height 379
click at [533, 57] on span "Edit property" at bounding box center [536, 55] width 44 height 7
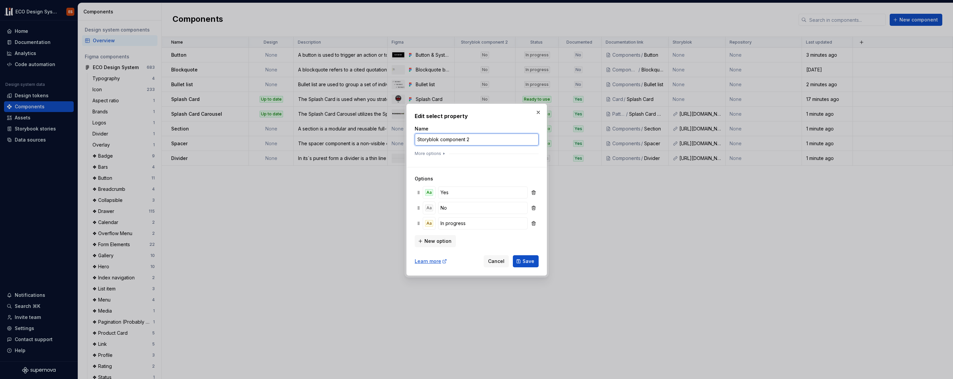
drag, startPoint x: 465, startPoint y: 140, endPoint x: 474, endPoint y: 140, distance: 9.1
click at [474, 140] on input "Storyblok component 2" at bounding box center [477, 139] width 124 height 12
type input "Storyblok component"
click at [526, 259] on span "Save" at bounding box center [529, 261] width 12 height 7
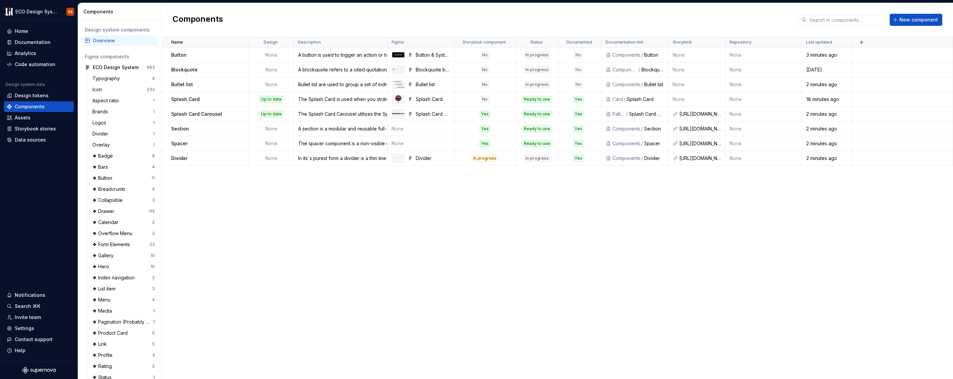
drag, startPoint x: 619, startPoint y: 229, endPoint x: 573, endPoint y: 196, distance: 57.0
click at [619, 229] on div "Name Design Description Figma Storyblok component Status Documented Documentati…" at bounding box center [557, 208] width 791 height 342
click at [321, 202] on div "Name Design Description Figma Storyblok component Status Documented Documentati…" at bounding box center [557, 208] width 791 height 342
click at [256, 44] on div "Design" at bounding box center [271, 42] width 37 height 5
click at [284, 42] on html "ECO Design System ES Home Documentation Analytics Code automation Design system…" at bounding box center [476, 189] width 953 height 379
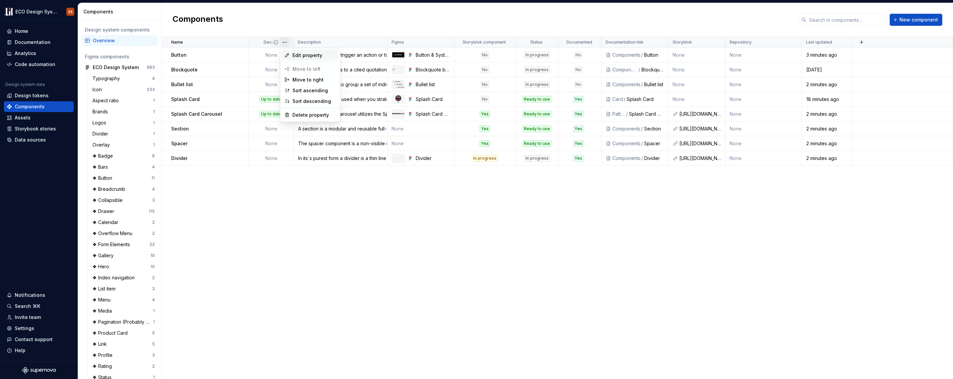
click at [307, 56] on span "Edit property" at bounding box center [315, 55] width 44 height 7
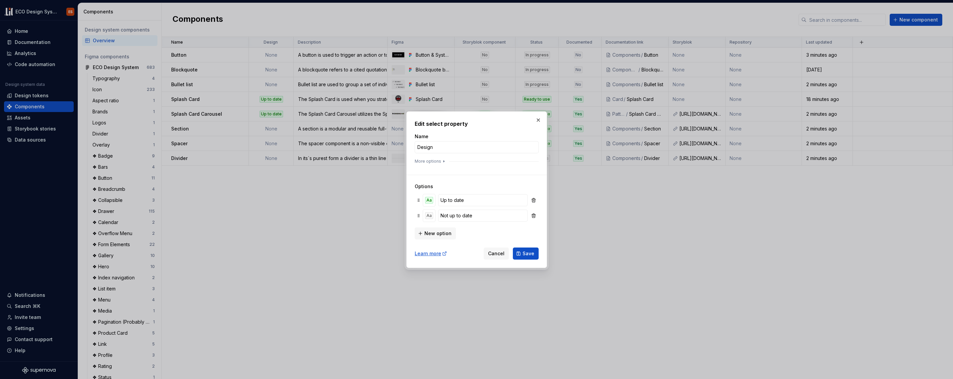
click at [446, 159] on div "More options" at bounding box center [477, 160] width 124 height 5
click at [439, 161] on button "More options" at bounding box center [431, 160] width 32 height 5
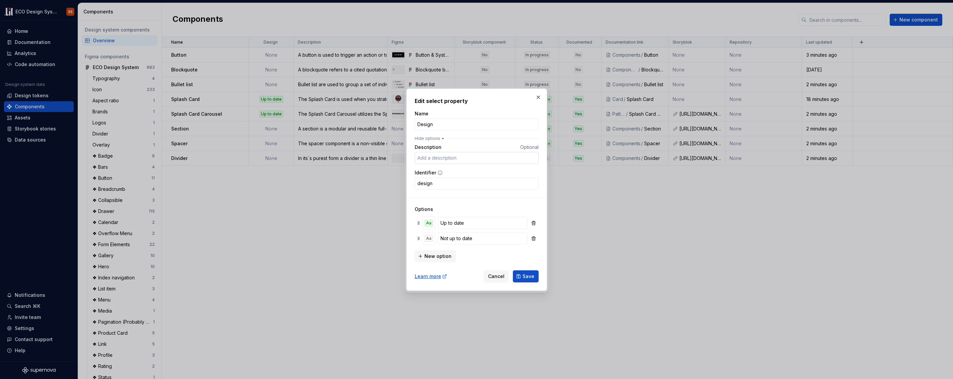
click at [443, 160] on input "Description" at bounding box center [477, 158] width 124 height 12
paste input "Is the design finished and component available in Figma library?"
drag, startPoint x: 524, startPoint y: 159, endPoint x: 535, endPoint y: 155, distance: 11.3
click at [535, 155] on input "Is the design finished and component available in Figma library?" at bounding box center [477, 158] width 124 height 12
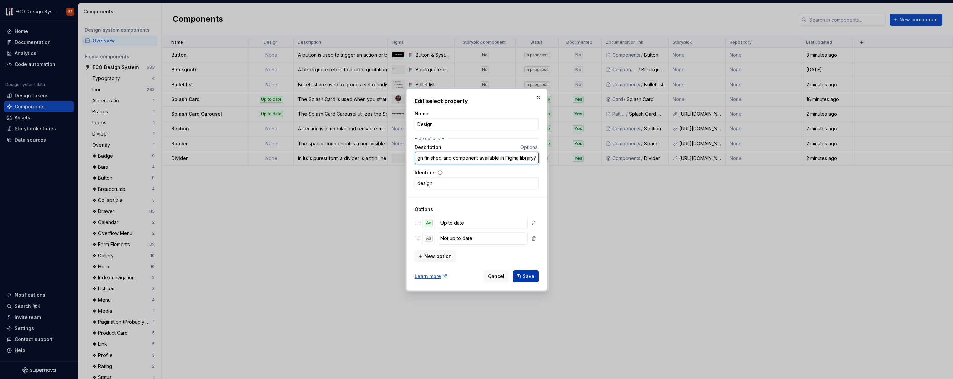
type input "Is the design finished and component available in Figma library?"
click at [523, 277] on span "Save" at bounding box center [529, 276] width 12 height 7
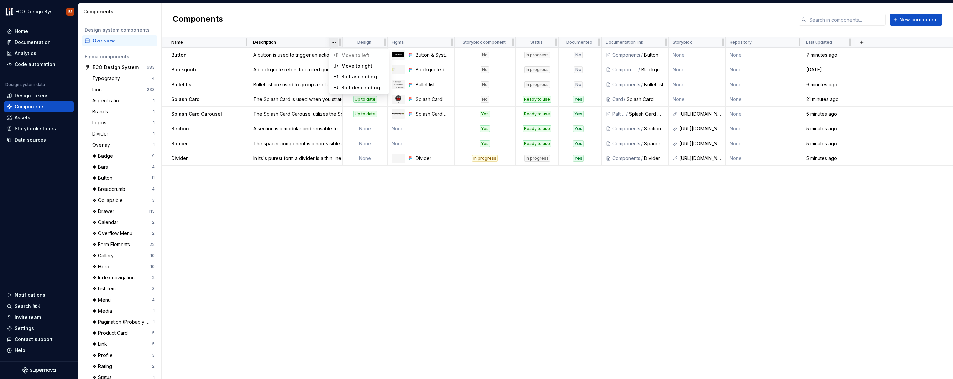
click at [334, 42] on html "ECO Design System ES Home Documentation Analytics Code automation Design system…" at bounding box center [476, 189] width 953 height 379
click at [354, 24] on html "ECO Design System ES Home Documentation Analytics Code automation Design system…" at bounding box center [476, 189] width 953 height 379
click at [376, 42] on html "ECO Design System ES Home Documentation Analytics Code automation Design system…" at bounding box center [476, 189] width 953 height 379
click at [358, 24] on html "ECO Design System ES Home Documentation Analytics Code automation Design system…" at bounding box center [476, 189] width 953 height 379
click at [333, 41] on html "ECO Design System ES Home Documentation Analytics Code automation Design system…" at bounding box center [476, 189] width 953 height 379
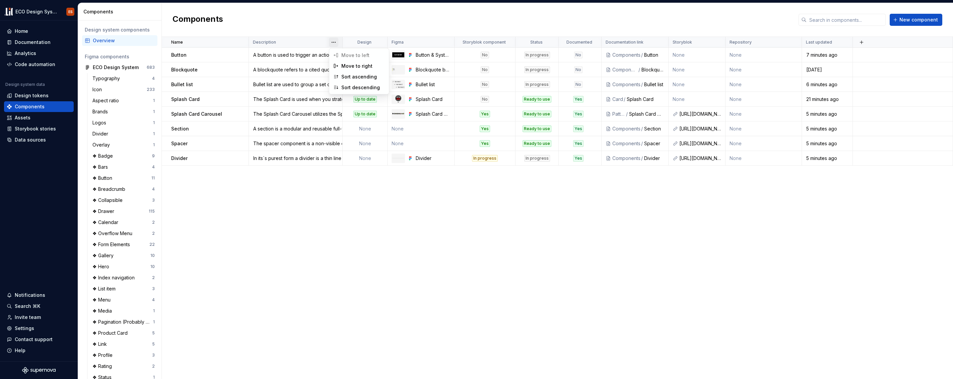
click at [327, 28] on html "ECO Design System ES Home Documentation Analytics Code automation Design system…" at bounding box center [476, 189] width 953 height 379
click at [239, 42] on html "ECO Design System ES Home Documentation Analytics Code automation Design system…" at bounding box center [476, 189] width 953 height 379
click at [252, 30] on html "ECO Design System ES Home Documentation Analytics Code automation Design system…" at bounding box center [476, 189] width 953 height 379
click at [446, 43] on html "ECO Design System ES Home Documentation Analytics Code automation Design system…" at bounding box center [476, 189] width 953 height 379
click at [444, 26] on html "ECO Design System ES Home Documentation Analytics Code automation Design system…" at bounding box center [476, 189] width 953 height 379
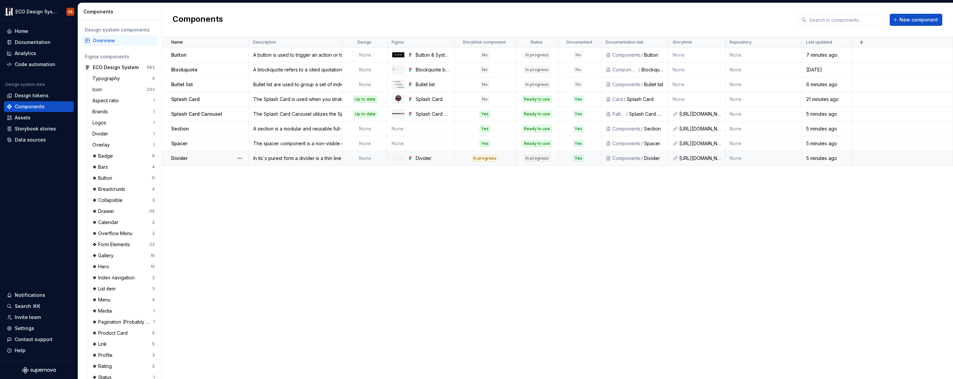
click at [372, 157] on td "None" at bounding box center [365, 158] width 45 height 15
click at [366, 158] on td "None" at bounding box center [365, 158] width 45 height 15
click at [310, 156] on div "In its´s purest form a divider is a thin line positioned either horizontally or…" at bounding box center [295, 158] width 93 height 7
click at [184, 159] on p "Divider" at bounding box center [179, 158] width 16 height 7
click at [239, 157] on button "button" at bounding box center [239, 157] width 9 height 9
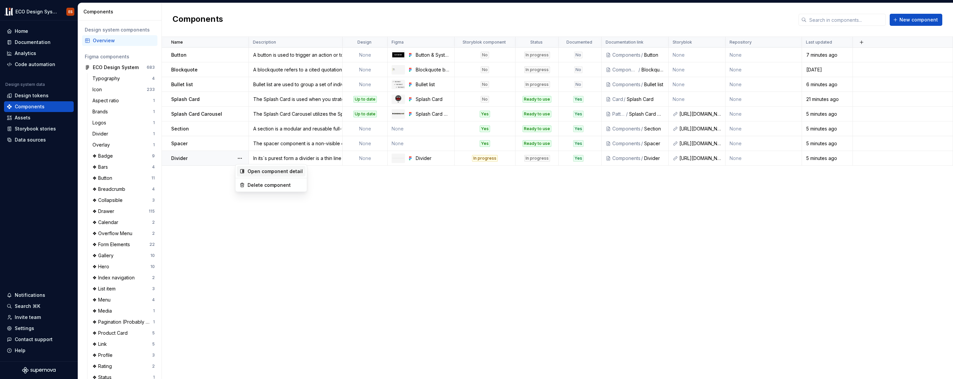
click at [259, 171] on div "Open component detail" at bounding box center [275, 171] width 55 height 7
click at [289, 192] on div "Name Description Design Figma Storyblok component Status Documented Documentati…" at bounding box center [557, 208] width 791 height 342
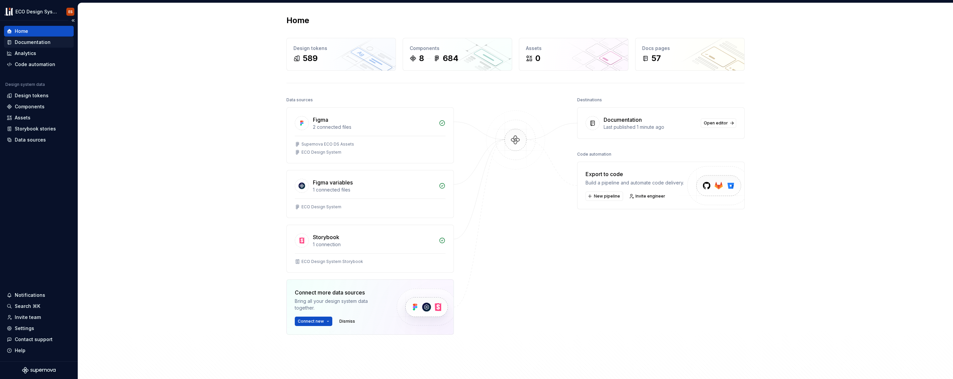
click at [31, 43] on div "Documentation" at bounding box center [33, 42] width 36 height 7
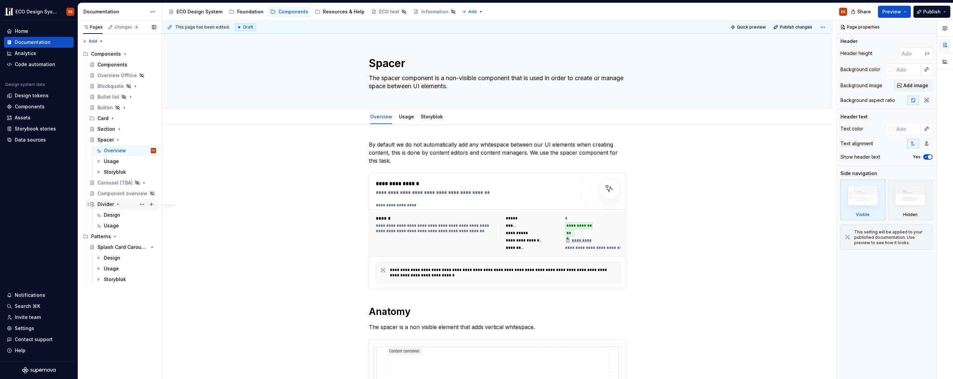
click at [103, 207] on div "Divider" at bounding box center [106, 204] width 16 height 7
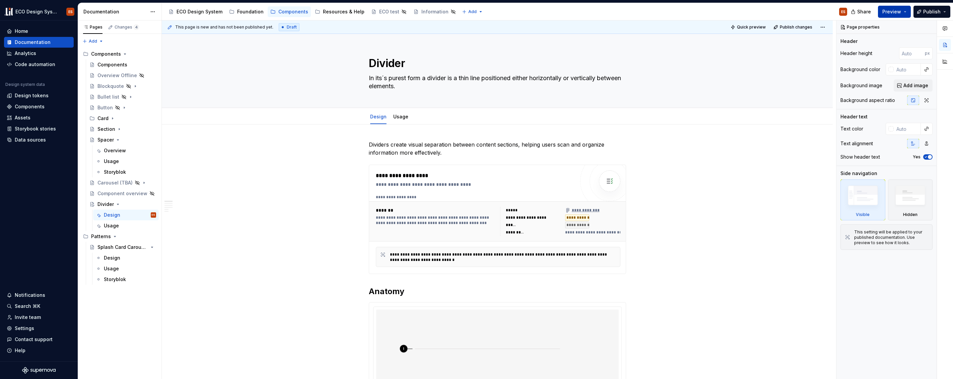
click at [903, 13] on button "Preview" at bounding box center [894, 12] width 33 height 12
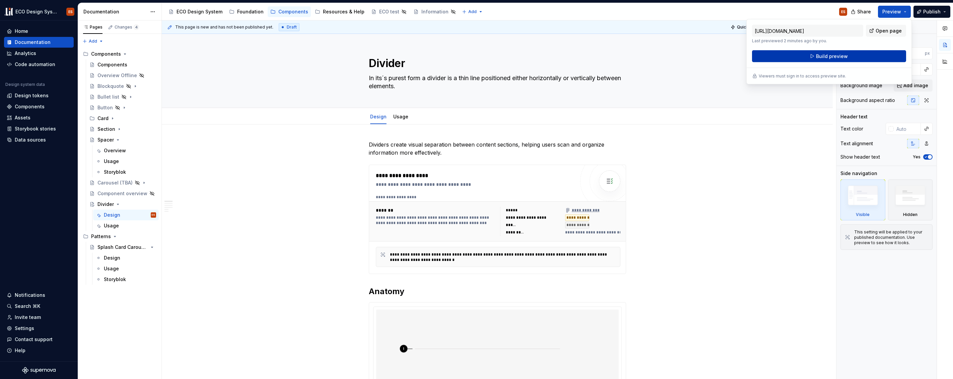
click at [890, 52] on button "Build preview" at bounding box center [829, 56] width 154 height 12
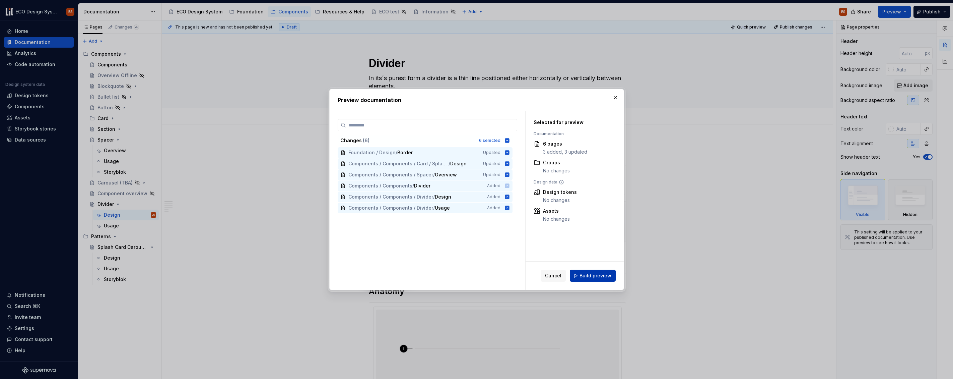
click at [597, 274] on span "Build preview" at bounding box center [596, 275] width 32 height 7
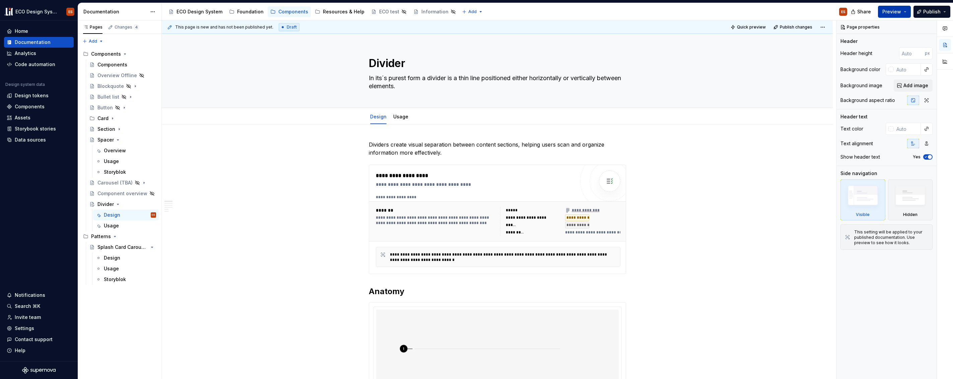
click at [905, 11] on button "Preview" at bounding box center [894, 12] width 33 height 12
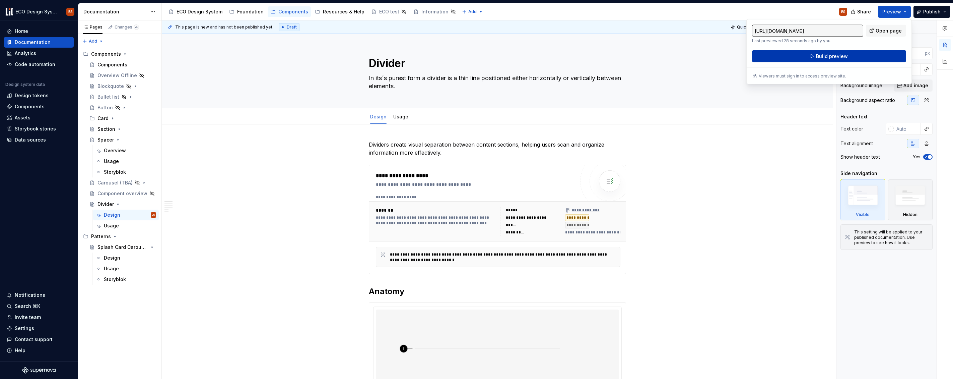
click at [873, 58] on button "Build preview" at bounding box center [829, 56] width 154 height 12
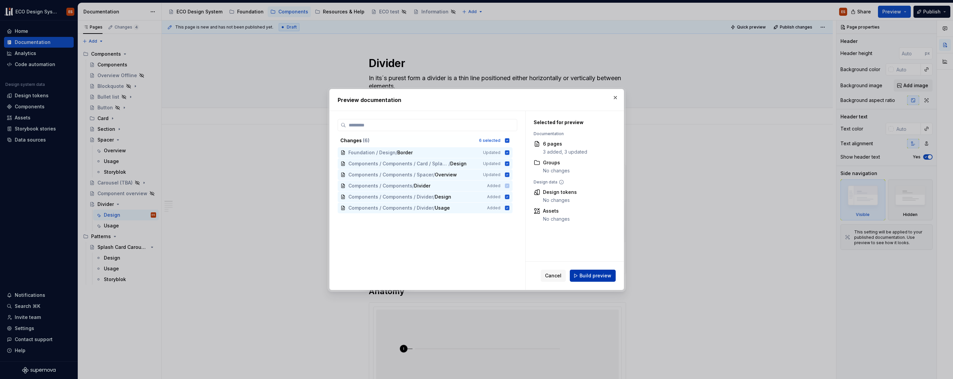
click at [607, 274] on span "Build preview" at bounding box center [596, 275] width 32 height 7
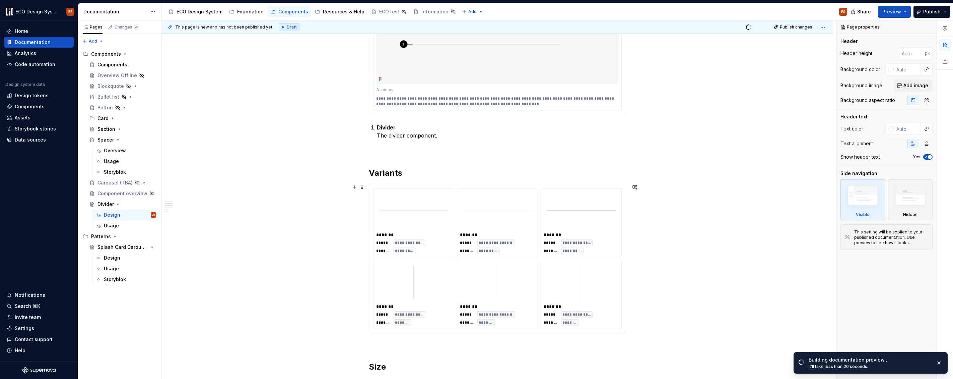
scroll to position [305, 0]
click at [920, 365] on span "Open page" at bounding box center [918, 364] width 22 height 5
click at [362, 188] on span at bounding box center [362, 186] width 5 height 9
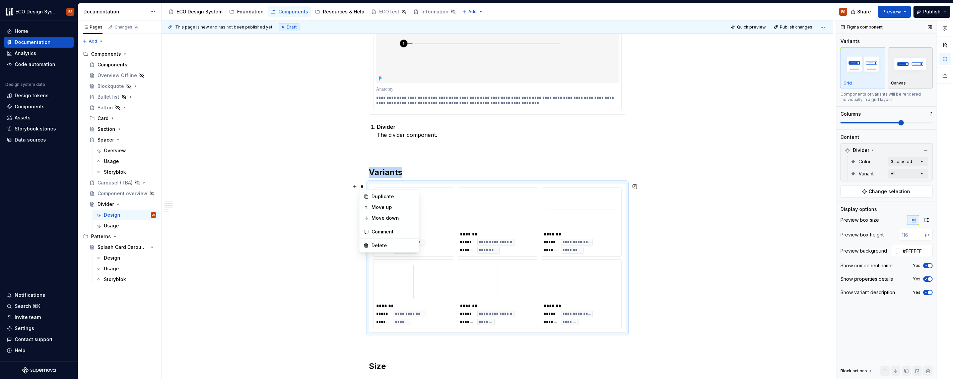
click at [915, 75] on img "button" at bounding box center [910, 64] width 39 height 24
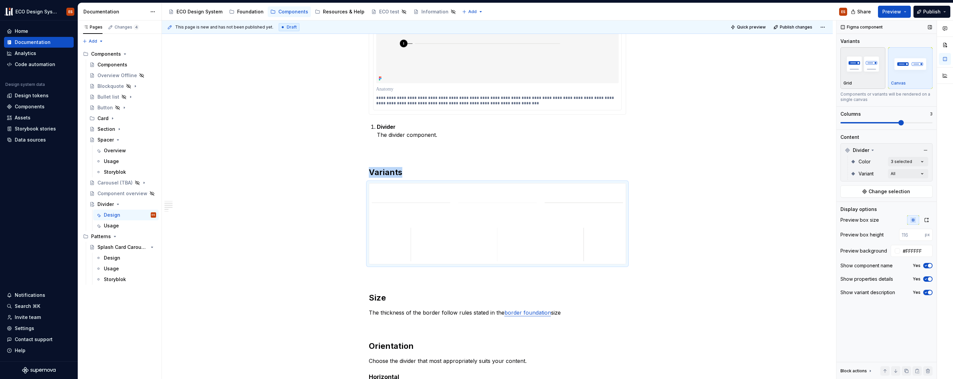
click at [874, 81] on div "Grid" at bounding box center [863, 82] width 39 height 5
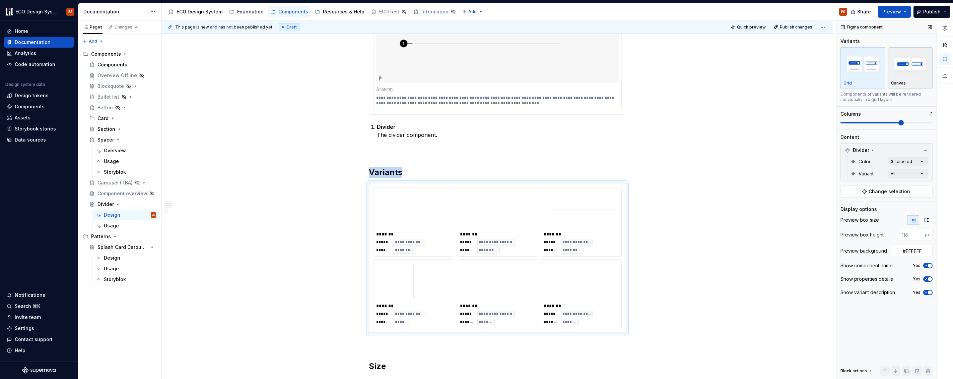
click at [911, 76] on div "button" at bounding box center [910, 63] width 39 height 27
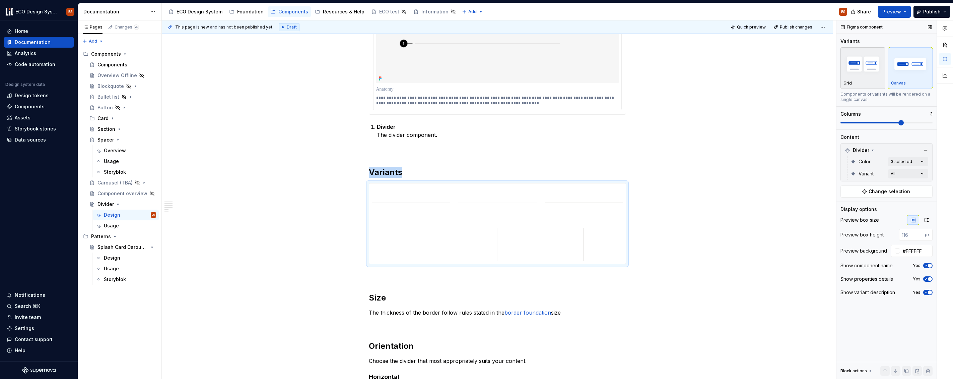
click at [872, 81] on div "Grid" at bounding box center [863, 82] width 39 height 5
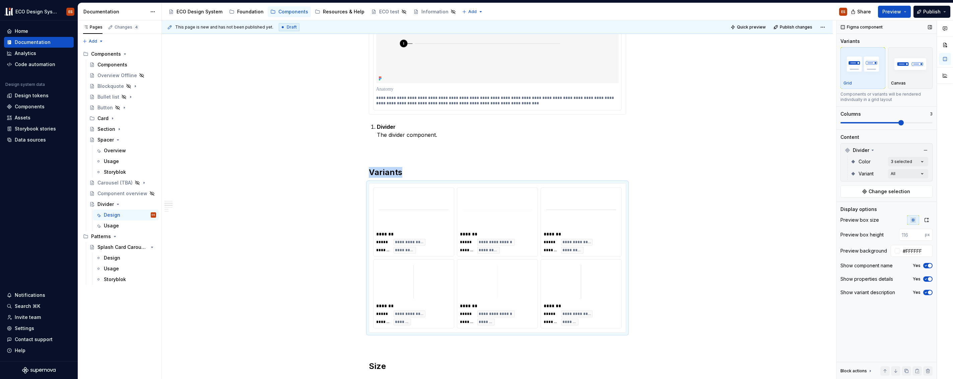
click at [927, 267] on icon "button" at bounding box center [925, 265] width 5 height 4
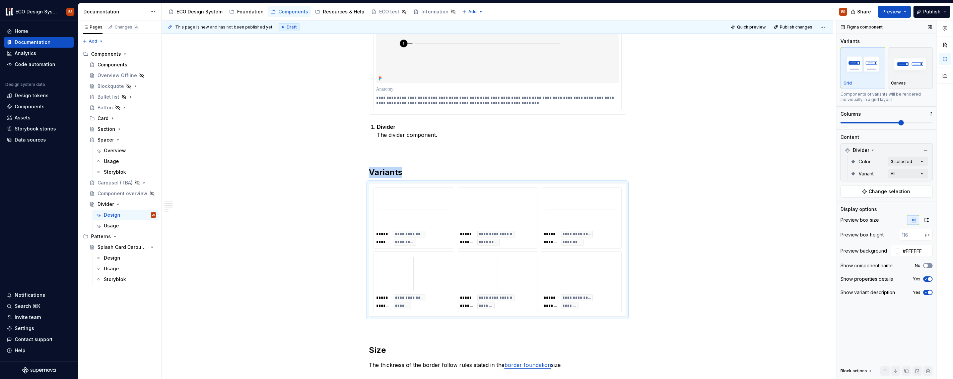
click at [927, 267] on span "button" at bounding box center [926, 265] width 4 height 4
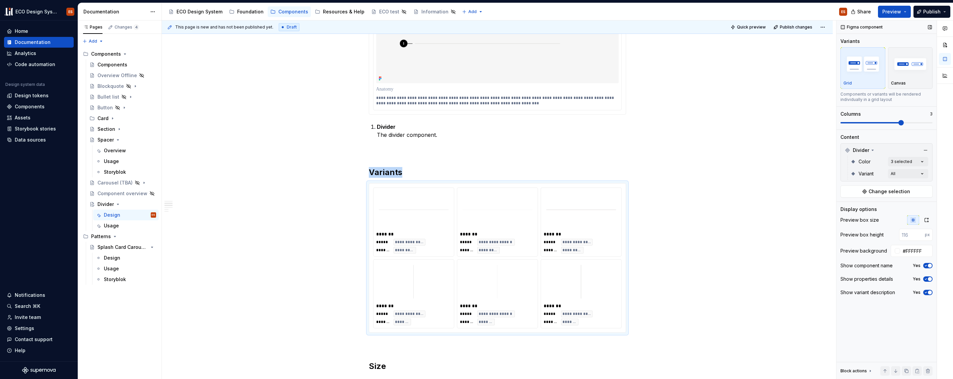
click at [927, 267] on icon "button" at bounding box center [925, 265] width 5 height 4
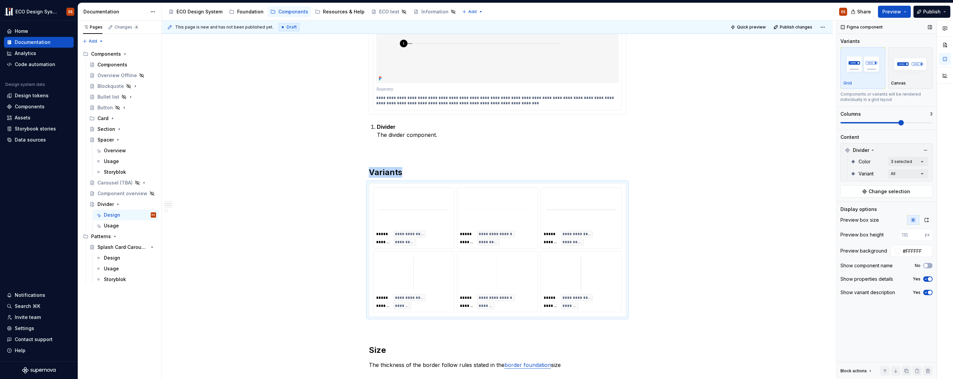
click at [928, 280] on icon "button" at bounding box center [925, 279] width 5 height 4
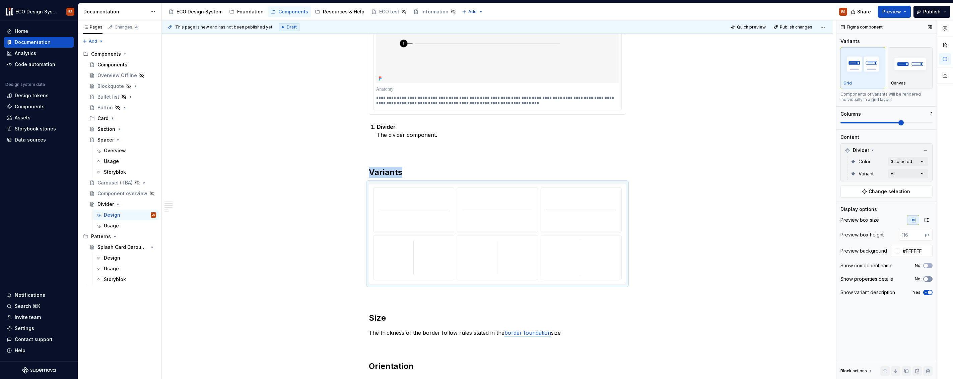
click at [928, 279] on icon "button" at bounding box center [925, 279] width 5 height 4
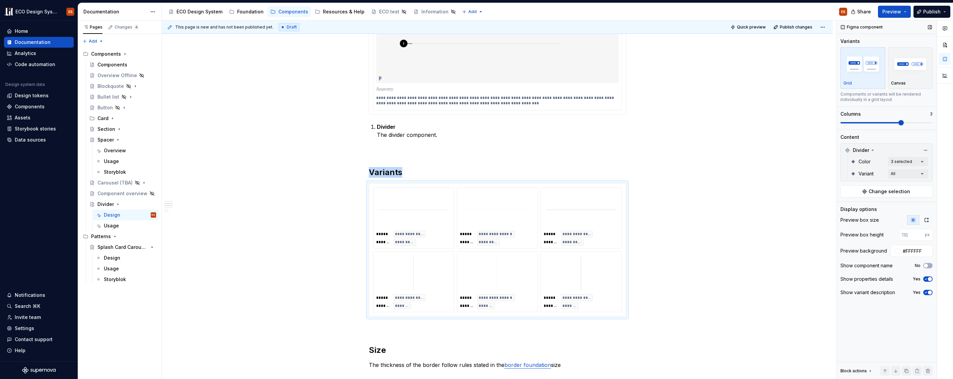
click at [928, 291] on span "button" at bounding box center [930, 292] width 4 height 4
click at [928, 291] on icon "button" at bounding box center [925, 292] width 5 height 4
click at [928, 291] on span "button" at bounding box center [930, 292] width 4 height 4
click at [928, 291] on icon "button" at bounding box center [925, 292] width 5 height 4
click at [911, 64] on img "button" at bounding box center [910, 64] width 39 height 24
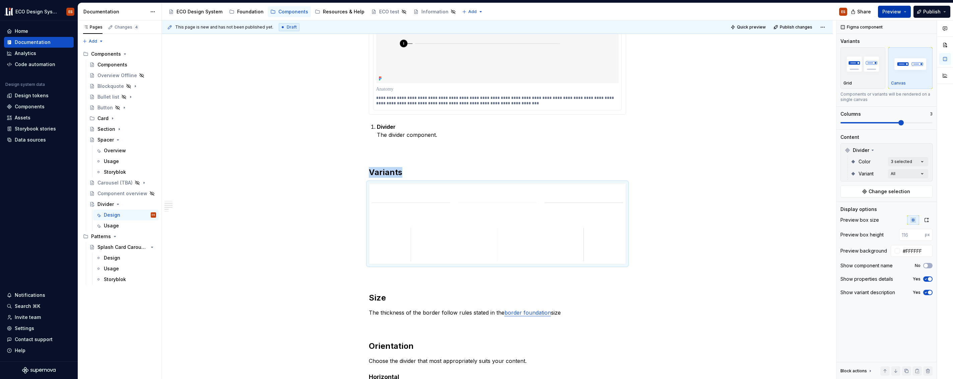
click at [904, 12] on button "Preview" at bounding box center [894, 12] width 33 height 12
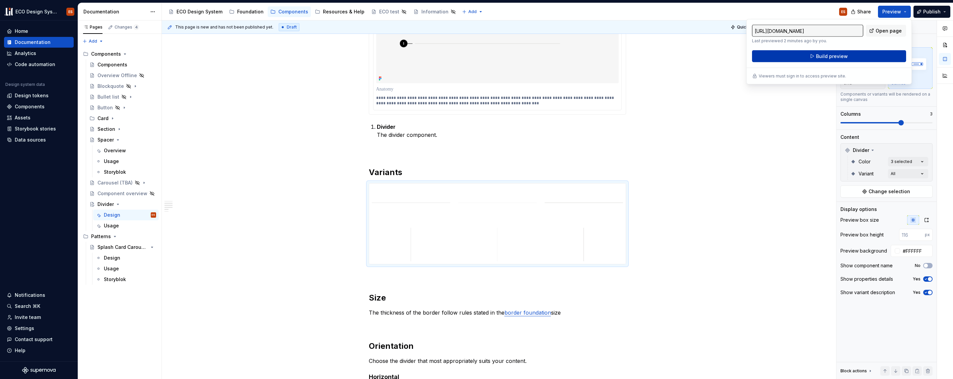
click at [873, 55] on button "Build preview" at bounding box center [829, 56] width 154 height 12
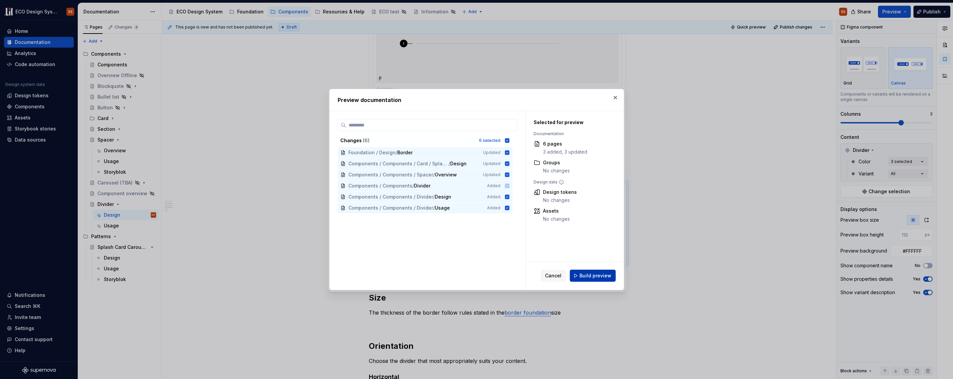
click at [603, 276] on span "Build preview" at bounding box center [596, 275] width 32 height 7
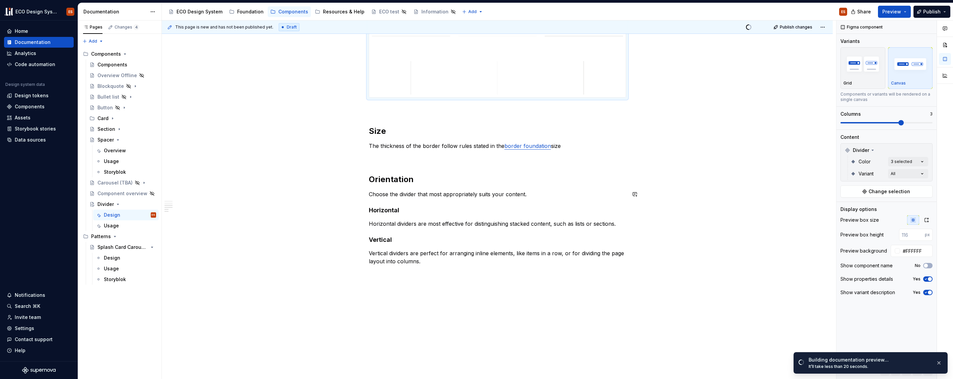
scroll to position [414, 0]
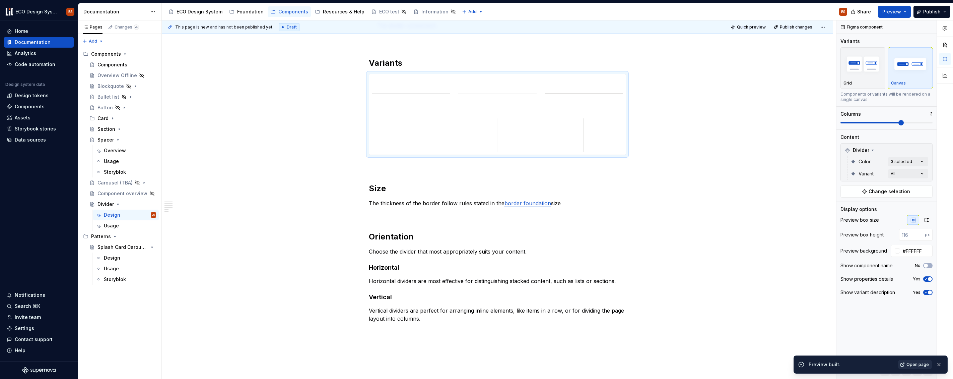
click at [913, 364] on span "Open page" at bounding box center [918, 364] width 22 height 5
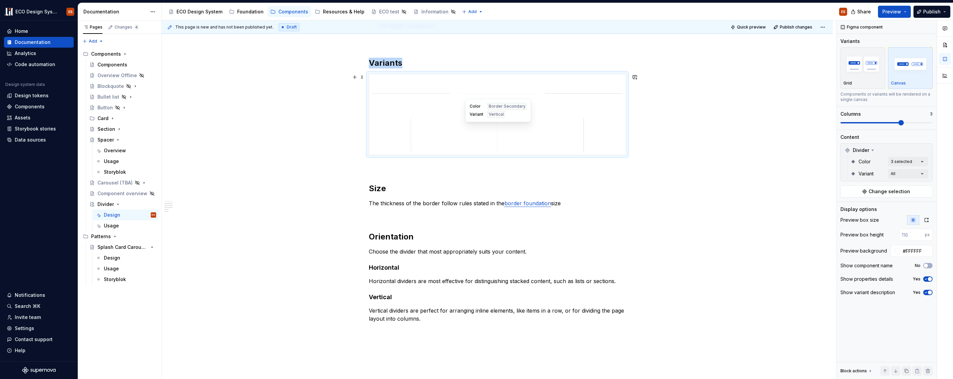
click at [490, 135] on div at bounding box center [498, 135] width 84 height 39
click at [362, 74] on span at bounding box center [362, 76] width 5 height 9
click at [860, 64] on img "button" at bounding box center [863, 64] width 39 height 24
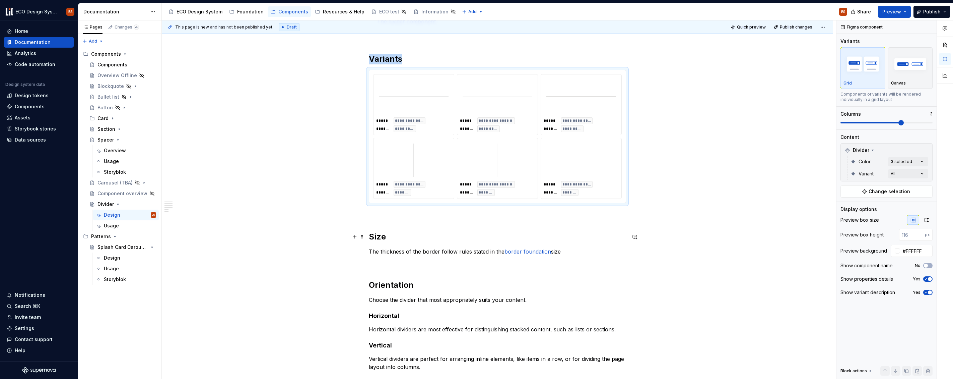
scroll to position [418, 0]
click at [360, 72] on span at bounding box center [362, 73] width 5 height 9
click at [371, 81] on div "Duplicate" at bounding box center [389, 83] width 57 height 11
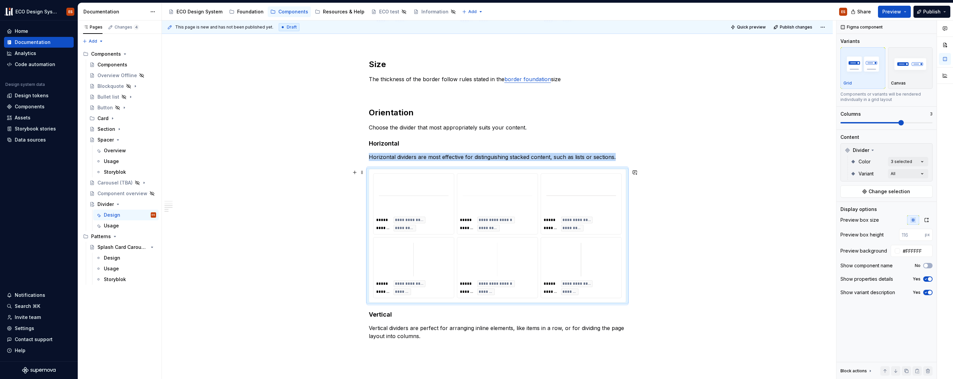
scroll to position [631, 0]
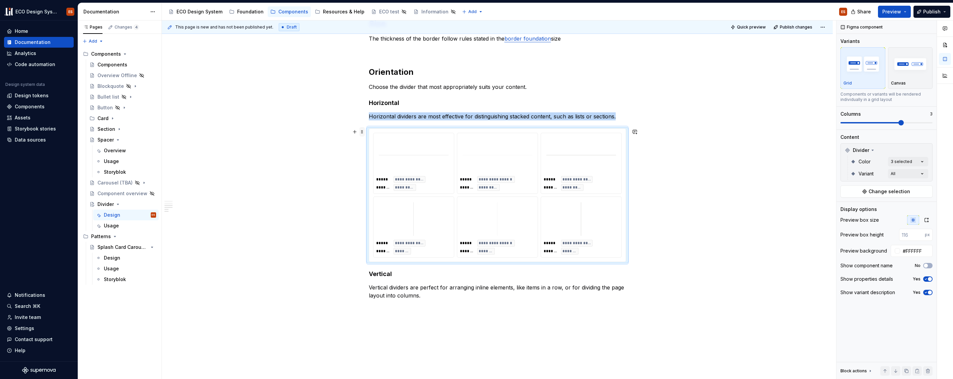
click at [363, 133] on span at bounding box center [362, 131] width 5 height 9
click at [383, 144] on div "Duplicate" at bounding box center [394, 142] width 44 height 7
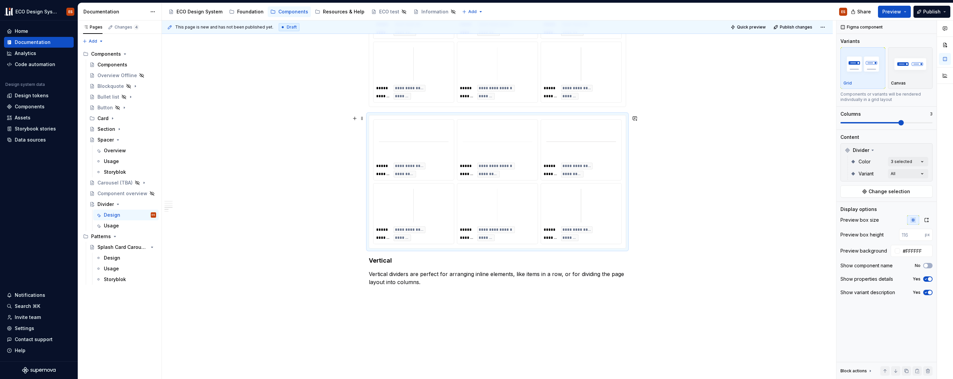
scroll to position [826, 0]
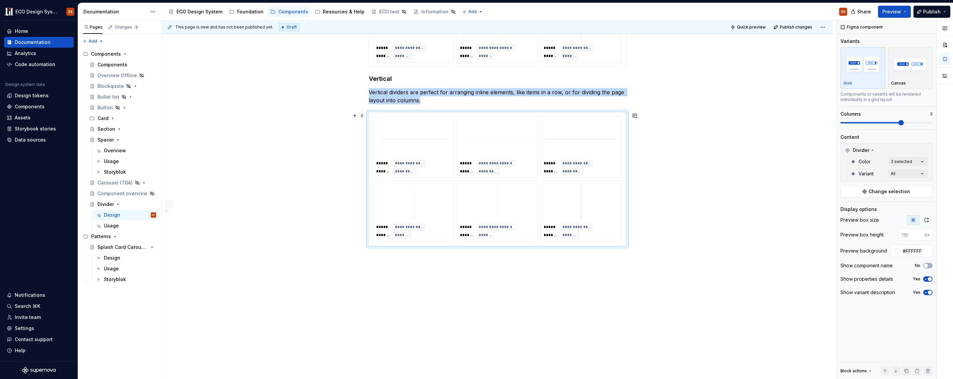
click at [362, 114] on span at bounding box center [362, 115] width 5 height 9
click at [924, 173] on div "Comments Open comments No comments yet Select ‘Comment’ from the block context …" at bounding box center [895, 199] width 117 height 359
click at [922, 184] on span "button" at bounding box center [921, 185] width 4 height 4
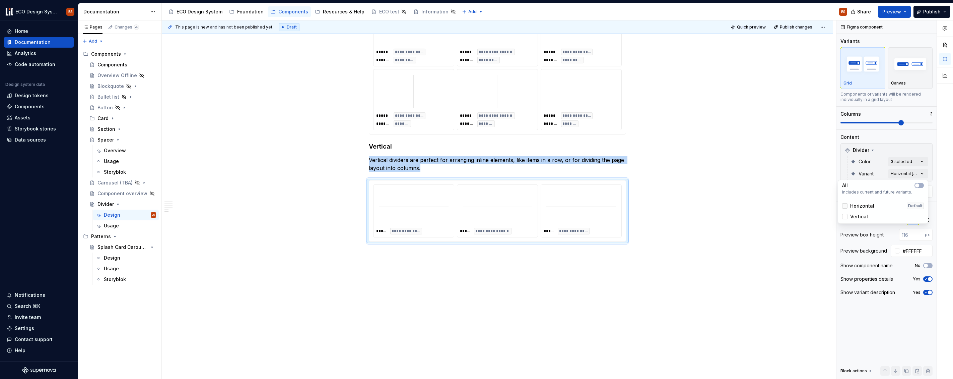
click at [846, 206] on div at bounding box center [844, 205] width 5 height 5
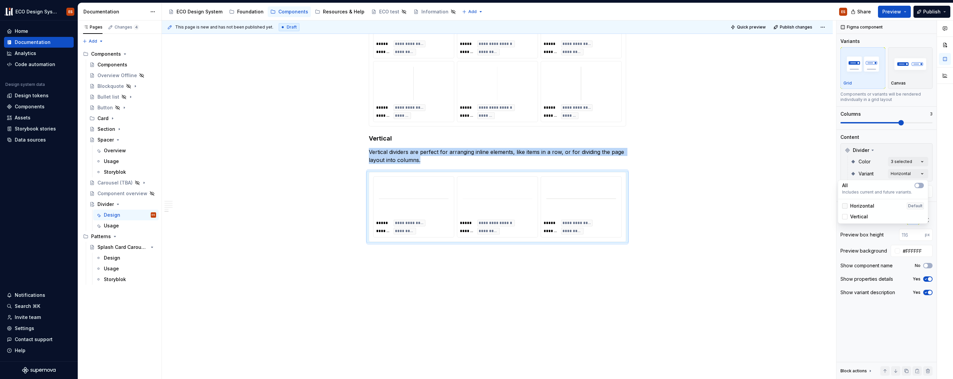
click at [845, 206] on icon at bounding box center [845, 206] width 0 height 0
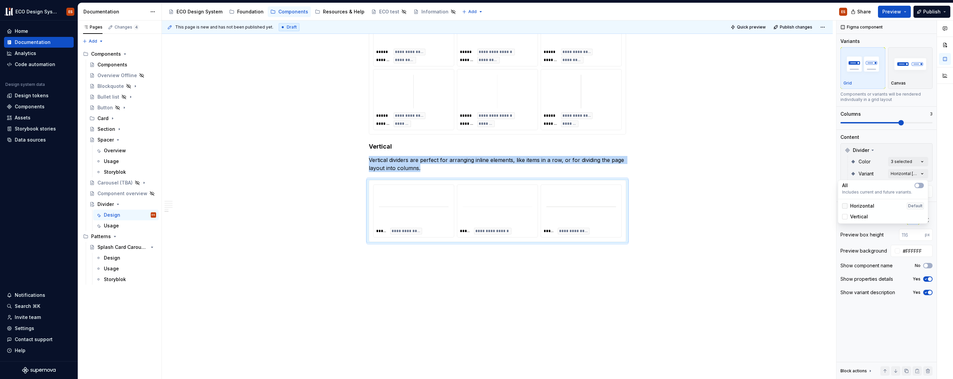
click at [845, 205] on div at bounding box center [844, 205] width 5 height 5
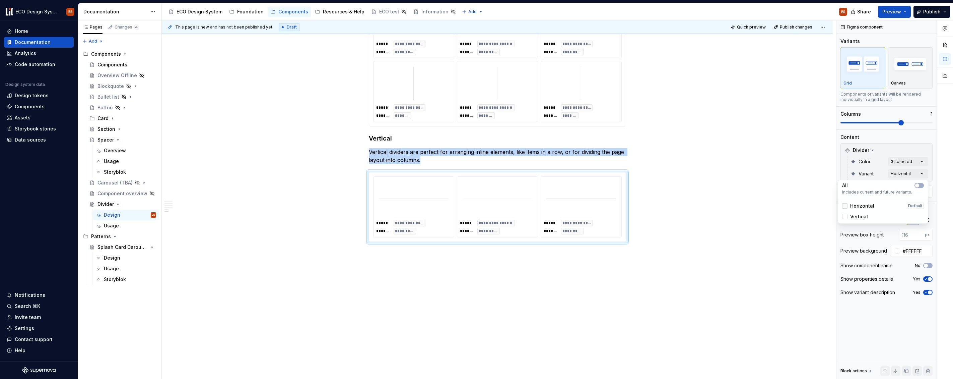
click at [845, 206] on icon at bounding box center [845, 206] width 0 height 0
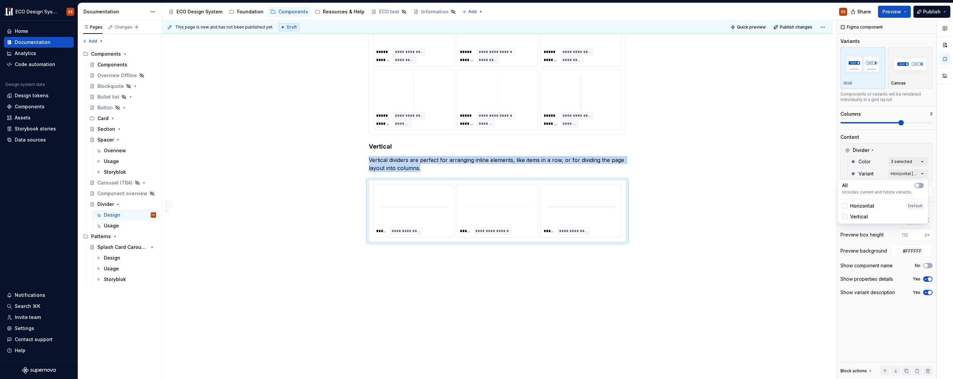
click at [846, 215] on div at bounding box center [844, 216] width 5 height 5
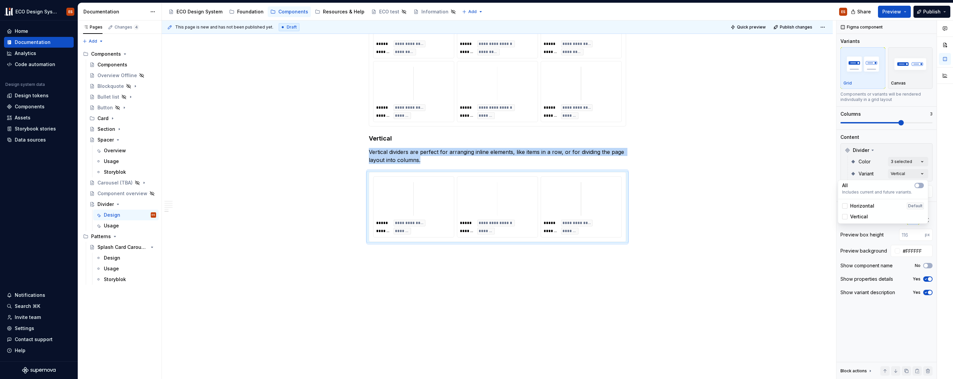
click at [636, 166] on html "ECO Design System ES Home Documentation Analytics Code automation Design system…" at bounding box center [476, 189] width 953 height 379
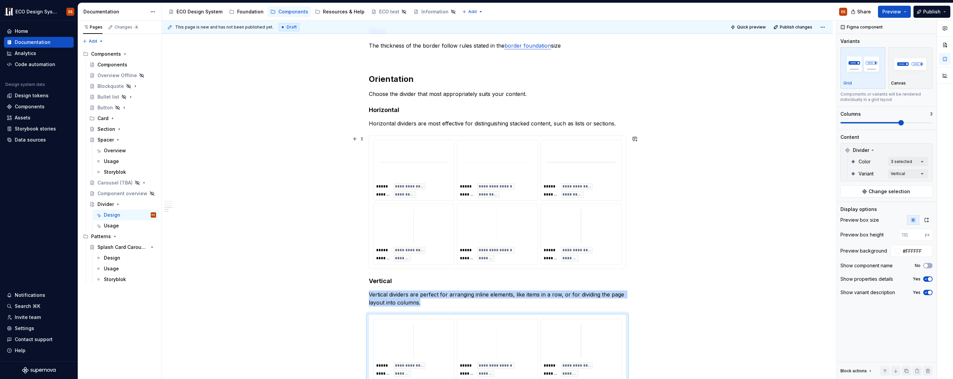
scroll to position [622, 0]
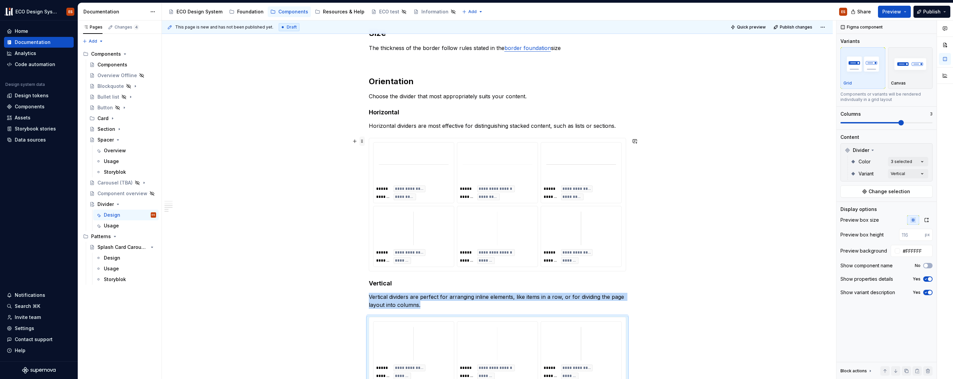
click at [361, 139] on span at bounding box center [362, 140] width 5 height 9
click at [924, 174] on div "Comments Open comments No comments yet Select ‘Comment’ from the block context …" at bounding box center [895, 199] width 117 height 359
click at [918, 184] on icon "button" at bounding box center [917, 185] width 5 height 4
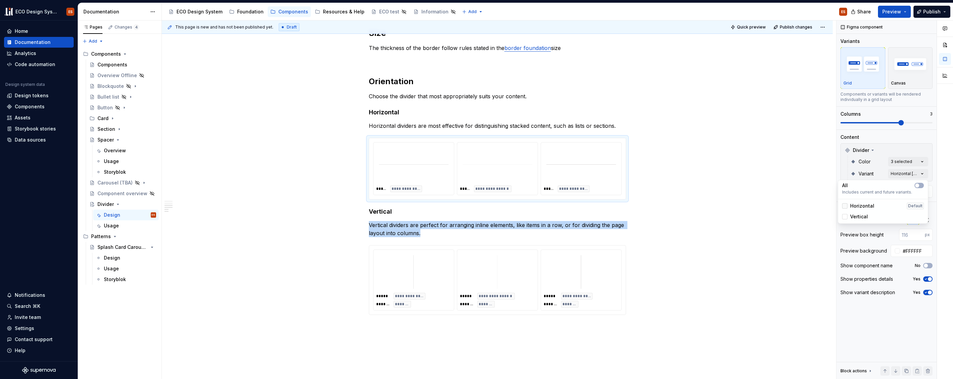
click at [845, 207] on div at bounding box center [844, 205] width 5 height 5
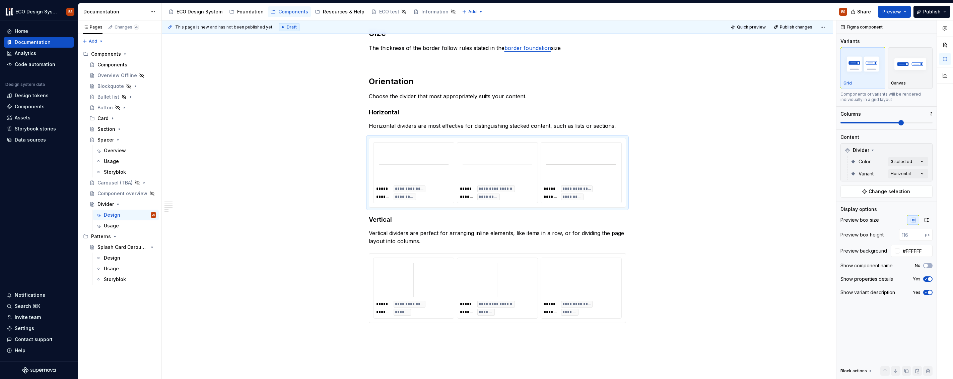
click at [753, 211] on html "ECO Design System ES Home Documentation Analytics Code automation Design system…" at bounding box center [476, 189] width 953 height 379
click at [354, 142] on button "button" at bounding box center [354, 140] width 9 height 9
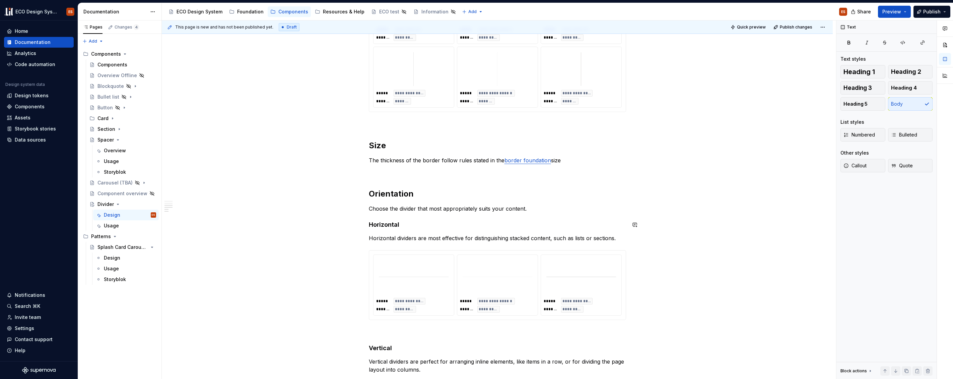
scroll to position [517, 0]
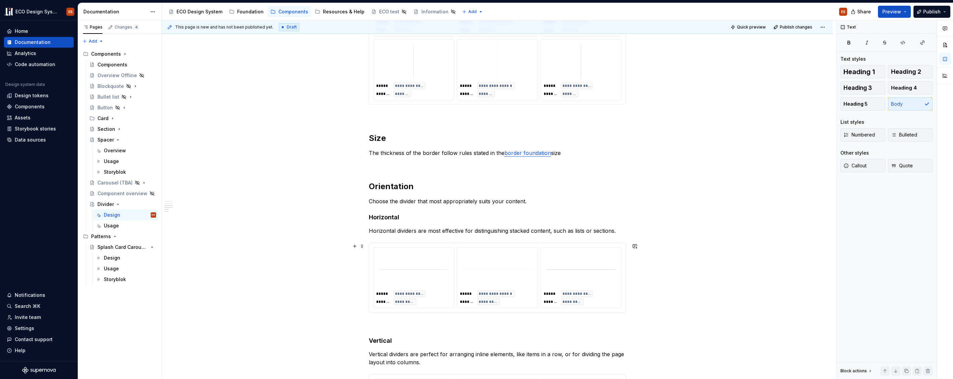
click at [356, 245] on button "button" at bounding box center [354, 245] width 9 height 9
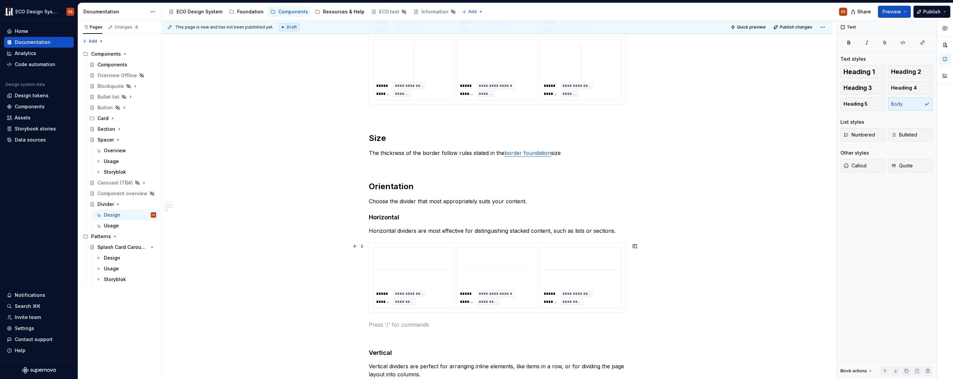
click at [587, 237] on div "**********" at bounding box center [497, 48] width 257 height 848
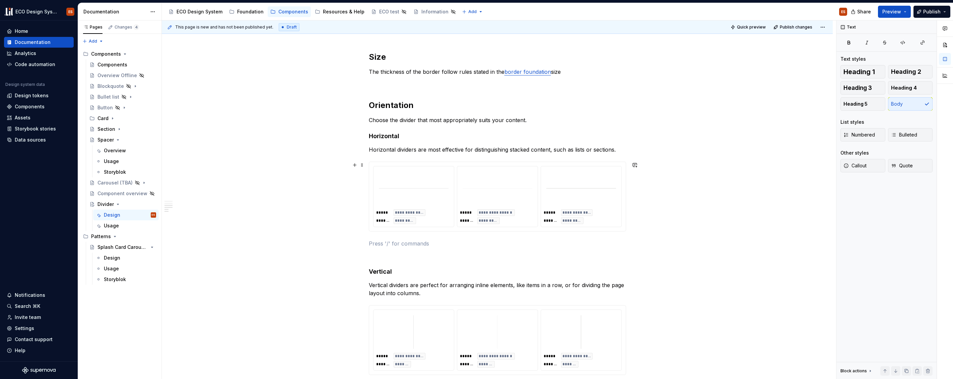
scroll to position [629, 0]
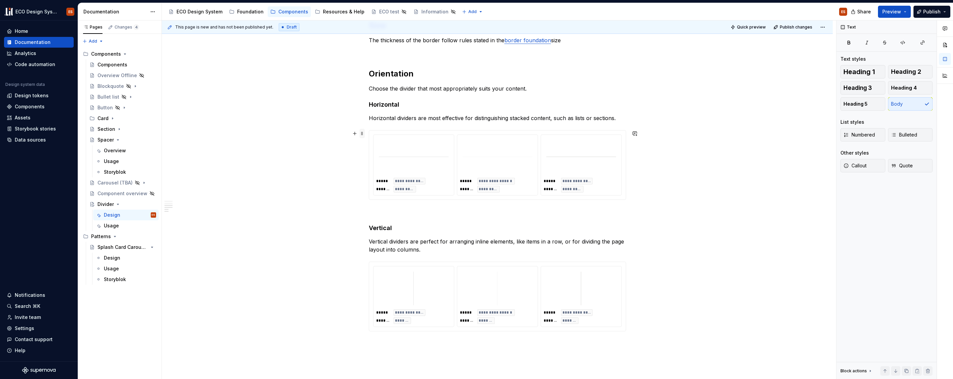
click at [362, 133] on span at bounding box center [362, 133] width 5 height 9
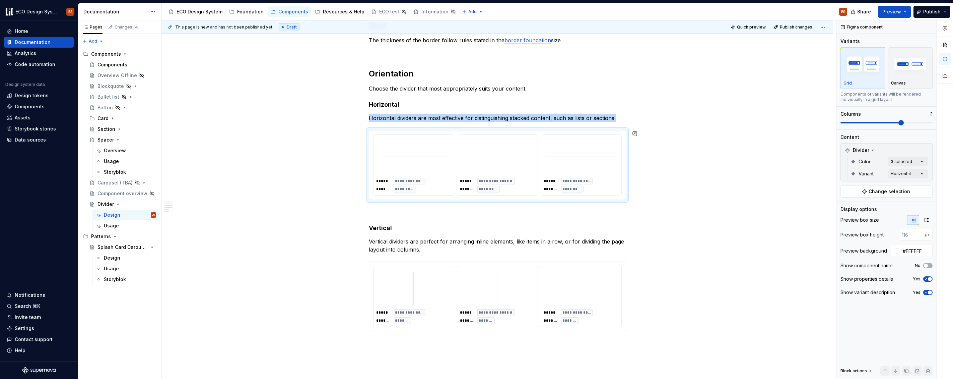
click at [942, 180] on div at bounding box center [945, 199] width 16 height 359
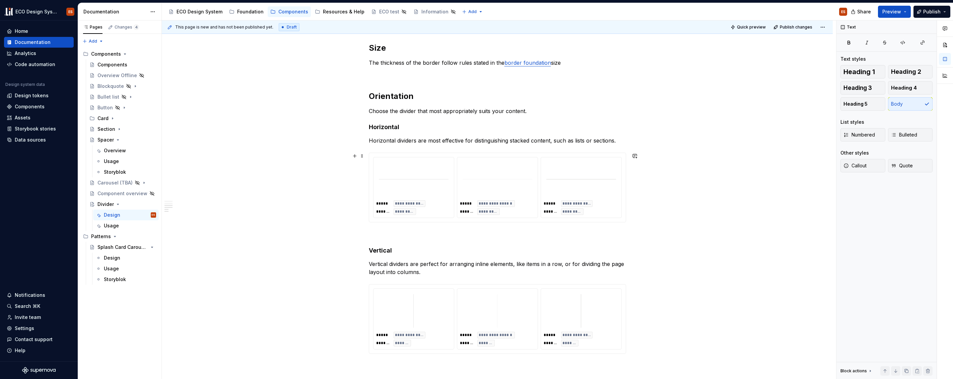
scroll to position [600, 0]
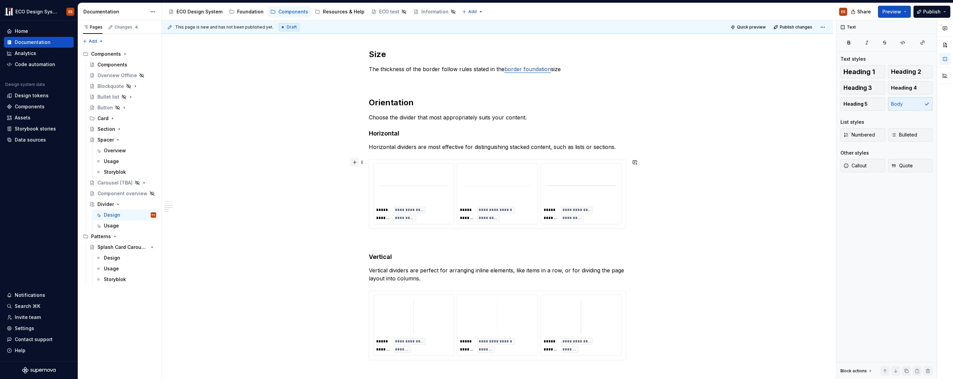
click at [356, 160] on button "button" at bounding box center [354, 161] width 9 height 9
click at [375, 145] on p "Horizontal dividers are most effective for distinguishing stacked content, such…" at bounding box center [497, 147] width 257 height 8
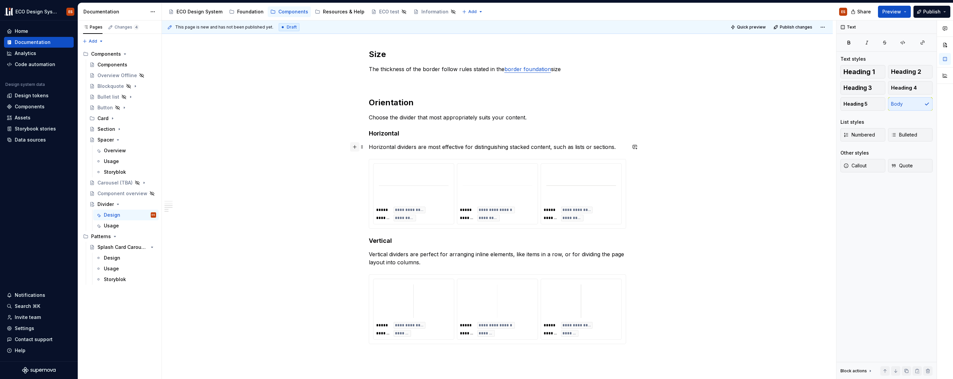
click at [353, 147] on button "button" at bounding box center [354, 146] width 9 height 9
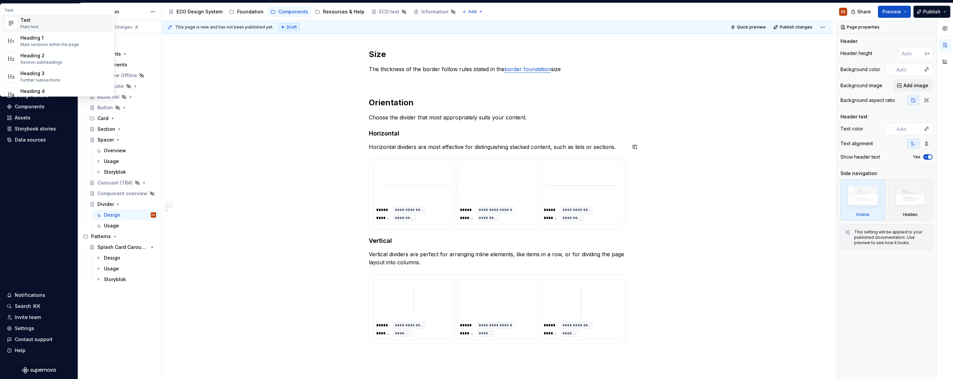
type textarea "*"
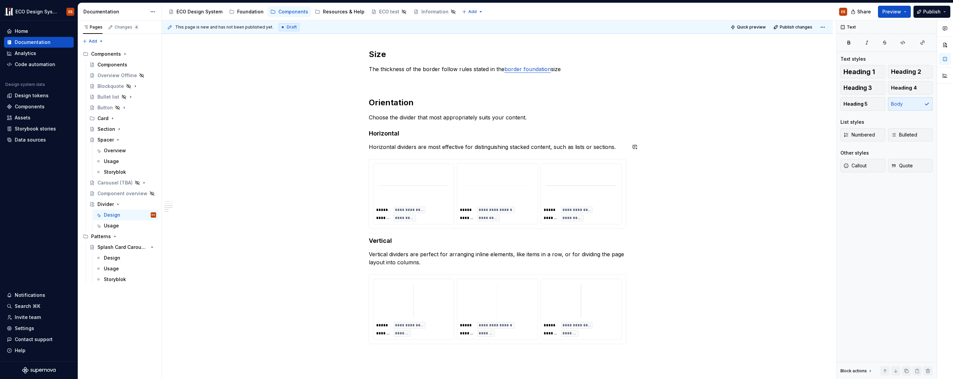
click at [549, 120] on p "Choose the divider that most appropriately suits your content." at bounding box center [497, 117] width 257 height 8
click at [352, 118] on button "button" at bounding box center [354, 117] width 9 height 9
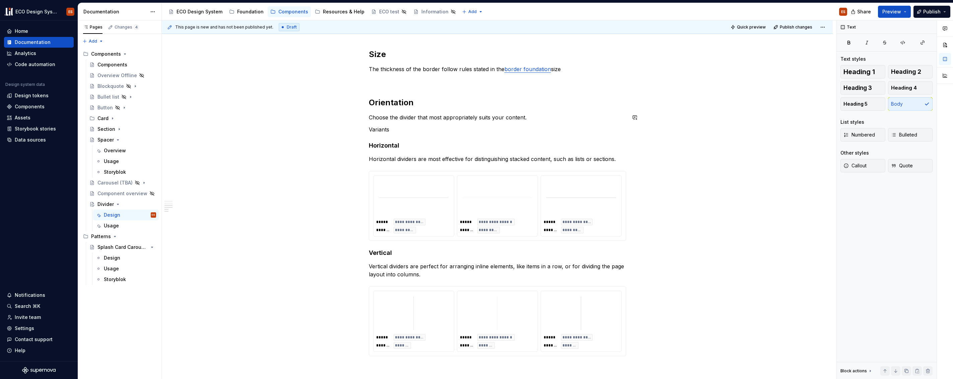
click at [384, 130] on p "Variants" at bounding box center [497, 129] width 257 height 8
click at [380, 148] on h4 "Horizontal" at bounding box center [497, 145] width 257 height 8
click at [379, 128] on p "Variants" at bounding box center [497, 129] width 257 height 8
click at [902, 87] on span "Heading 4" at bounding box center [904, 87] width 26 height 7
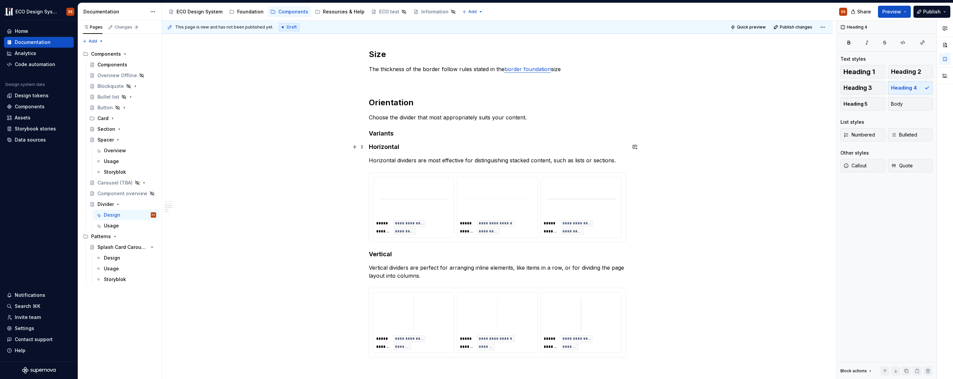
click at [384, 148] on h4 "Horizontal" at bounding box center [497, 147] width 257 height 8
click at [872, 101] on button "Heading 5" at bounding box center [863, 103] width 45 height 13
click at [379, 252] on h4 "Vertical" at bounding box center [497, 253] width 257 height 8
click at [870, 106] on button "Heading 5" at bounding box center [863, 103] width 45 height 13
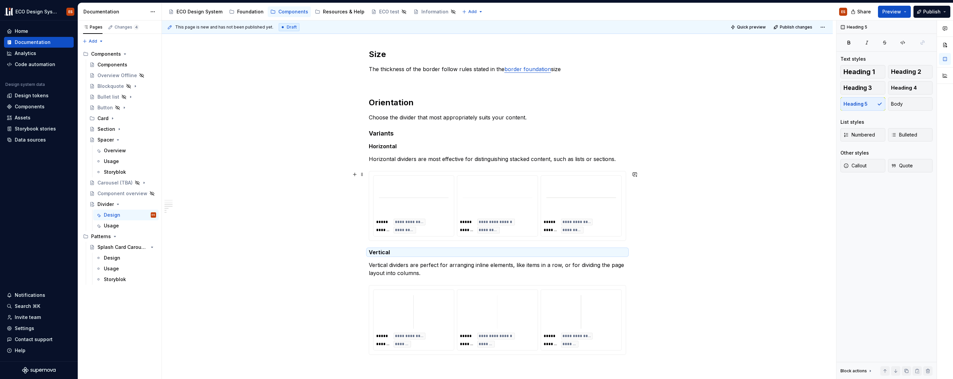
click at [749, 180] on div "**********" at bounding box center [497, 8] width 671 height 968
click at [411, 136] on h4 "Variants" at bounding box center [497, 133] width 257 height 8
click at [362, 134] on span at bounding box center [362, 133] width 5 height 9
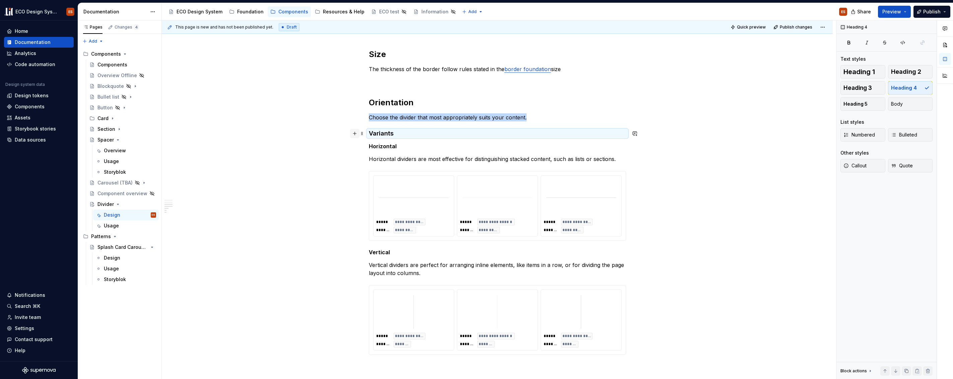
click at [355, 134] on button "button" at bounding box center [354, 133] width 9 height 9
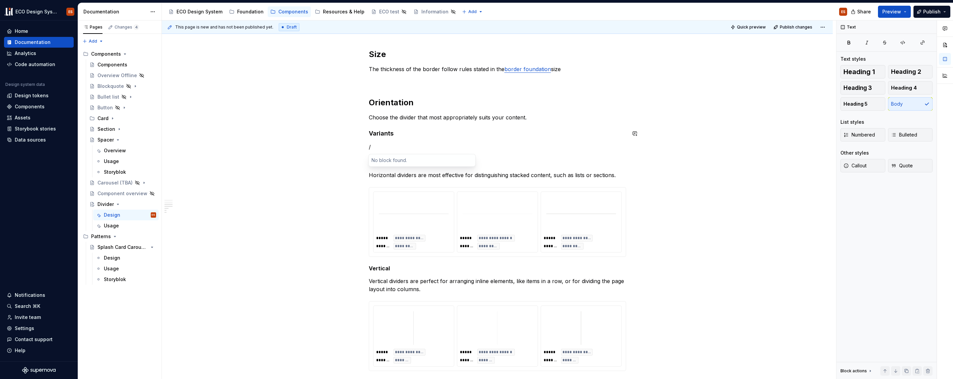
click at [391, 161] on div "No block found." at bounding box center [422, 160] width 107 height 12
click at [384, 146] on p "/" at bounding box center [497, 147] width 257 height 8
click at [443, 178] on div "Divider A section divider" at bounding box center [434, 175] width 90 height 13
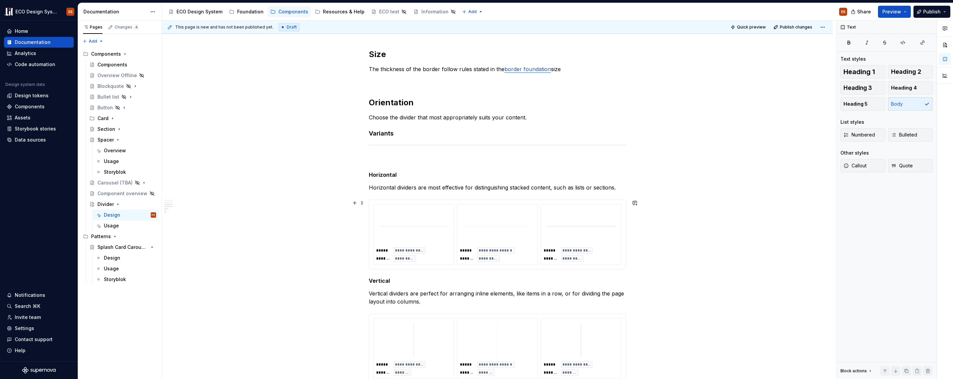
click at [705, 205] on div "**********" at bounding box center [497, 22] width 671 height 997
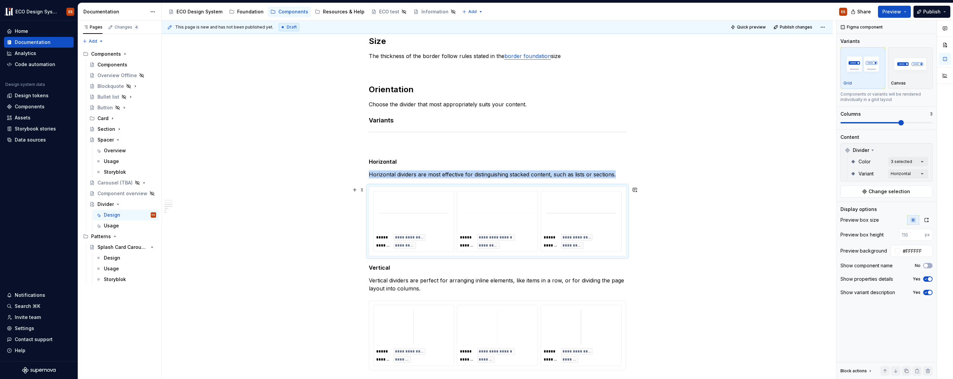
scroll to position [614, 0]
click at [360, 145] on span at bounding box center [362, 145] width 5 height 9
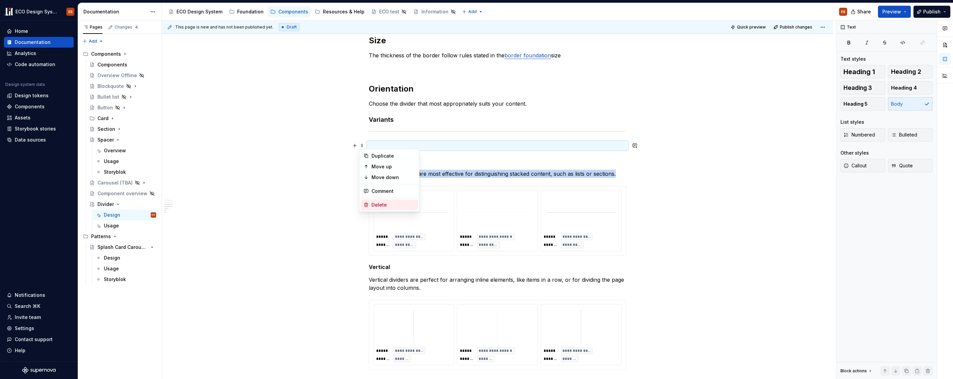
click at [379, 204] on div "Delete" at bounding box center [394, 204] width 44 height 7
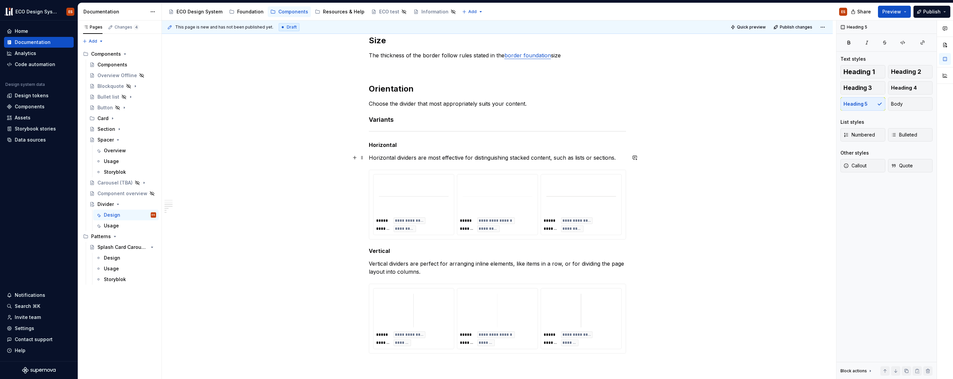
click at [717, 161] on div "**********" at bounding box center [497, 0] width 671 height 981
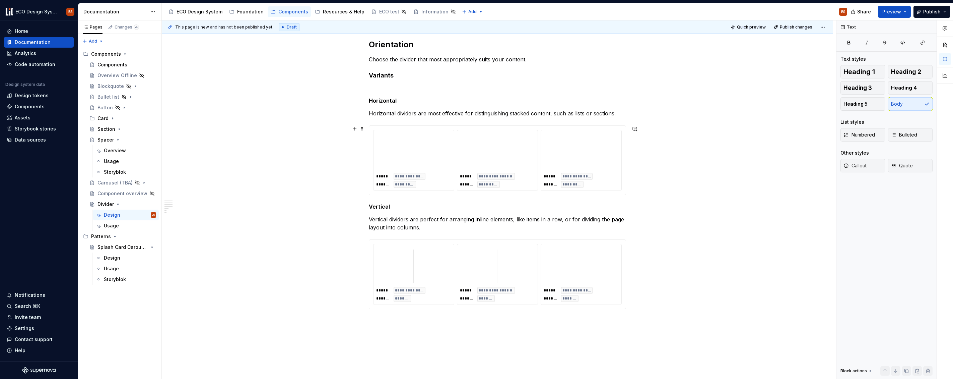
scroll to position [663, 0]
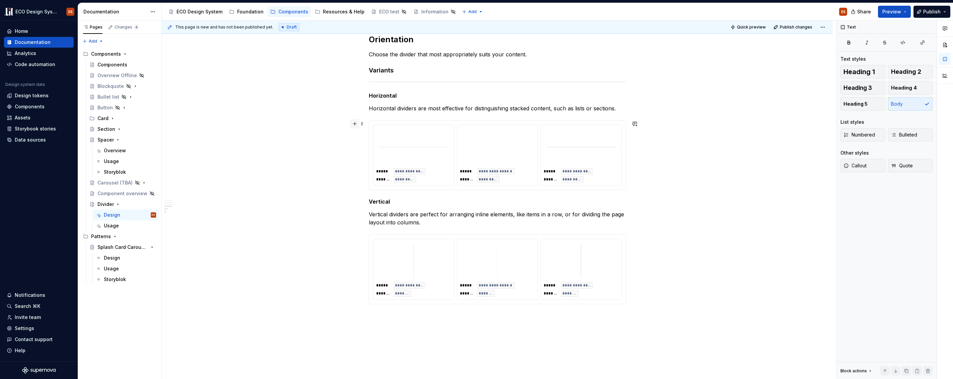
click at [354, 125] on button "button" at bounding box center [354, 123] width 9 height 9
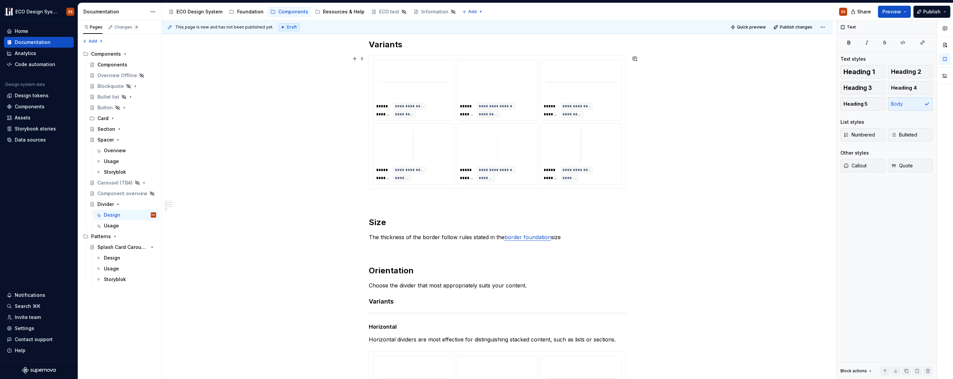
scroll to position [320, 0]
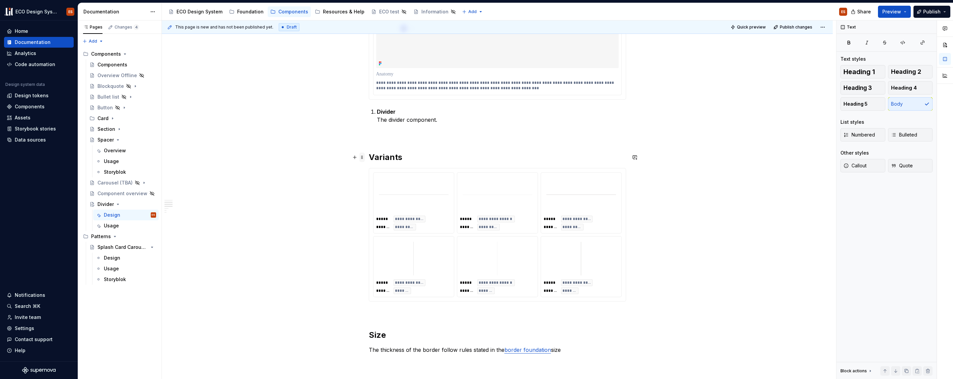
click at [361, 158] on span at bounding box center [362, 156] width 5 height 9
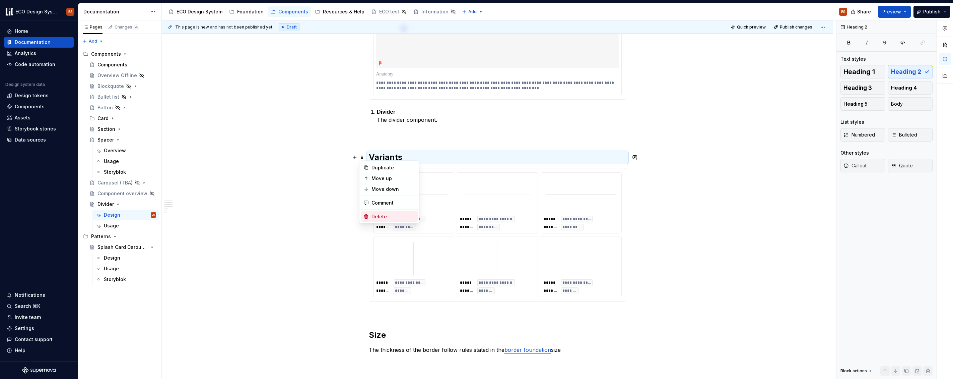
click at [374, 218] on div "Delete" at bounding box center [394, 216] width 44 height 7
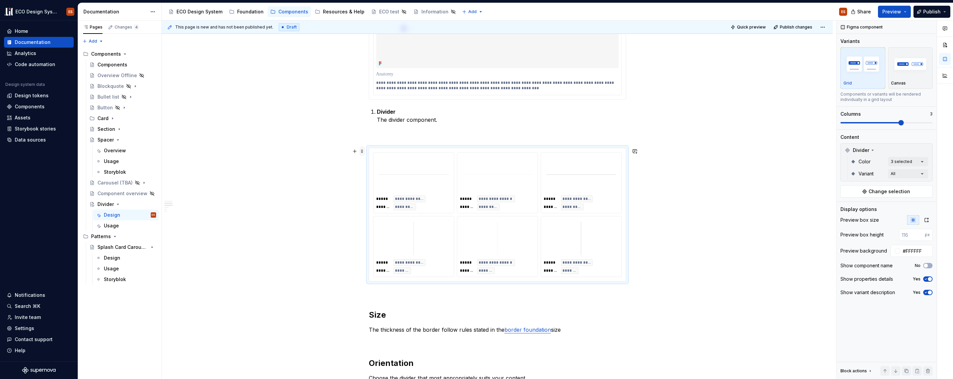
click at [361, 151] on span at bounding box center [362, 150] width 5 height 9
click at [374, 212] on div "Delete" at bounding box center [394, 210] width 44 height 7
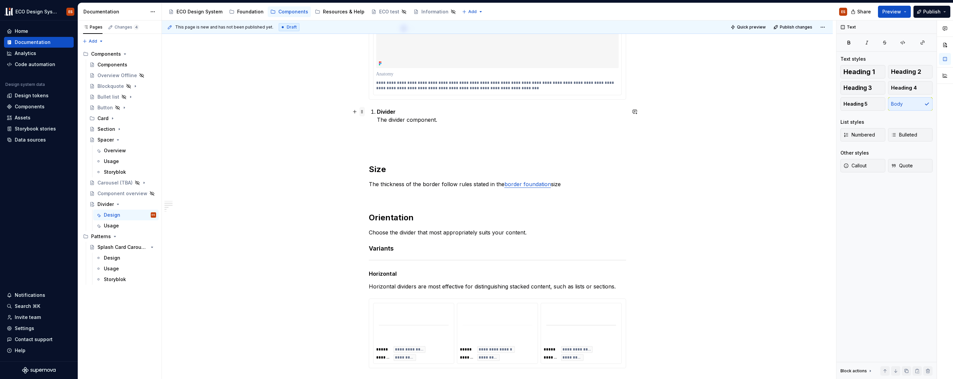
click at [362, 110] on span at bounding box center [362, 111] width 5 height 9
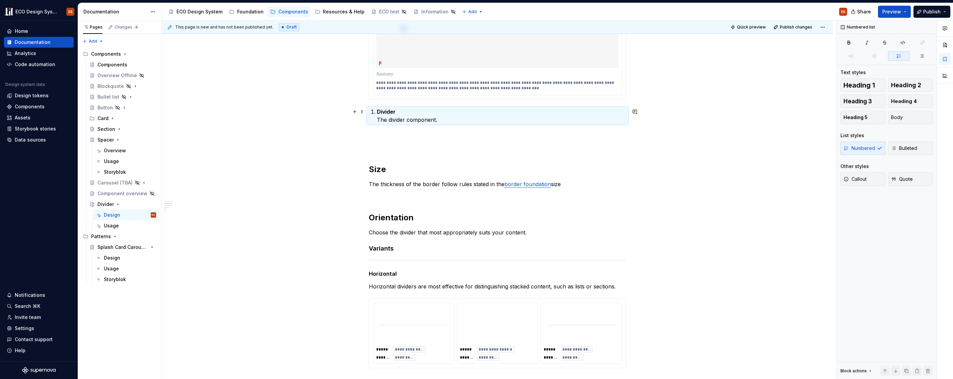
click at [660, 172] on div "**********" at bounding box center [497, 219] width 671 height 831
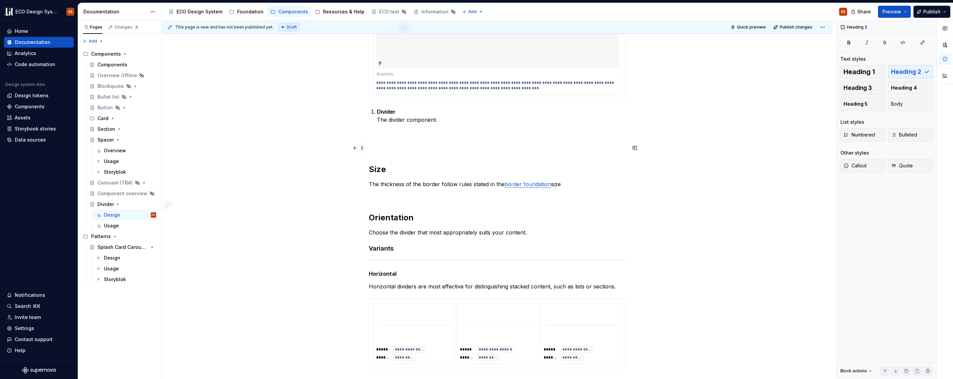
click at [360, 146] on span at bounding box center [362, 147] width 5 height 9
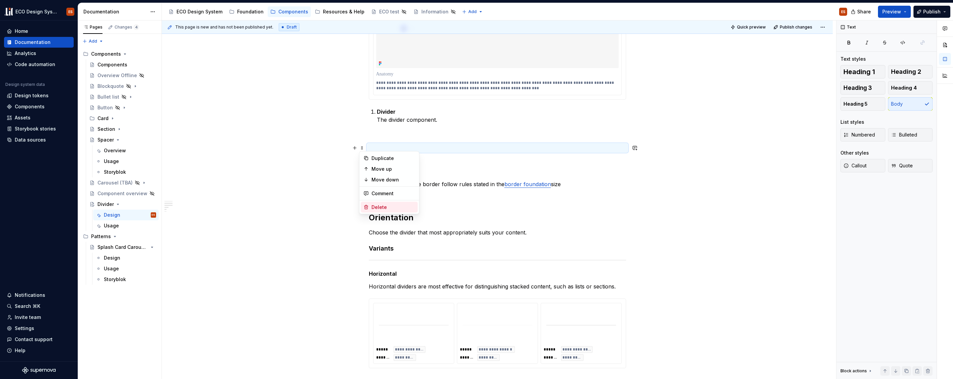
click at [373, 206] on div "Delete" at bounding box center [394, 207] width 44 height 7
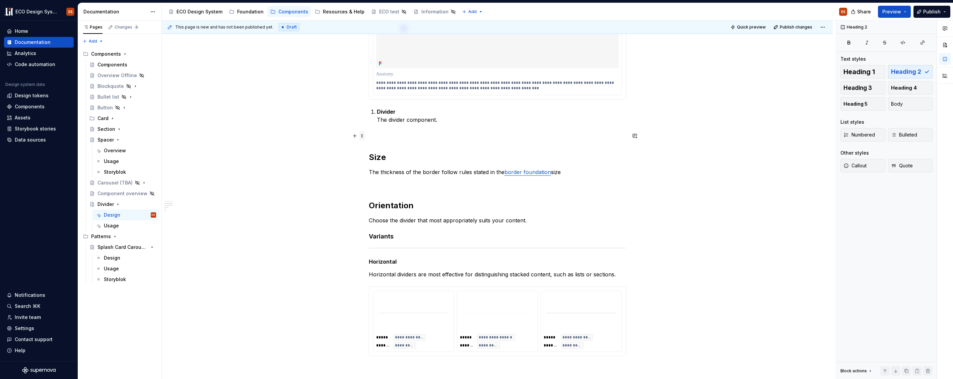
click at [362, 137] on span at bounding box center [362, 135] width 5 height 9
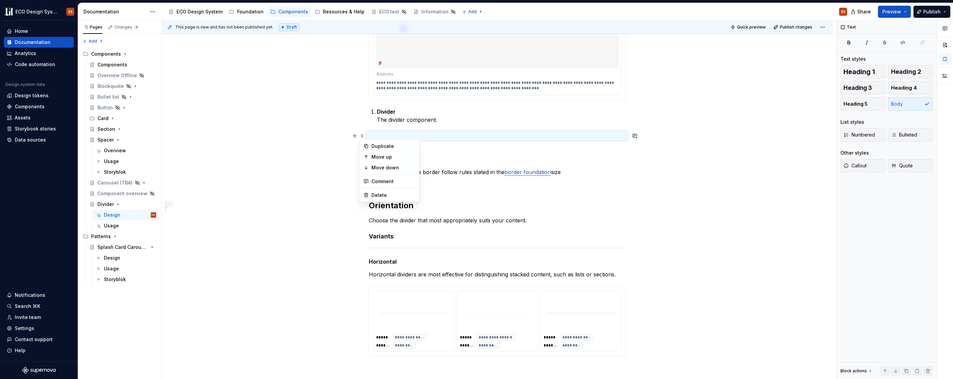
click at [451, 151] on div "**********" at bounding box center [497, 161] width 257 height 682
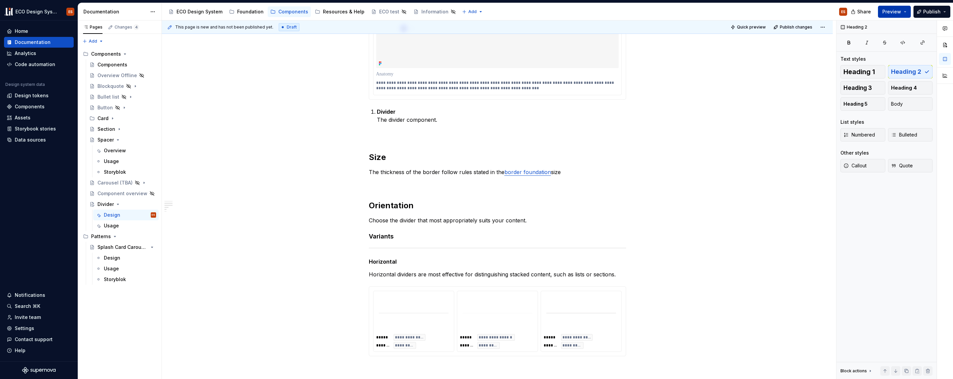
click at [895, 11] on span "Preview" at bounding box center [892, 11] width 19 height 7
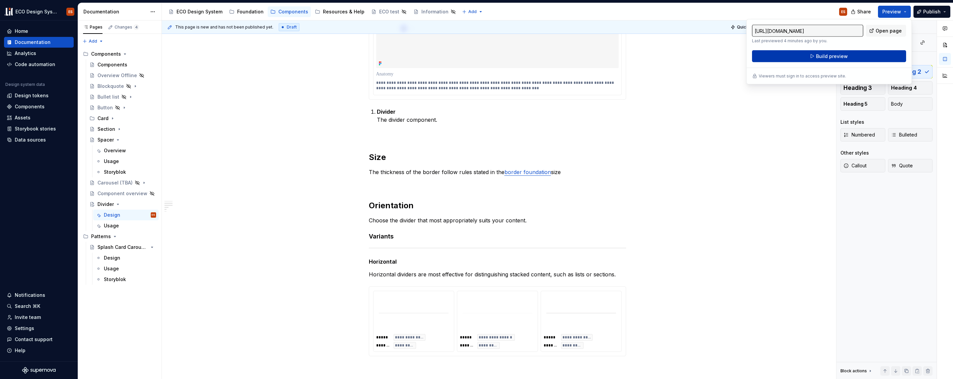
click at [868, 54] on button "Build preview" at bounding box center [829, 56] width 154 height 12
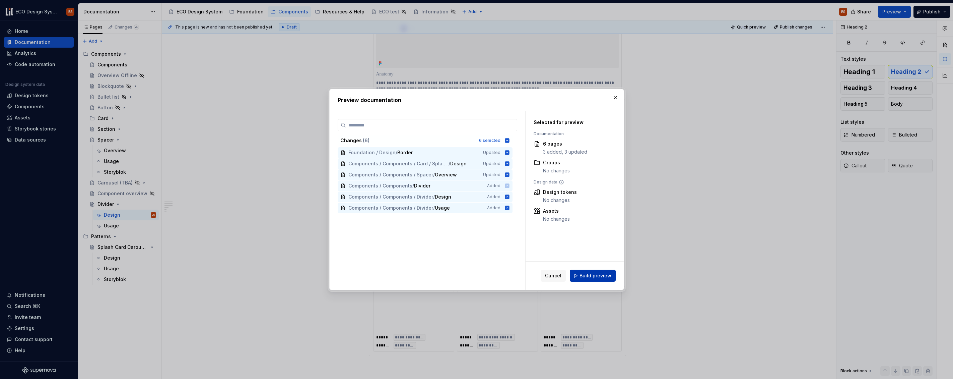
click at [597, 272] on span "Build preview" at bounding box center [596, 275] width 32 height 7
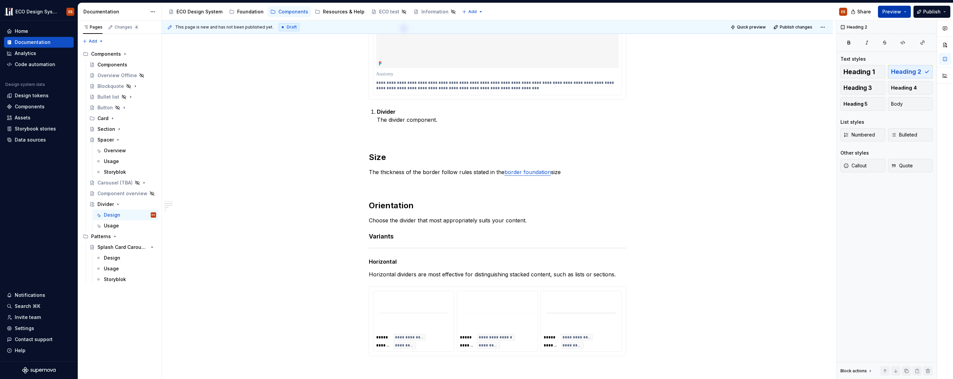
click at [907, 11] on button "Preview" at bounding box center [894, 12] width 33 height 12
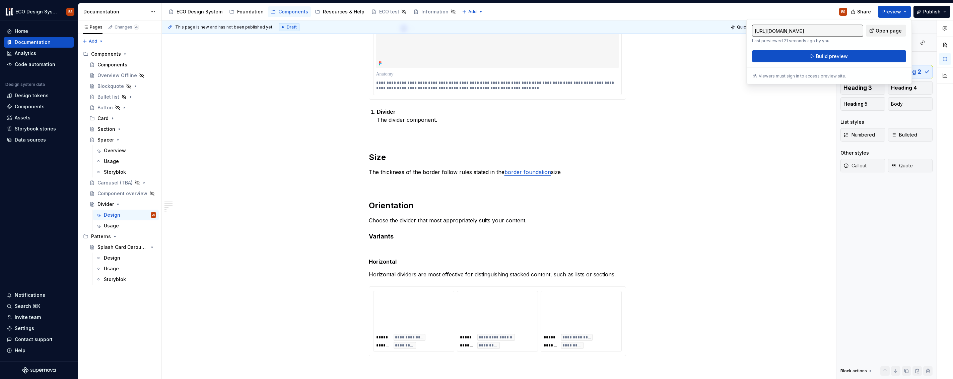
click at [889, 30] on span "Open page" at bounding box center [889, 30] width 26 height 7
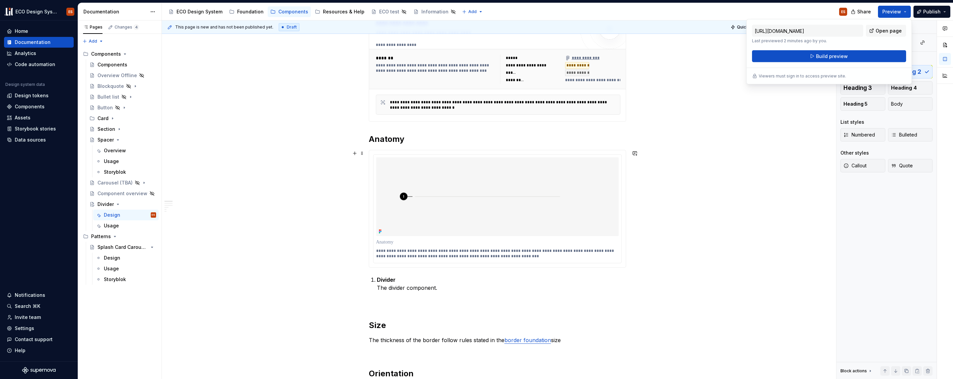
scroll to position [27, 0]
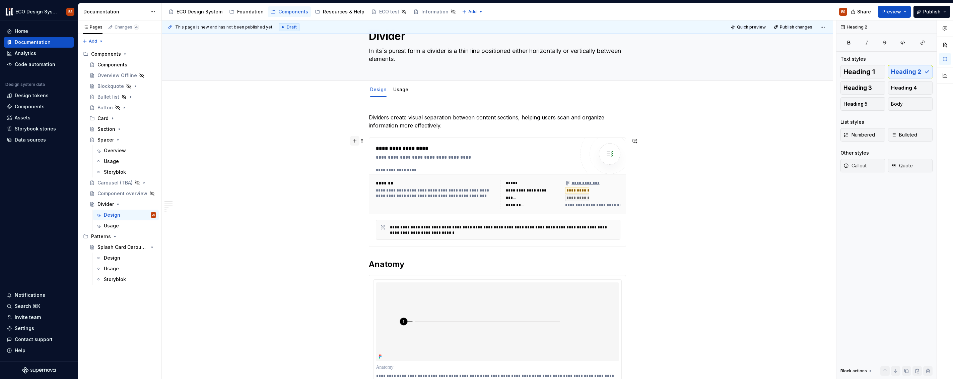
click at [354, 144] on button "button" at bounding box center [354, 140] width 9 height 9
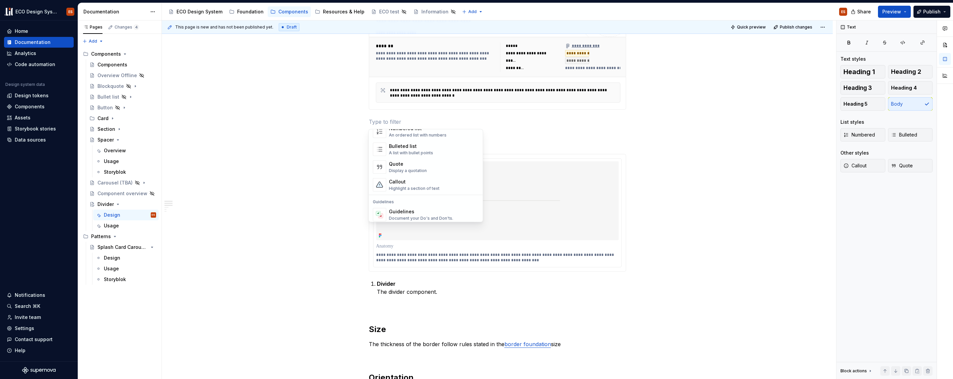
scroll to position [189, 0]
click at [428, 175] on div "Divider A section divider" at bounding box center [434, 178] width 90 height 13
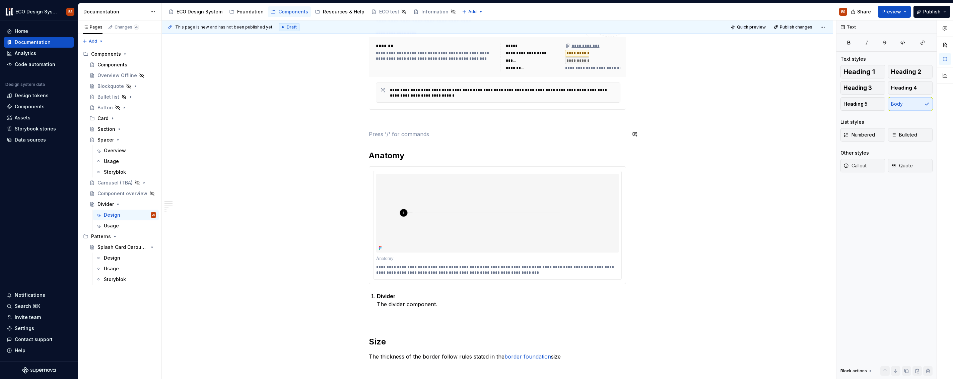
click at [683, 126] on div "**********" at bounding box center [497, 384] width 671 height 848
click at [363, 134] on span at bounding box center [362, 133] width 5 height 9
click at [361, 133] on span at bounding box center [362, 133] width 5 height 9
click at [360, 134] on span at bounding box center [362, 133] width 5 height 9
click at [390, 195] on div "Delete" at bounding box center [394, 193] width 44 height 7
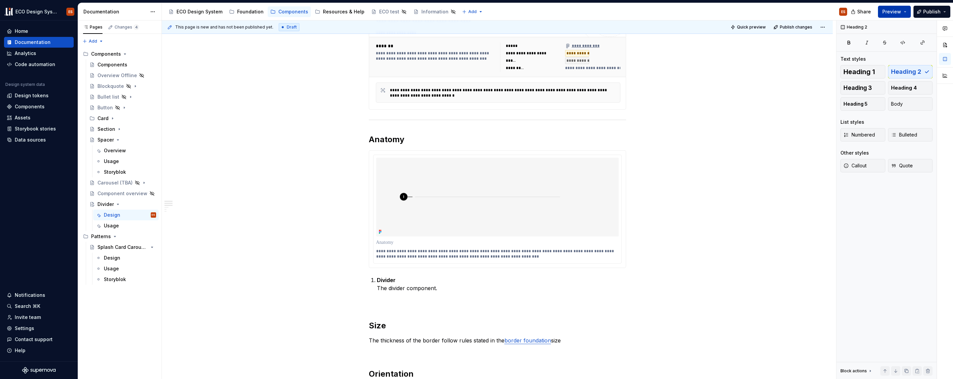
click at [899, 9] on span "Preview" at bounding box center [892, 11] width 19 height 7
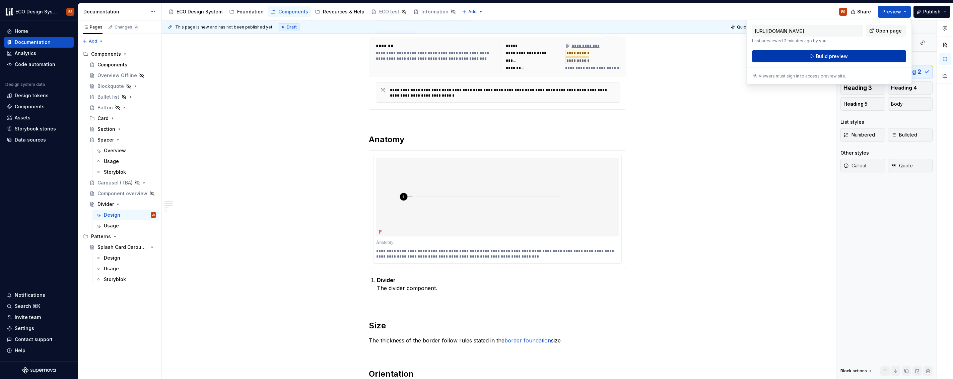
click at [861, 60] on button "Build preview" at bounding box center [829, 56] width 154 height 12
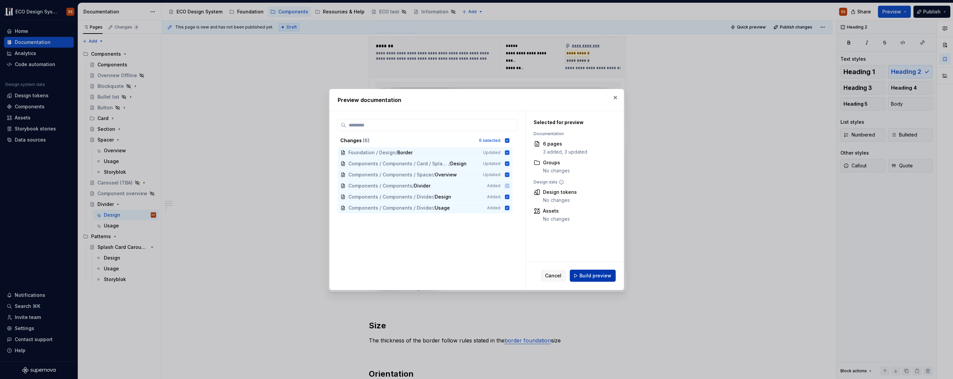
click at [586, 279] on button "Build preview" at bounding box center [593, 275] width 46 height 12
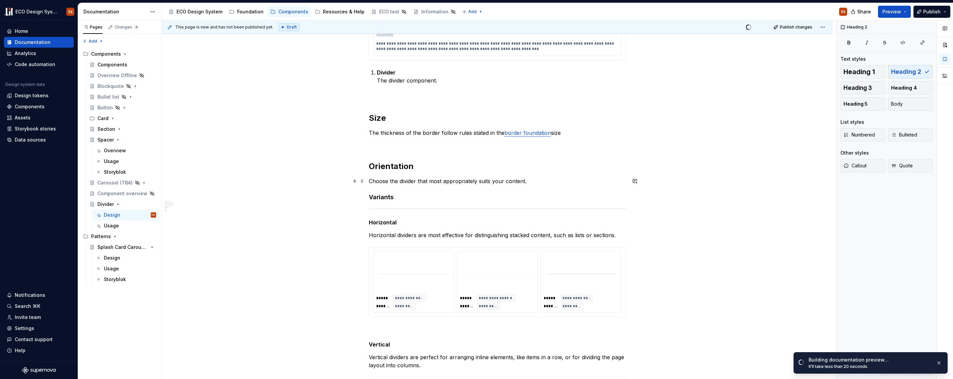
scroll to position [385, 0]
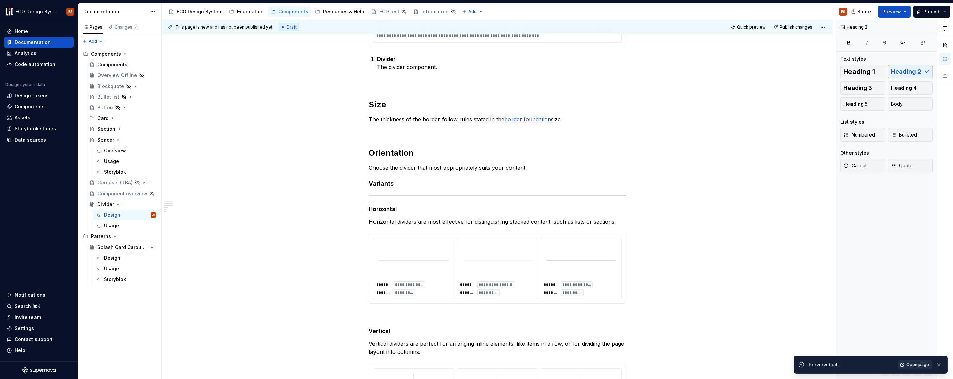
click at [906, 365] on link "Open page" at bounding box center [915, 364] width 34 height 9
click at [362, 185] on span at bounding box center [362, 183] width 5 height 9
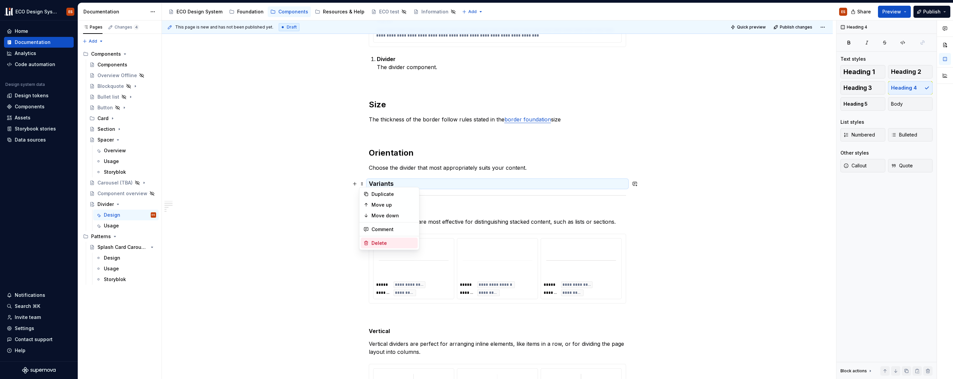
click at [380, 243] on div "Delete" at bounding box center [394, 243] width 44 height 7
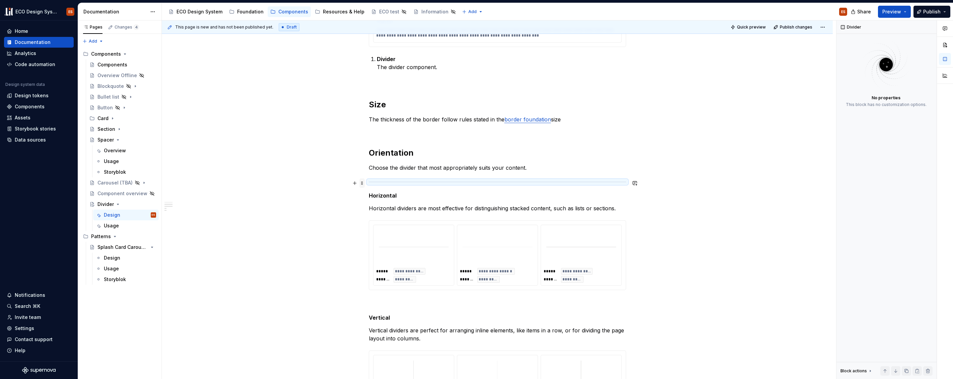
click at [362, 182] on span at bounding box center [362, 182] width 5 height 9
click at [375, 239] on div "Delete" at bounding box center [394, 242] width 44 height 7
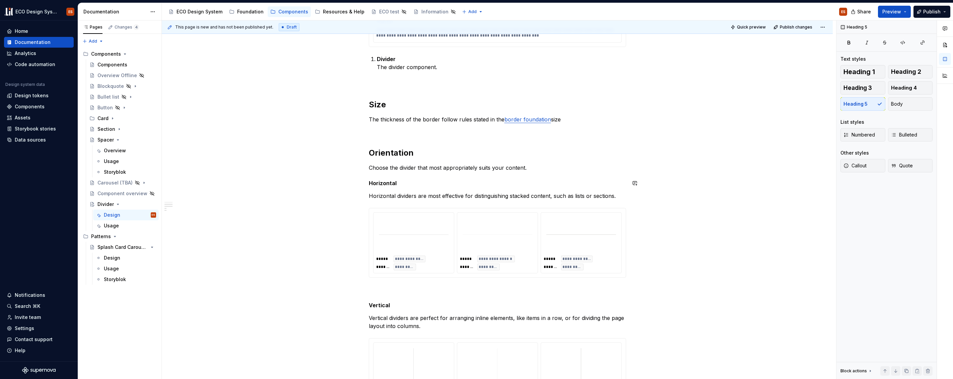
click at [676, 173] on div "**********" at bounding box center [497, 142] width 671 height 806
click at [361, 292] on span at bounding box center [362, 289] width 5 height 9
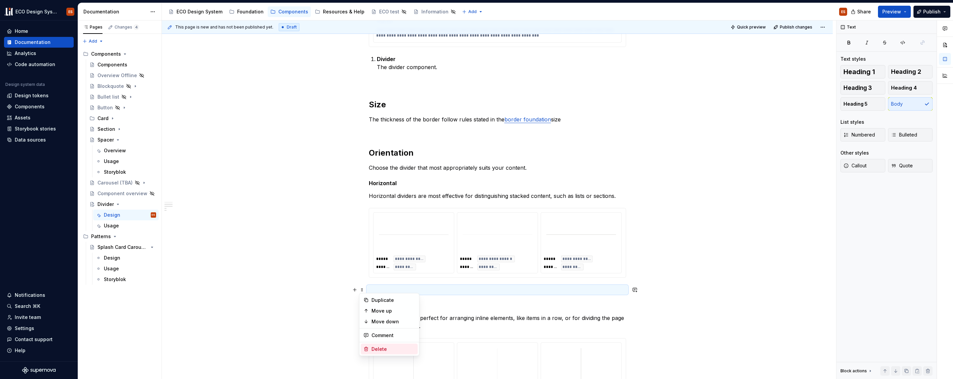
click at [381, 349] on div "Delete" at bounding box center [394, 348] width 44 height 7
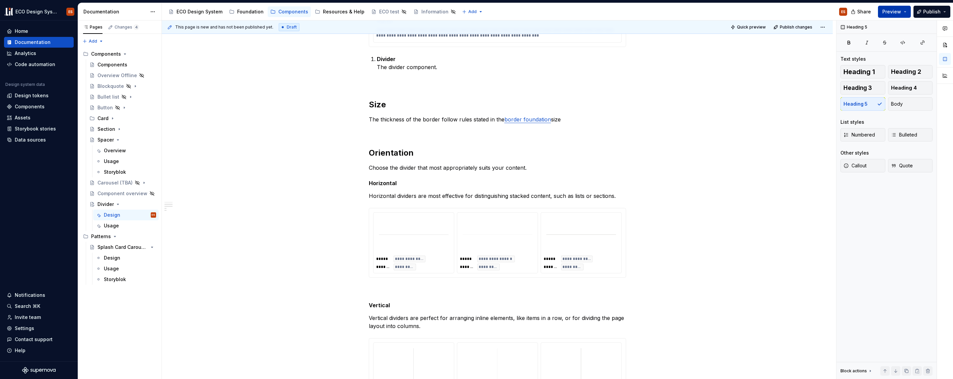
click at [899, 13] on span "Preview" at bounding box center [892, 11] width 19 height 7
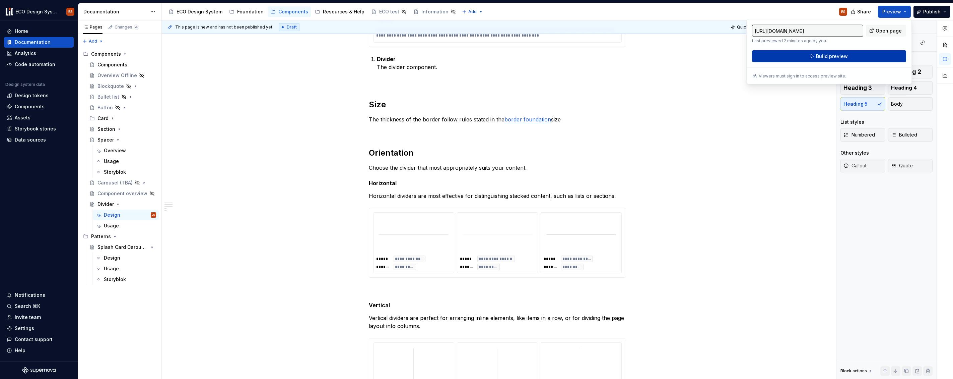
click at [875, 54] on button "Build preview" at bounding box center [829, 56] width 154 height 12
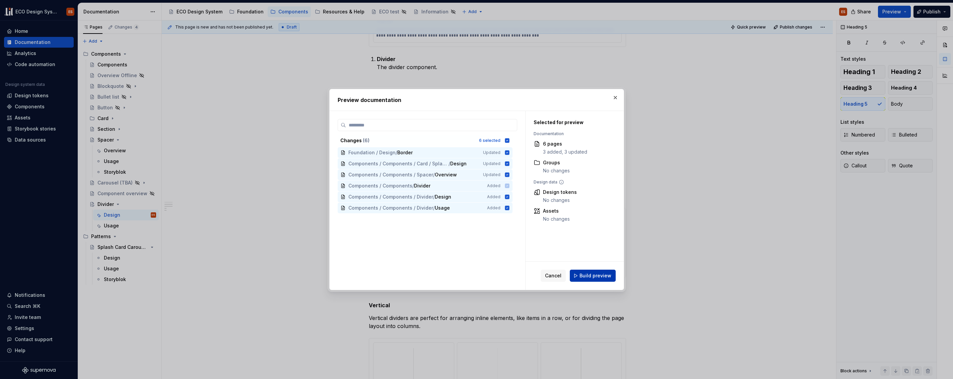
click at [601, 276] on span "Build preview" at bounding box center [596, 275] width 32 height 7
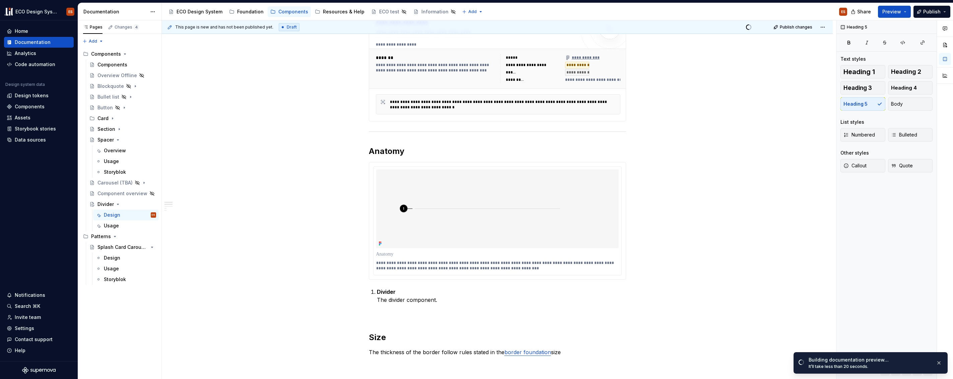
scroll to position [140, 0]
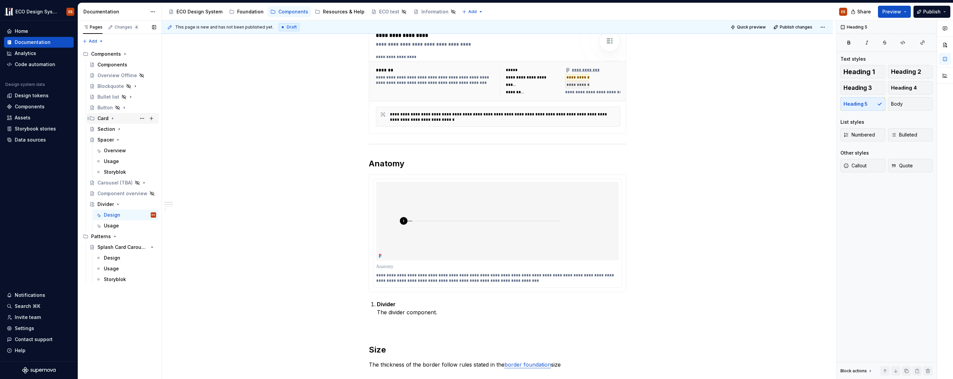
click at [113, 118] on icon "Page tree" at bounding box center [112, 118] width 5 height 5
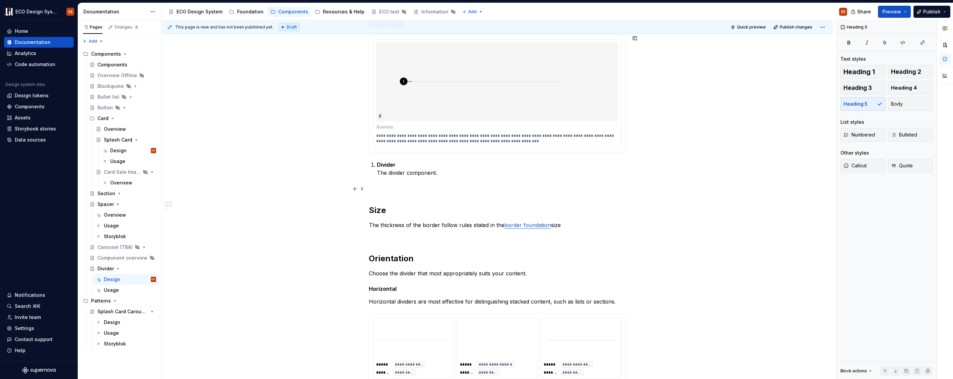
scroll to position [320, 0]
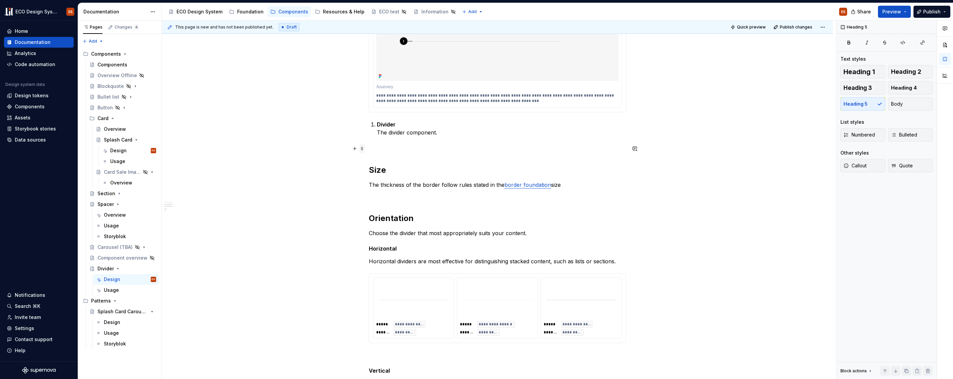
click at [361, 149] on span at bounding box center [362, 148] width 5 height 9
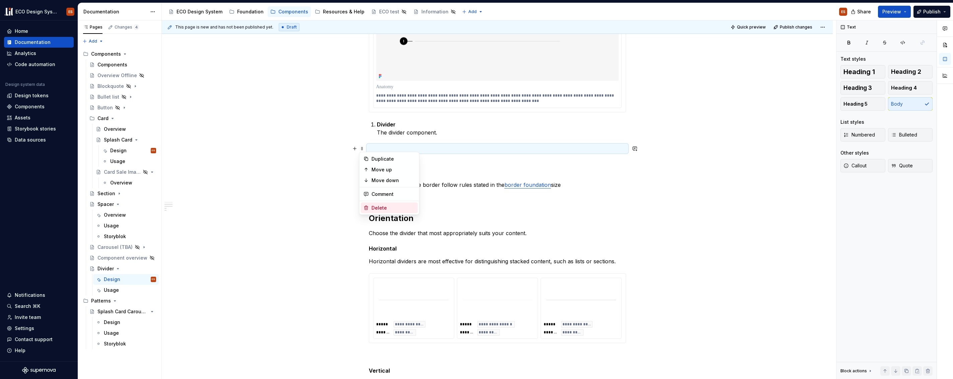
click at [383, 205] on div "Delete" at bounding box center [394, 207] width 44 height 7
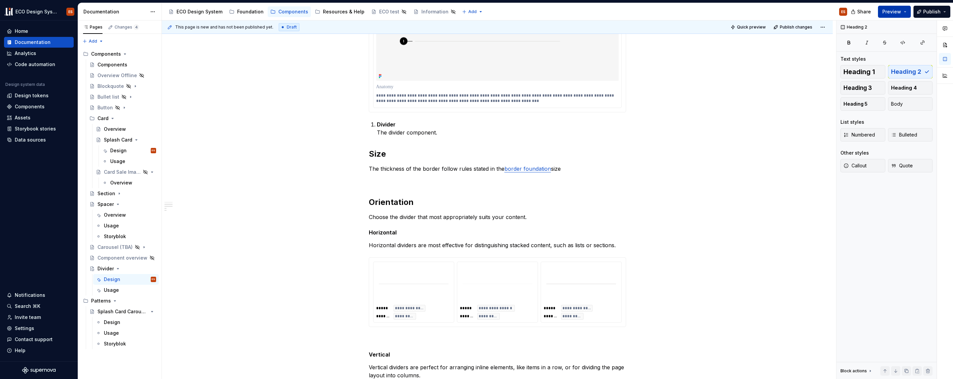
click at [907, 11] on button "Preview" at bounding box center [894, 12] width 33 height 12
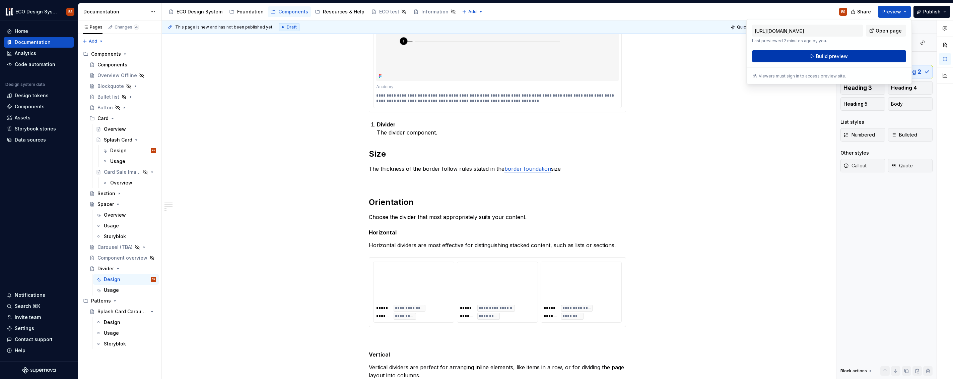
click at [870, 56] on button "Build preview" at bounding box center [829, 56] width 154 height 12
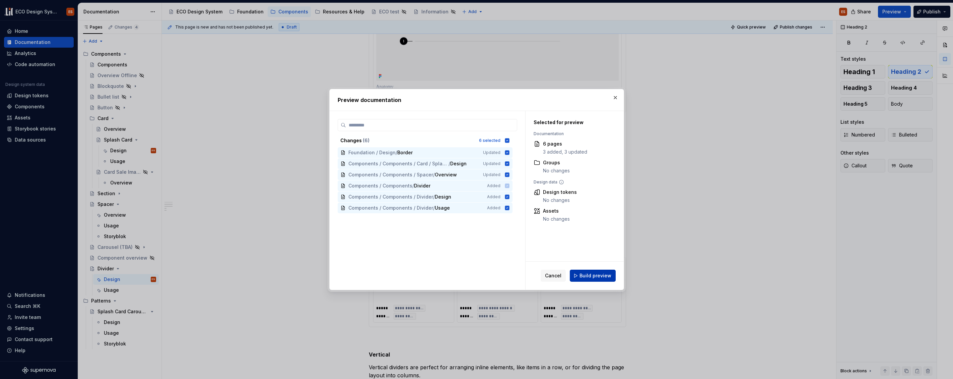
click at [596, 278] on span "Build preview" at bounding box center [596, 275] width 32 height 7
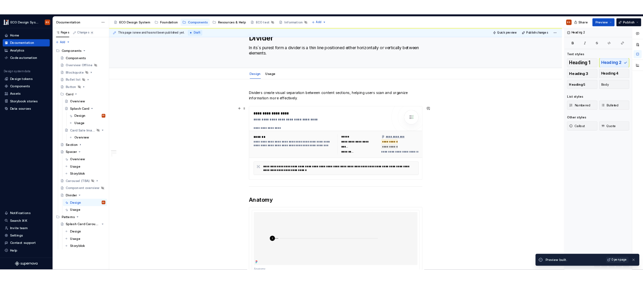
scroll to position [0, 0]
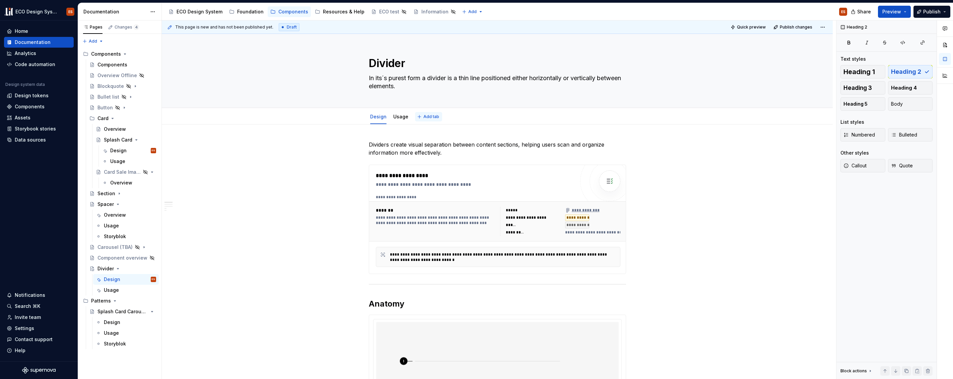
click at [426, 116] on span "Add tab" at bounding box center [432, 116] width 16 height 5
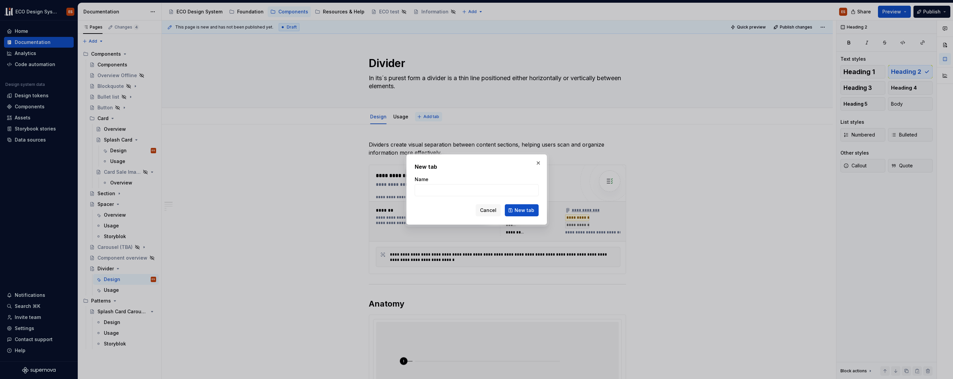
type textarea "*"
type input "Component Status"
click at [516, 210] on span "New tab" at bounding box center [525, 210] width 20 height 7
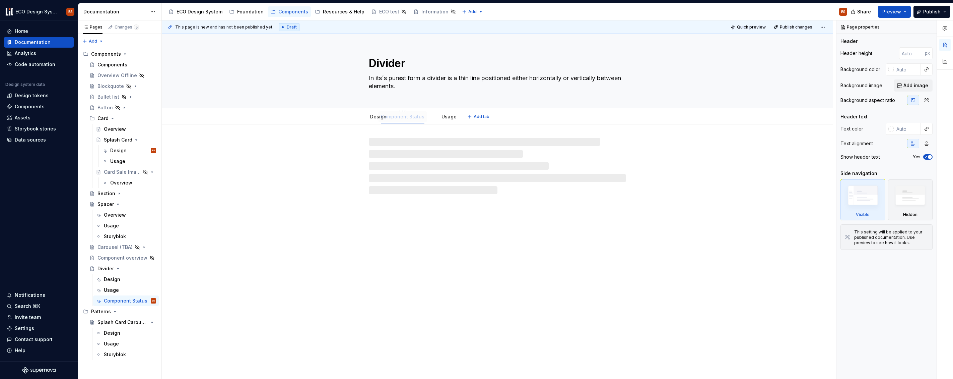
drag, startPoint x: 434, startPoint y: 117, endPoint x: 402, endPoint y: 120, distance: 32.4
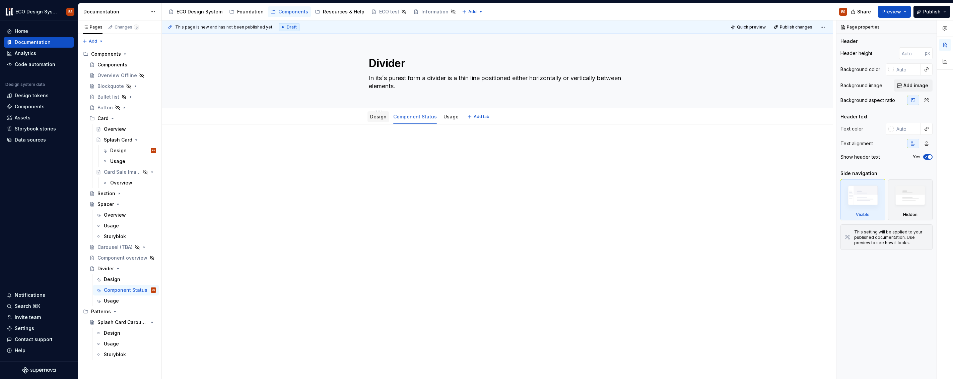
click at [379, 118] on link "Design" at bounding box center [378, 117] width 16 height 6
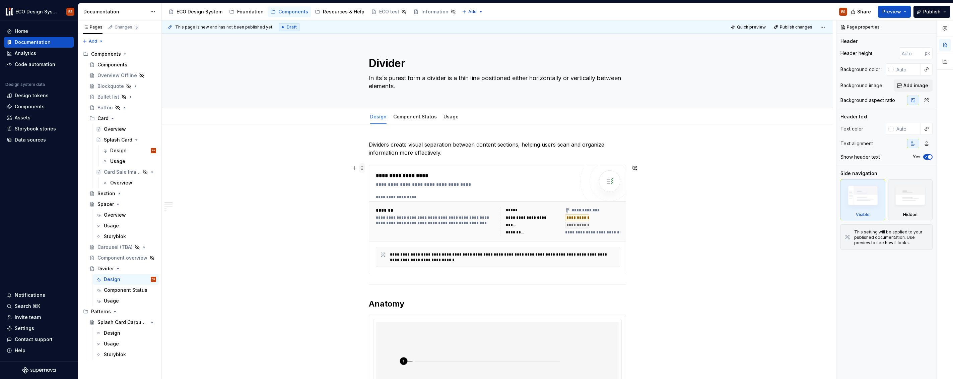
click at [363, 169] on span at bounding box center [362, 167] width 5 height 9
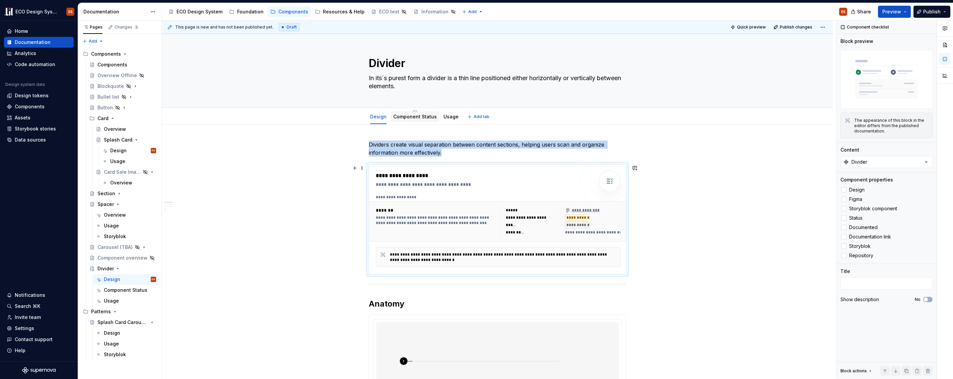
click at [411, 115] on link "Component Status" at bounding box center [415, 117] width 44 height 6
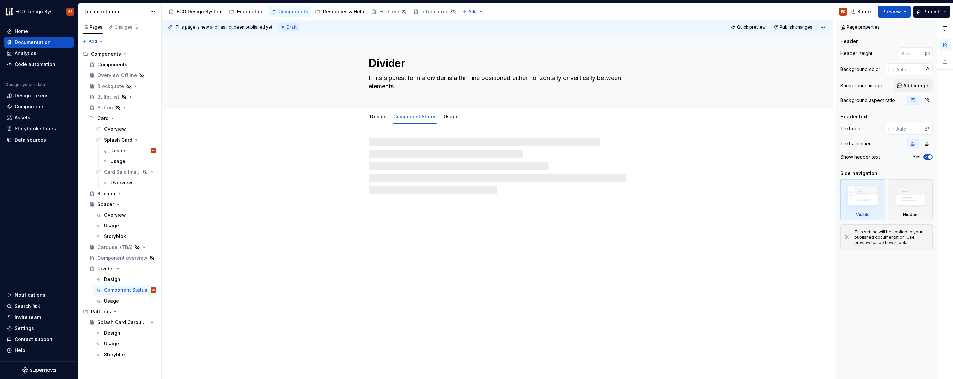
type textarea "*"
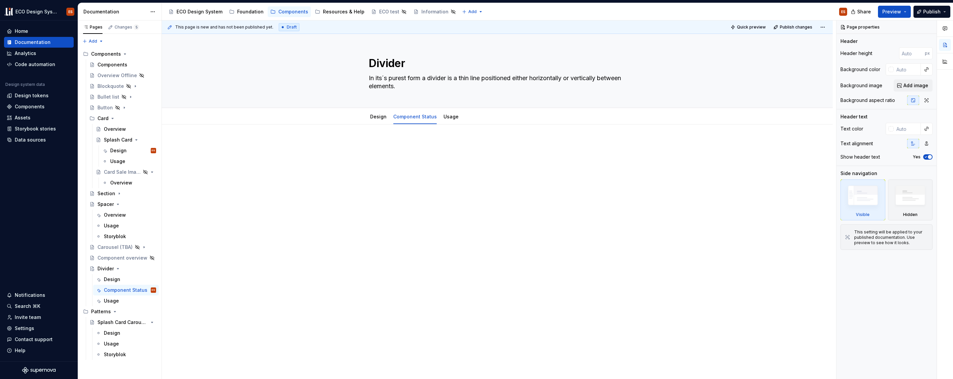
click at [365, 140] on div at bounding box center [497, 205] width 671 height 163
click at [362, 145] on div at bounding box center [497, 205] width 671 height 163
click at [356, 140] on div at bounding box center [497, 205] width 671 height 163
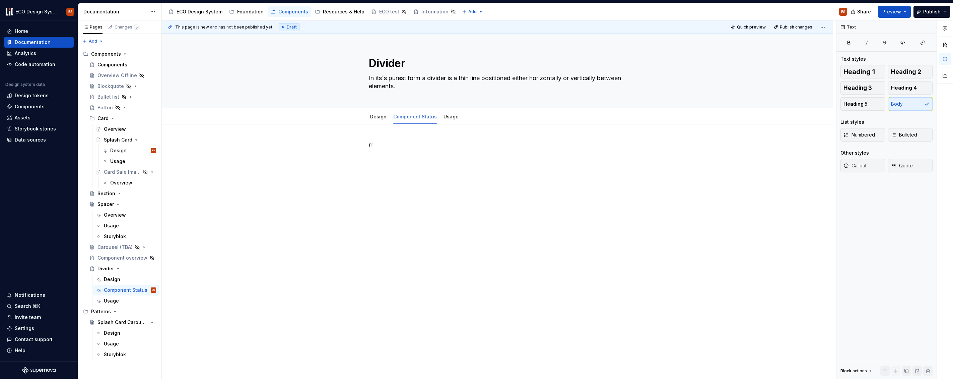
click at [358, 152] on div "rr" at bounding box center [497, 205] width 671 height 163
click at [361, 143] on span at bounding box center [362, 144] width 5 height 9
click at [495, 175] on div "rr" at bounding box center [497, 205] width 671 height 163
click at [380, 119] on link "Design" at bounding box center [378, 117] width 16 height 6
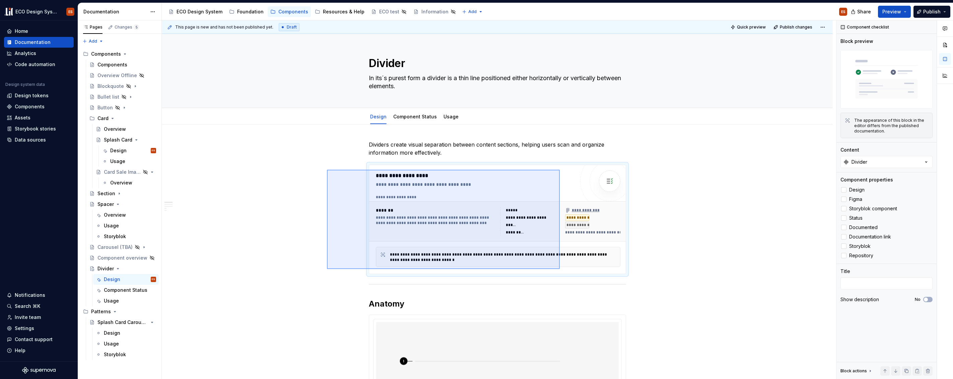
drag, startPoint x: 327, startPoint y: 170, endPoint x: 560, endPoint y: 269, distance: 253.1
click at [560, 269] on div "**********" at bounding box center [499, 199] width 675 height 359
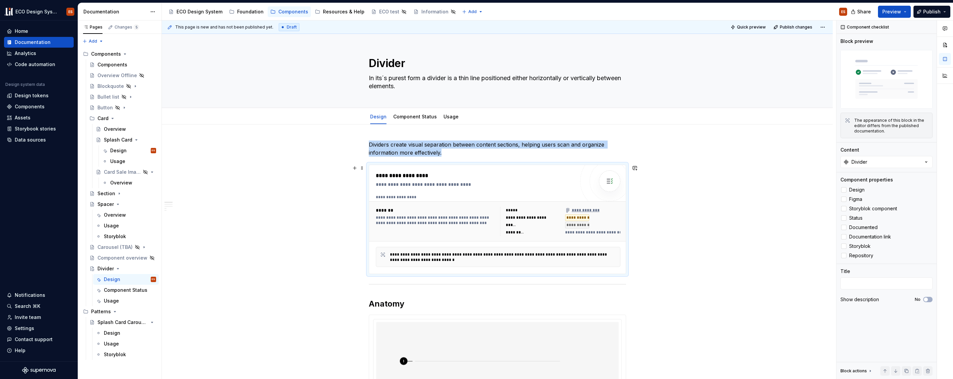
copy p "Dividers create visual separation between content sections, helping users scan …"
click at [412, 118] on link "Component Status" at bounding box center [415, 117] width 44 height 6
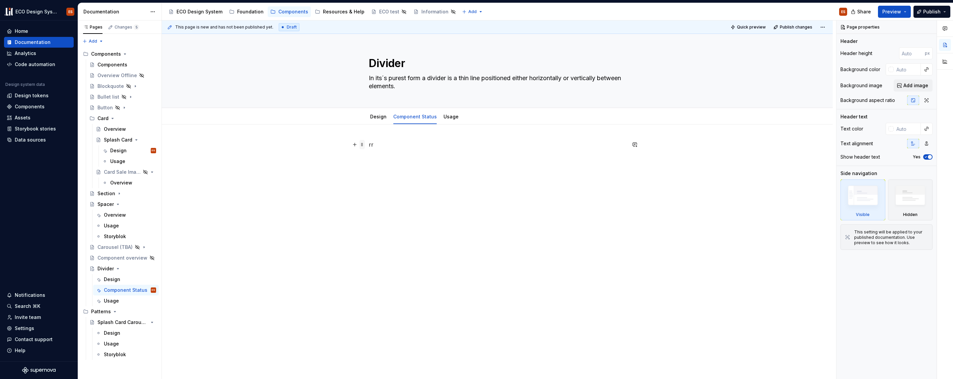
click at [362, 145] on span at bounding box center [362, 144] width 5 height 9
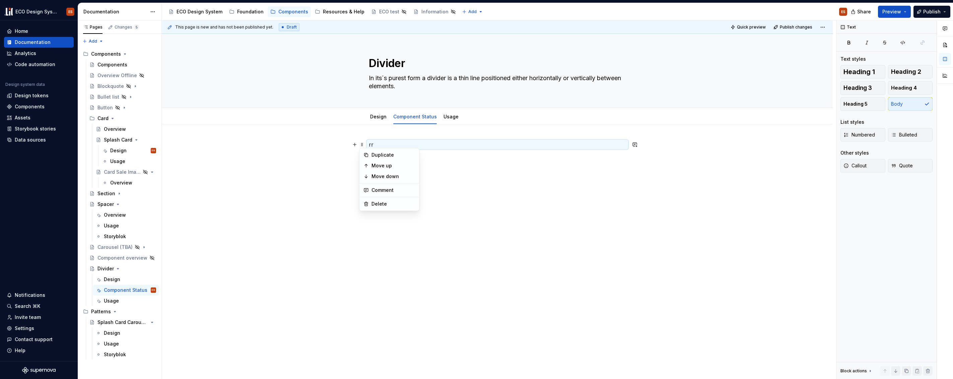
click at [380, 141] on p "rr" at bounding box center [497, 144] width 257 height 8
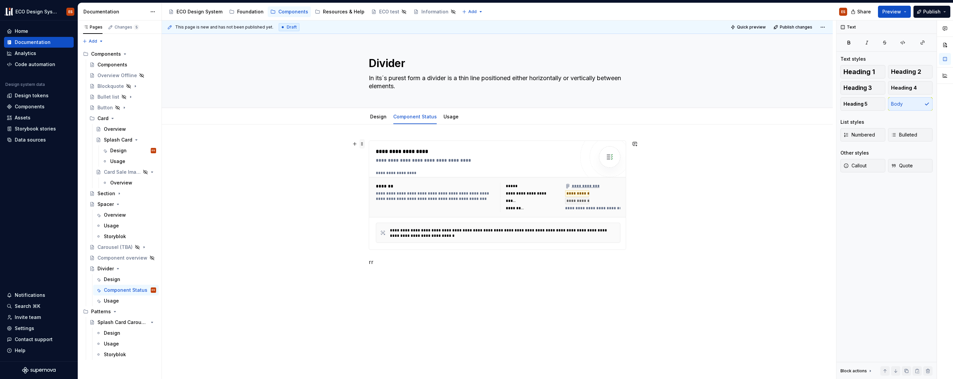
click at [362, 142] on span at bounding box center [362, 143] width 5 height 9
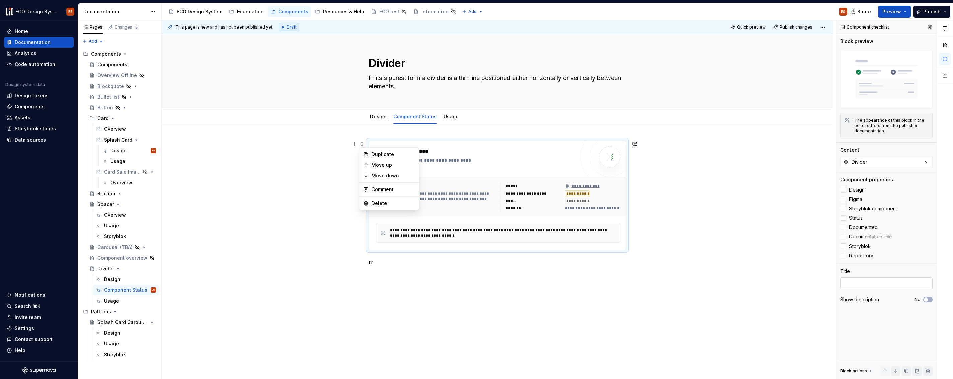
click at [865, 284] on textarea at bounding box center [887, 283] width 92 height 12
click at [882, 279] on textarea at bounding box center [887, 283] width 92 height 12
type textarea "*"
type textarea "S"
type textarea "*"
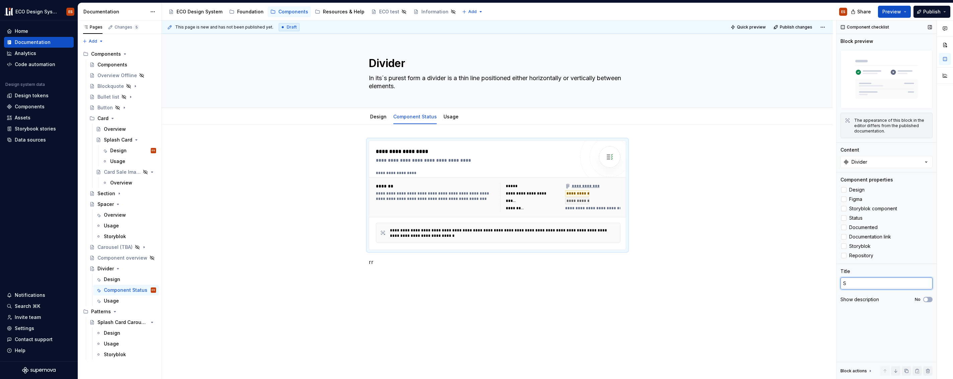
type textarea "St"
type textarea "*"
type textarea "Sta"
type textarea "*"
type textarea "Stat"
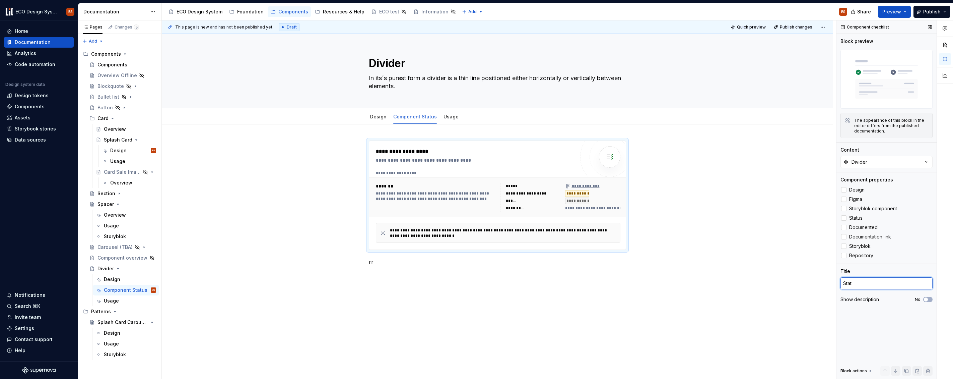
type textarea "*"
type textarea "Statu"
type textarea "*"
type textarea "Status"
click at [844, 189] on div at bounding box center [843, 189] width 5 height 5
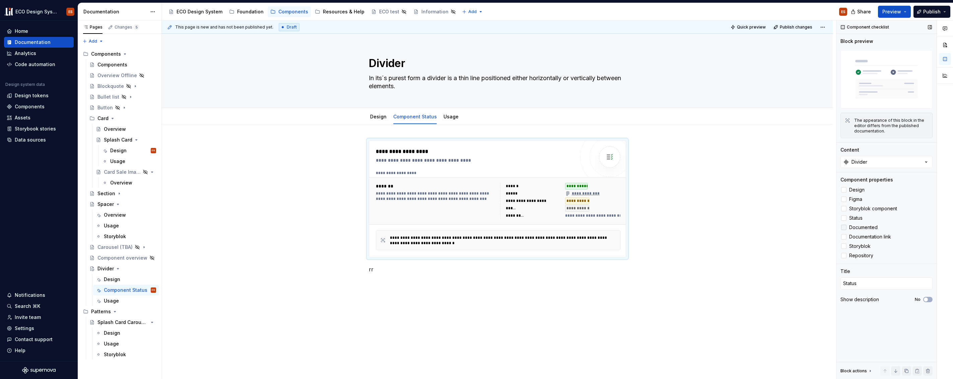
click at [845, 228] on div at bounding box center [843, 227] width 5 height 5
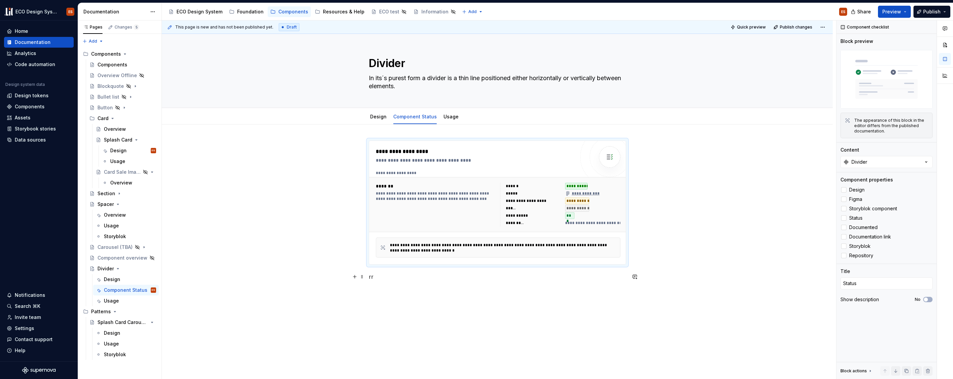
type textarea "*"
click at [377, 280] on p "rr" at bounding box center [497, 276] width 257 height 8
click at [903, 9] on button "Preview" at bounding box center [894, 12] width 33 height 12
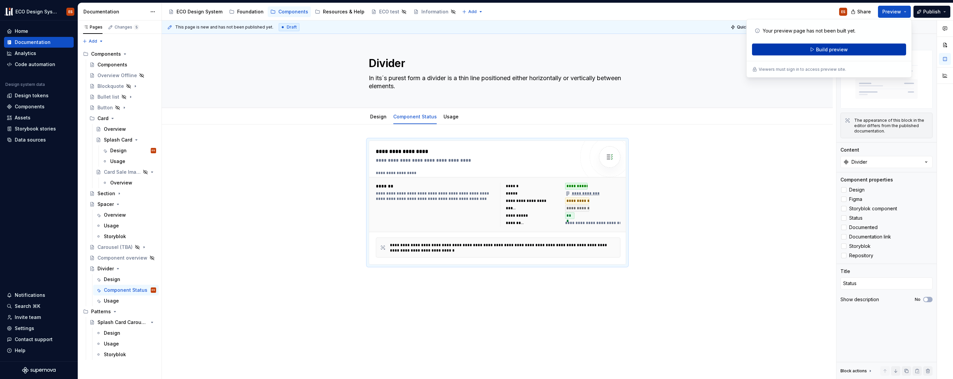
click at [878, 48] on button "Build preview" at bounding box center [829, 50] width 154 height 12
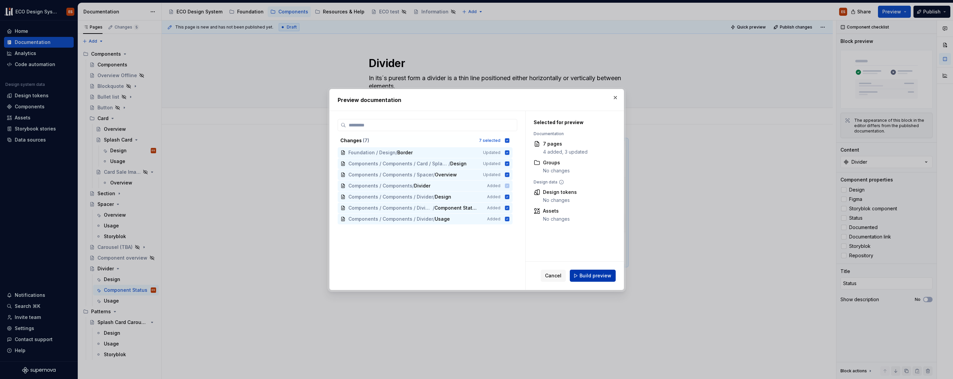
click at [585, 277] on span "Build preview" at bounding box center [596, 275] width 32 height 7
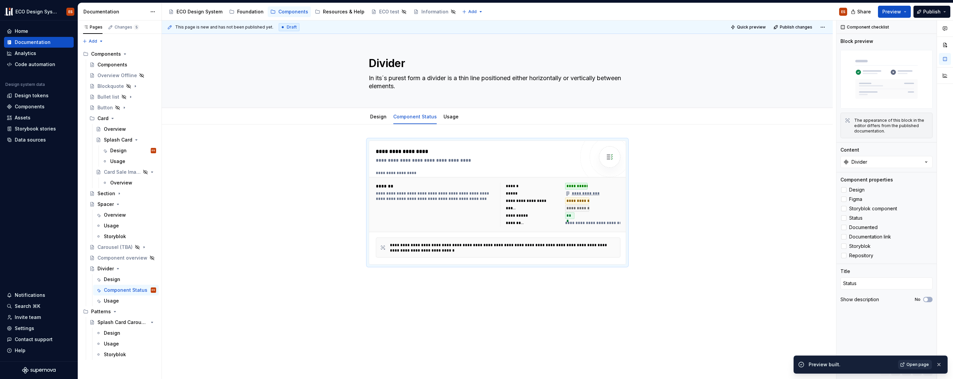
click at [916, 364] on span "Open page" at bounding box center [918, 364] width 22 height 5
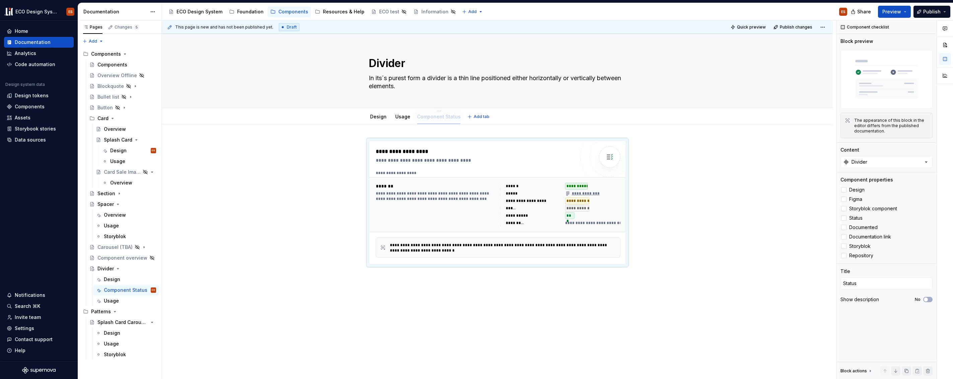
drag, startPoint x: 405, startPoint y: 116, endPoint x: 439, endPoint y: 116, distance: 33.2
click at [417, 134] on div "**********" at bounding box center [497, 263] width 671 height 278
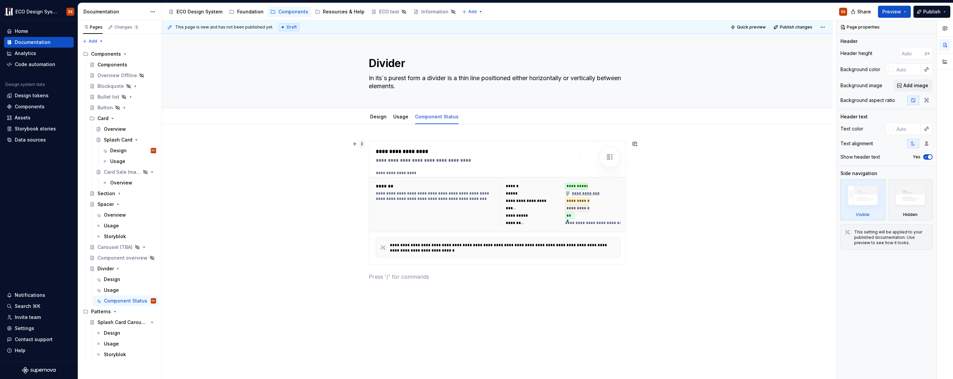
click at [360, 143] on span at bounding box center [362, 143] width 5 height 9
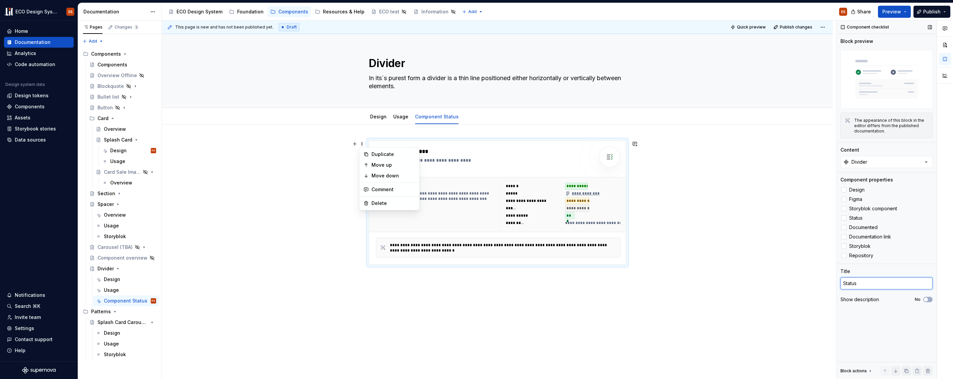
type textarea "*"
drag, startPoint x: 862, startPoint y: 283, endPoint x: 841, endPoint y: 283, distance: 21.1
click at [841, 283] on textarea "Status" at bounding box center [887, 283] width 92 height 12
type textarea "C"
type textarea "*"
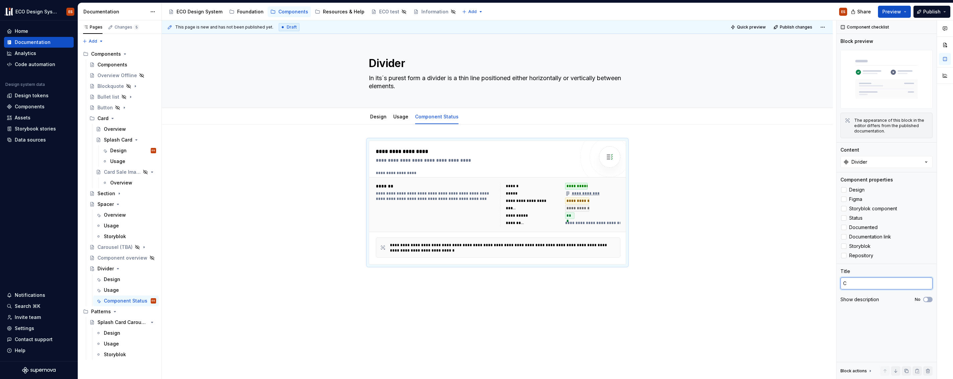
type textarea "Co"
type textarea "*"
type textarea "Comp"
type textarea "*"
type textarea "Compo"
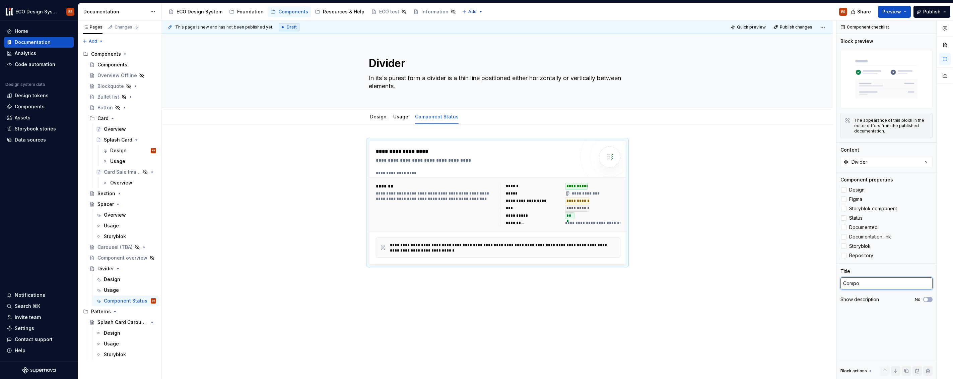
type textarea "*"
type textarea "Compon"
type textarea "*"
type textarea "Componen"
type textarea "*"
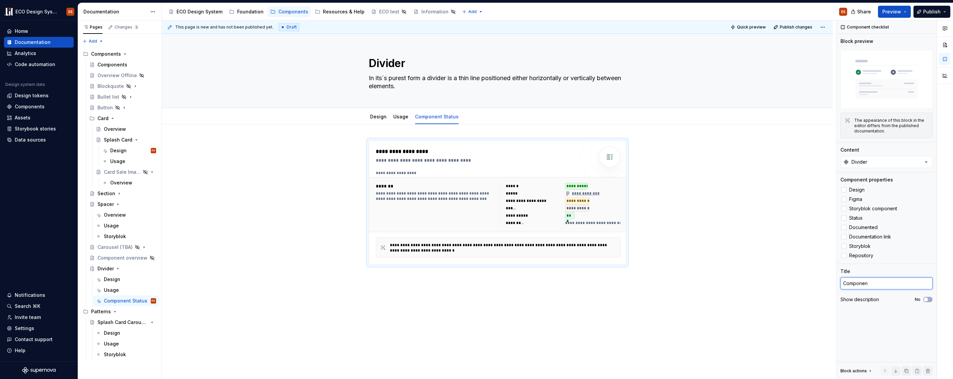
type textarea "Component"
type textarea "*"
type textarea "Component"
type textarea "*"
type textarea "Component C"
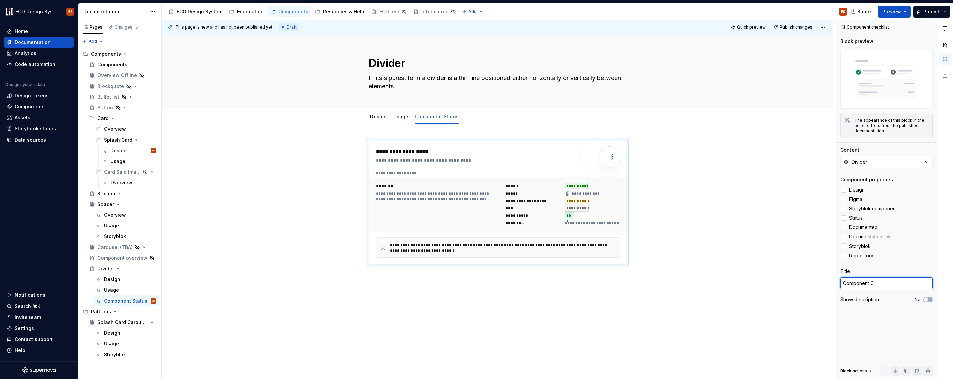
type textarea "*"
type textarea "Component Ch"
type textarea "*"
type textarea "Component Che"
type textarea "*"
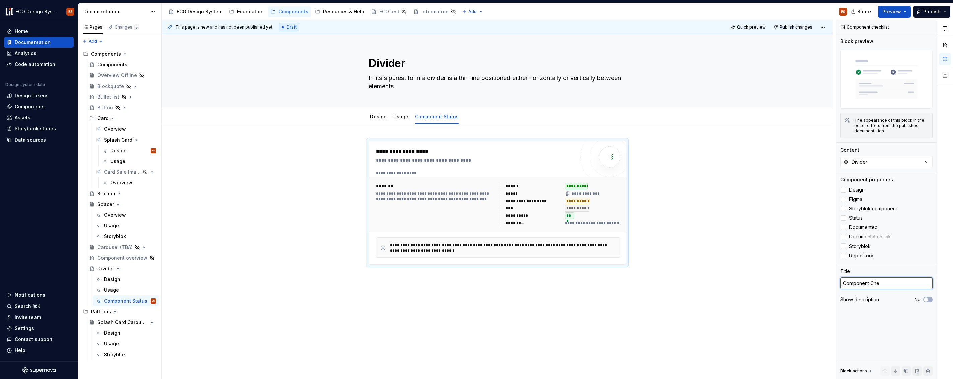
type textarea "Component Chec"
type textarea "*"
type textarea "Component Check"
type textarea "*"
type textarea "Component Checkl"
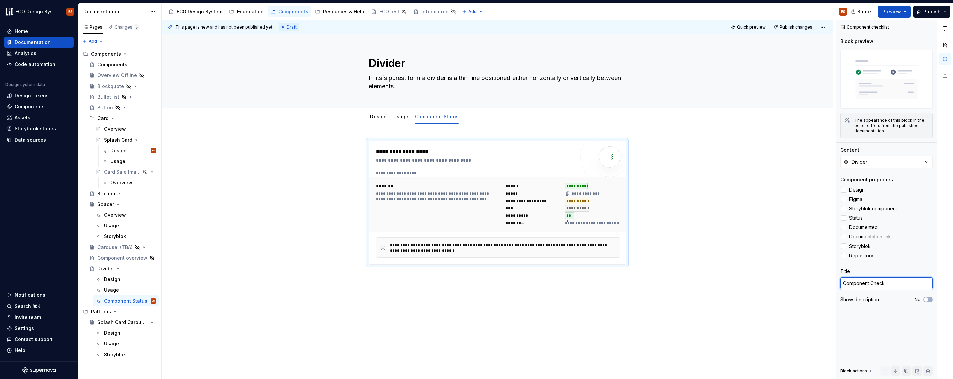
type textarea "*"
type textarea "Component Checkli"
type textarea "*"
type textarea "Component Checklis"
type textarea "*"
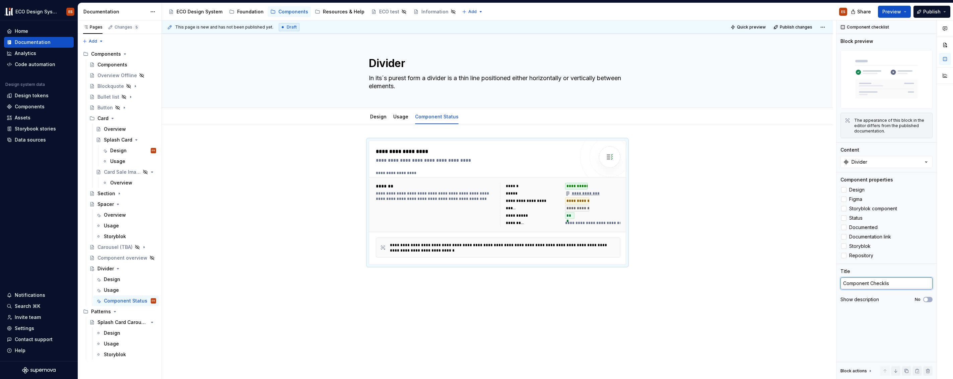
type textarea "Component Checklist"
type textarea "*"
type textarea "Component Checklist"
type textarea "*"
type textarea "Component Checklist"
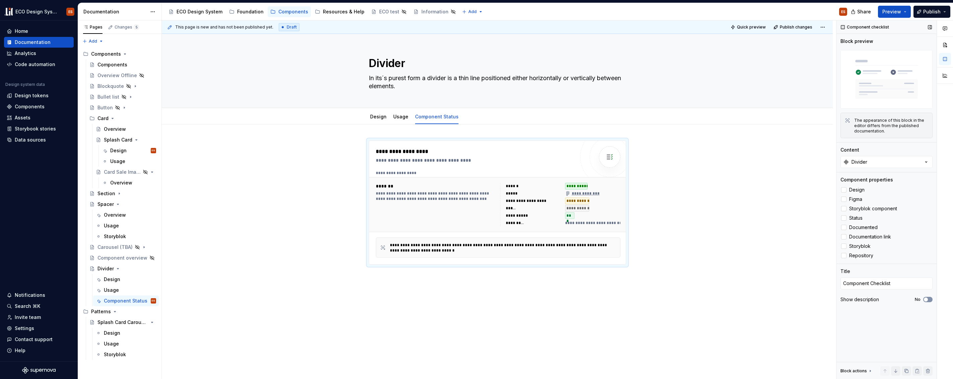
click at [929, 298] on button "No" at bounding box center [927, 299] width 9 height 5
click at [898, 9] on span "Preview" at bounding box center [892, 11] width 19 height 7
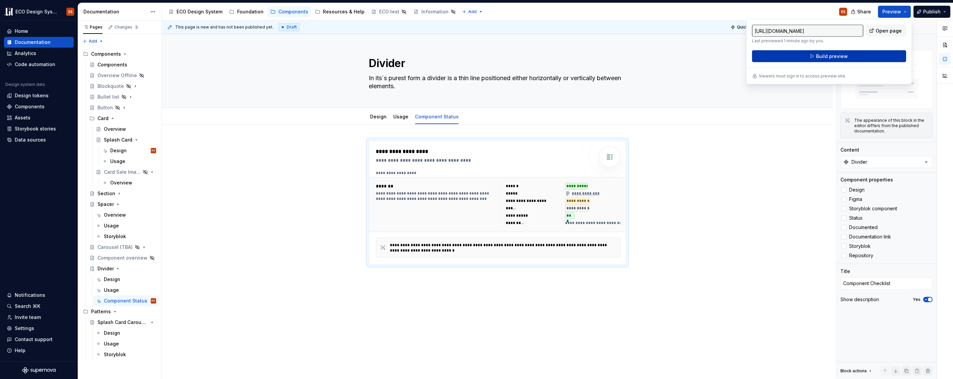
click at [877, 55] on button "Build preview" at bounding box center [829, 56] width 154 height 12
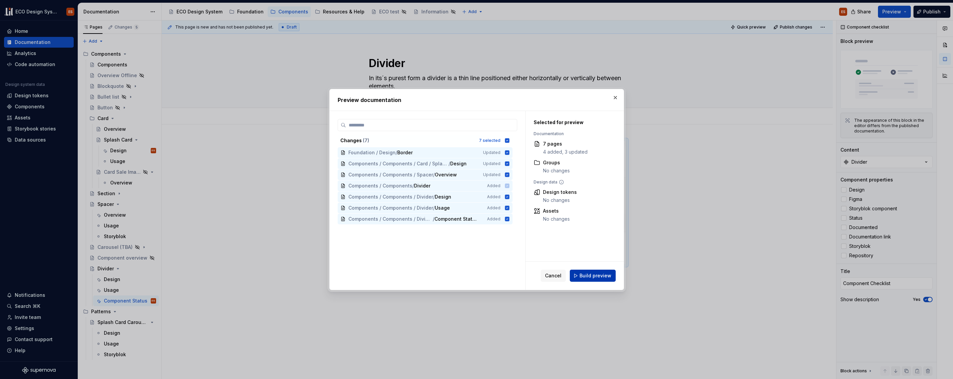
click at [603, 278] on span "Build preview" at bounding box center [596, 275] width 32 height 7
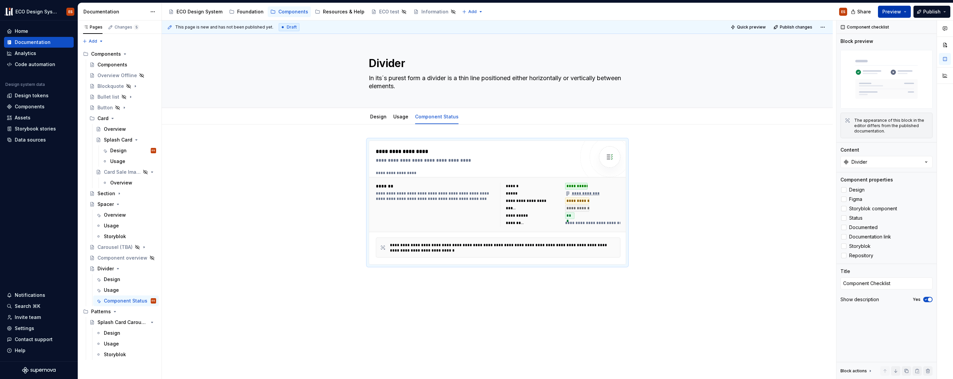
click at [905, 12] on button "Preview" at bounding box center [894, 12] width 33 height 12
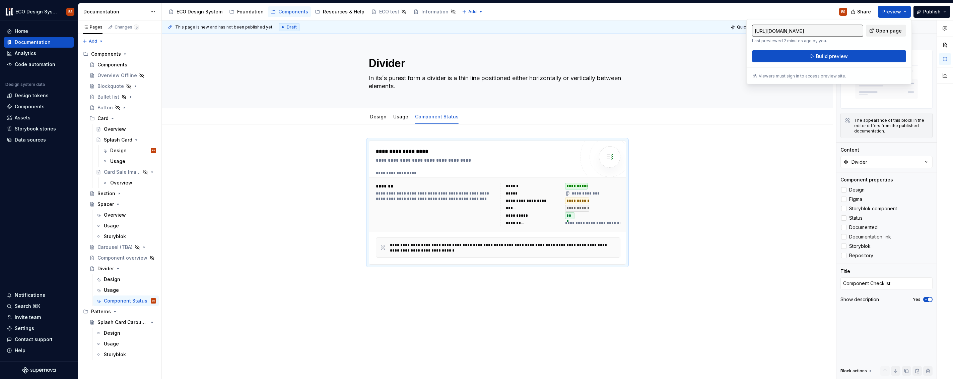
click at [892, 28] on span "Open page" at bounding box center [889, 30] width 26 height 7
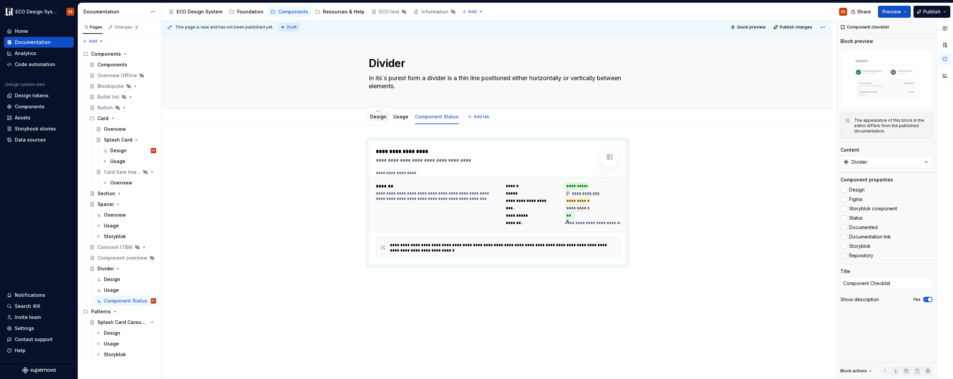
click at [372, 120] on div "Design" at bounding box center [378, 117] width 16 height 8
click at [380, 117] on link "Design" at bounding box center [378, 117] width 16 height 6
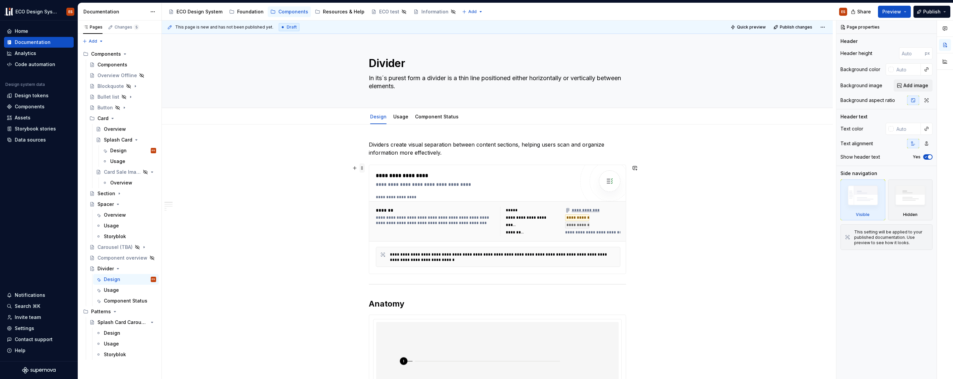
click at [362, 168] on span at bounding box center [362, 167] width 5 height 9
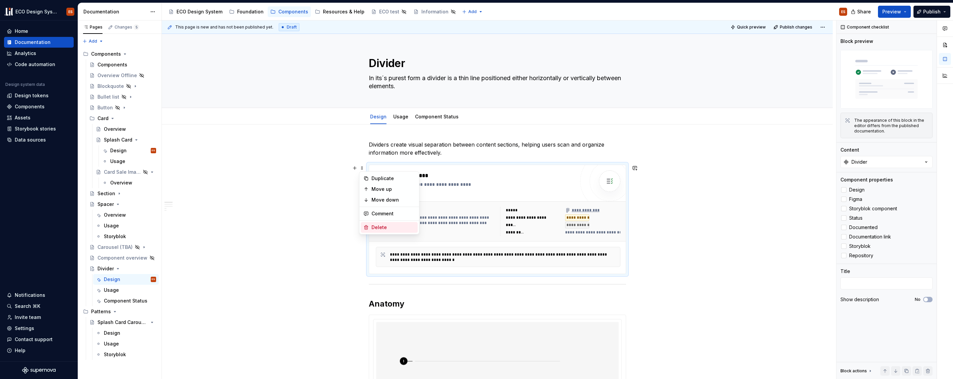
click at [376, 228] on div "Delete" at bounding box center [394, 227] width 44 height 7
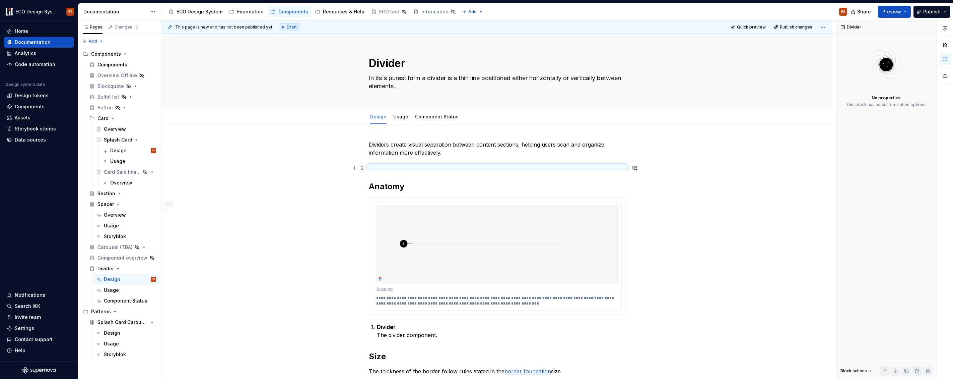
click at [362, 168] on span at bounding box center [362, 167] width 5 height 9
click at [377, 226] on div "Delete" at bounding box center [394, 227] width 44 height 7
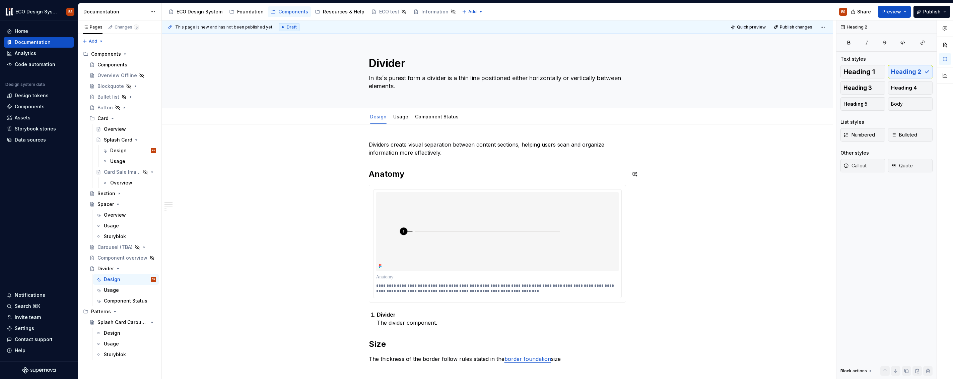
click at [907, 9] on button "Preview" at bounding box center [894, 12] width 33 height 12
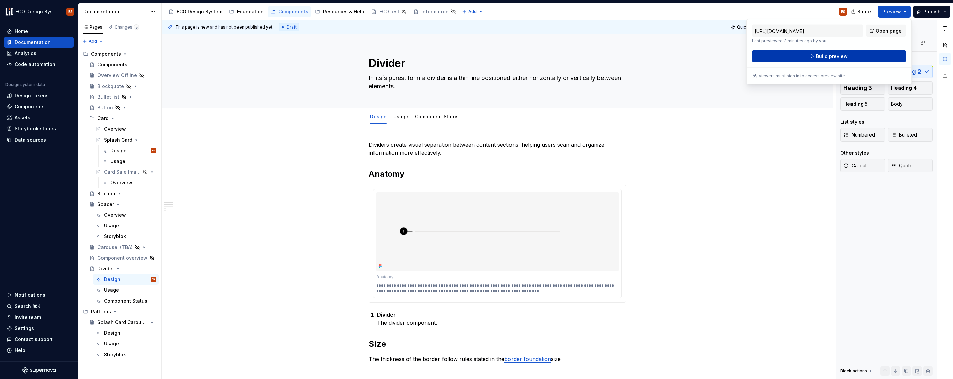
click at [870, 56] on button "Build preview" at bounding box center [829, 56] width 154 height 12
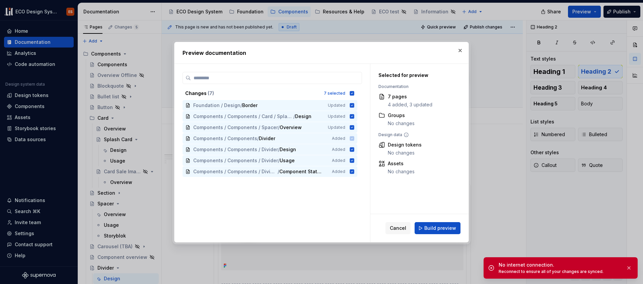
type textarea "*"
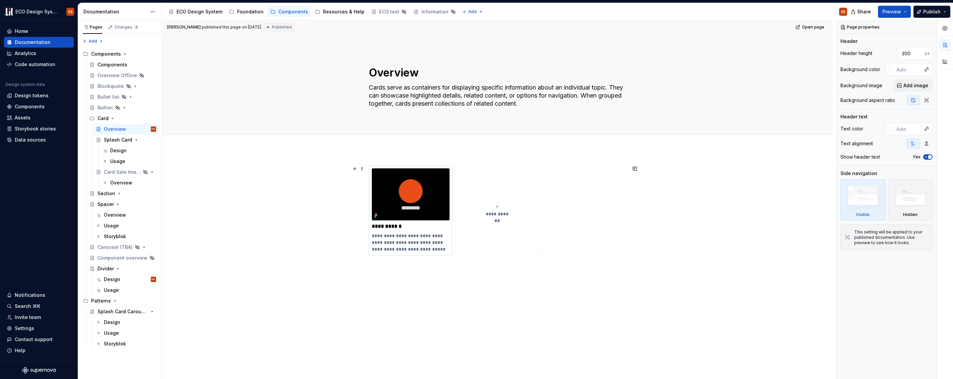
click at [447, 217] on img at bounding box center [411, 194] width 78 height 52
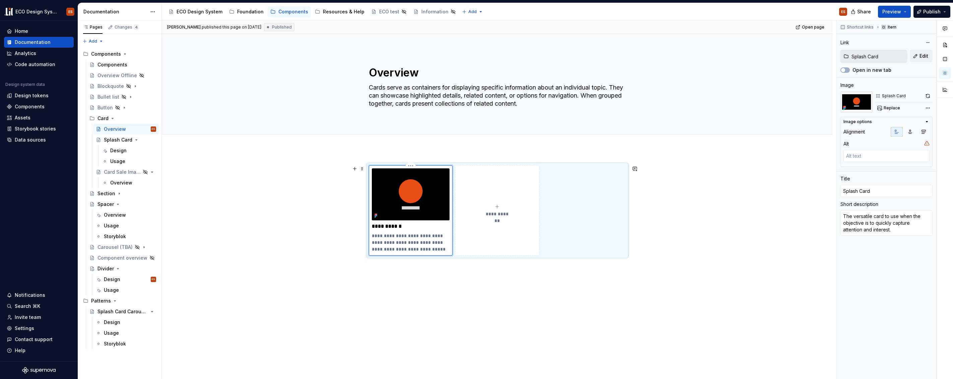
click at [437, 226] on p "**********" at bounding box center [411, 226] width 78 height 7
click at [430, 211] on img at bounding box center [411, 194] width 78 height 52
click at [416, 301] on div "**********" at bounding box center [497, 234] width 257 height 138
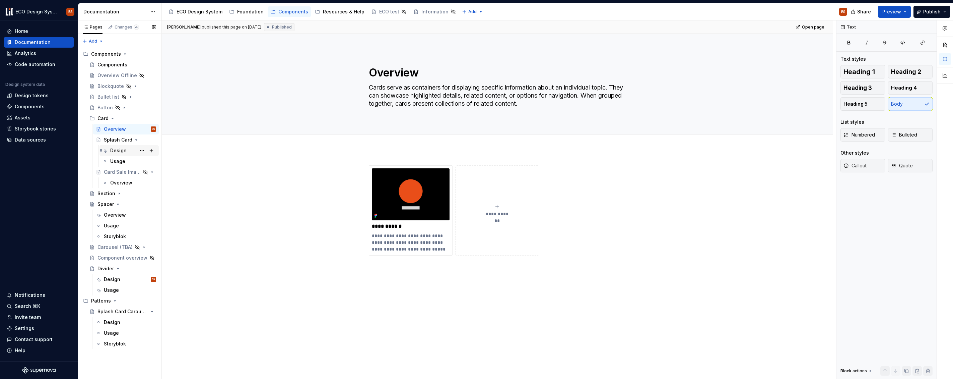
click at [121, 150] on div "Design" at bounding box center [118, 150] width 16 height 7
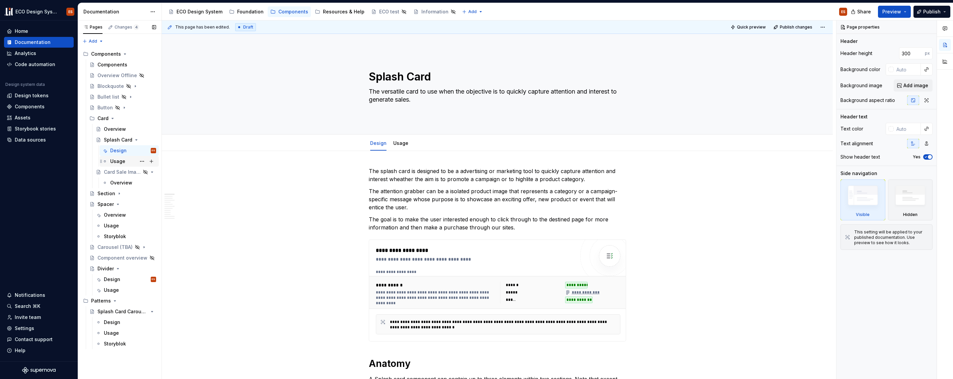
click at [119, 163] on div "Usage" at bounding box center [117, 161] width 15 height 7
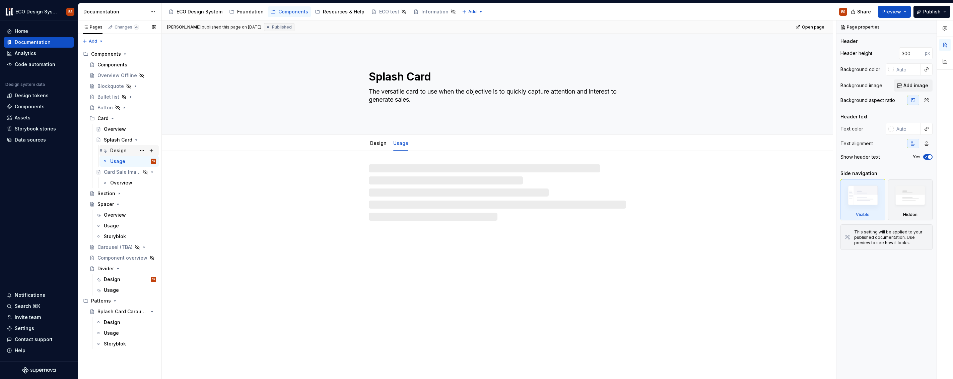
click at [117, 150] on div "Design" at bounding box center [118, 150] width 16 height 7
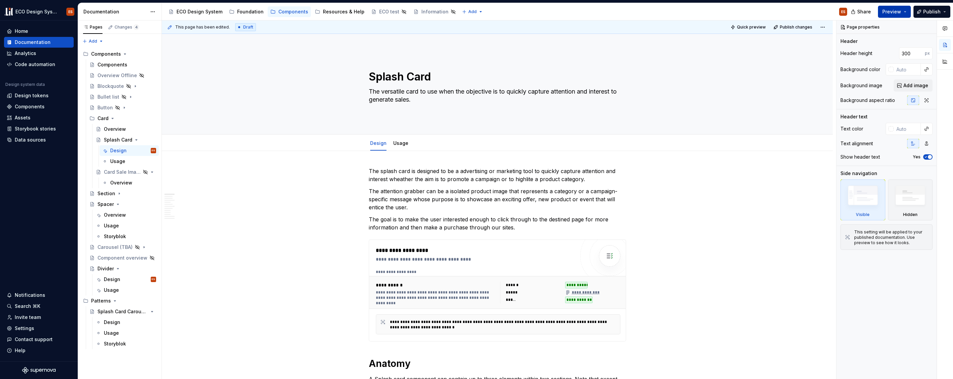
click at [901, 12] on span "Preview" at bounding box center [892, 11] width 19 height 7
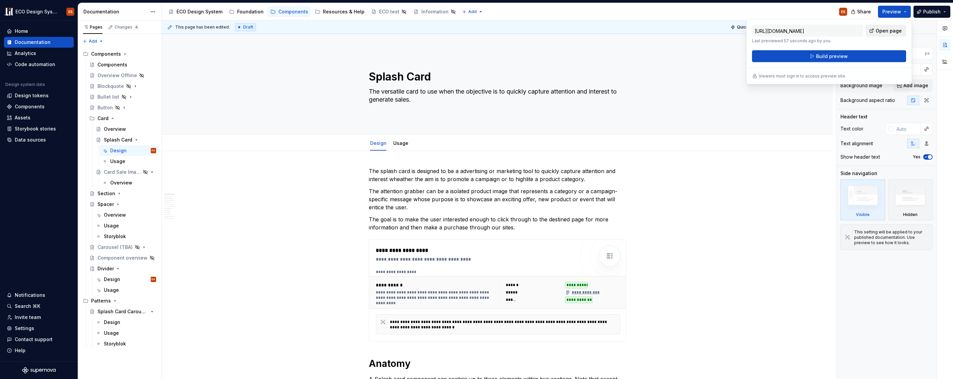
click at [893, 29] on span "Open page" at bounding box center [889, 30] width 26 height 7
type textarea "*"
